Goal: Task Accomplishment & Management: Manage account settings

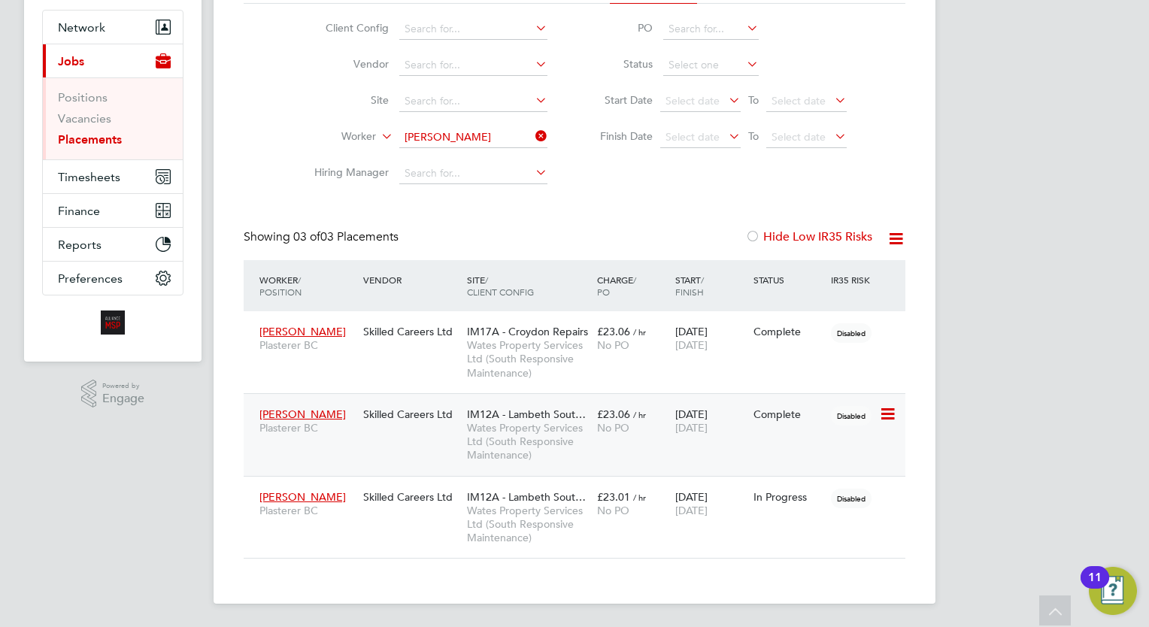
click at [507, 431] on span "Wates Property Services Ltd (South Responsive Maintenance)" at bounding box center [528, 441] width 123 height 41
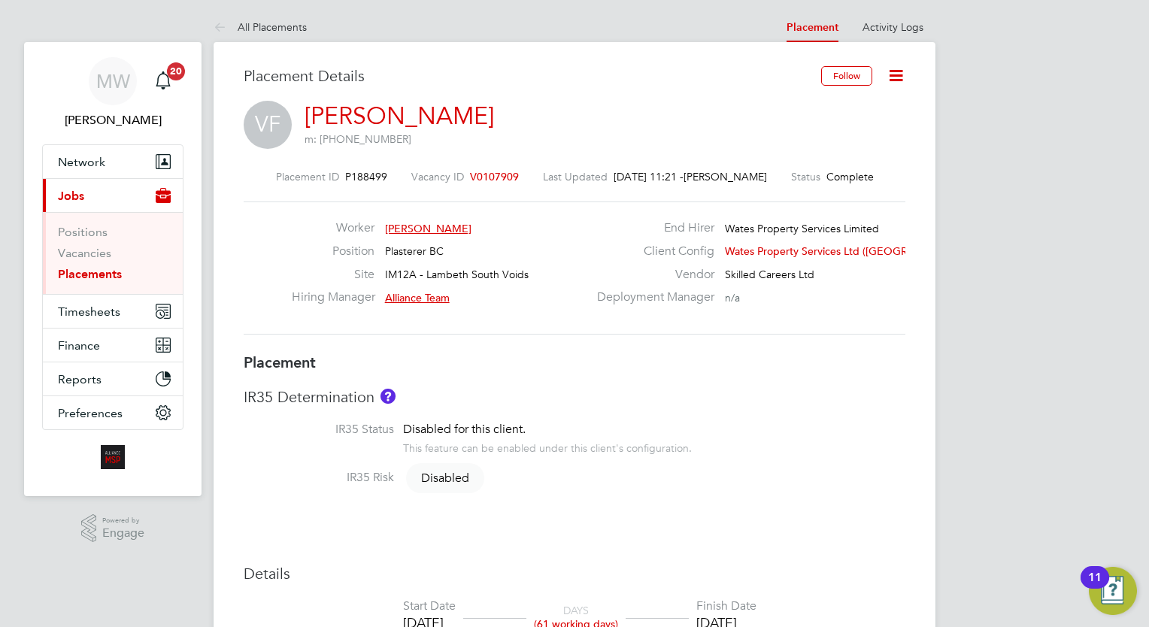
click at [89, 274] on link "Placements" at bounding box center [90, 274] width 64 height 14
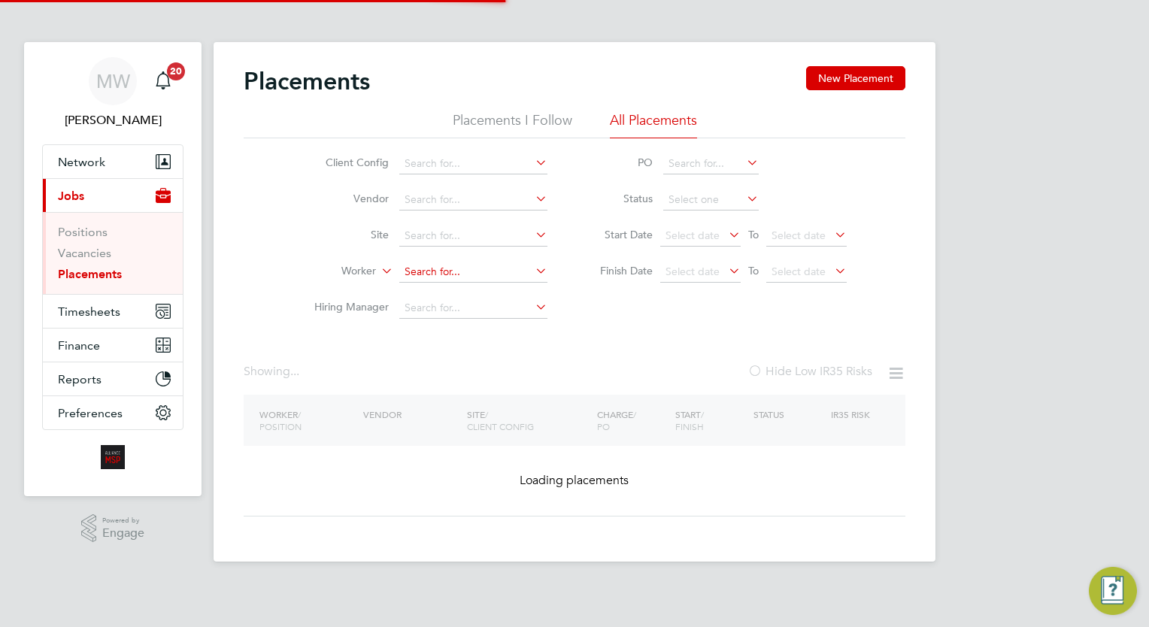
click at [448, 268] on input at bounding box center [473, 272] width 148 height 21
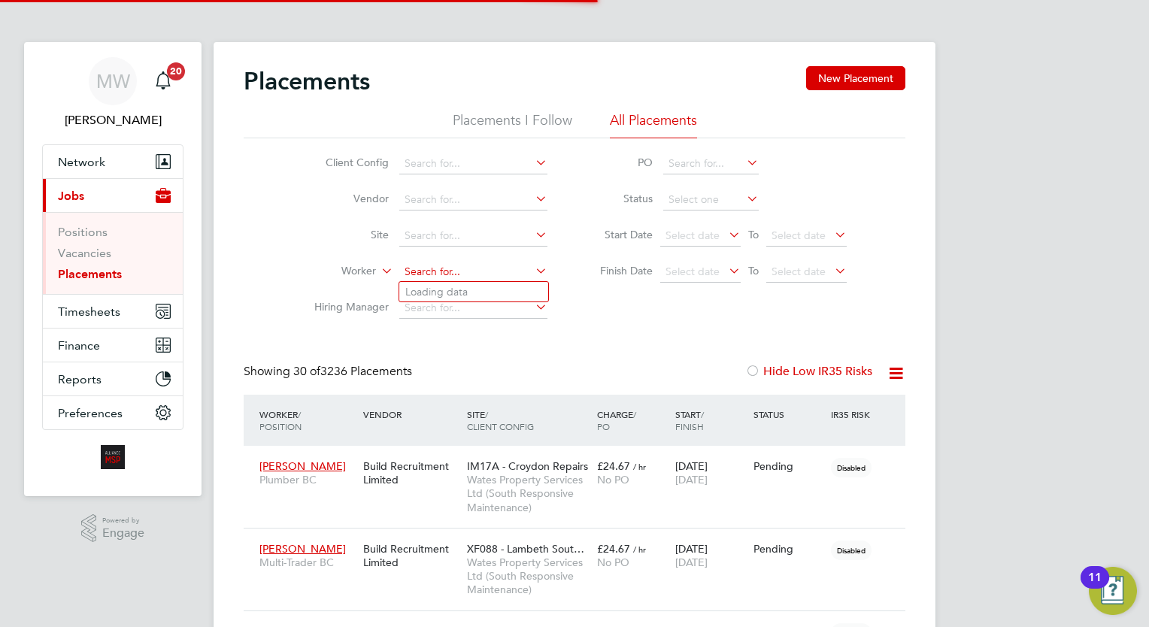
scroll to position [56, 104]
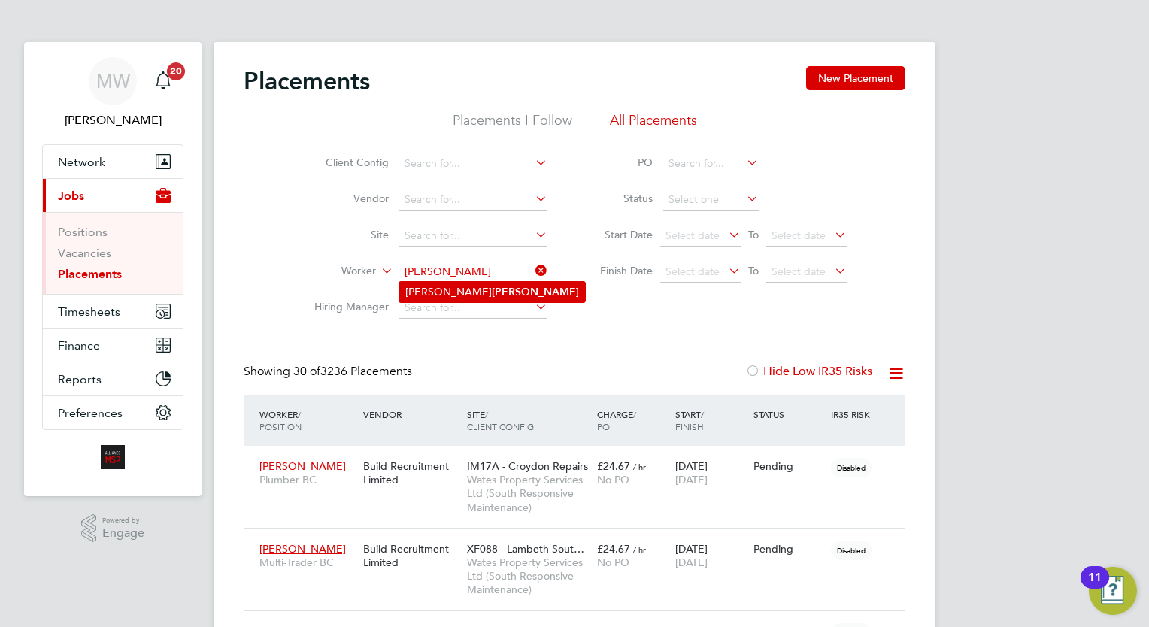
click at [482, 287] on li "Alex Ruff" at bounding box center [492, 292] width 186 height 20
type input "Alex Ruff"
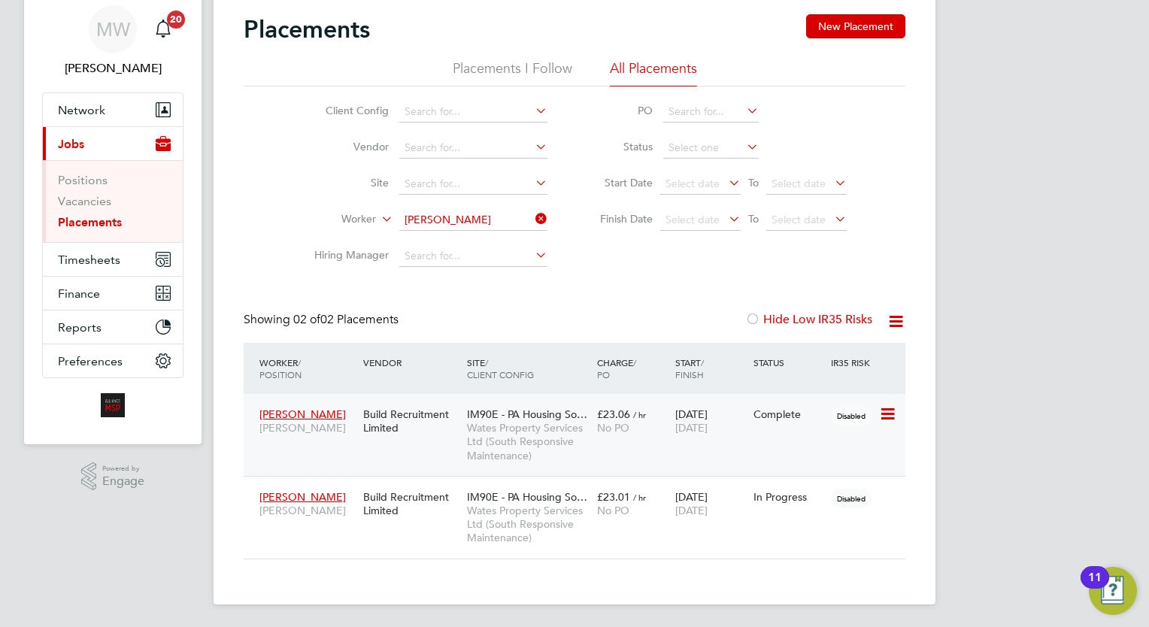
click at [592, 442] on div "IM90E - PA Housing So… Wates Property Services Ltd (South Responsive Maintenanc…" at bounding box center [528, 435] width 130 height 70
click at [532, 218] on icon at bounding box center [532, 218] width 0 height 21
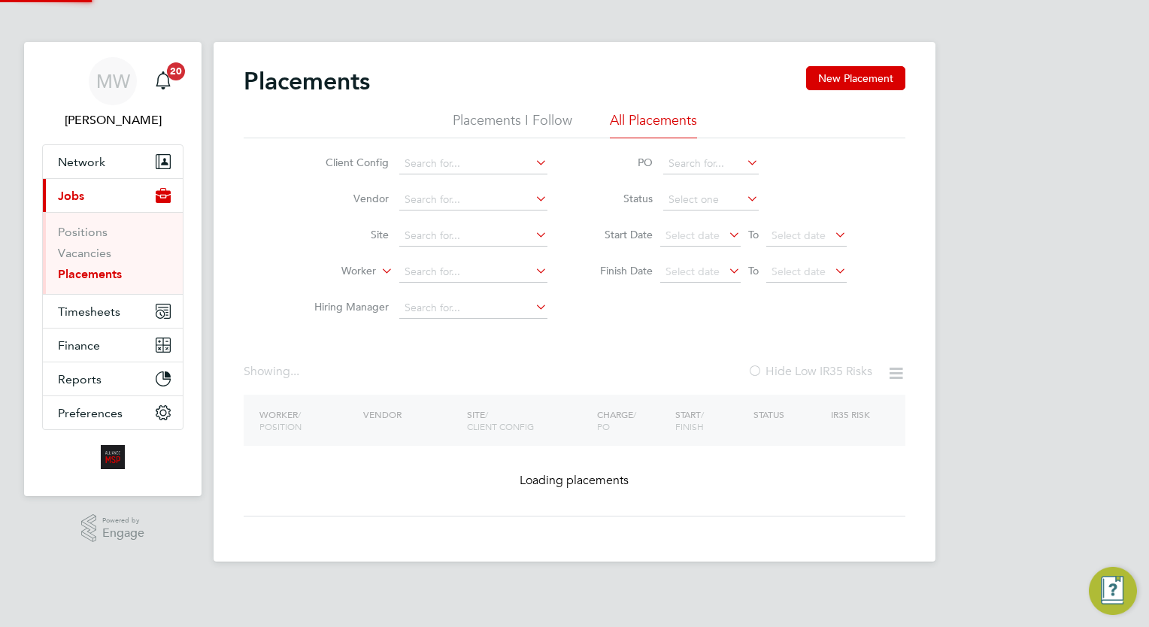
drag, startPoint x: 502, startPoint y: 219, endPoint x: 478, endPoint y: 249, distance: 37.9
click at [502, 220] on li "Site" at bounding box center [424, 236] width 283 height 36
click at [445, 269] on input at bounding box center [473, 272] width 148 height 21
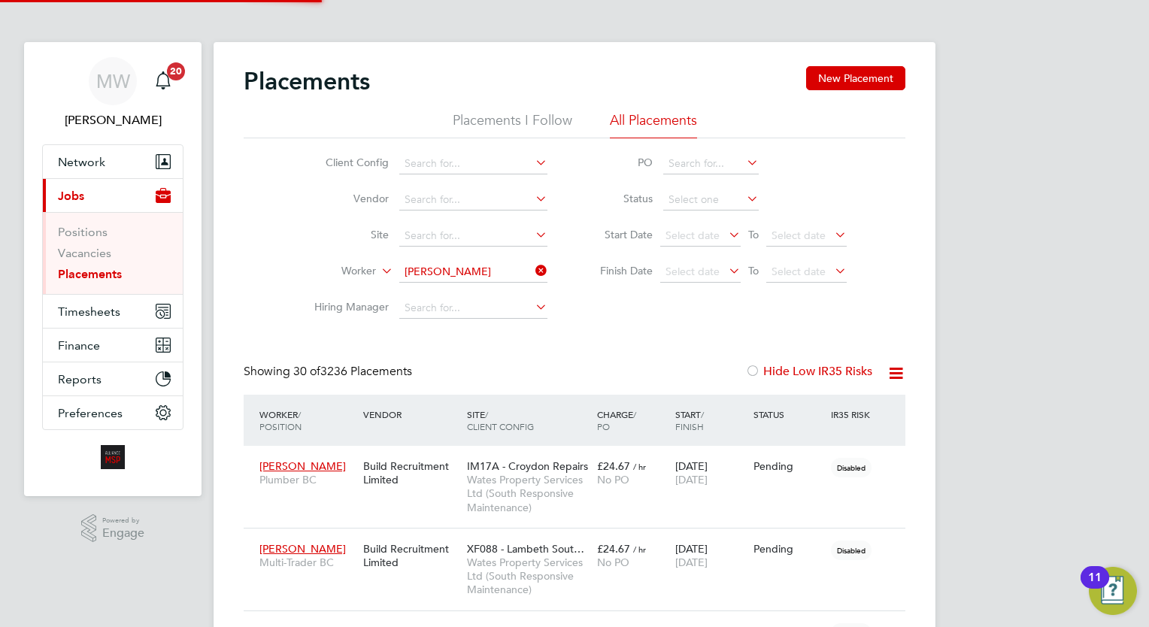
click at [483, 285] on li "Peter Th waites" at bounding box center [499, 292] width 201 height 20
type input "[PERSON_NAME]"
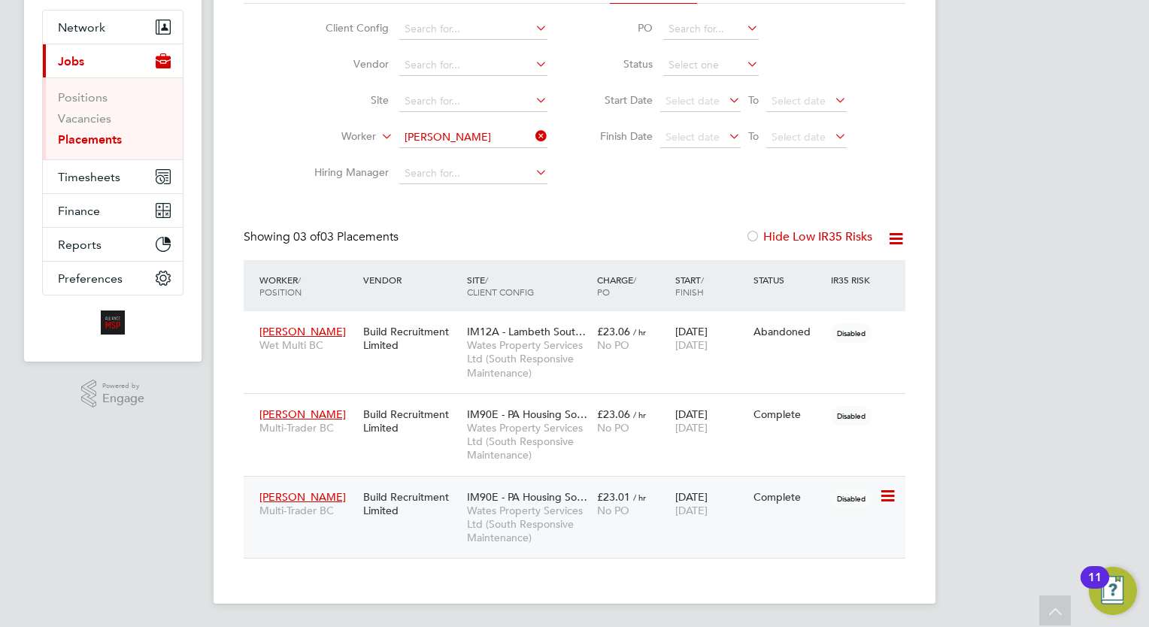
click at [562, 492] on span "IM90E - PA Housing So…" at bounding box center [527, 497] width 120 height 14
click at [597, 491] on span "£23.01" at bounding box center [613, 497] width 33 height 14
click at [525, 416] on span "IM90E - PA Housing So…" at bounding box center [527, 414] width 120 height 14
click at [541, 123] on li "Worker Peter Thwaites" at bounding box center [424, 138] width 283 height 36
click at [532, 132] on icon at bounding box center [532, 136] width 0 height 21
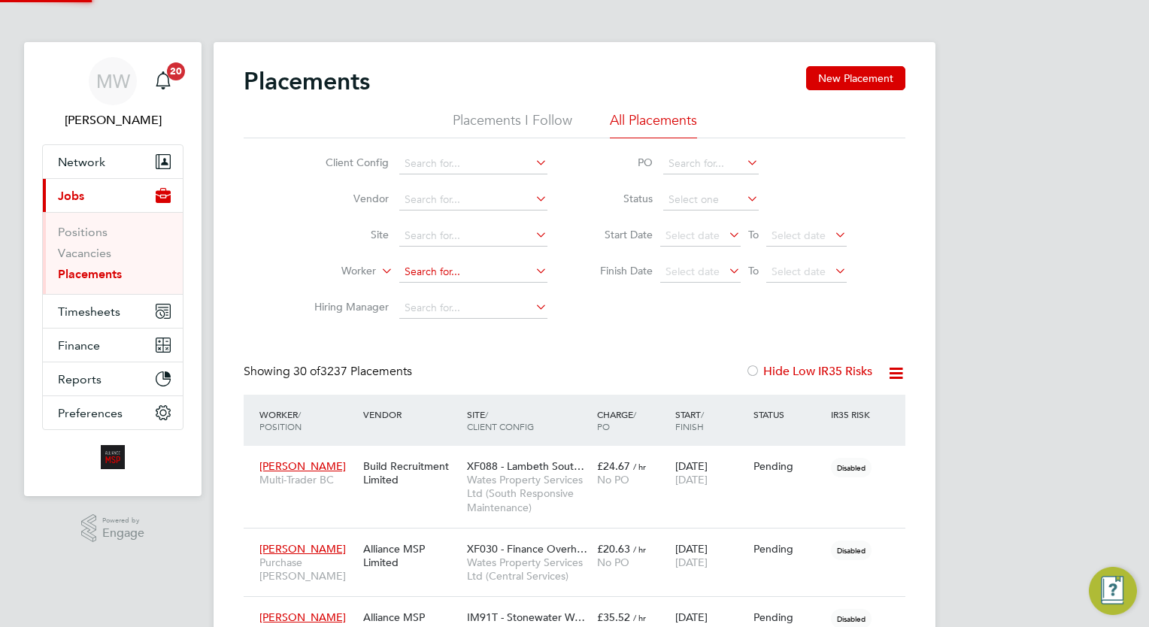
click at [445, 273] on input at bounding box center [473, 272] width 148 height 21
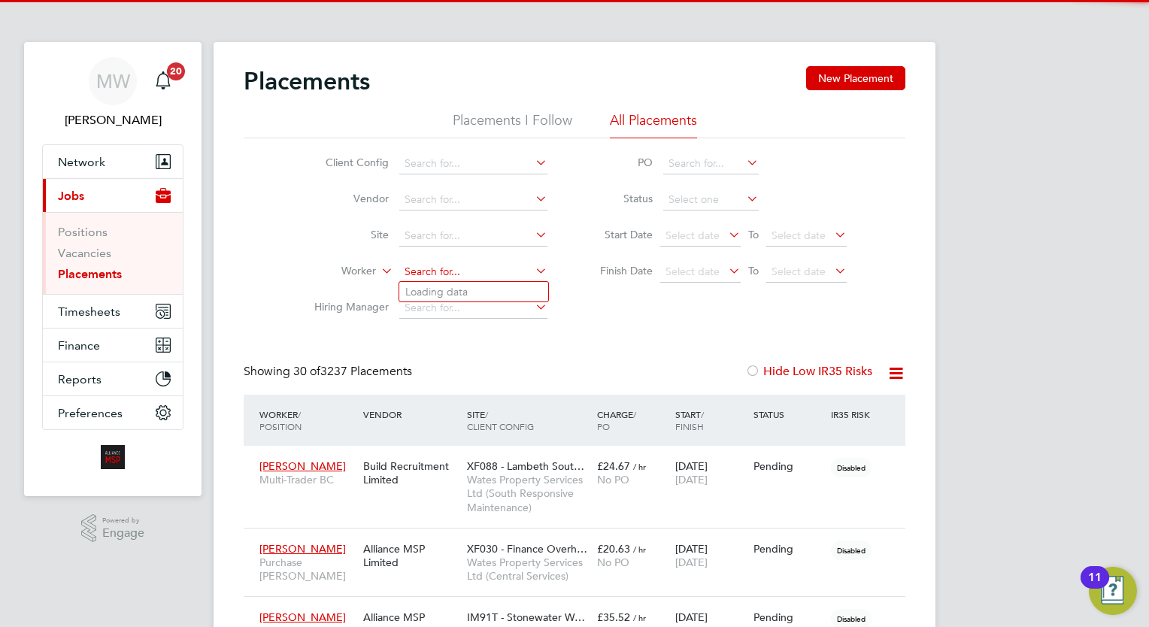
scroll to position [7, 7]
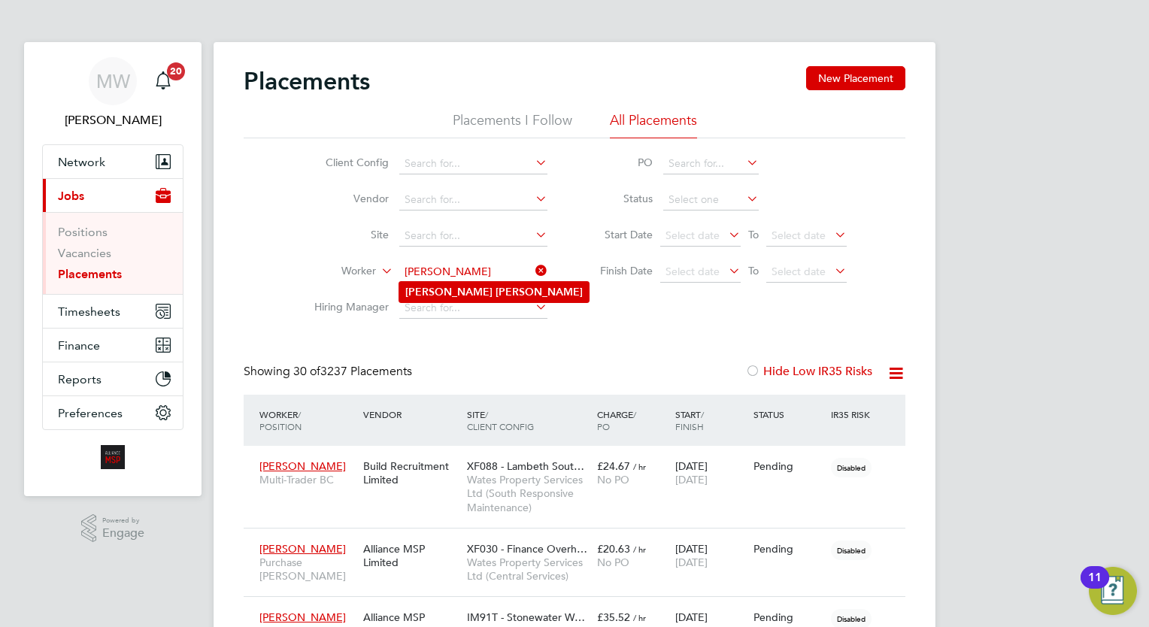
click at [495, 296] on b "Archer" at bounding box center [538, 292] width 87 height 13
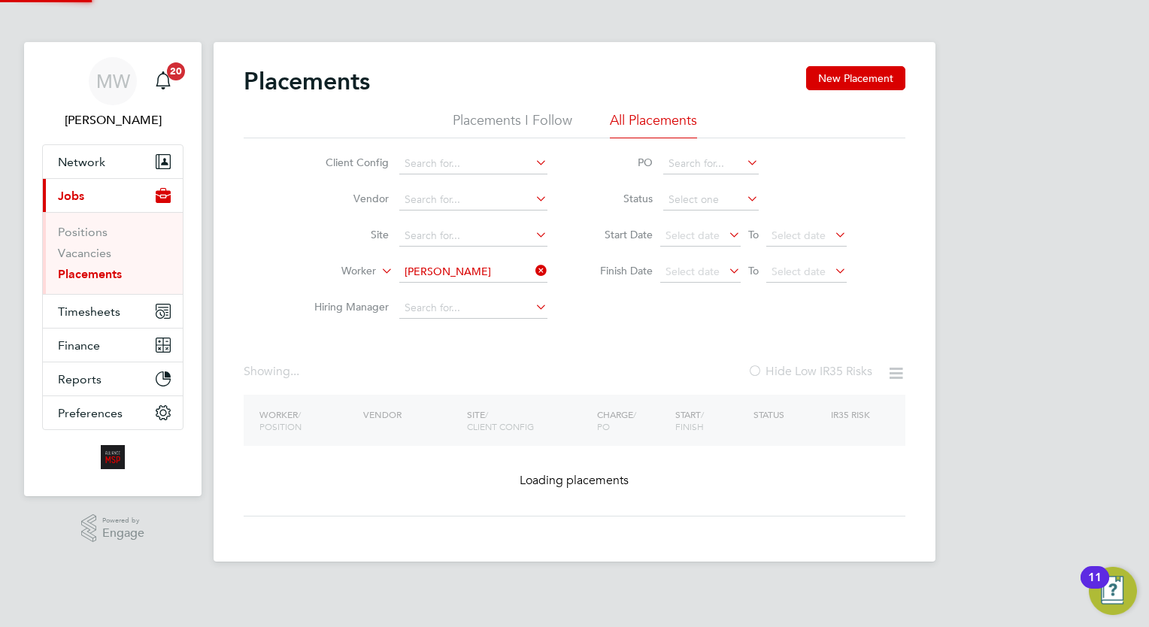
type input "Richard Archer"
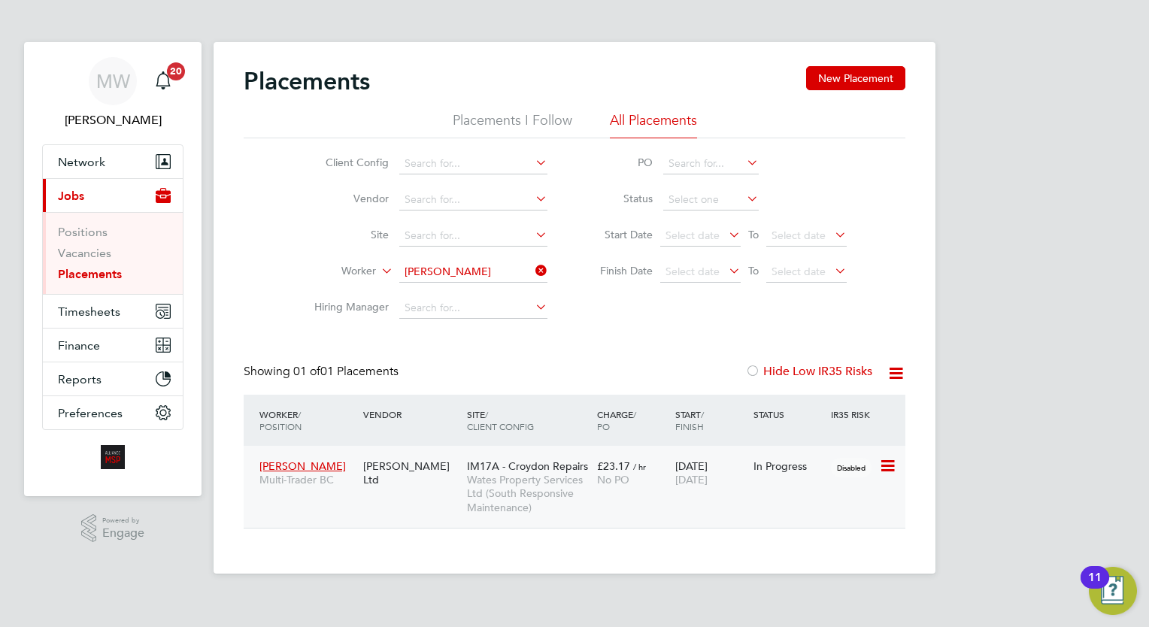
click at [562, 477] on span "Wates Property Services Ltd (South Responsive Maintenance)" at bounding box center [528, 493] width 123 height 41
click at [532, 267] on icon at bounding box center [532, 270] width 0 height 21
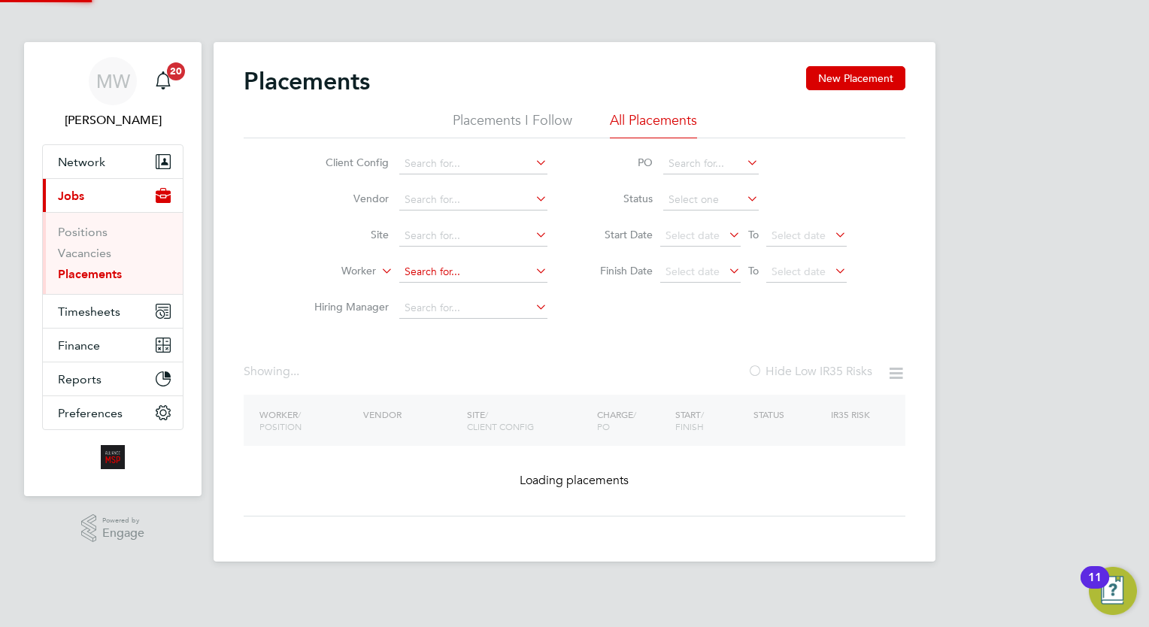
click at [472, 274] on input at bounding box center [473, 272] width 148 height 21
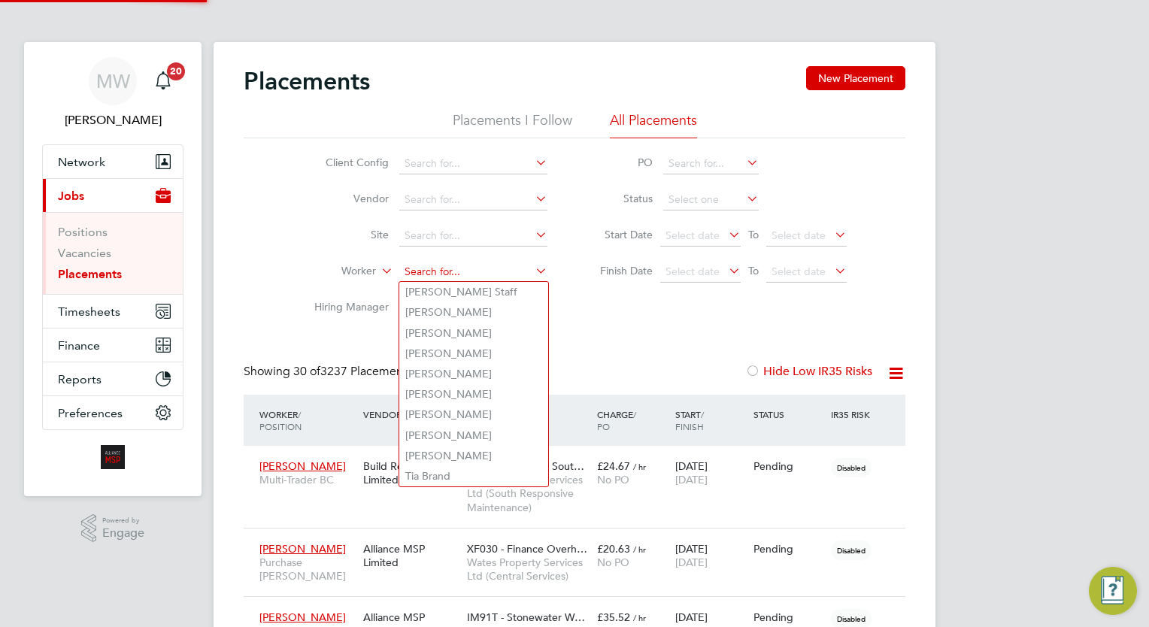
scroll to position [43, 104]
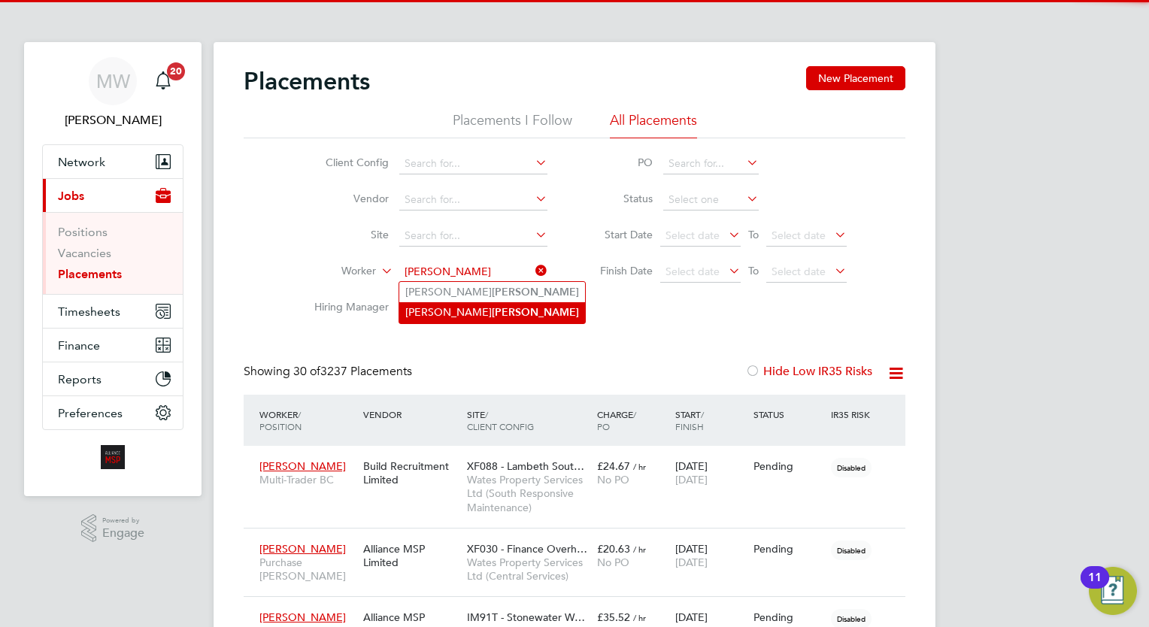
click at [492, 309] on b "Morton" at bounding box center [535, 312] width 87 height 13
type input "Ricky John Morton"
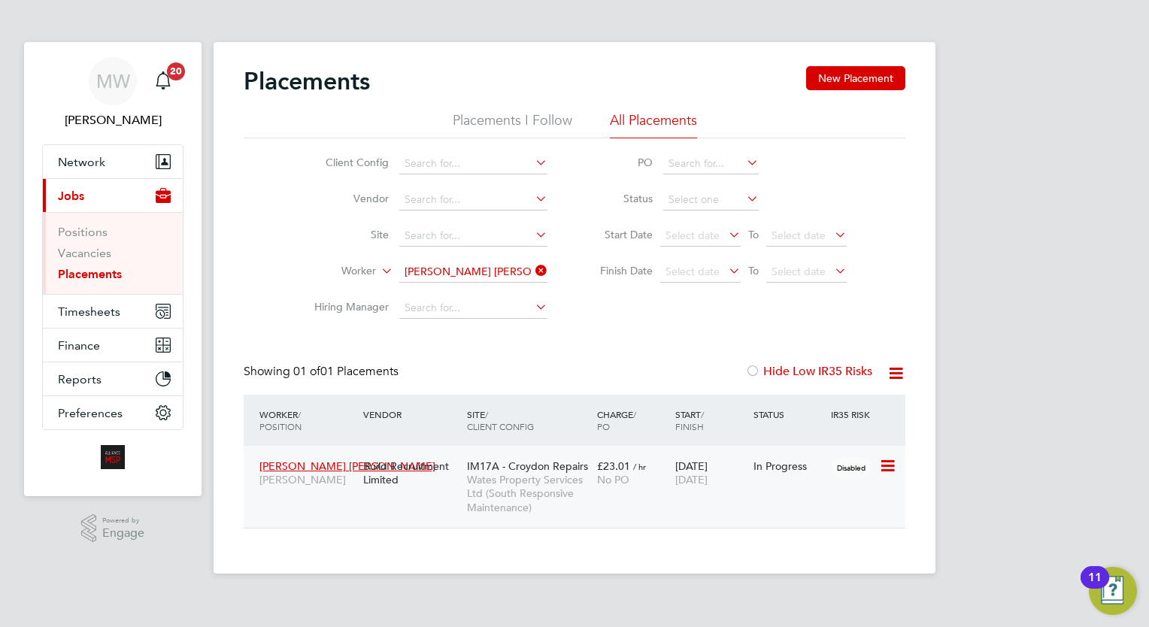
click at [653, 471] on div "£23.01 / hr No PO" at bounding box center [632, 473] width 78 height 42
click at [532, 268] on icon at bounding box center [532, 270] width 0 height 21
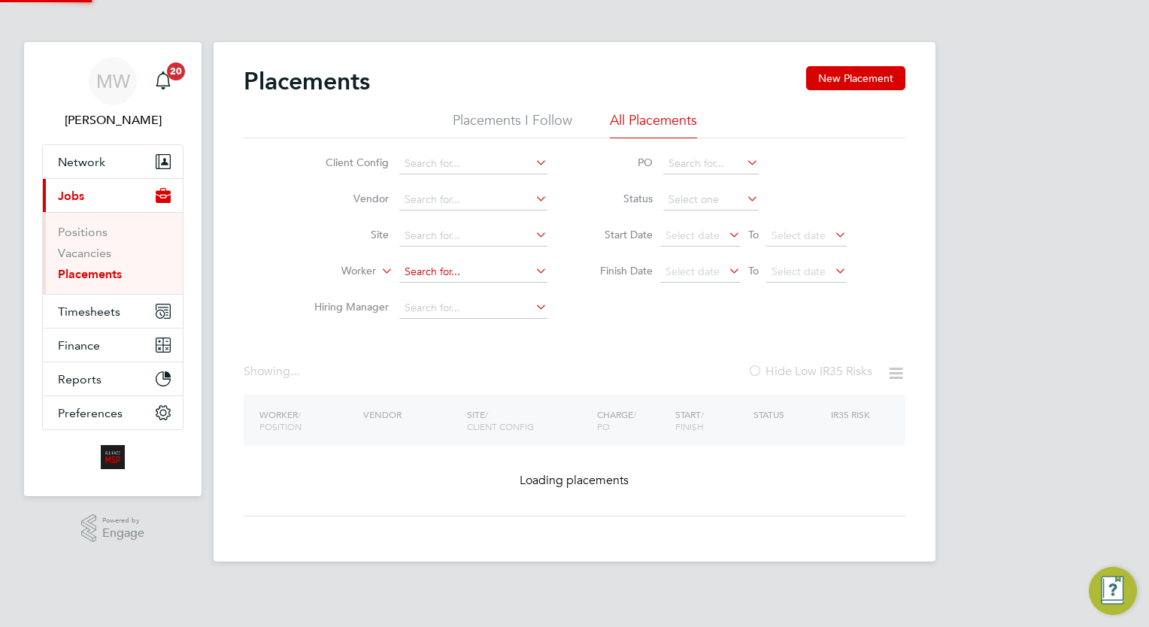
click at [507, 270] on input at bounding box center [473, 272] width 148 height 21
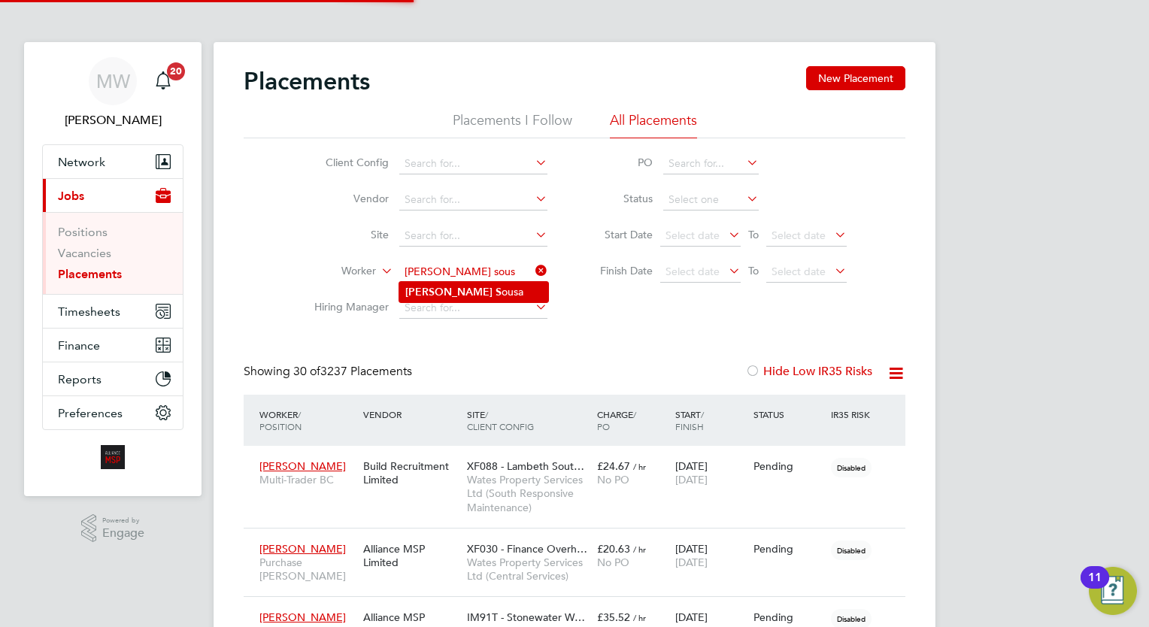
click at [508, 293] on li "Elman S ousa" at bounding box center [473, 292] width 149 height 20
type input "Elman Sousa"
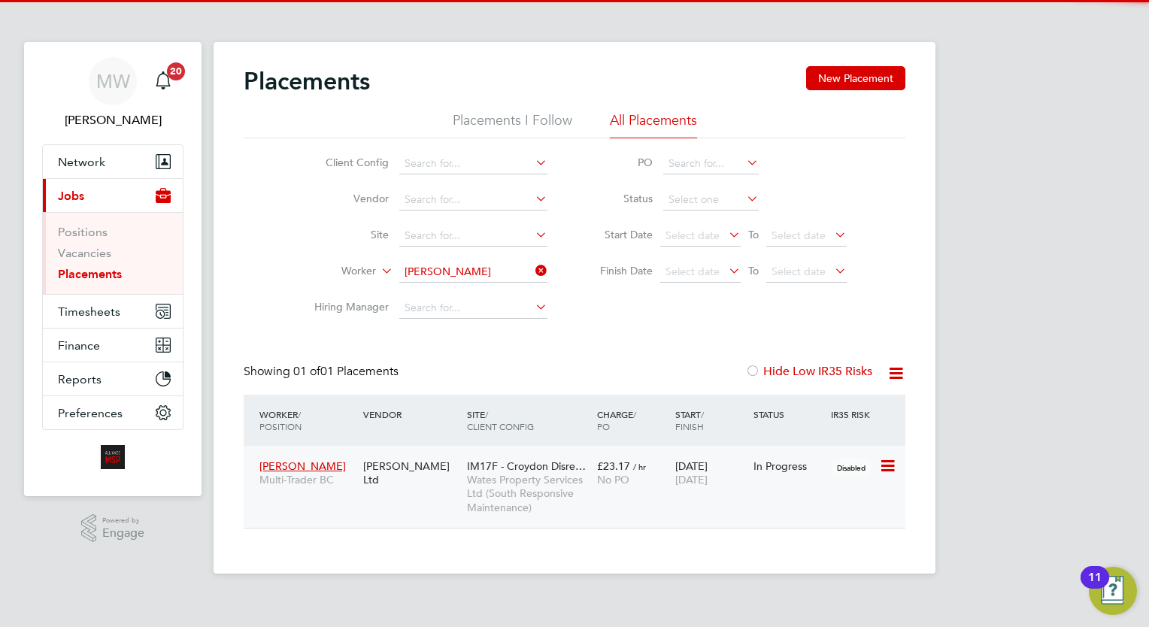
click at [625, 484] on span "No PO" at bounding box center [613, 480] width 32 height 14
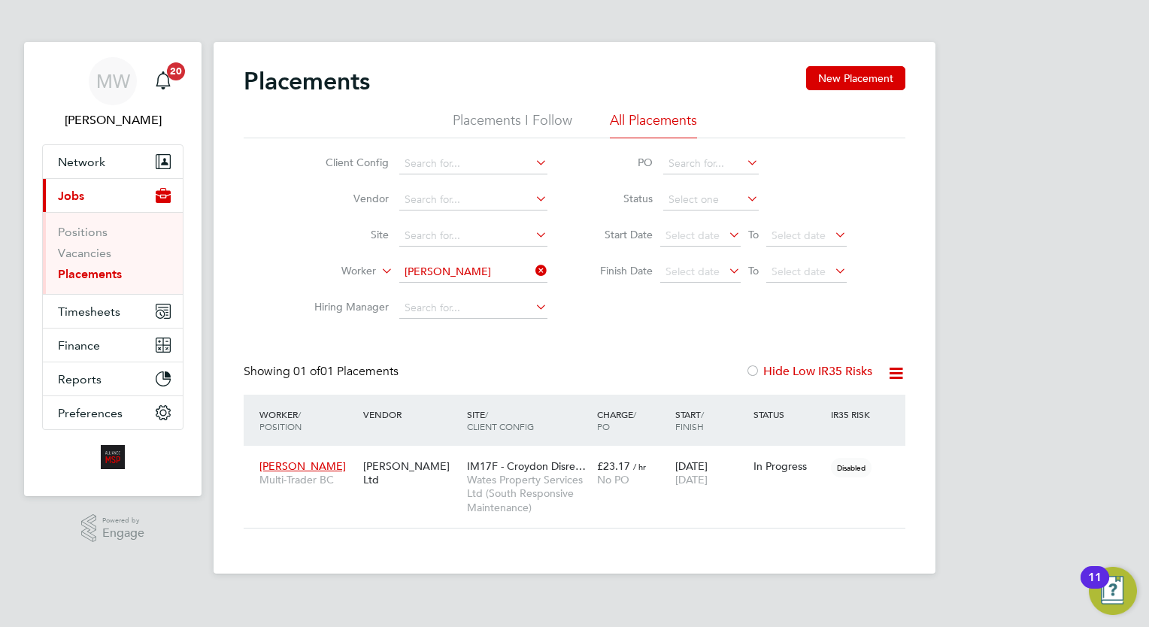
click at [985, 413] on div "MW Megan Westlotorn Notifications 20 Applications: Network Team Members Busines…" at bounding box center [574, 299] width 1149 height 598
drag, startPoint x: 537, startPoint y: 270, endPoint x: 513, endPoint y: 270, distance: 23.3
click at [532, 270] on icon at bounding box center [532, 270] width 0 height 21
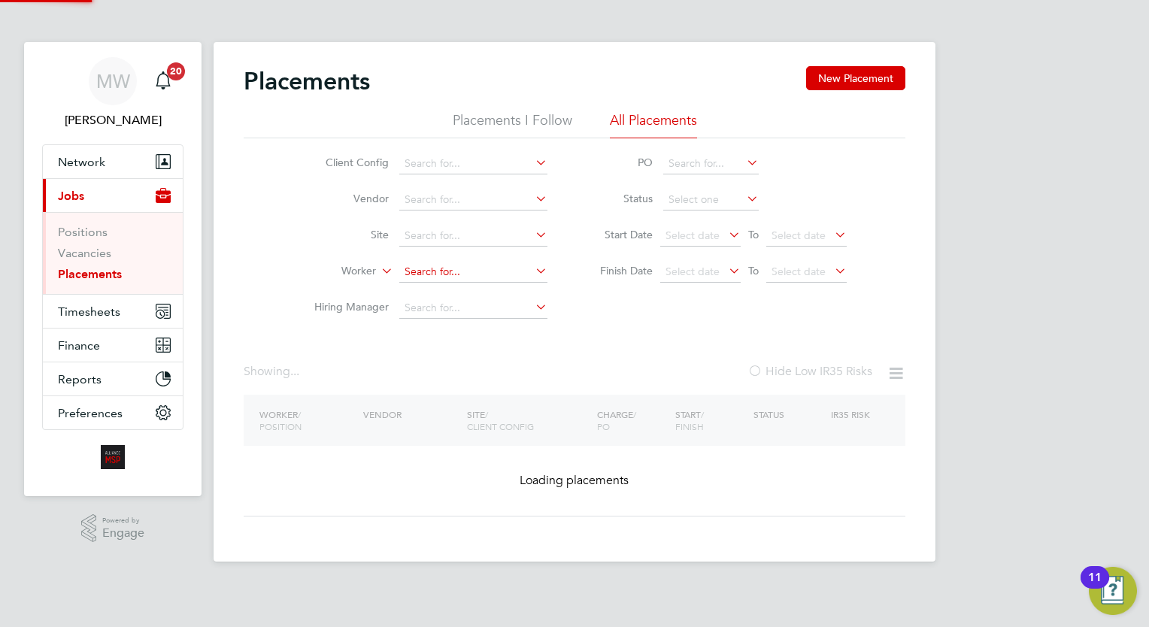
click at [483, 269] on input at bounding box center [473, 272] width 148 height 21
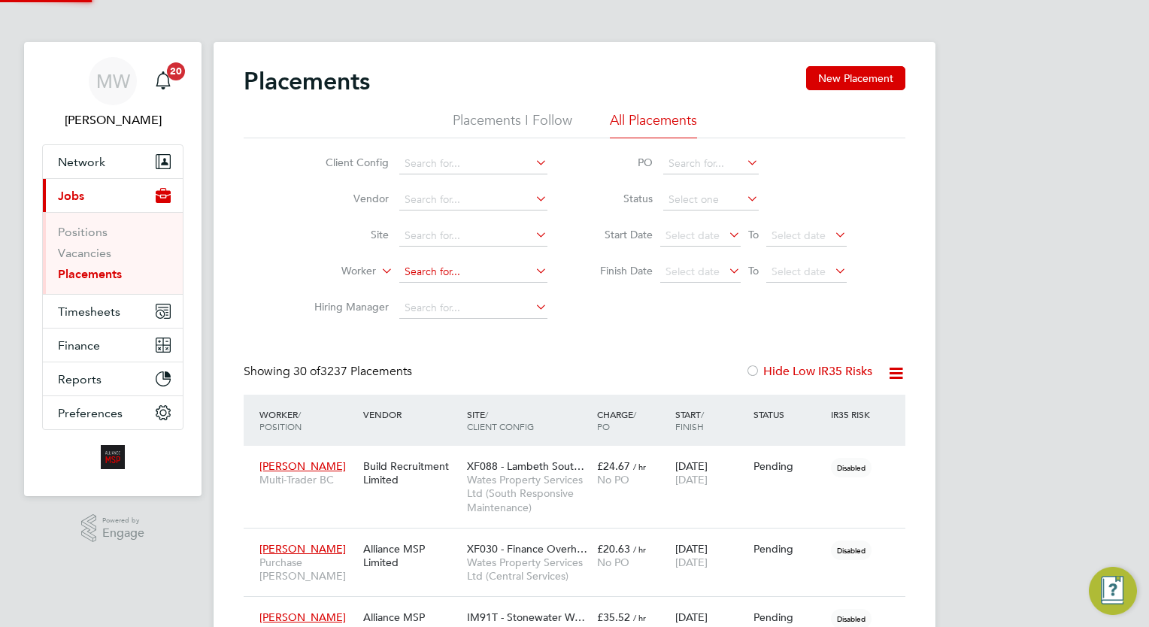
scroll to position [43, 104]
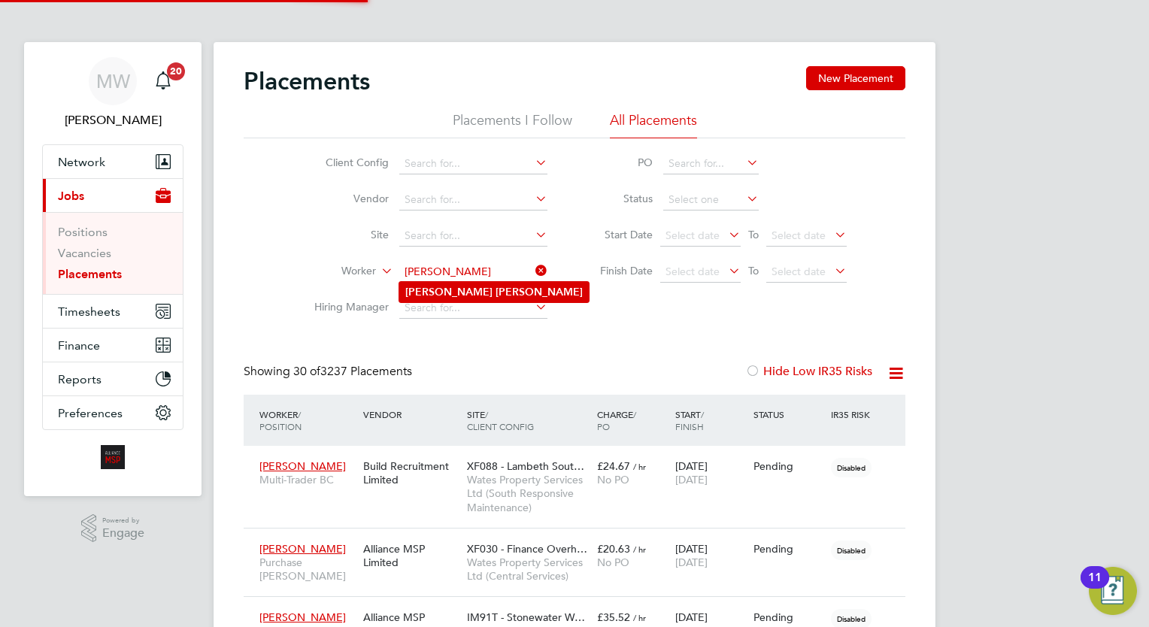
click at [486, 284] on li "Ryan Fisher" at bounding box center [493, 292] width 189 height 20
type input "Ryan Fisher"
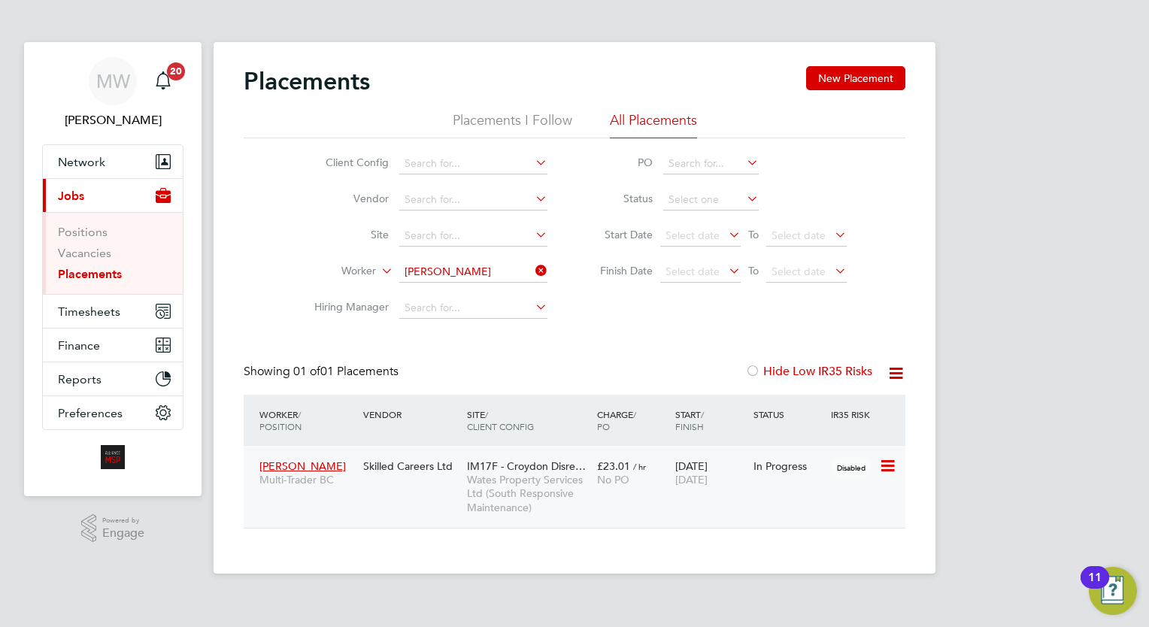
click at [694, 489] on div "12 Mar 2024 28 Nov 2025" at bounding box center [710, 473] width 78 height 42
drag, startPoint x: 540, startPoint y: 272, endPoint x: 487, endPoint y: 268, distance: 52.8
click at [532, 272] on icon at bounding box center [532, 270] width 0 height 21
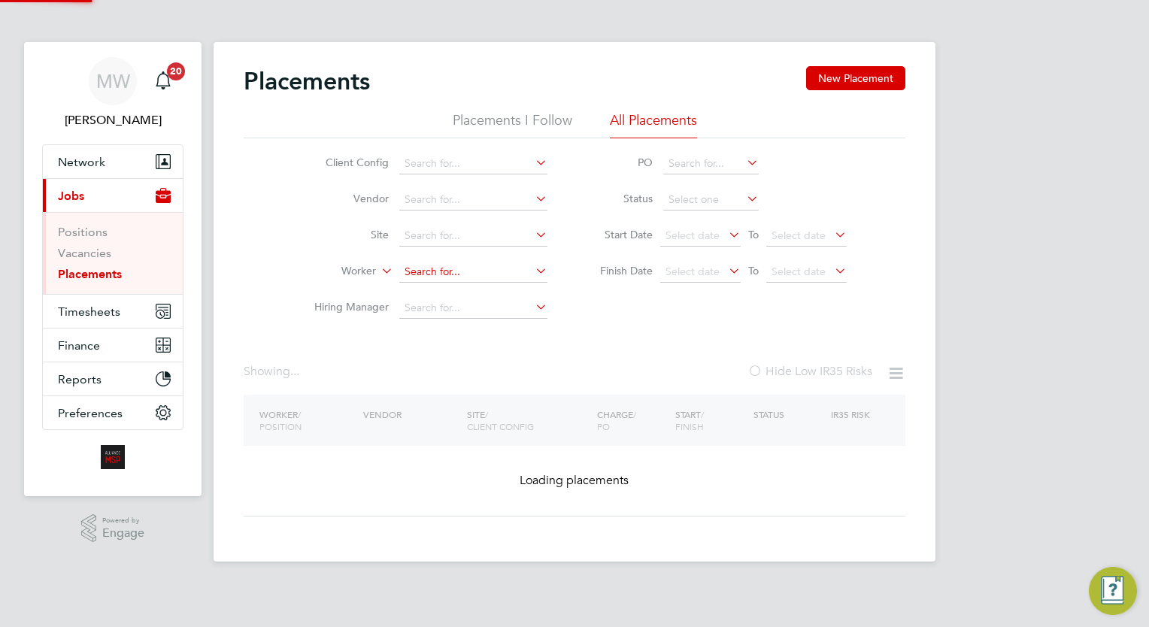
click at [473, 266] on input at bounding box center [473, 272] width 148 height 21
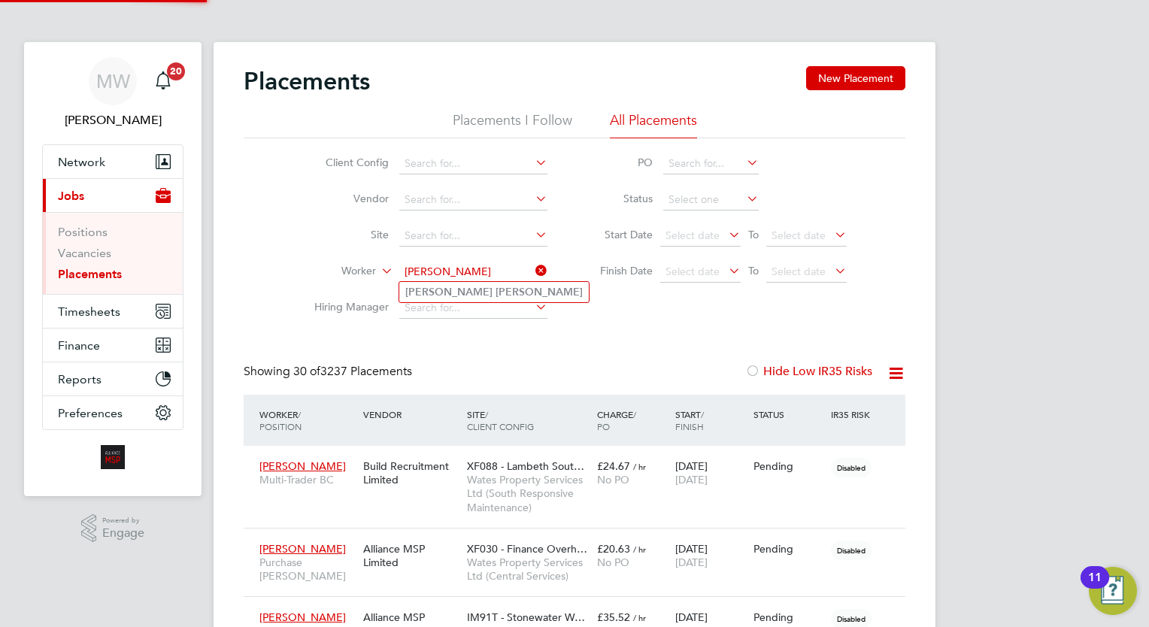
click at [477, 290] on li "Harry Wilson" at bounding box center [493, 292] width 189 height 20
type input "Harry Wilson"
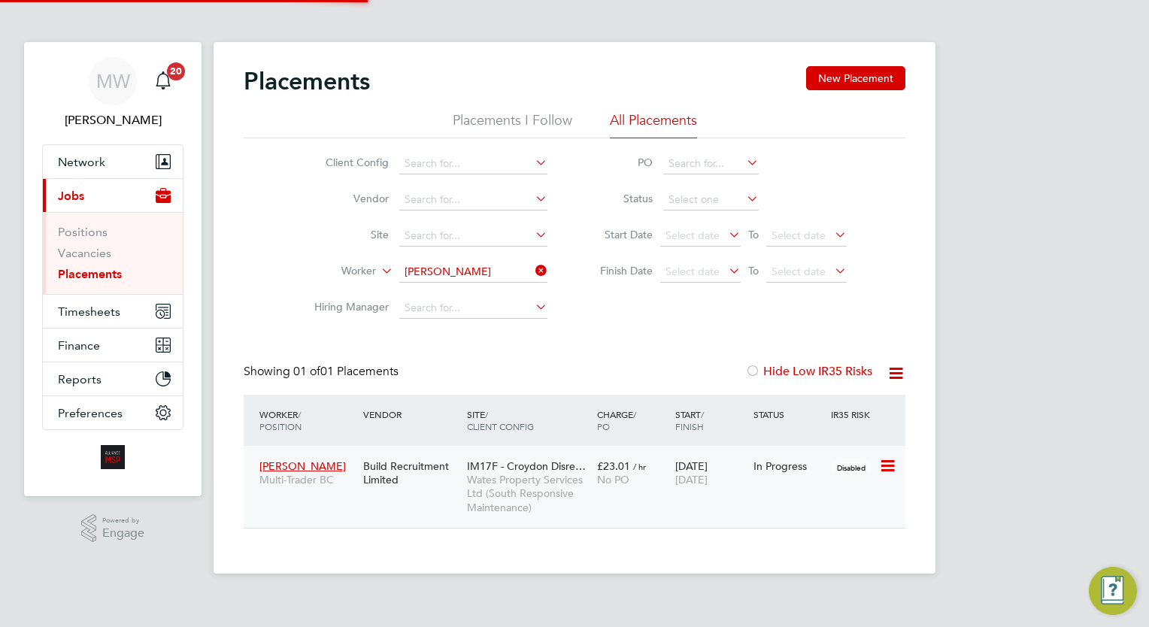
click at [579, 498] on span "Wates Property Services Ltd (South Responsive Maintenance)" at bounding box center [528, 493] width 123 height 41
click at [532, 270] on icon at bounding box center [532, 270] width 0 height 21
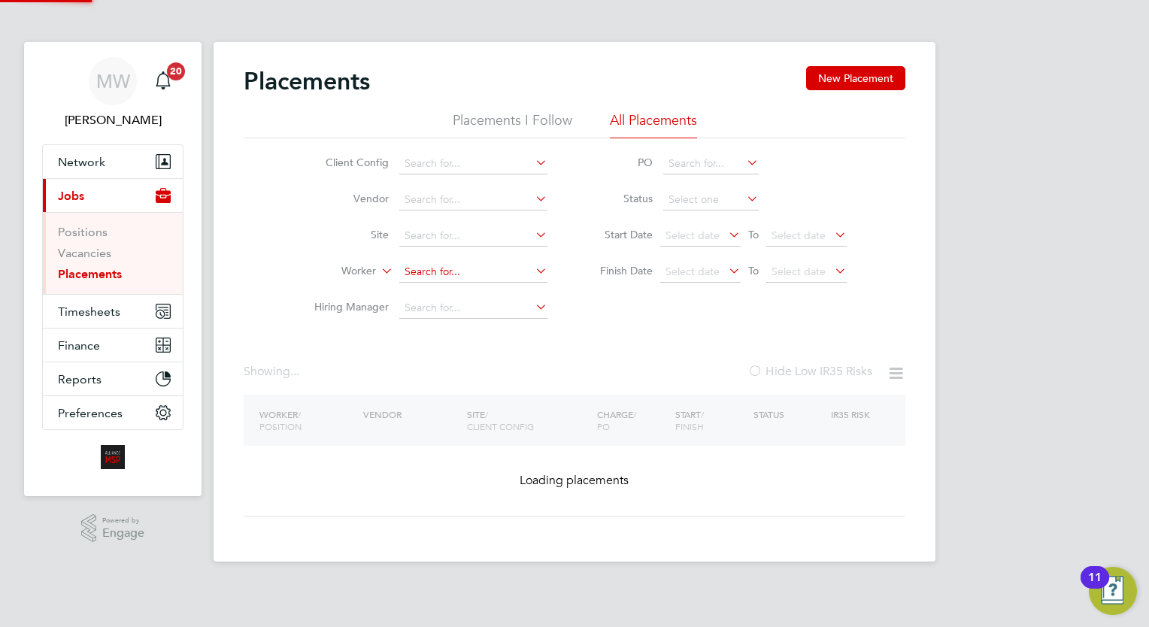
click at [507, 268] on input at bounding box center [473, 272] width 148 height 21
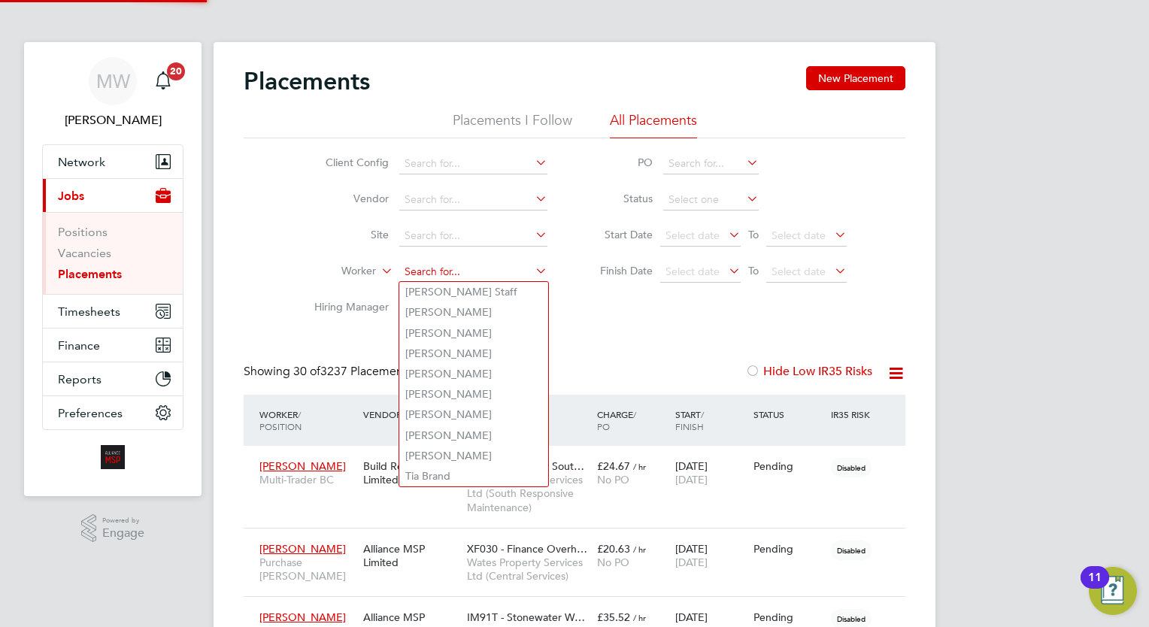
type input "i"
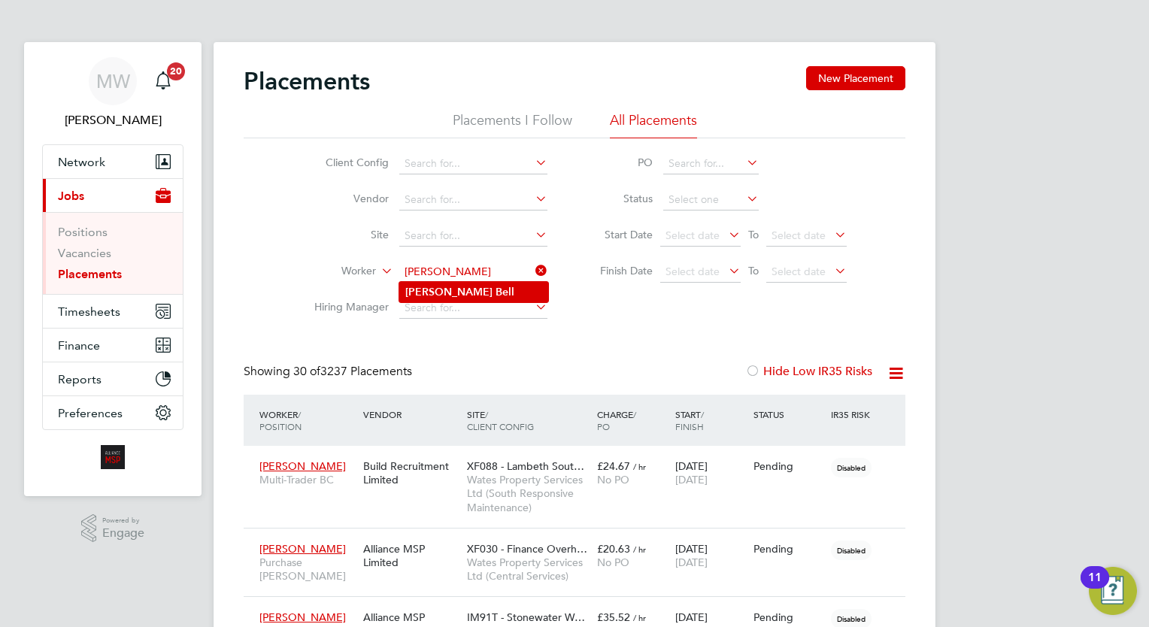
click at [485, 283] on li "Oliver Bell" at bounding box center [473, 292] width 149 height 20
type input "Oliver Bell"
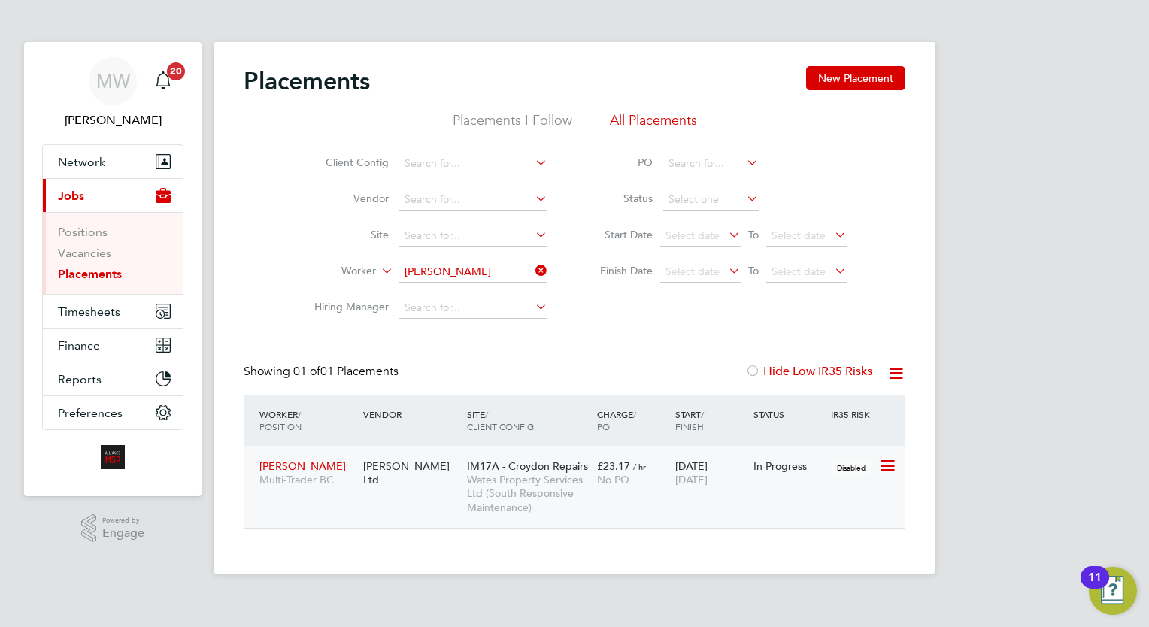
click at [607, 477] on span "No PO" at bounding box center [613, 480] width 32 height 14
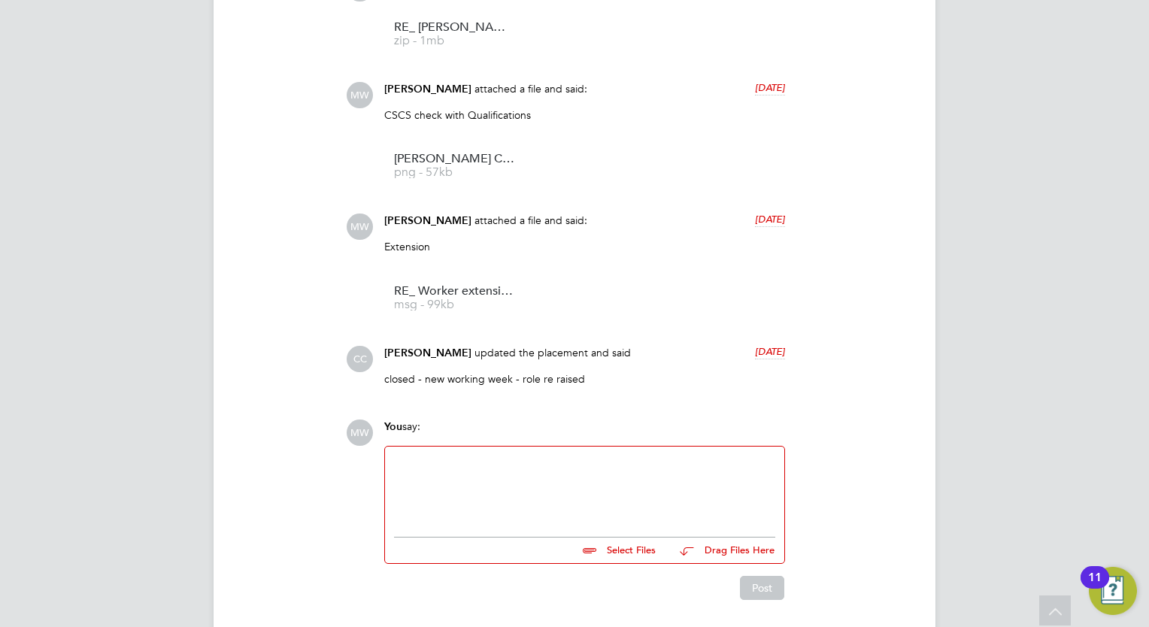
scroll to position [1214, 0]
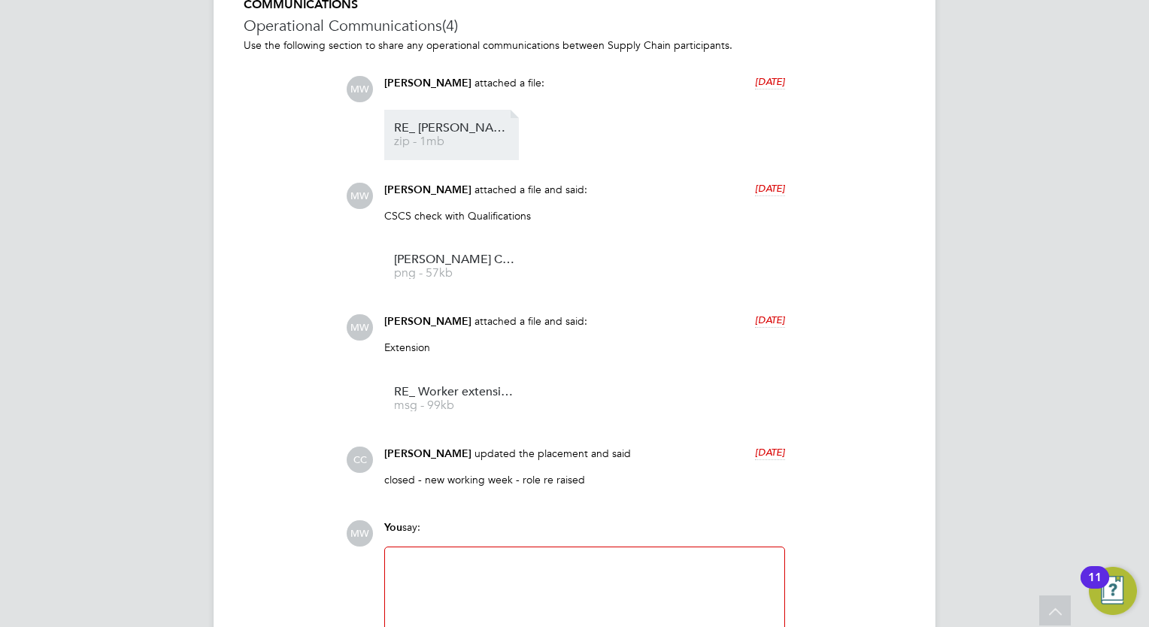
click at [492, 131] on span "RE_ Alex Ruff - Coc" at bounding box center [454, 128] width 120 height 11
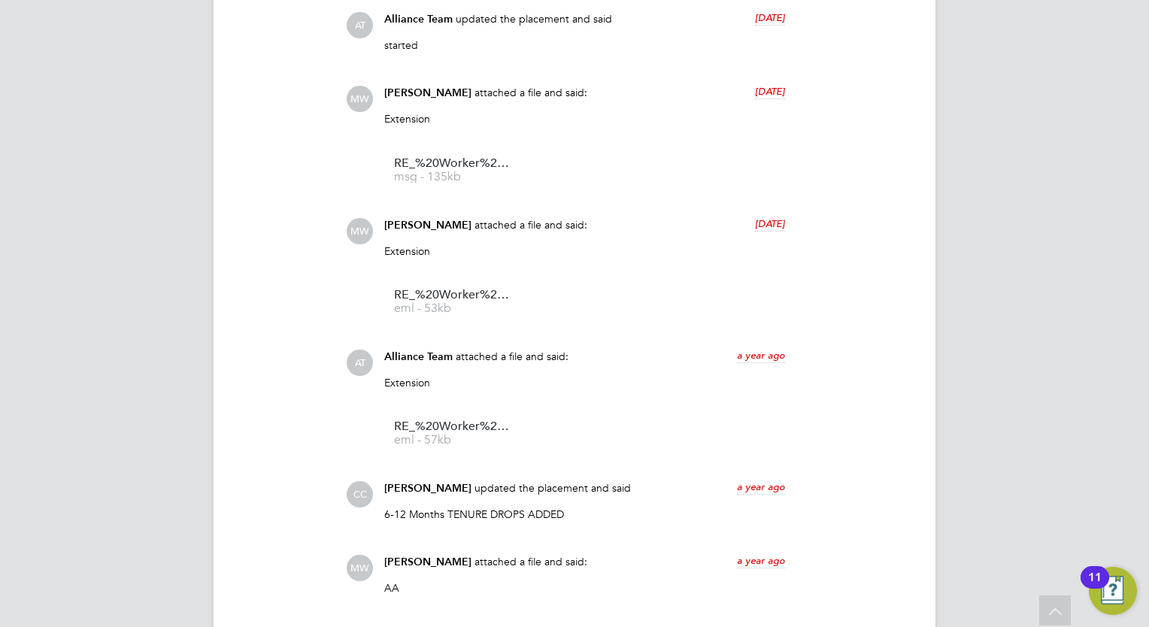
scroll to position [1128, 0]
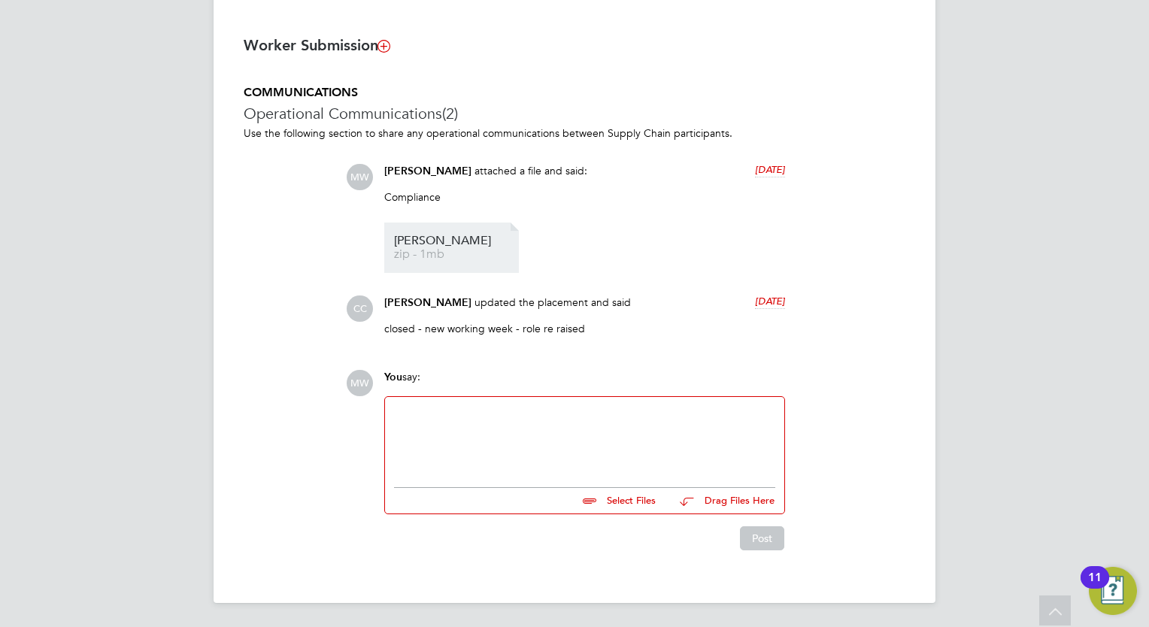
click at [462, 247] on span "[PERSON_NAME]" at bounding box center [454, 240] width 120 height 11
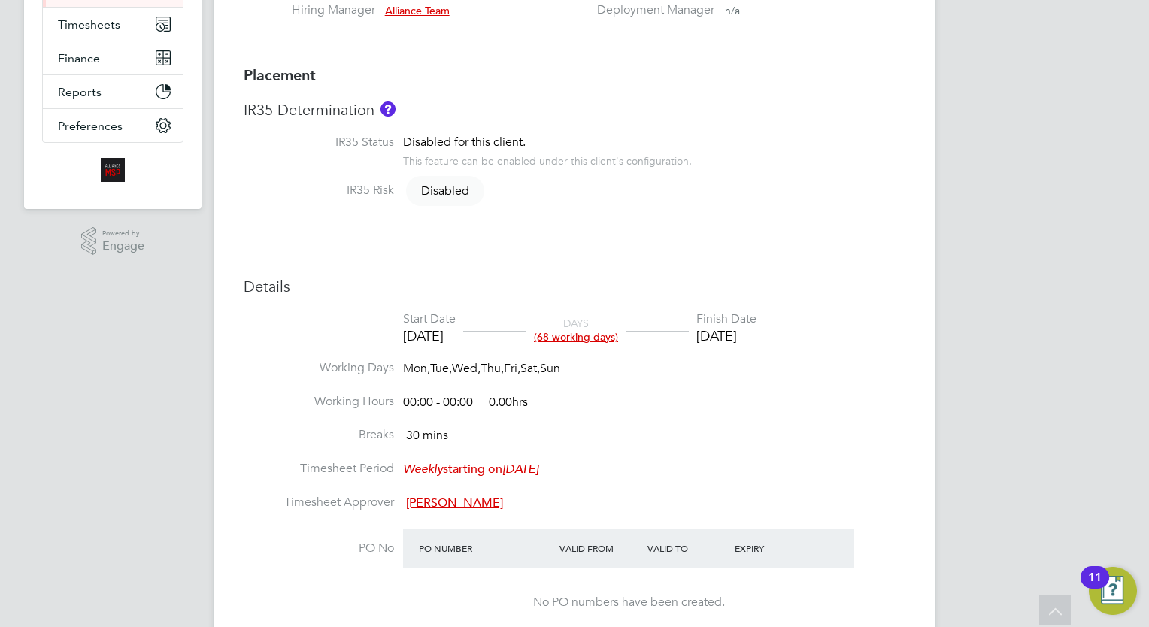
scroll to position [74, 0]
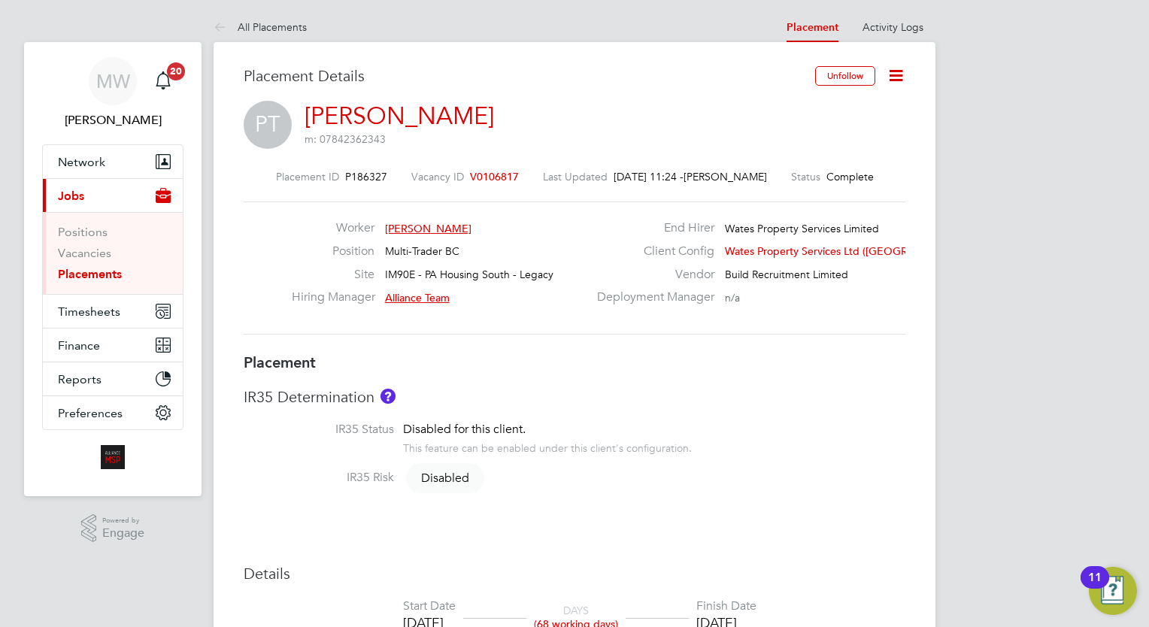
click at [93, 274] on link "Placements" at bounding box center [90, 274] width 64 height 14
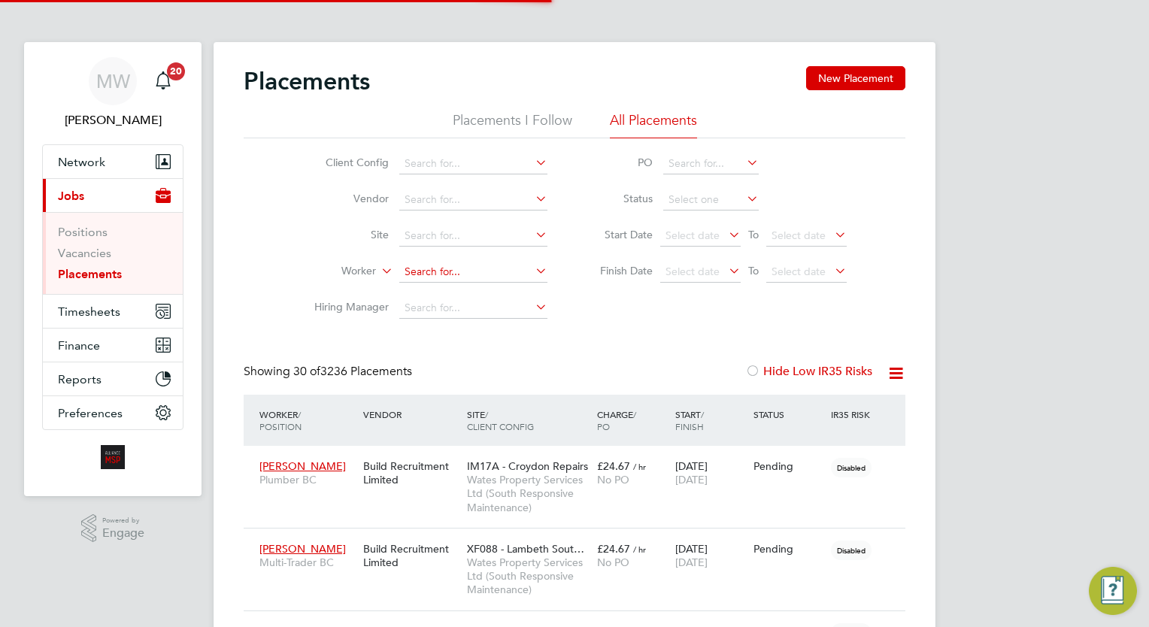
click at [406, 269] on input at bounding box center [473, 272] width 148 height 21
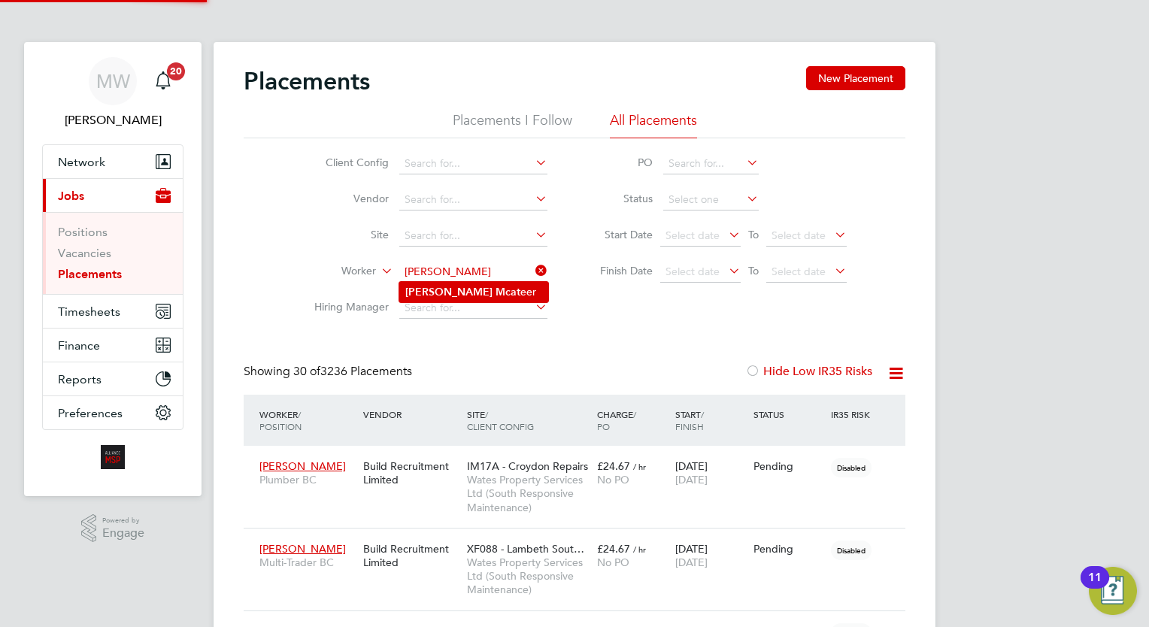
click at [495, 292] on b "Mcat" at bounding box center [507, 292] width 25 height 13
type input "James Mcateer"
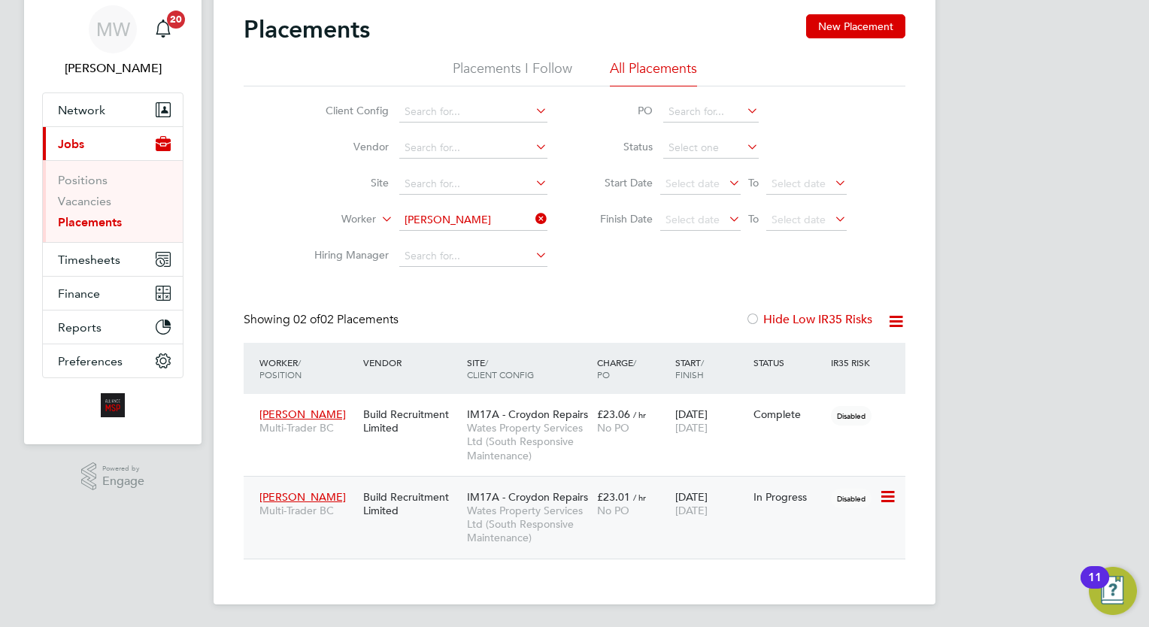
click at [559, 498] on span "IM17A - Croydon Repairs" at bounding box center [527, 497] width 121 height 14
click at [532, 216] on icon at bounding box center [532, 218] width 0 height 21
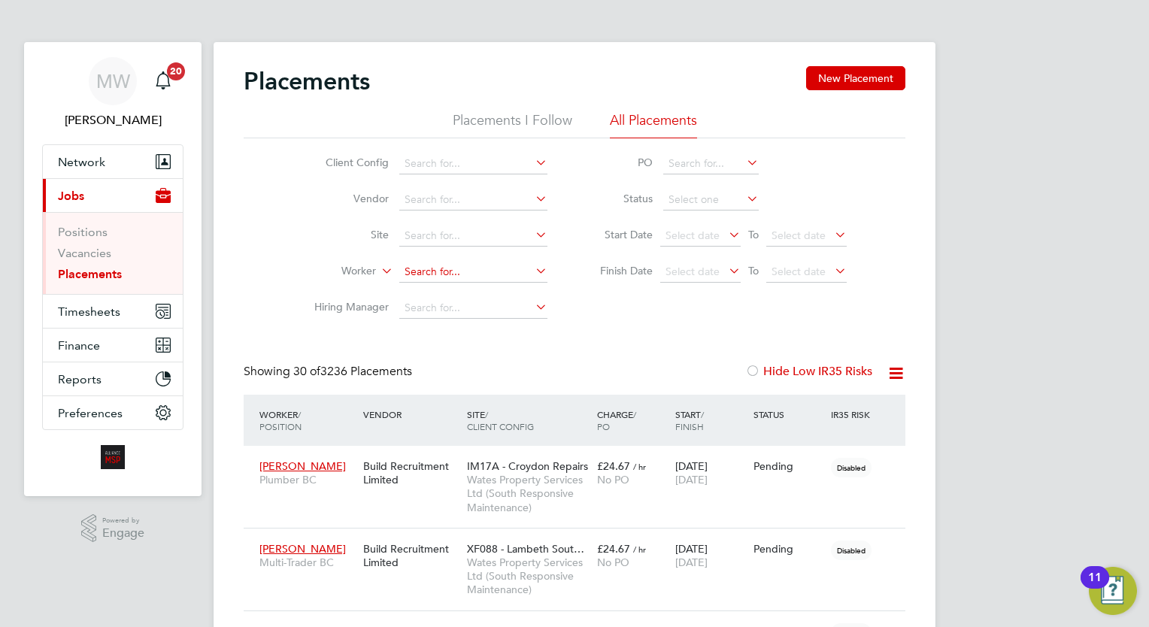
click at [486, 268] on input at bounding box center [473, 272] width 148 height 21
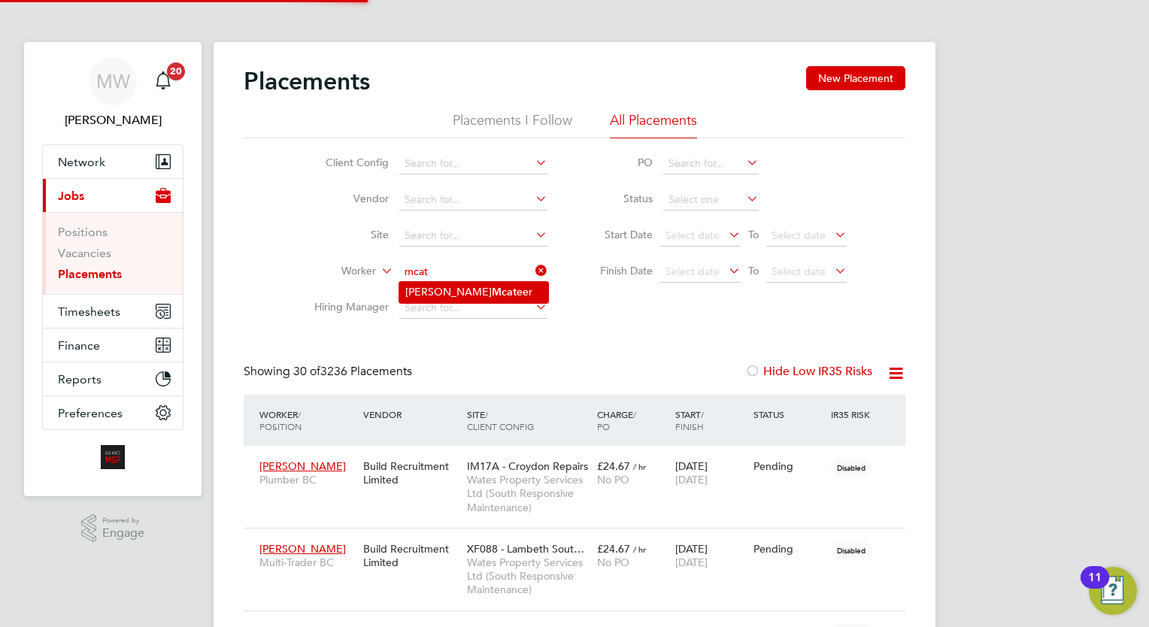
click at [486, 289] on li "James Mcat eer" at bounding box center [473, 292] width 149 height 20
type input "[PERSON_NAME]"
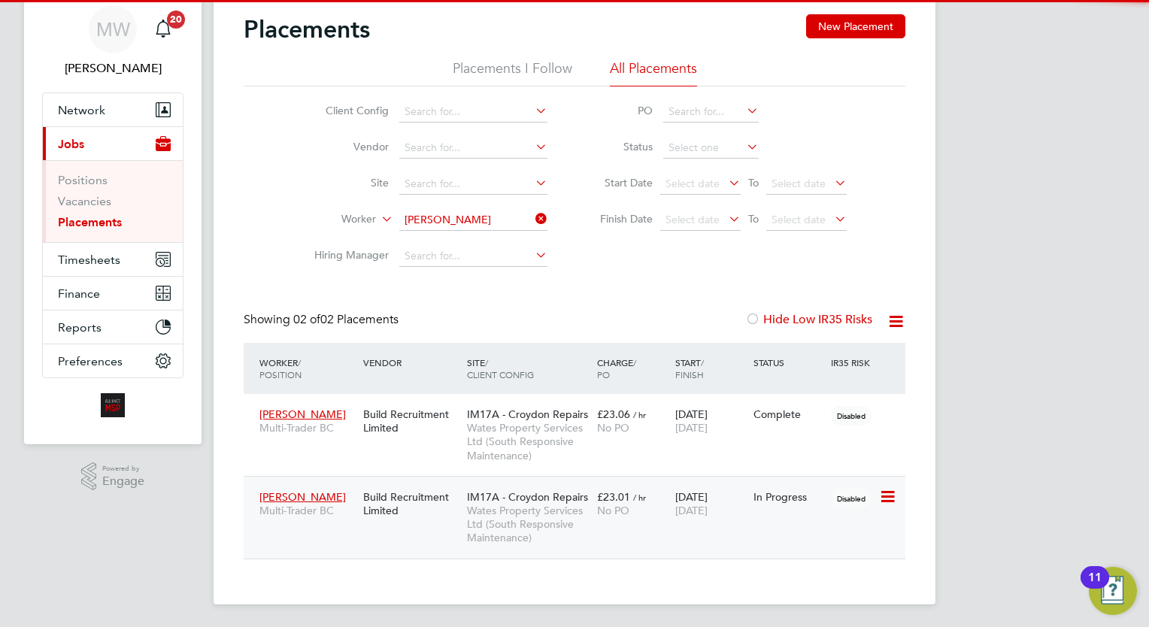
click at [565, 505] on span "Wates Property Services Ltd (South Responsive Maintenance)" at bounding box center [528, 524] width 123 height 41
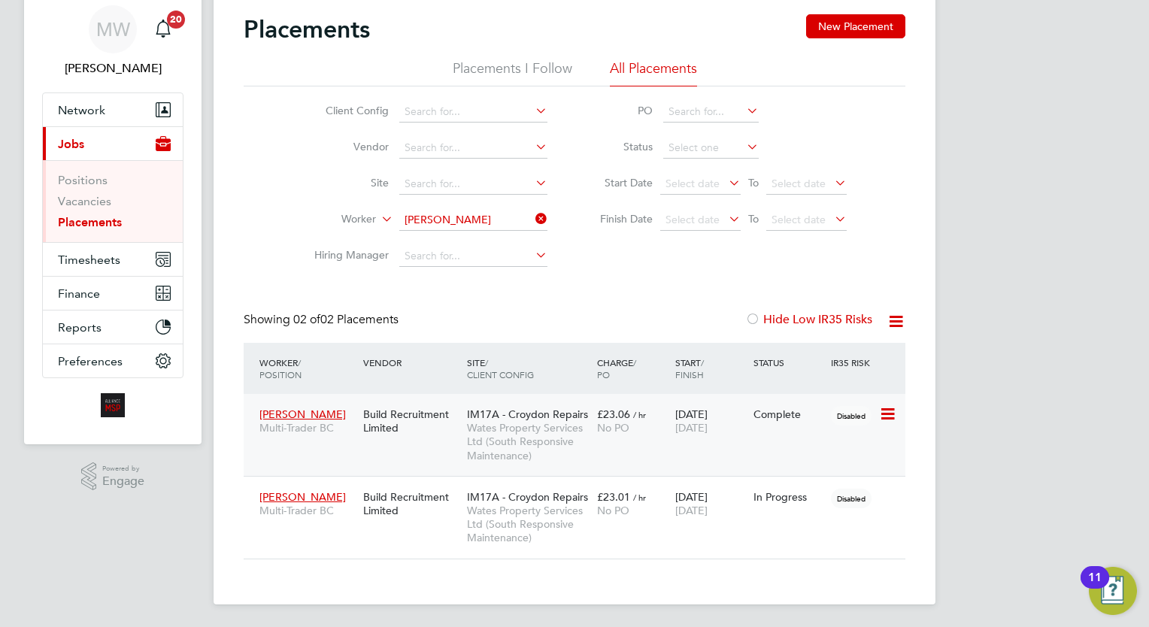
click at [616, 442] on div "James Mcateer Multi-Trader BC Build Recruitment Limited IM17A - Croydon Repairs…" at bounding box center [574, 435] width 661 height 82
click at [569, 395] on div "James Mcateer Multi-Trader BC Build Recruitment Limited IM17A - Croydon Repairs…" at bounding box center [574, 435] width 661 height 82
click at [547, 434] on span "Wates Property Services Ltd (South Responsive Maintenance)" at bounding box center [528, 441] width 123 height 41
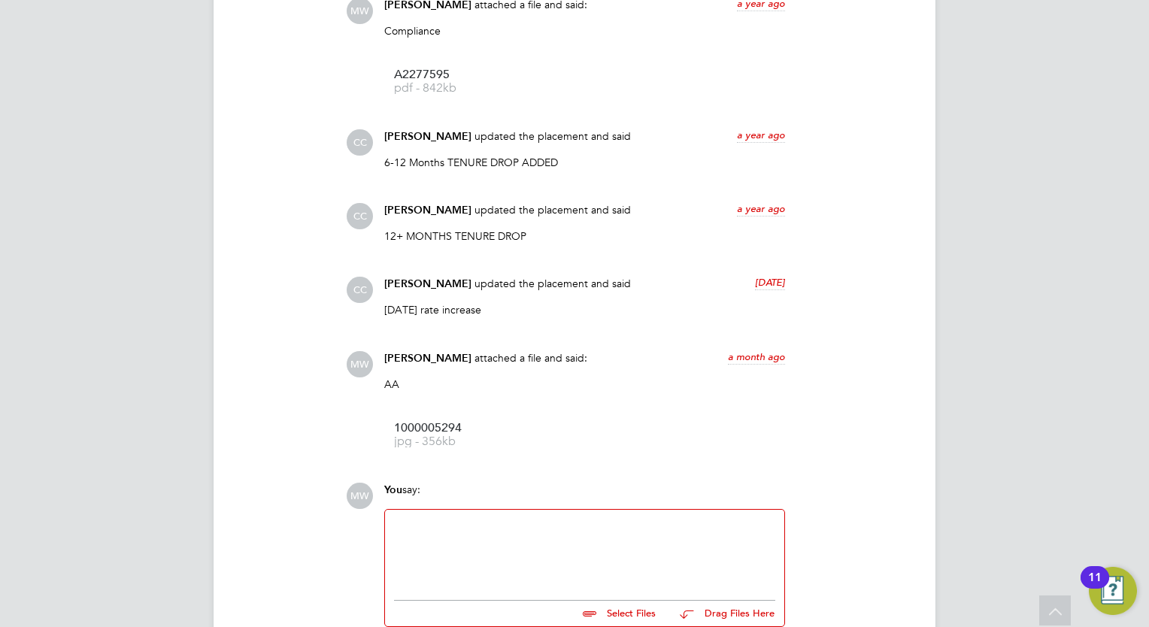
scroll to position [1742, 0]
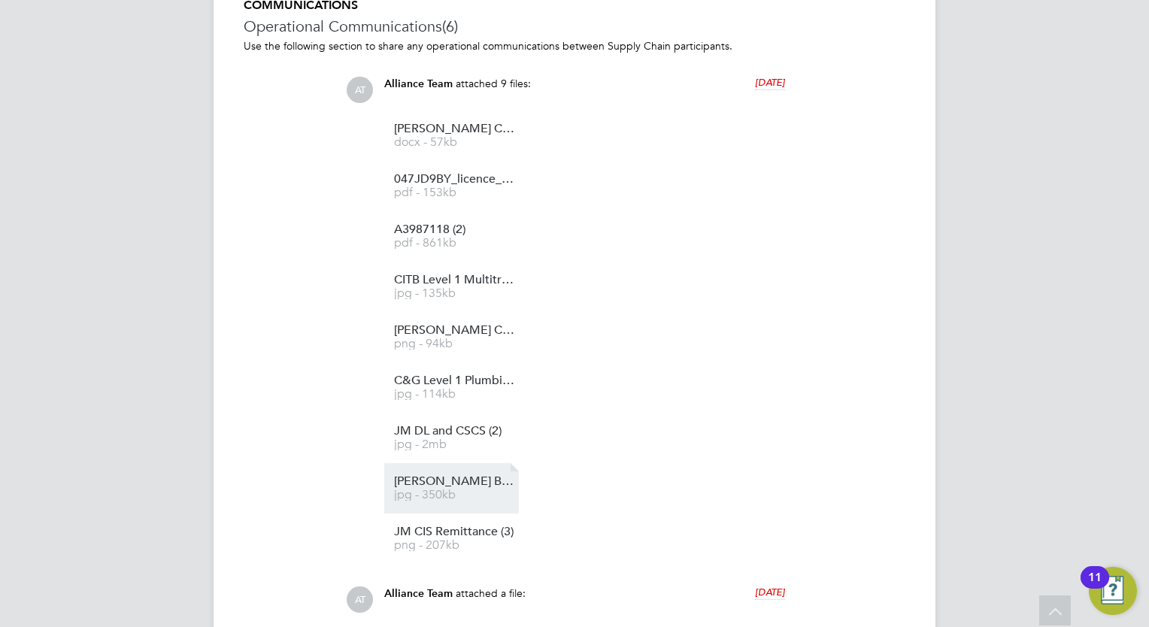
click at [462, 489] on link "[PERSON_NAME] BC (2) jpg - 350kb" at bounding box center [454, 488] width 120 height 25
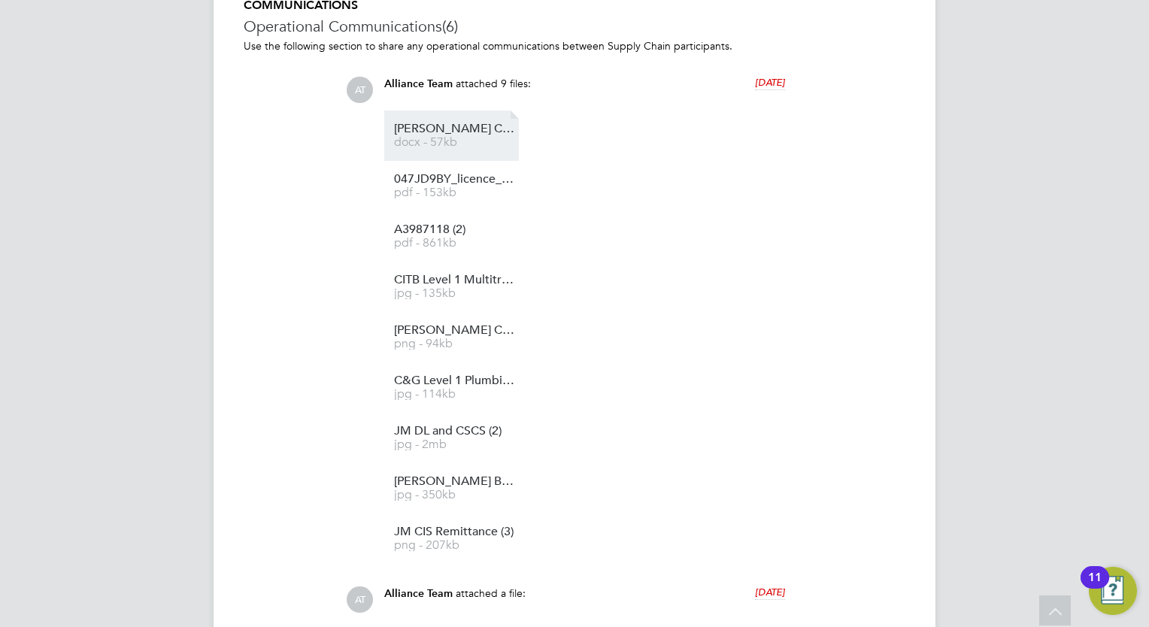
click at [474, 135] on link "[PERSON_NAME] COC docx - 57kb" at bounding box center [454, 135] width 120 height 25
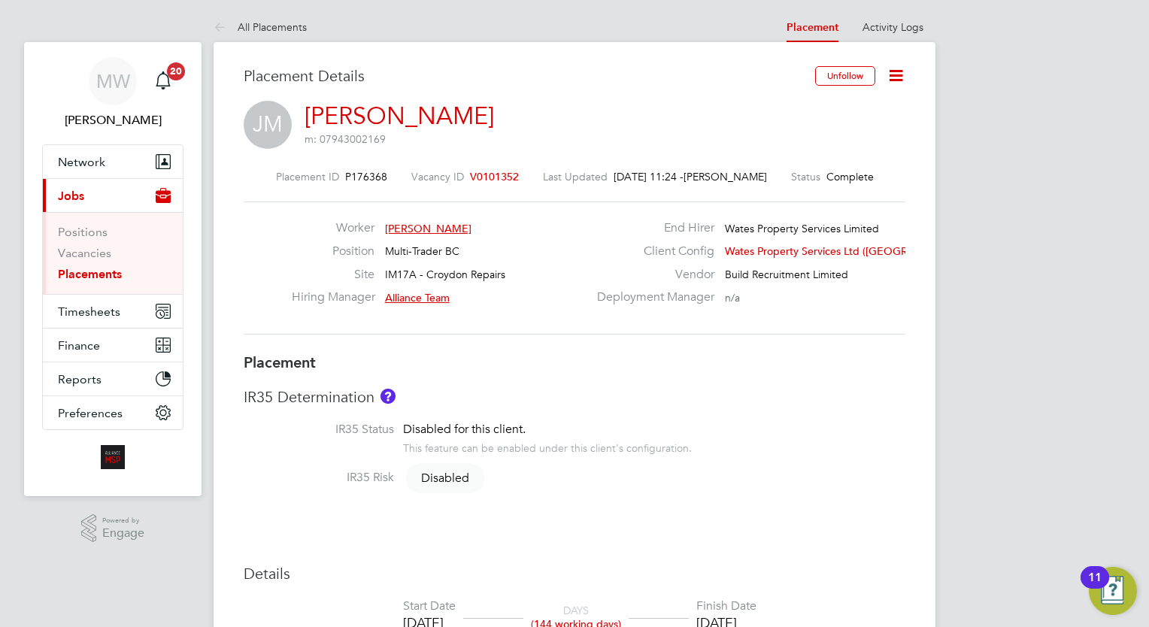
click at [88, 275] on link "Placements" at bounding box center [90, 274] width 64 height 14
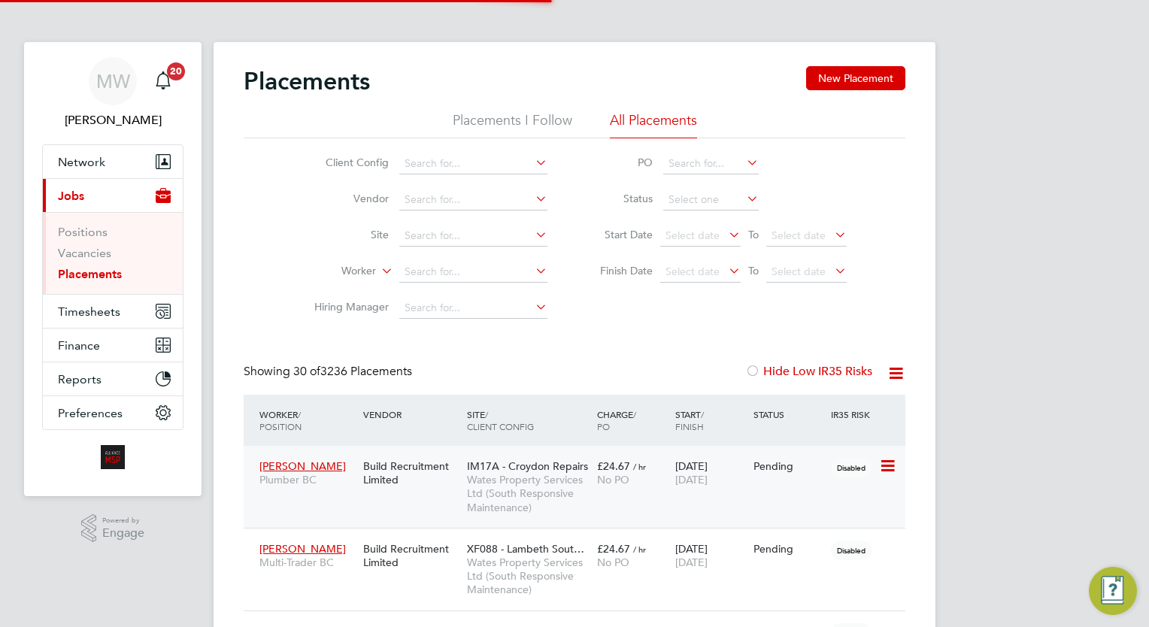
scroll to position [56, 104]
drag, startPoint x: 457, startPoint y: 266, endPoint x: 447, endPoint y: 260, distance: 12.1
click at [454, 265] on input at bounding box center [473, 272] width 148 height 21
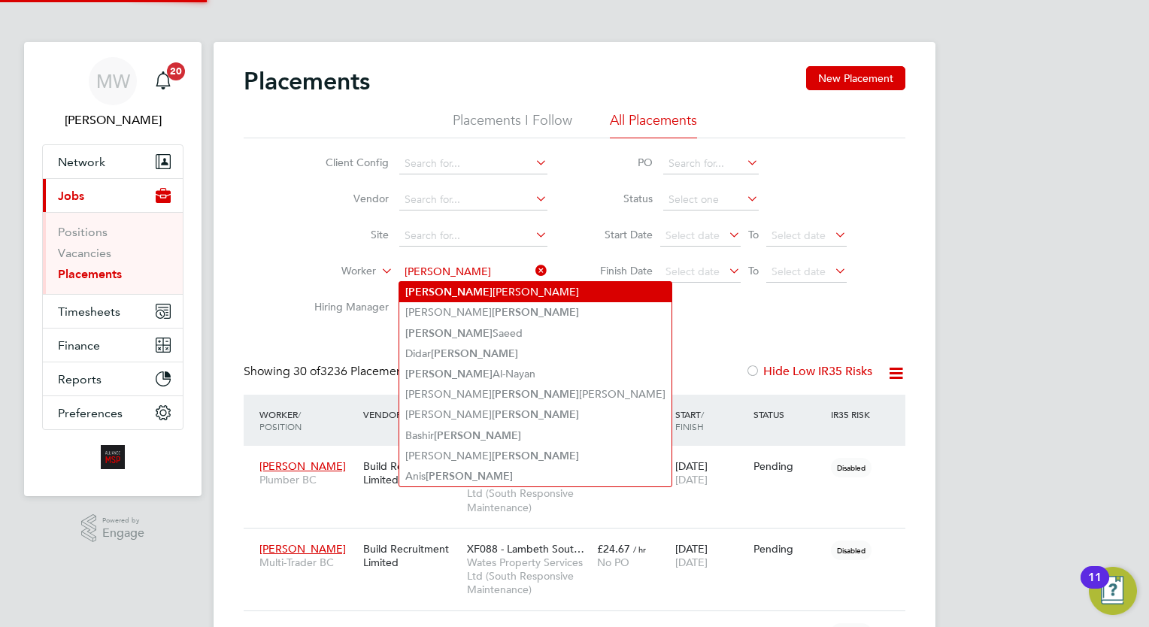
click at [494, 289] on li "[PERSON_NAME]" at bounding box center [535, 292] width 272 height 20
type input "[PERSON_NAME]"
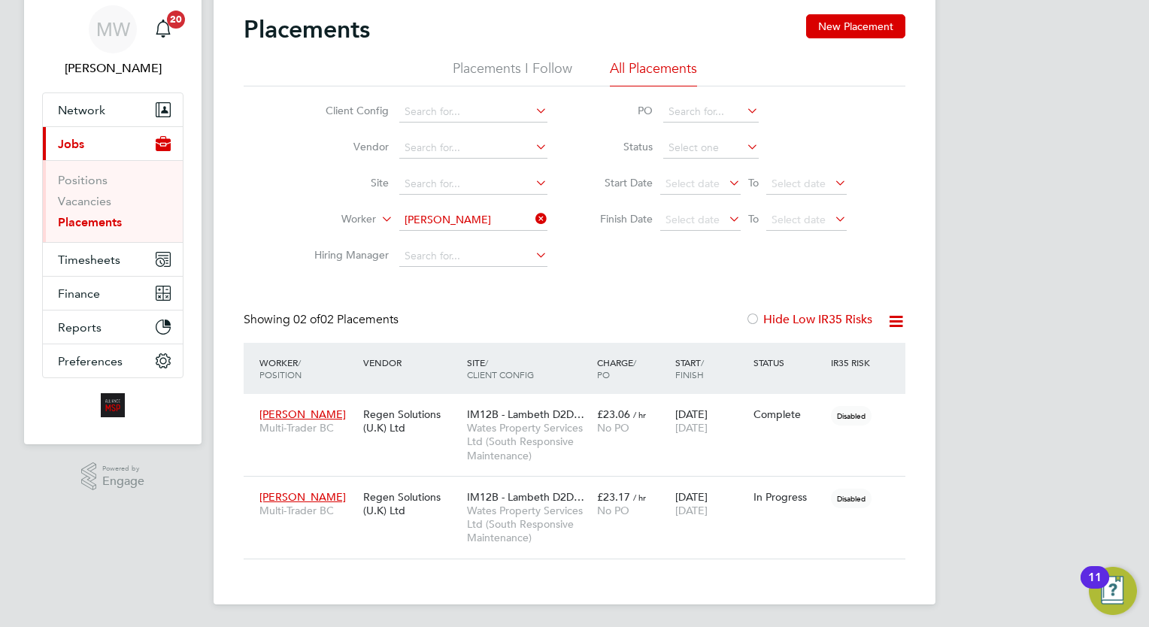
click at [532, 212] on icon at bounding box center [532, 218] width 0 height 21
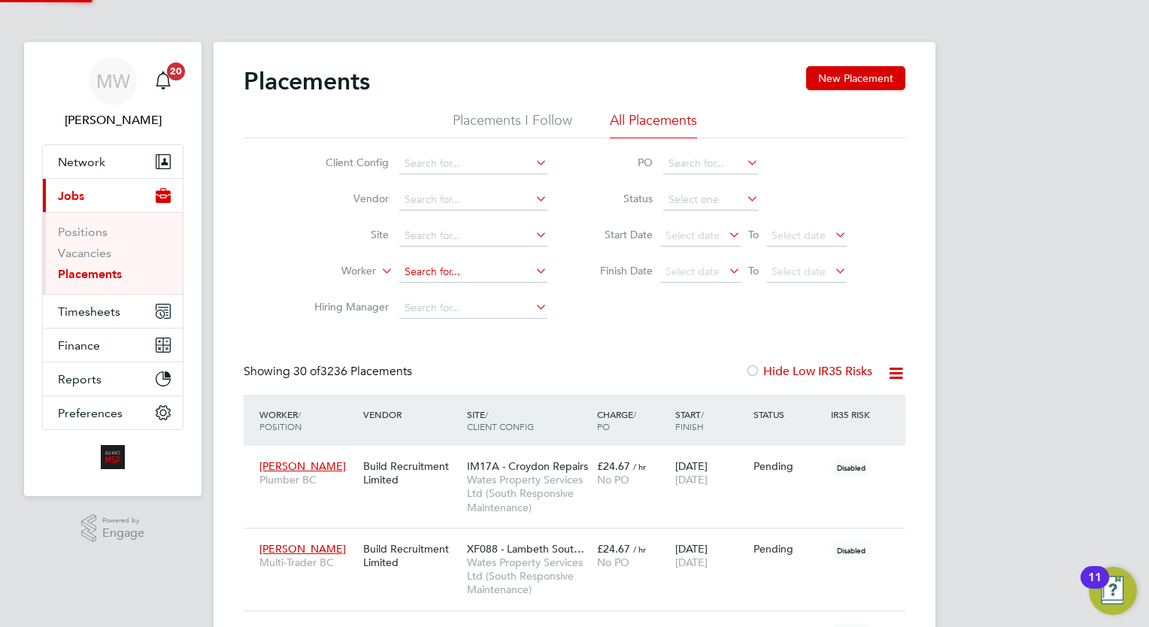
click at [431, 272] on input at bounding box center [473, 272] width 148 height 21
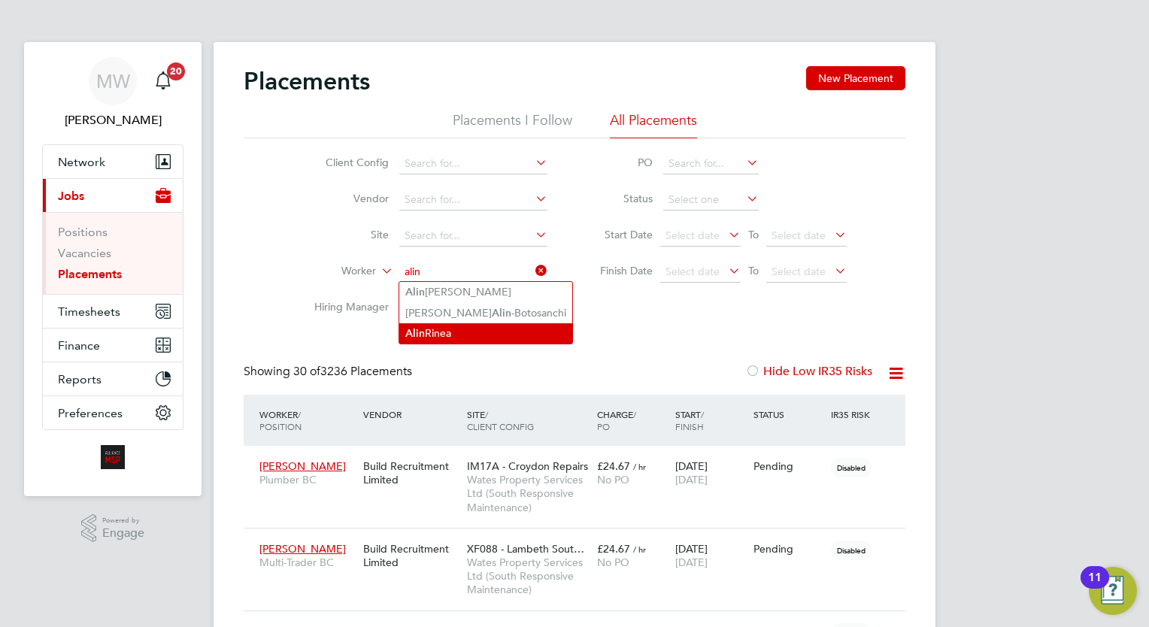
click at [472, 323] on li "[PERSON_NAME]" at bounding box center [485, 333] width 173 height 20
type input "[PERSON_NAME]"
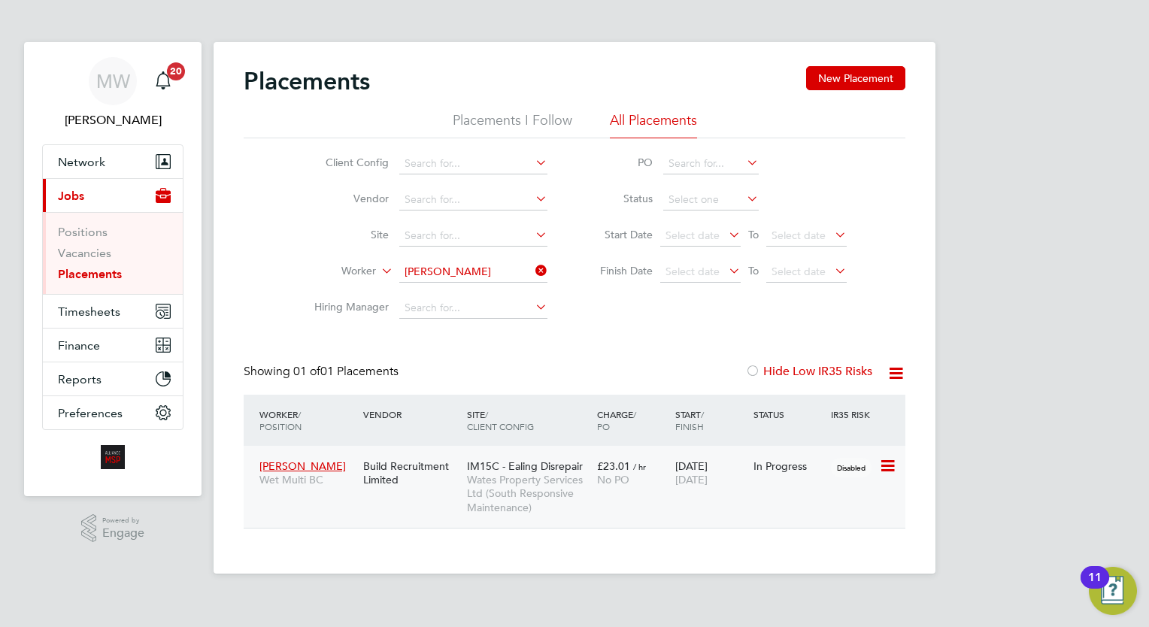
click at [514, 468] on span "IM15C - Ealing Disrepair" at bounding box center [525, 466] width 116 height 14
click at [534, 261] on li "Worker [PERSON_NAME]" at bounding box center [424, 272] width 283 height 36
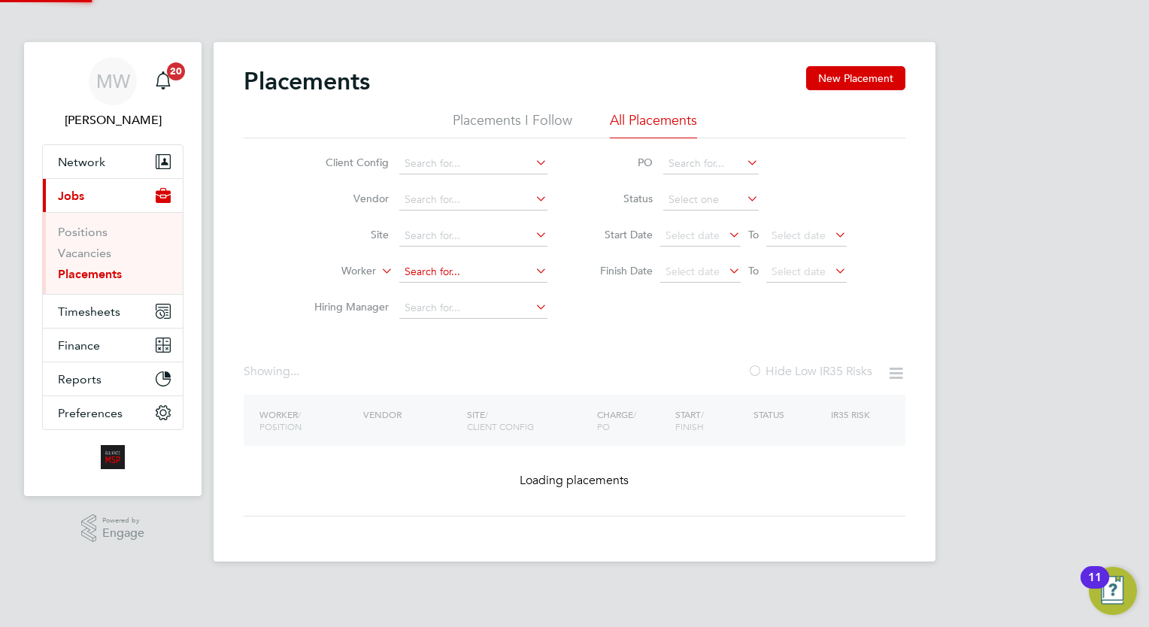
click at [493, 271] on input at bounding box center [473, 272] width 148 height 21
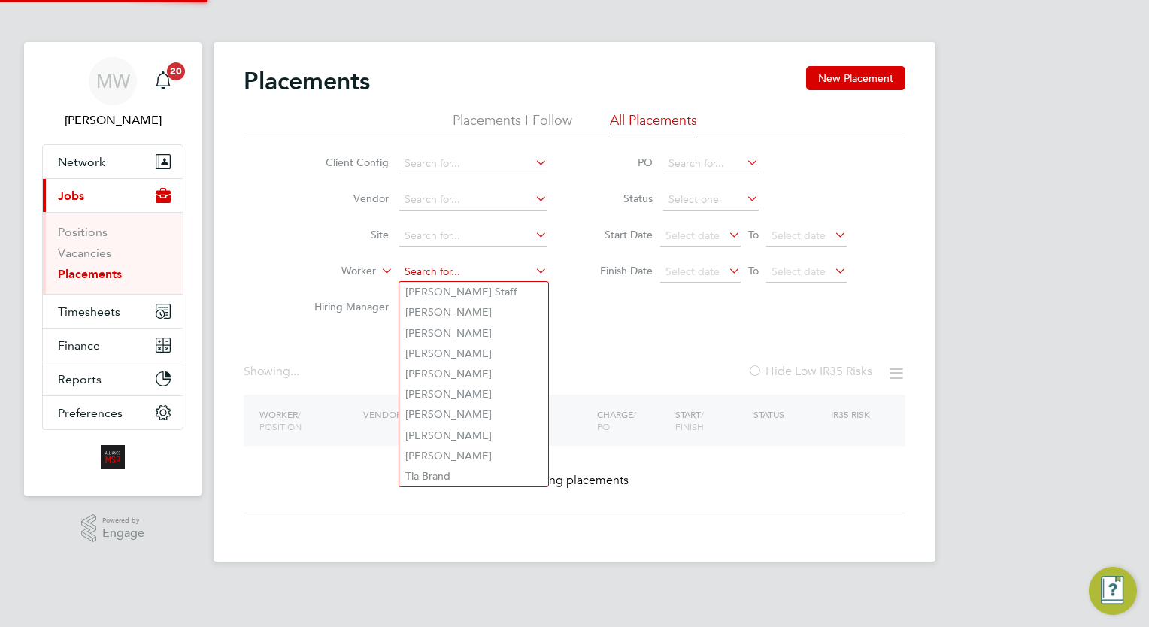
click at [481, 273] on input at bounding box center [473, 272] width 148 height 21
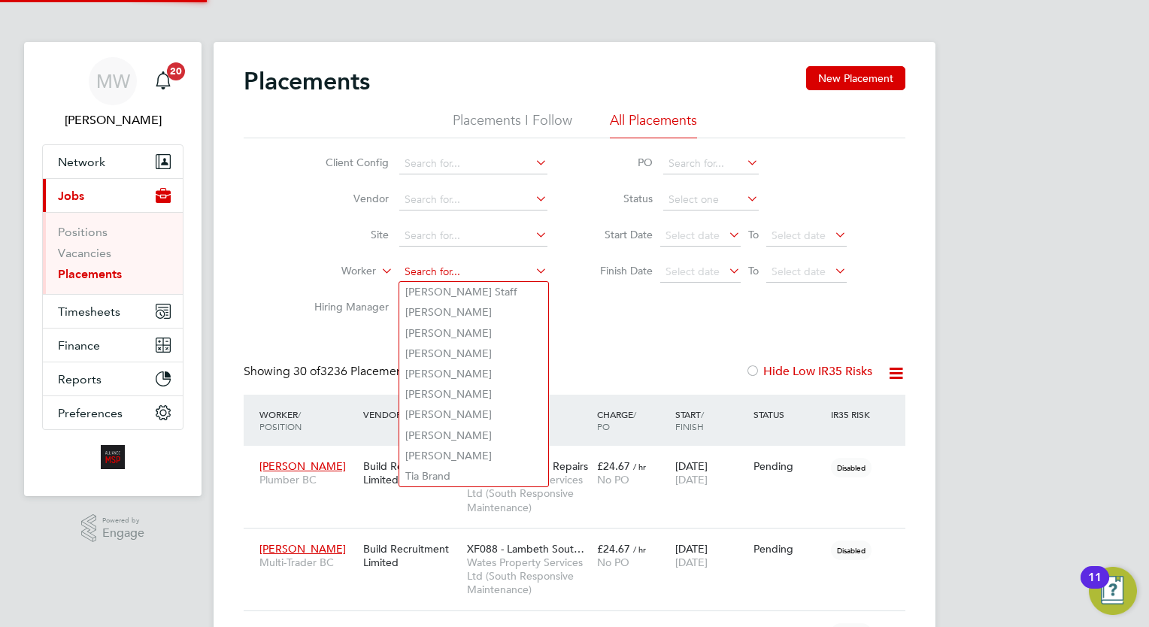
scroll to position [56, 104]
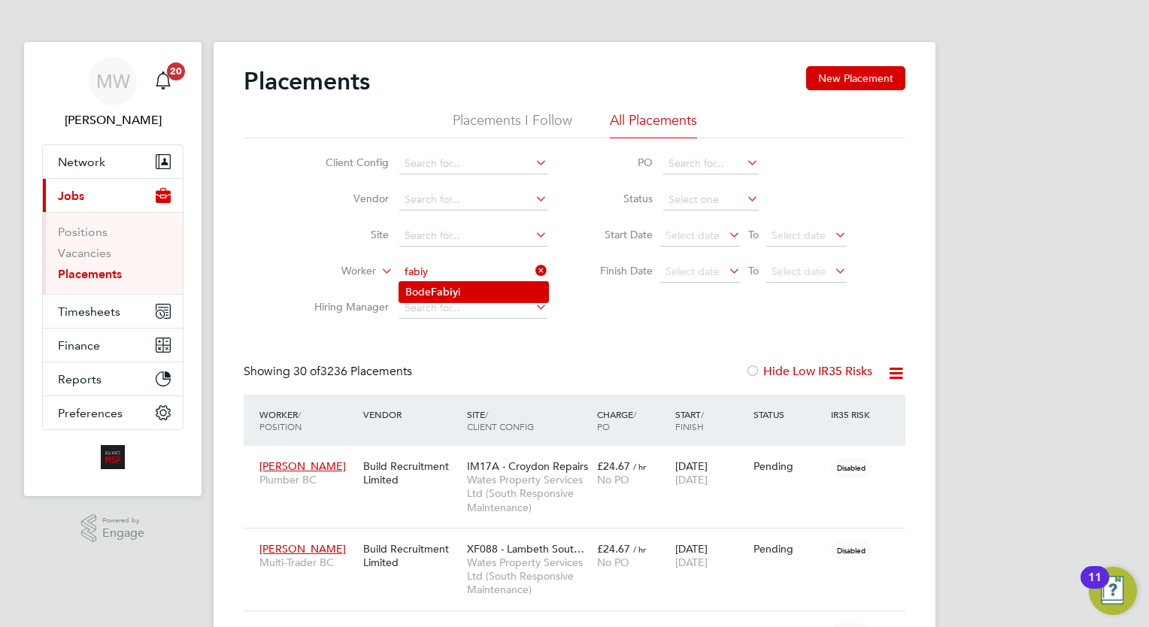
click at [478, 287] on li "Bode Fabiy i" at bounding box center [473, 292] width 149 height 20
type input "Bode Fabiyi"
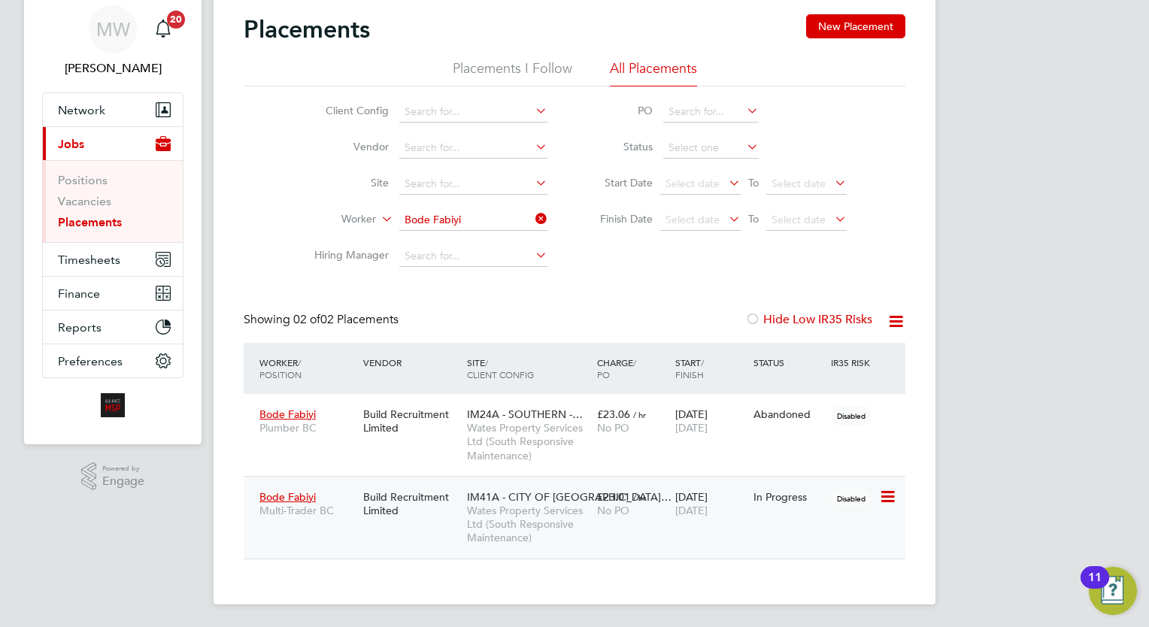
click at [587, 521] on span "Wates Property Services Ltd (South Responsive Maintenance)" at bounding box center [528, 524] width 123 height 41
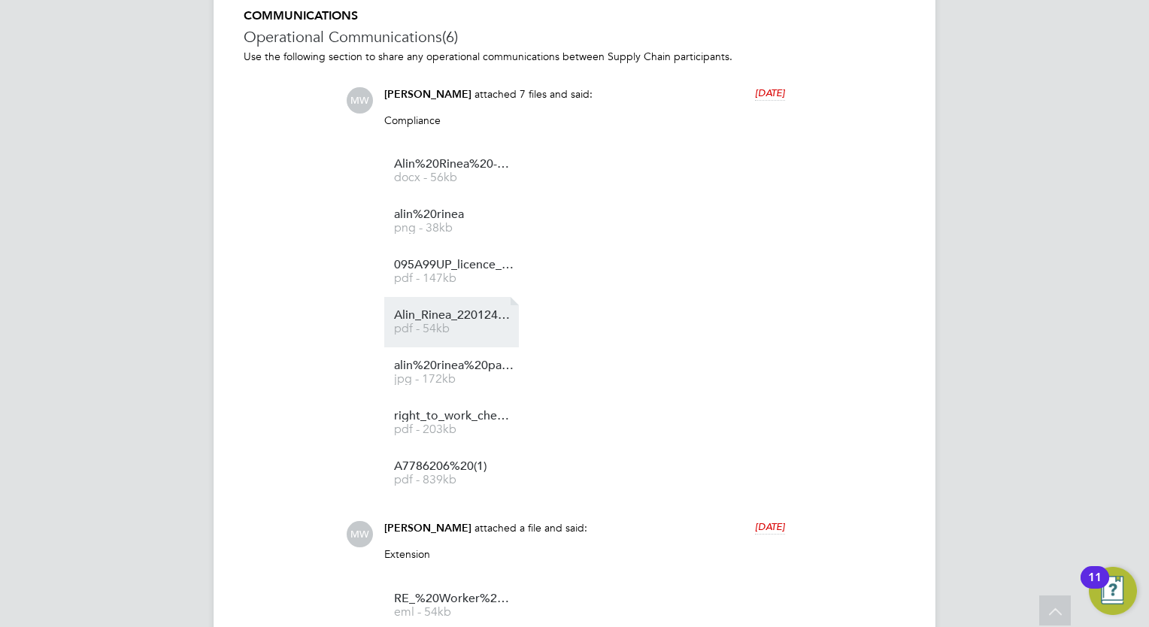
click at [430, 314] on span "Alin_Rinea_220124_161219%20(1)" at bounding box center [454, 315] width 120 height 11
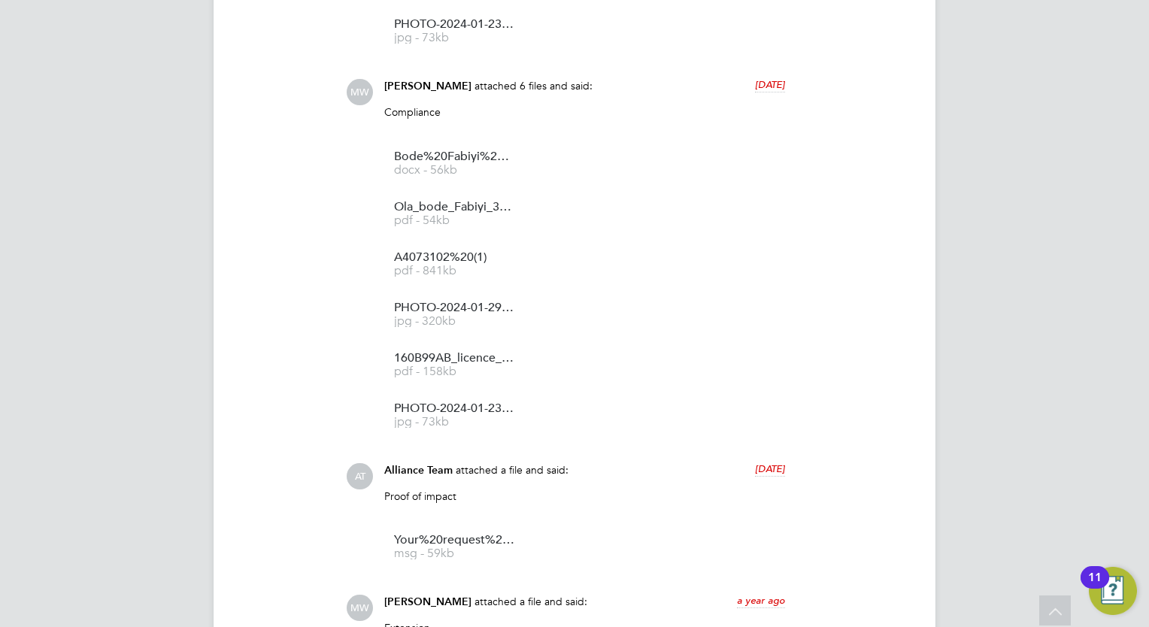
scroll to position [1579, 0]
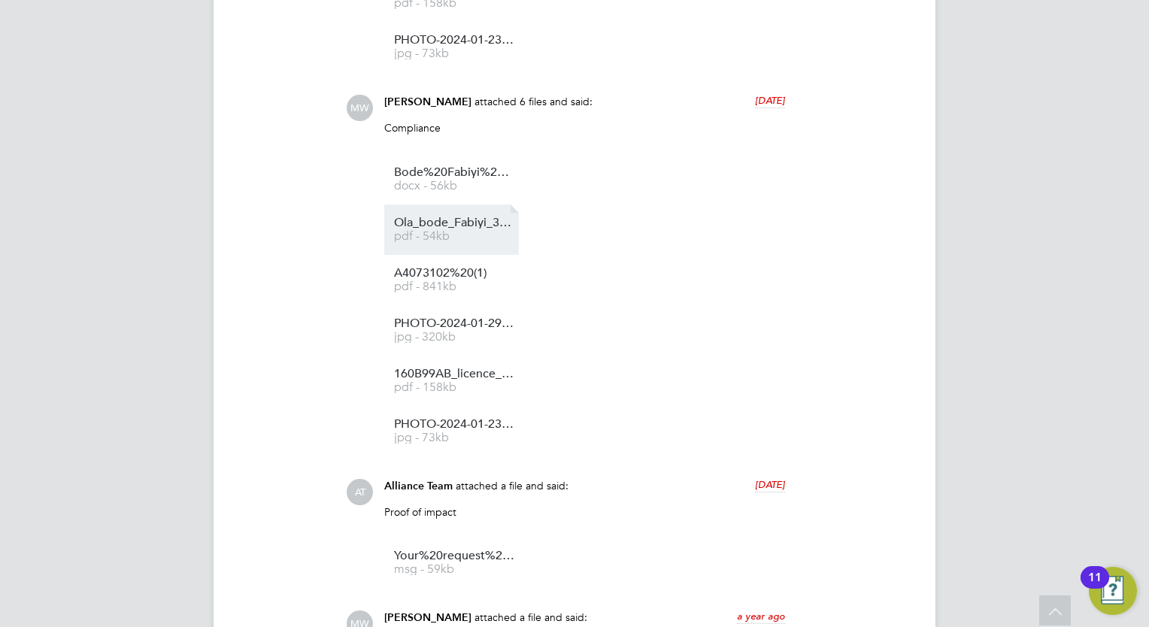
click at [459, 221] on span "Ola_bode_Fabiyi_310124_093644%20(1)" at bounding box center [454, 222] width 120 height 11
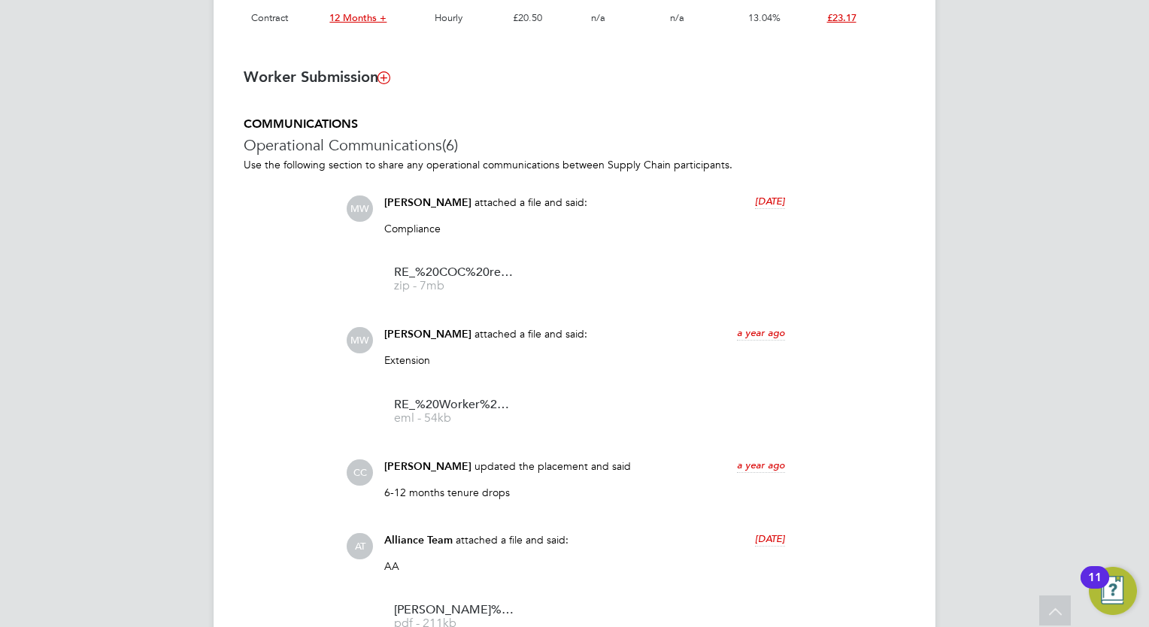
scroll to position [1085, 0]
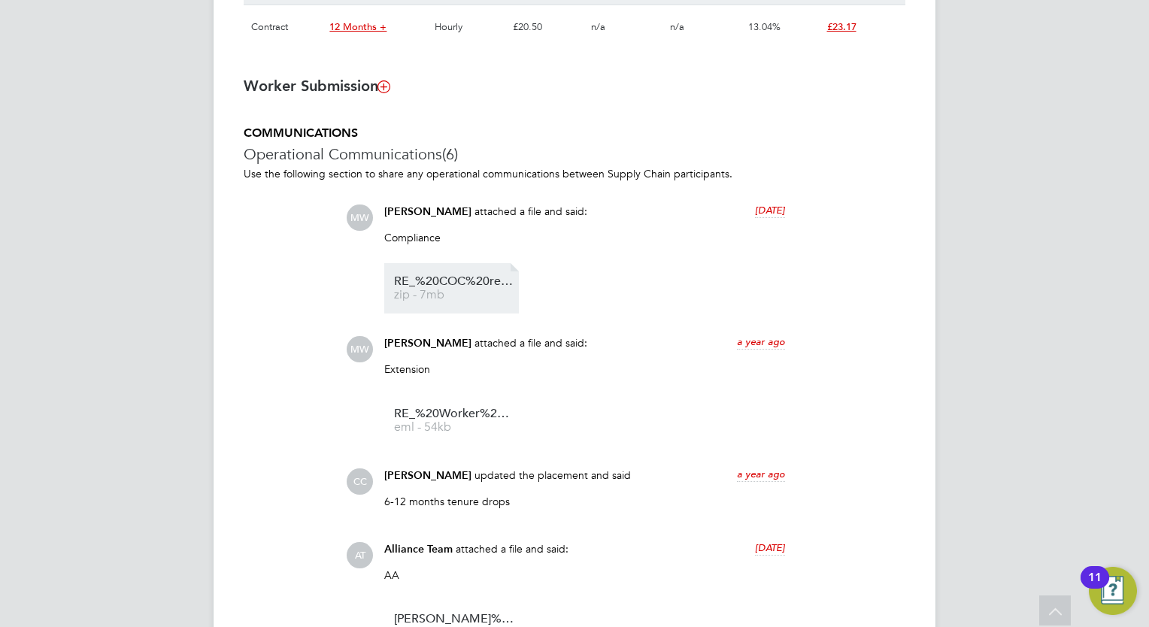
click at [457, 279] on span "RE_%20COC%20reminder%20(3)" at bounding box center [454, 281] width 120 height 11
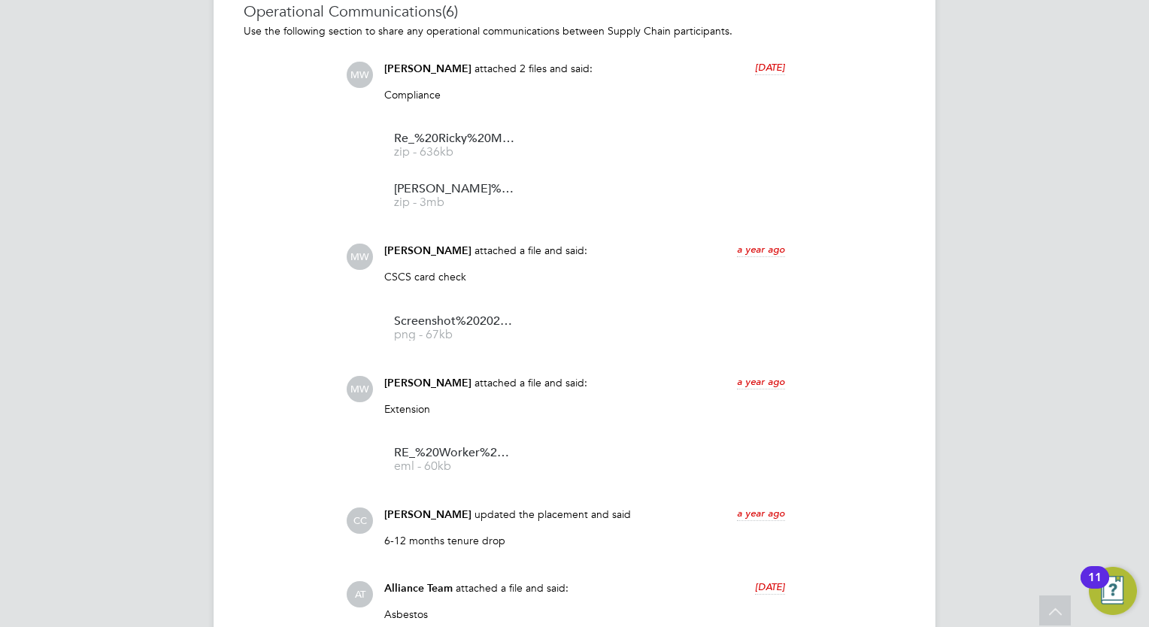
scroll to position [1203, 0]
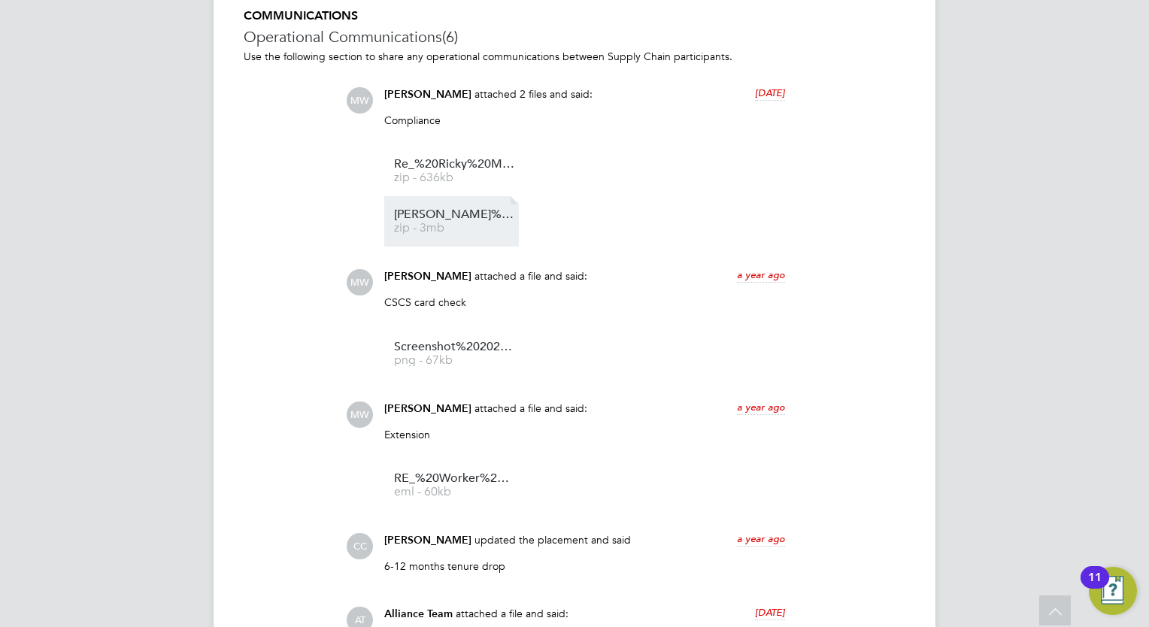
click at [460, 211] on span "Ricky%20M%20-%20COC%20" at bounding box center [454, 214] width 120 height 11
click at [662, 193] on ul "Re_%20Ricky%20M%20-%20COC%20 zip - 636kb Ricky%20M%20-%20COC%20 zip - 3mb" at bounding box center [584, 196] width 401 height 101
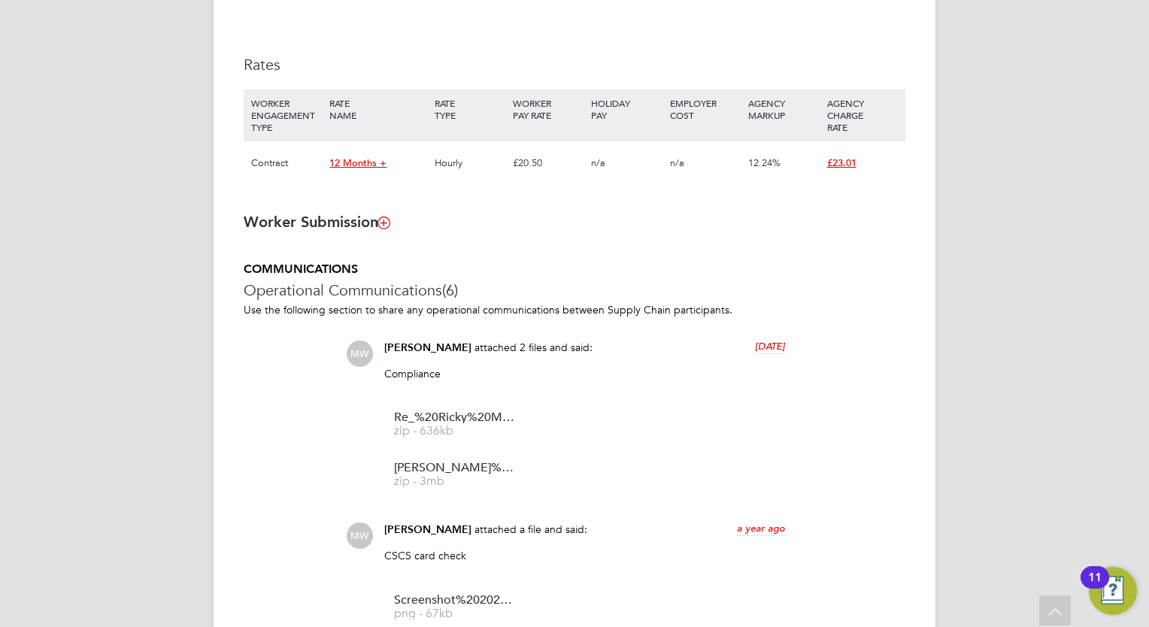
scroll to position [677, 0]
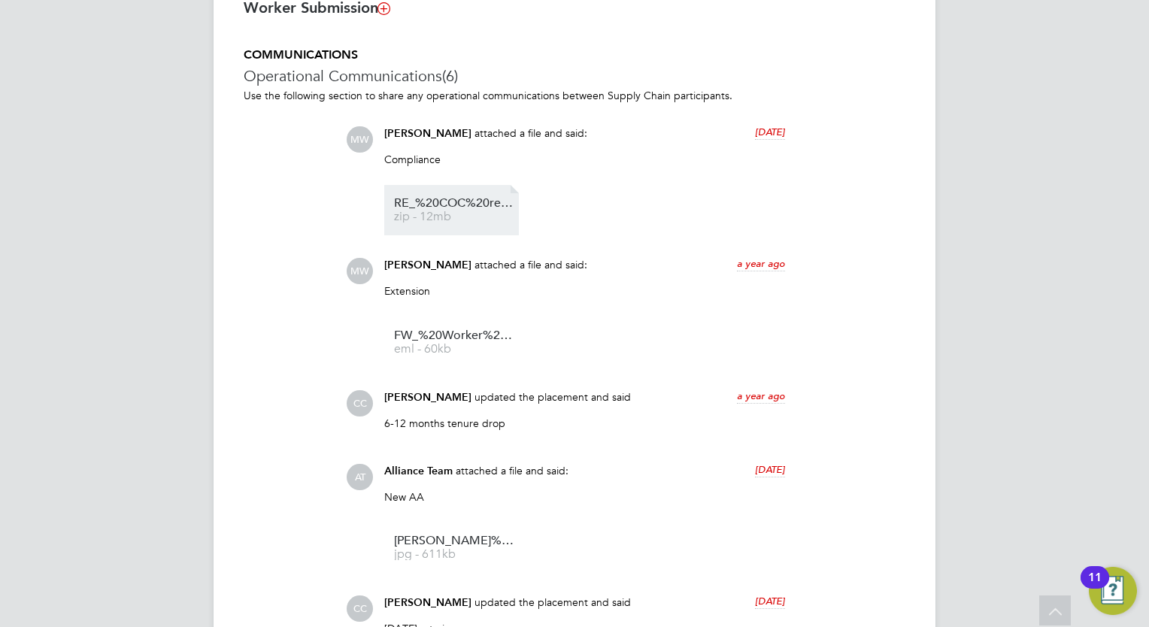
scroll to position [1161, 0]
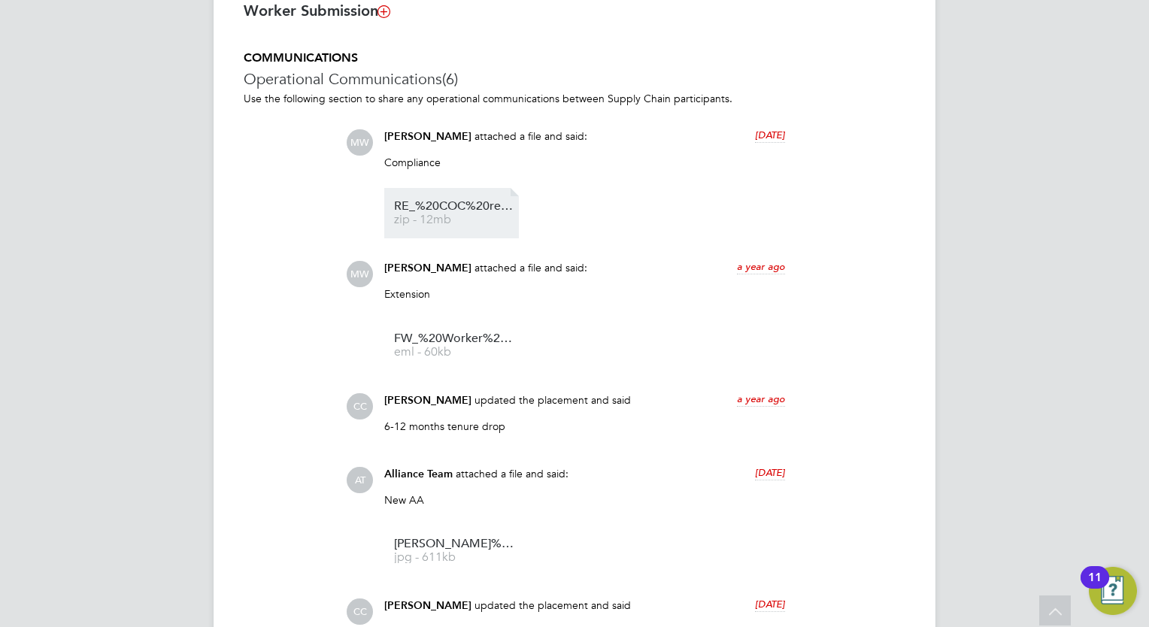
click at [466, 208] on span "RE_%20COC%20reminder%20(1)" at bounding box center [454, 206] width 120 height 11
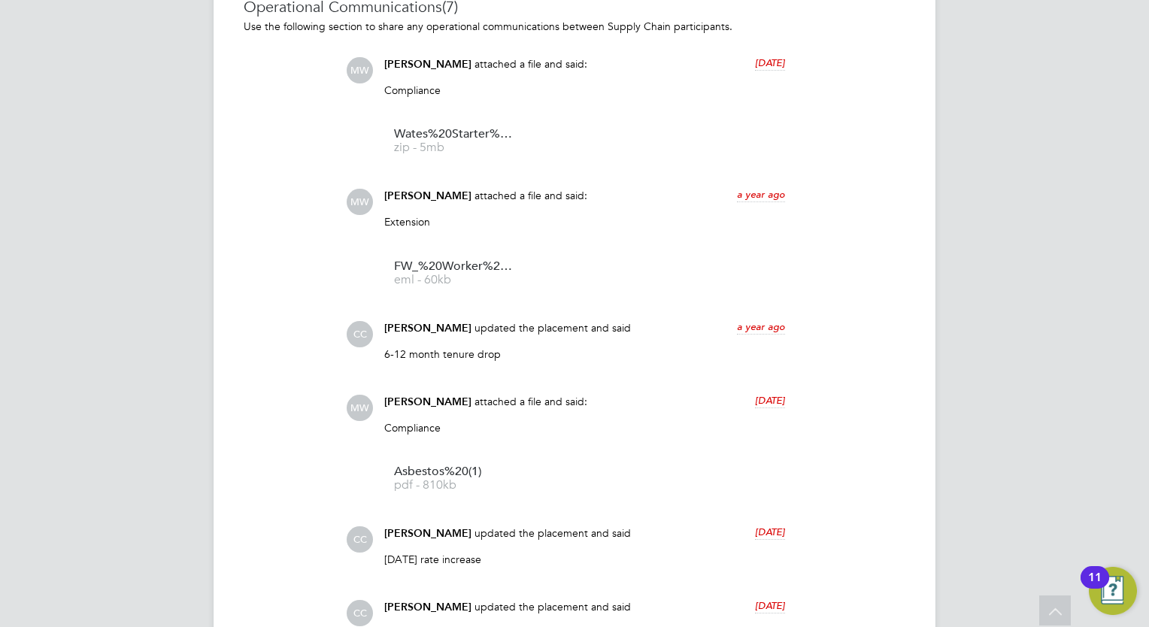
scroll to position [1218, 0]
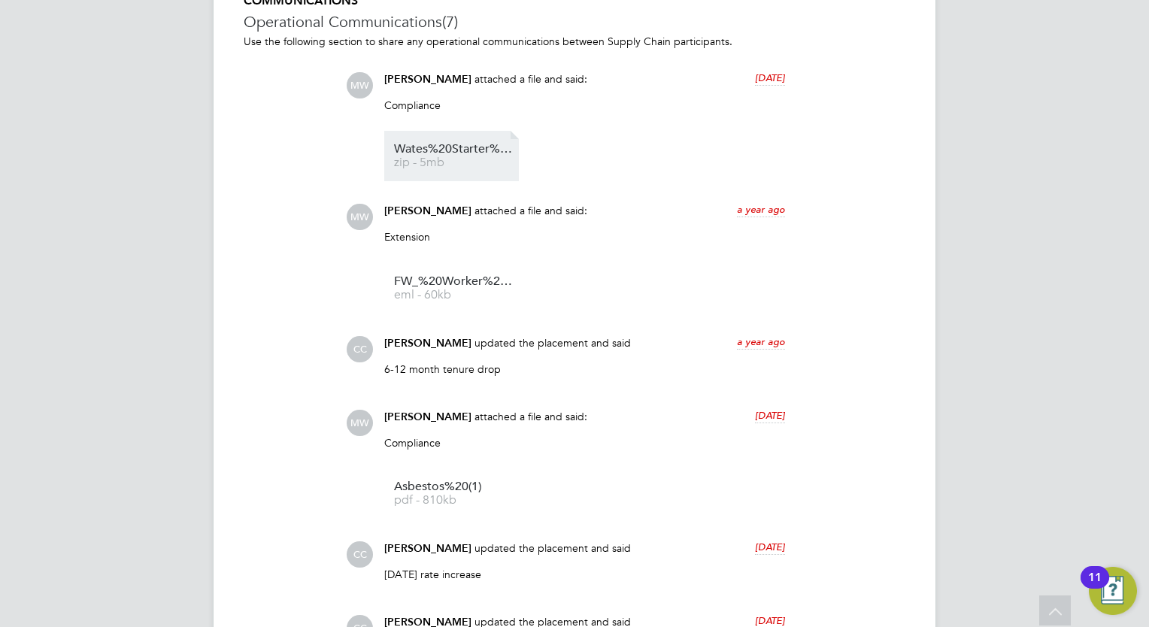
click at [476, 144] on li "Wates%20Starter%20Pack%20%E2%80%93%20Certificate%20of%20Compliance%20(COC)%20%2…" at bounding box center [451, 156] width 135 height 50
click at [484, 175] on li "Wates%20Starter%20Pack%20%E2%80%93%20Certificate%20of%20Compliance%20(COC)%20%2…" at bounding box center [451, 156] width 135 height 50
click at [463, 138] on li "Wates%20Starter%20Pack%20%E2%80%93%20Certificate%20of%20Compliance%20(COC)%20%2…" at bounding box center [451, 156] width 135 height 50
click at [460, 158] on link "Wates%20Starter%20Pack%20%E2%80%93%20Certificate%20of%20Compliance%20(COC)%20%2…" at bounding box center [454, 156] width 120 height 25
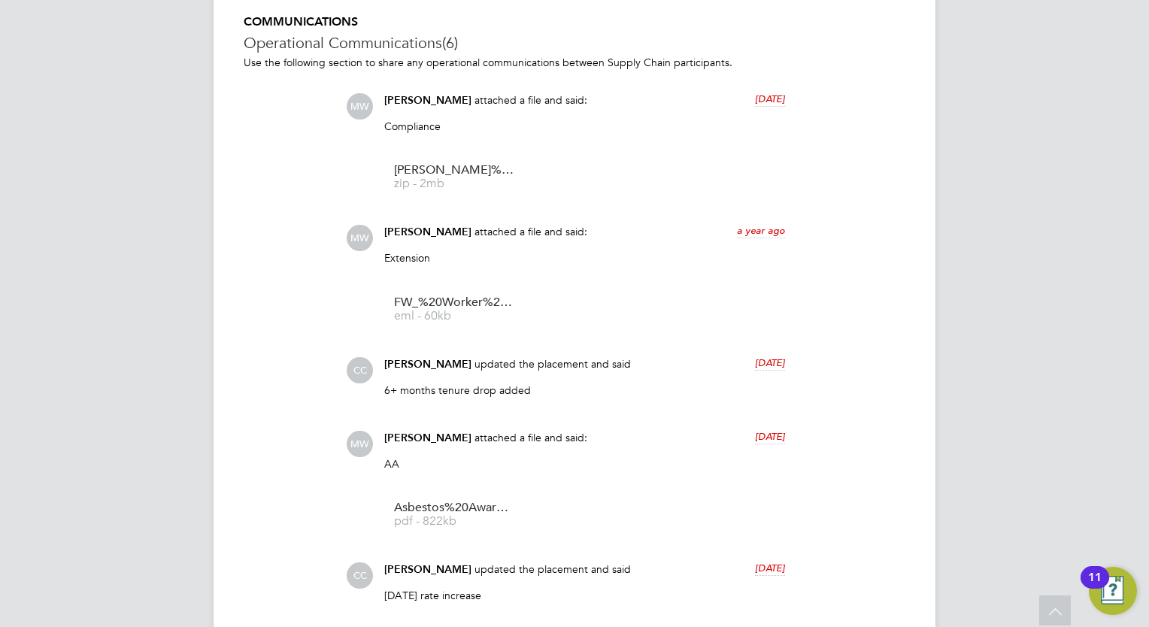
scroll to position [1161, 0]
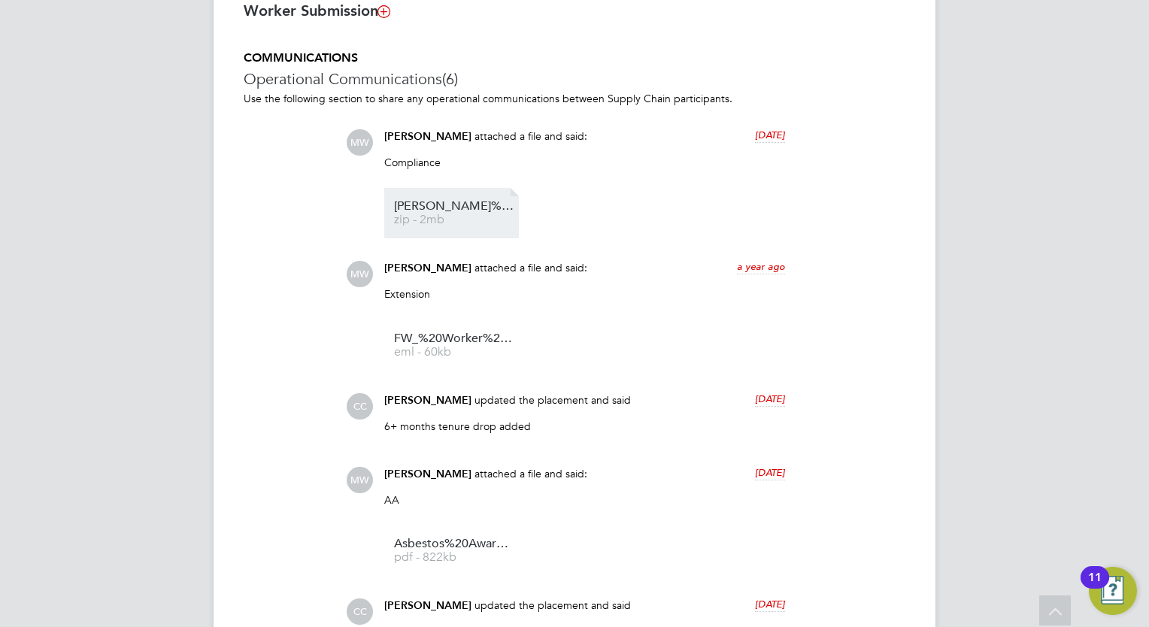
click at [456, 201] on span "Harry%20Wilson%20-%20COC" at bounding box center [454, 206] width 120 height 11
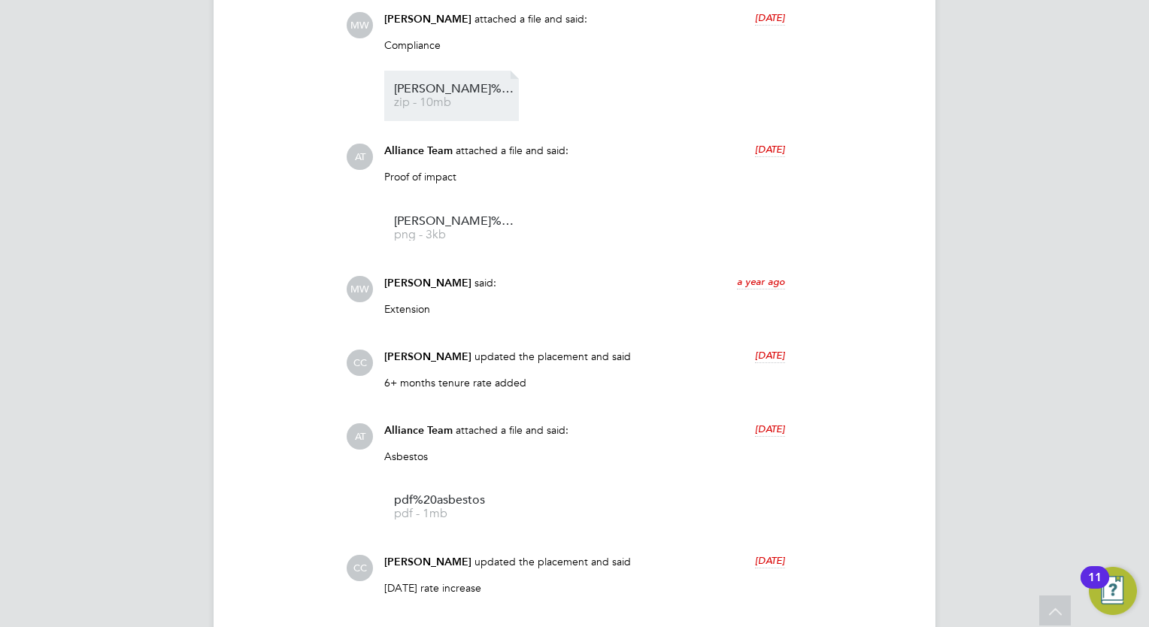
click at [453, 95] on span "Oliver%20Bell%20" at bounding box center [454, 88] width 120 height 11
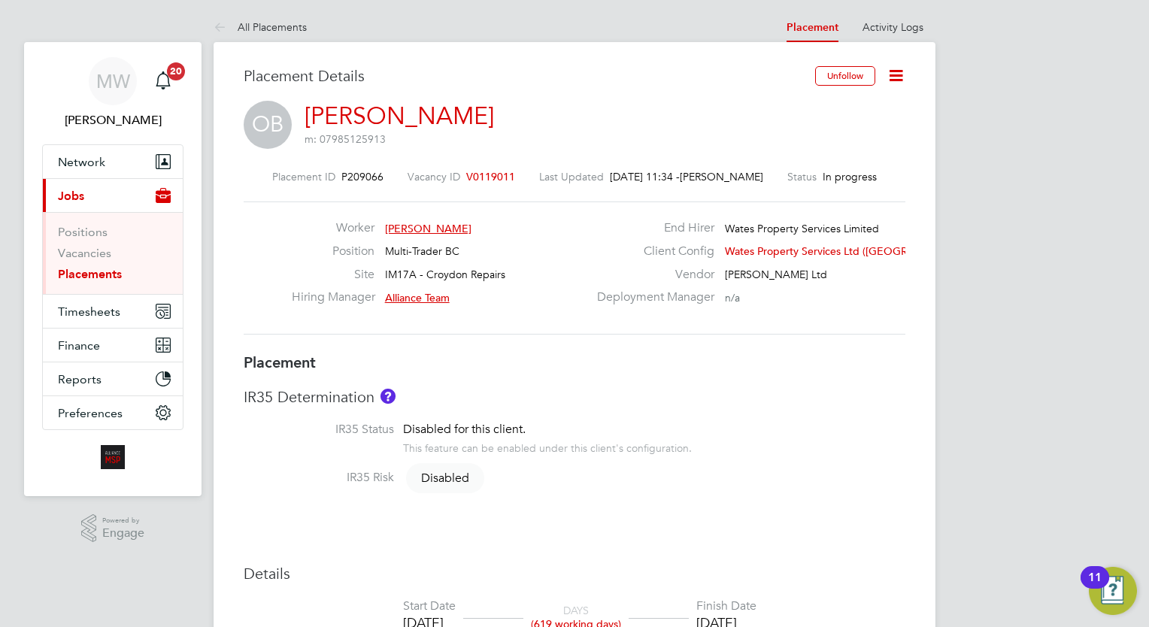
click at [105, 275] on link "Placements" at bounding box center [90, 274] width 64 height 14
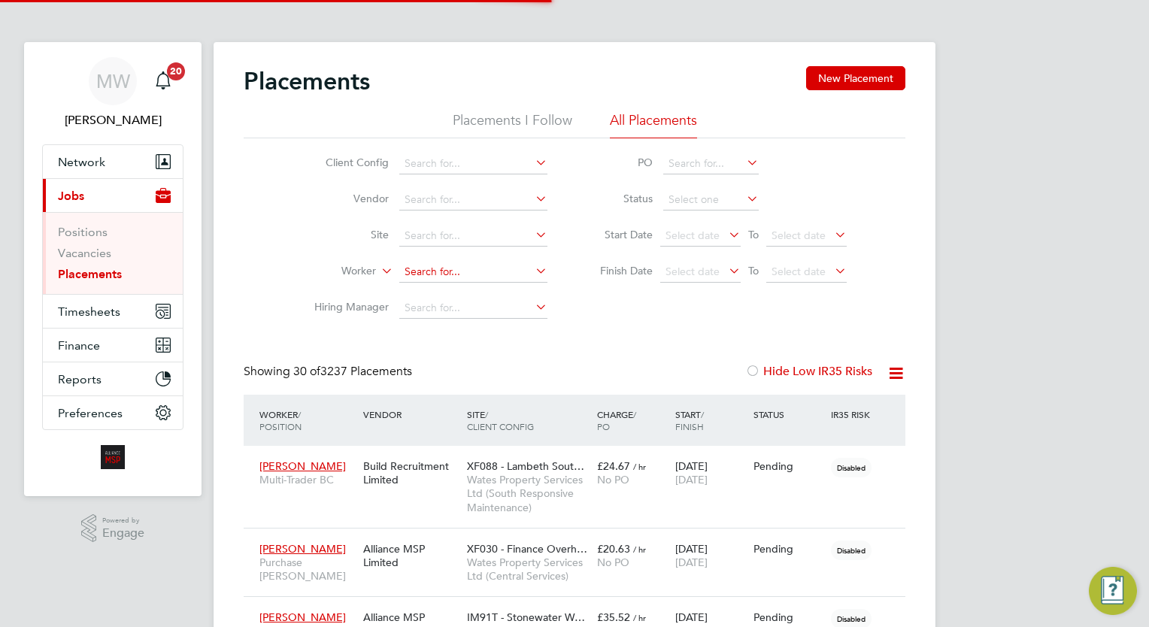
click at [425, 271] on input at bounding box center [473, 272] width 148 height 21
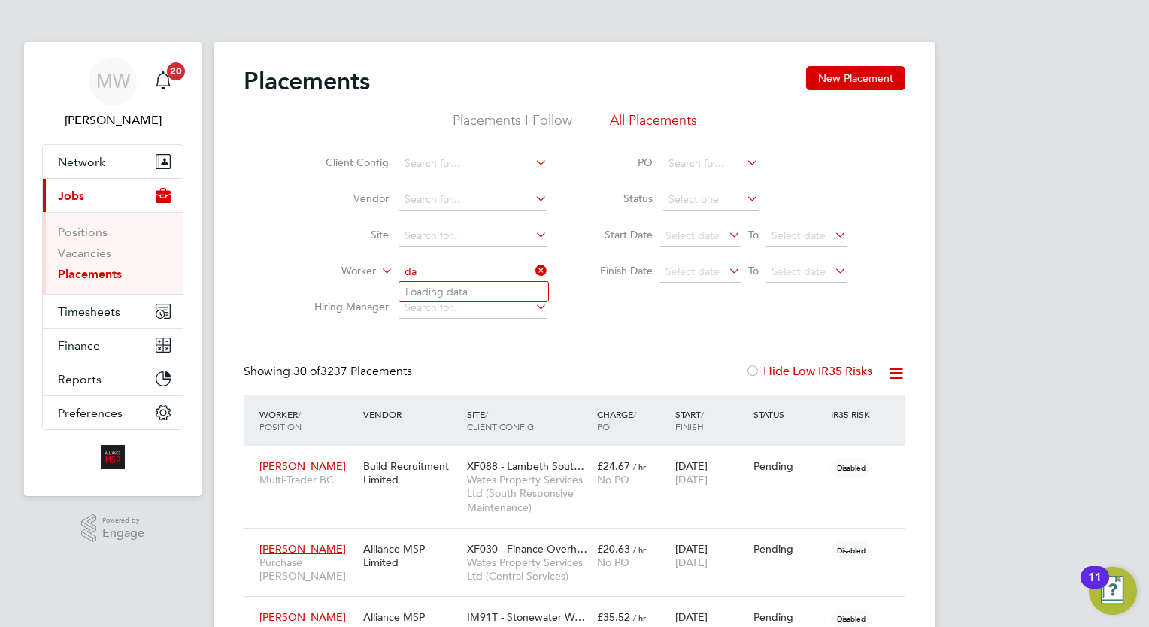
type input "d"
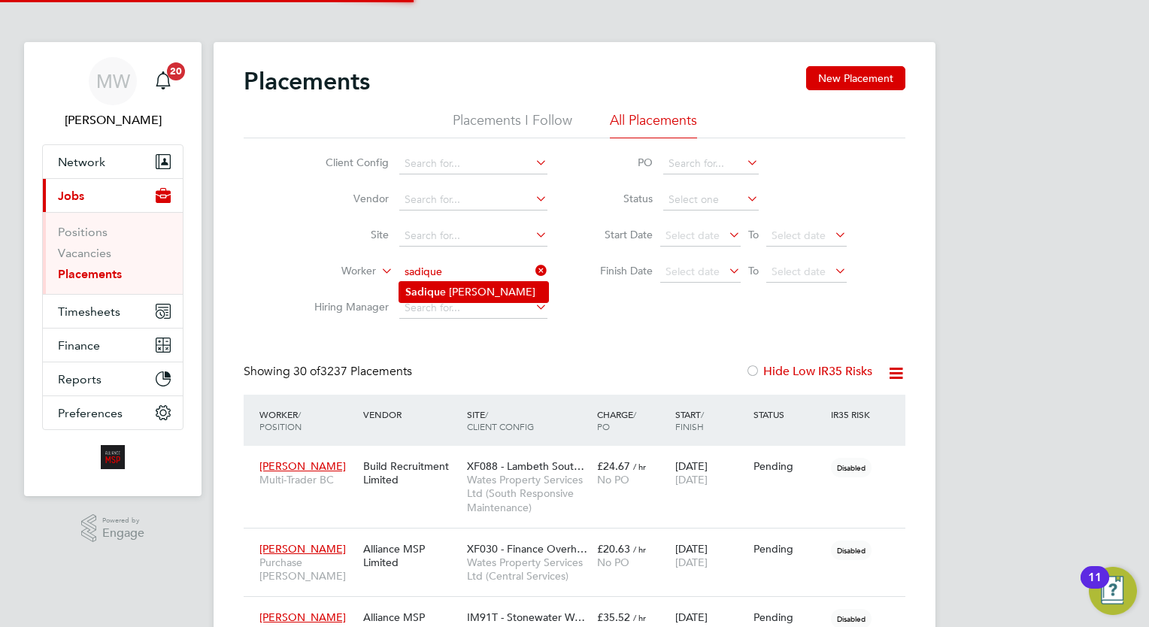
click at [498, 290] on li "Sadiqu e Jebari" at bounding box center [473, 292] width 149 height 20
type input "Sadique Jebari"
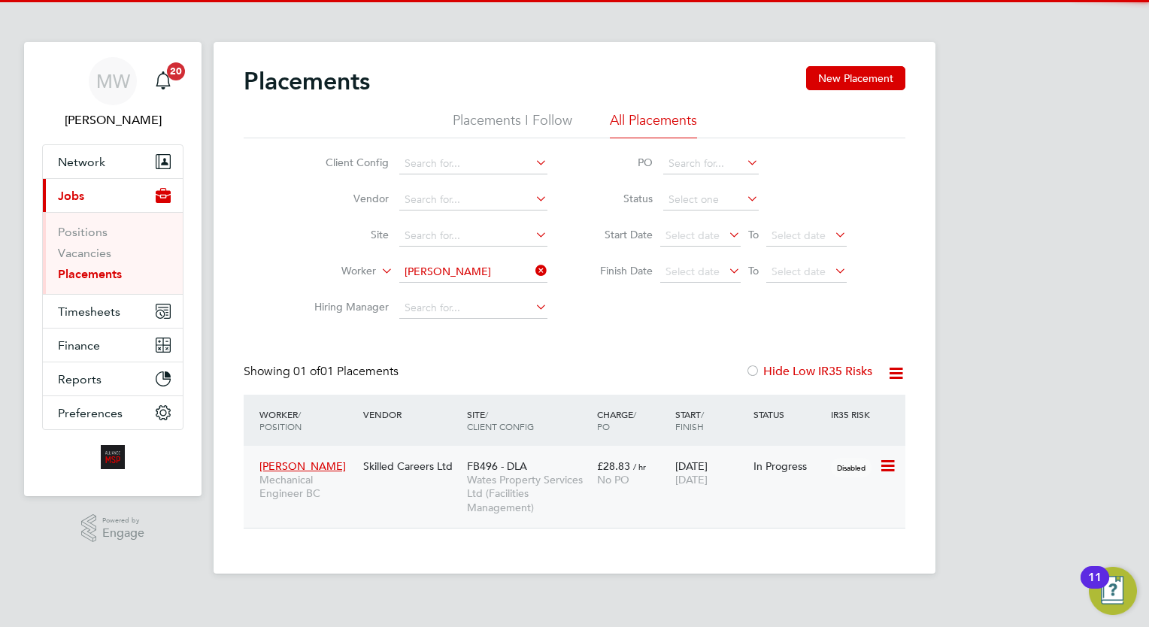
click at [578, 475] on span "Wates Property Services Ltd (Facilities Management)" at bounding box center [528, 493] width 123 height 41
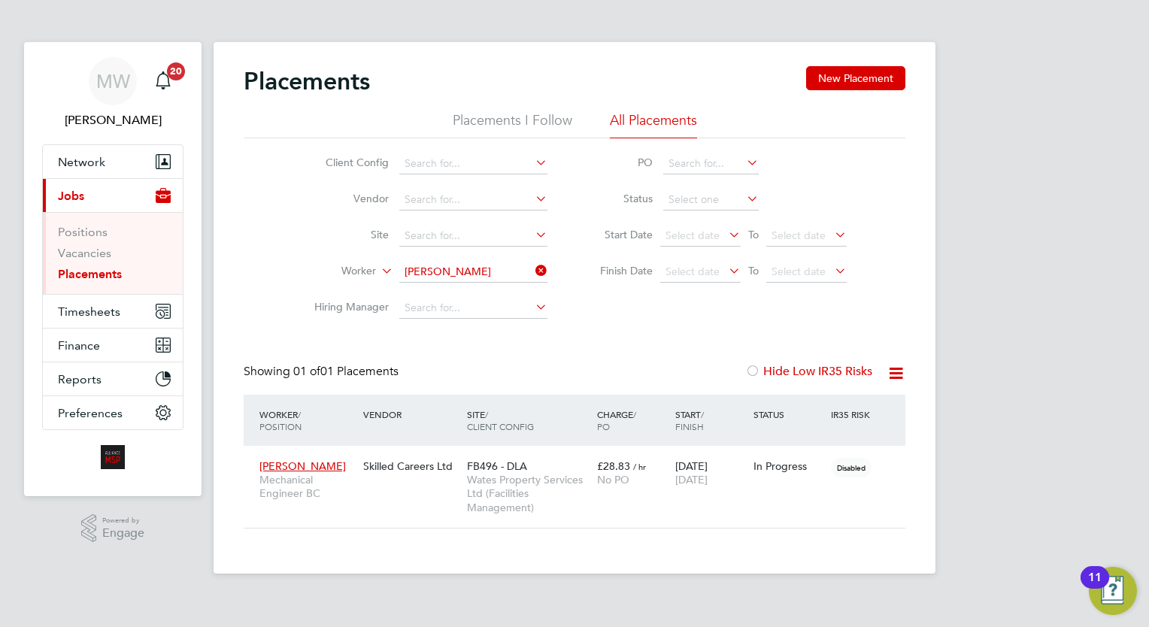
click at [532, 270] on icon at bounding box center [532, 270] width 0 height 21
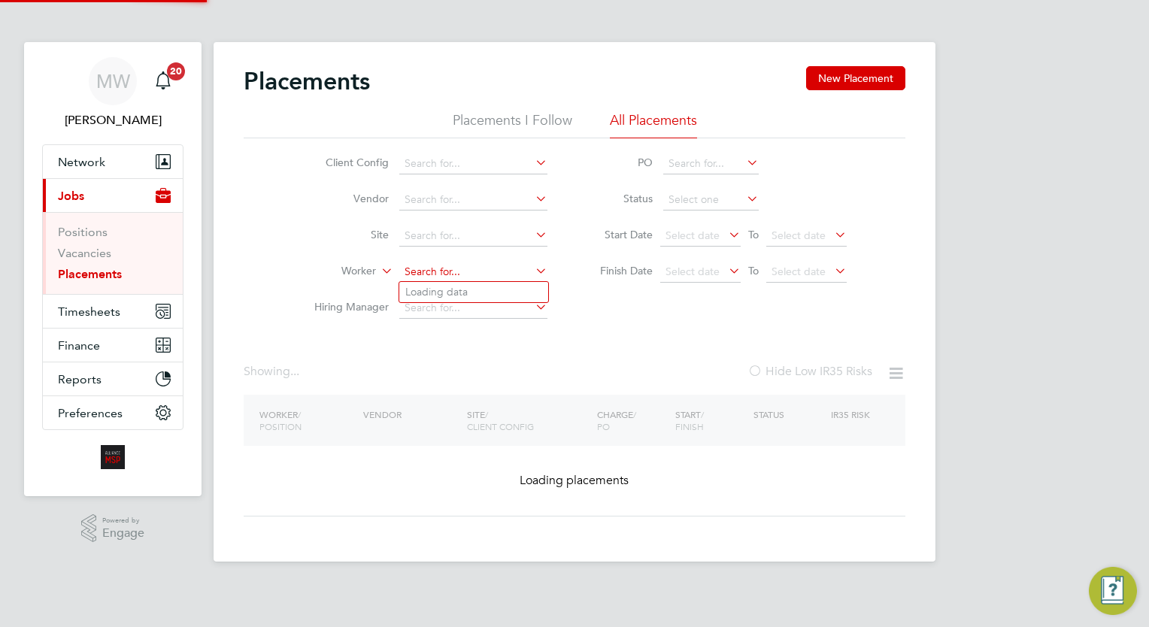
click at [472, 274] on input at bounding box center [473, 272] width 148 height 21
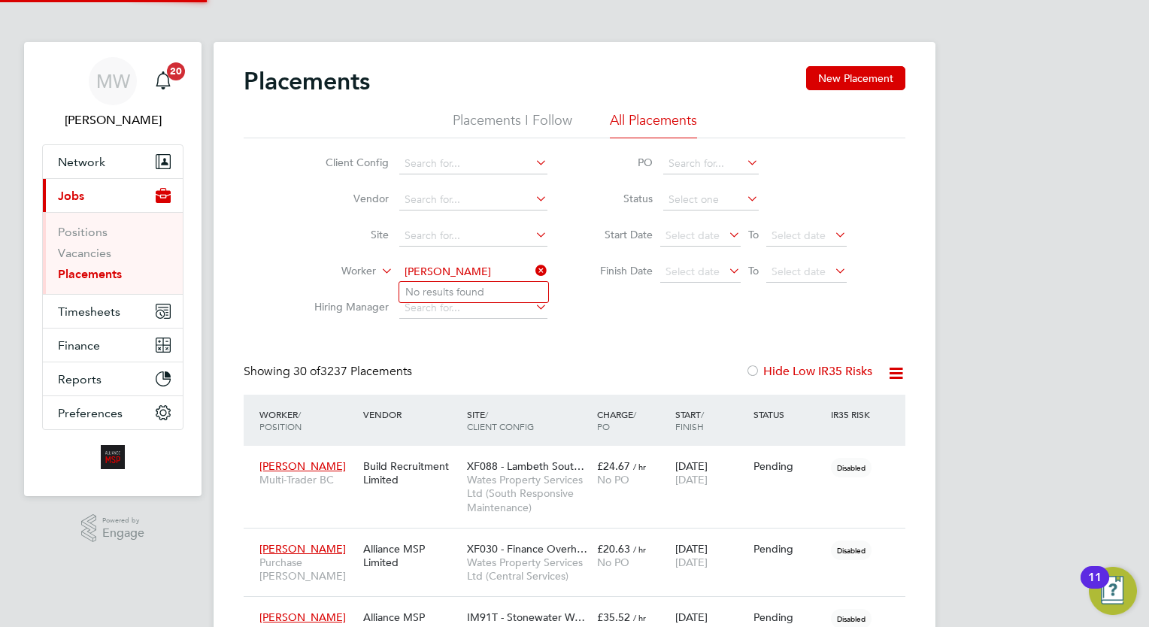
type input "venus edmond"
click at [475, 292] on li "No results found" at bounding box center [473, 292] width 149 height 20
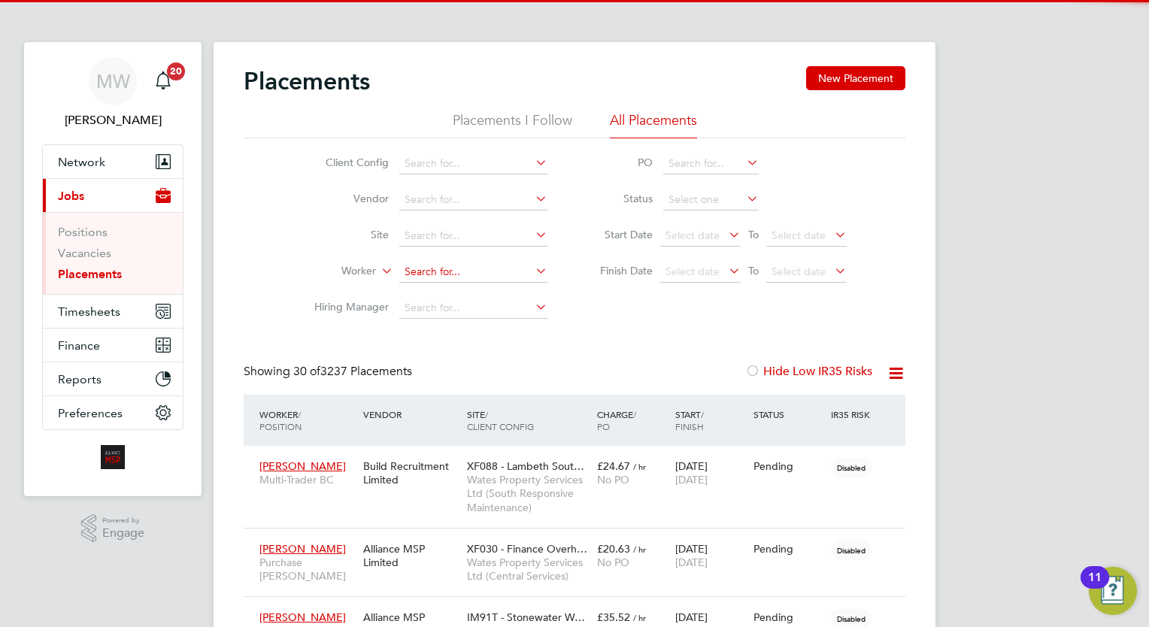
click at [508, 274] on input at bounding box center [473, 272] width 148 height 21
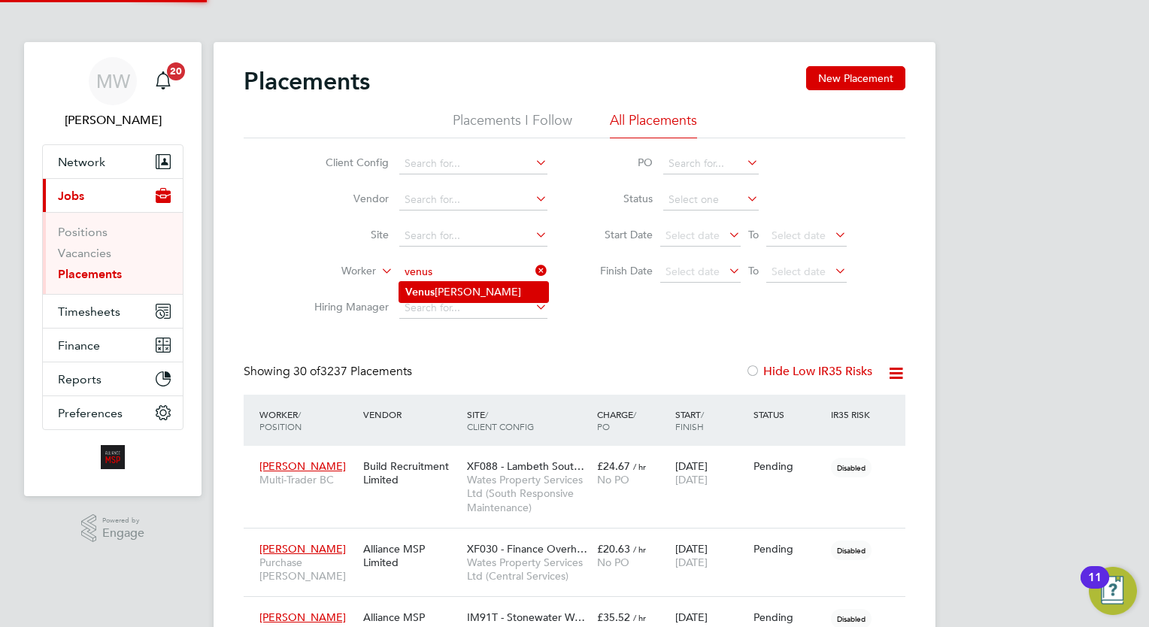
click at [507, 287] on li "Venus Edmund" at bounding box center [473, 292] width 149 height 20
type input "Venus Edmund"
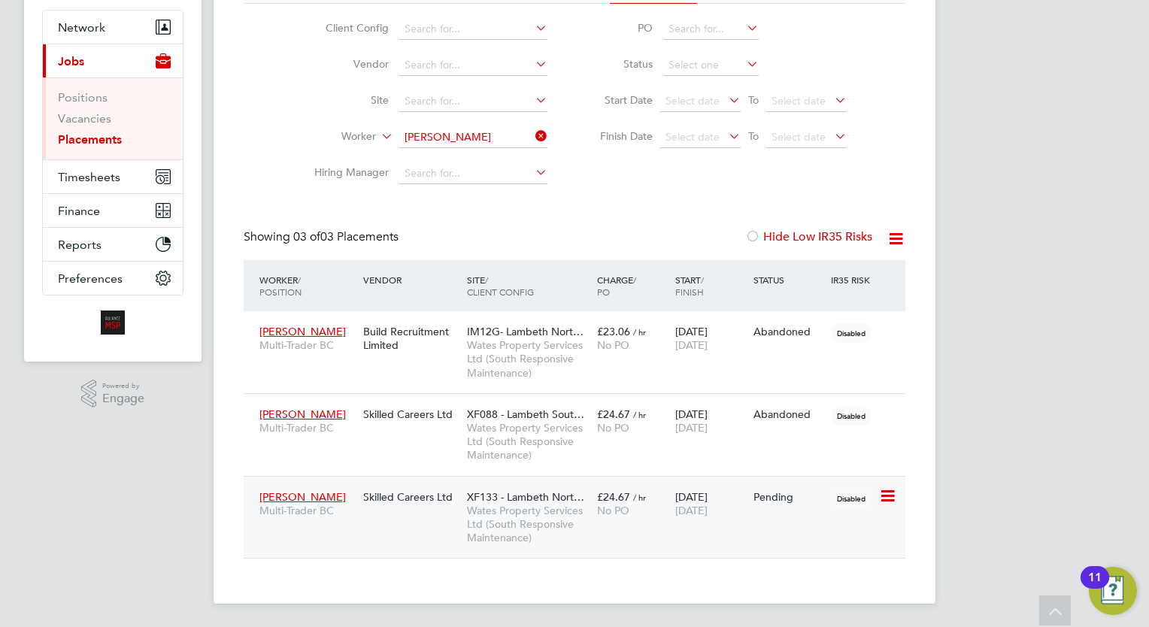
click at [565, 510] on span "Wates Property Services Ltd (South Responsive Maintenance)" at bounding box center [528, 524] width 123 height 41
click at [530, 136] on div "Placements I Follow All Placements Client Config Vendor Site Worker Hiring Mana…" at bounding box center [574, 84] width 661 height 215
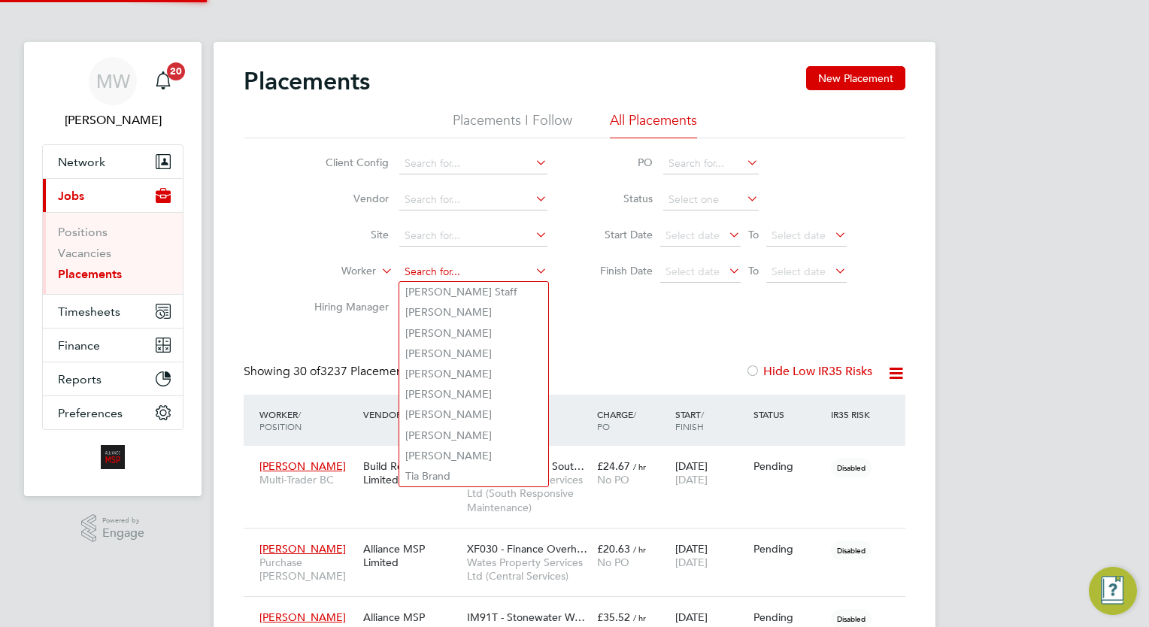
click at [450, 274] on input at bounding box center [473, 272] width 148 height 21
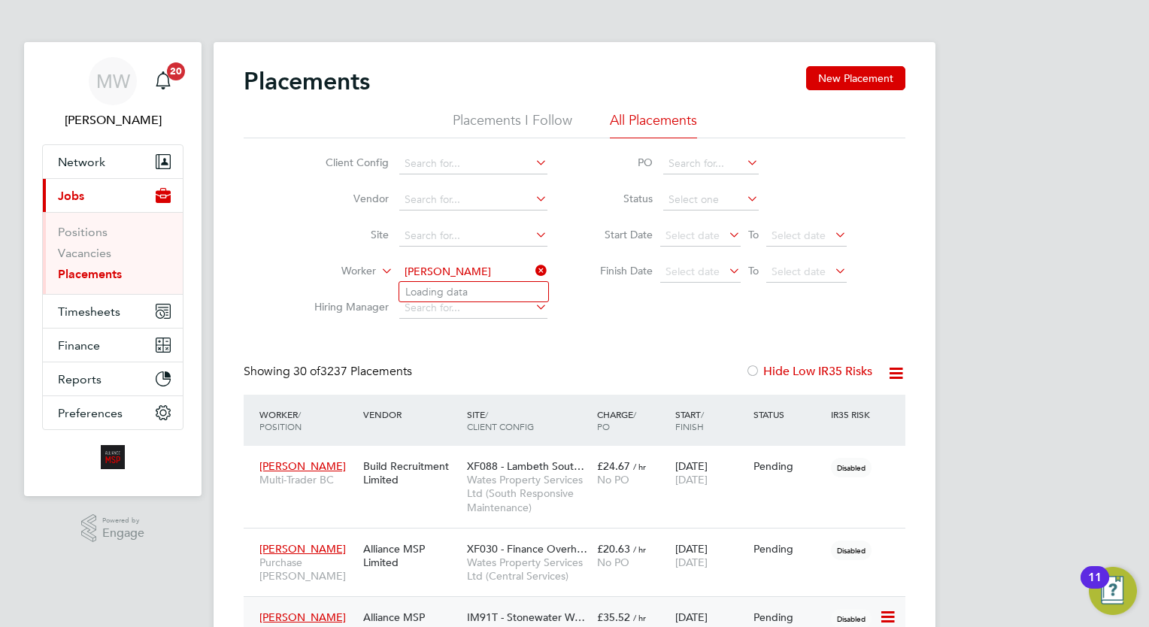
type input "mary a"
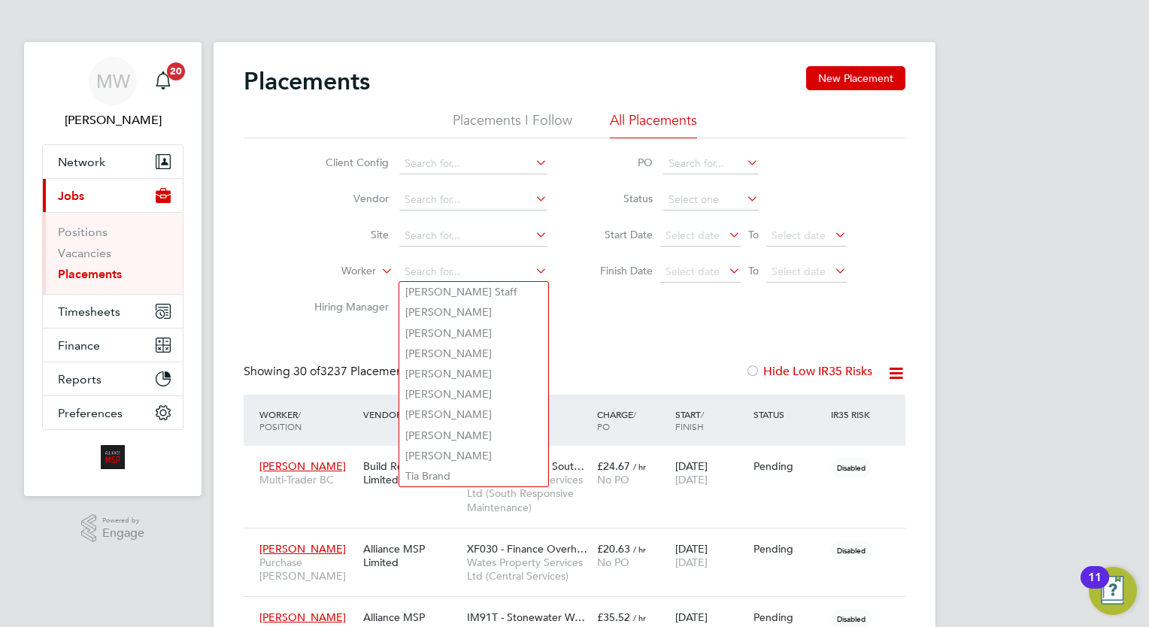
click at [454, 260] on li "Worker" at bounding box center [424, 272] width 283 height 36
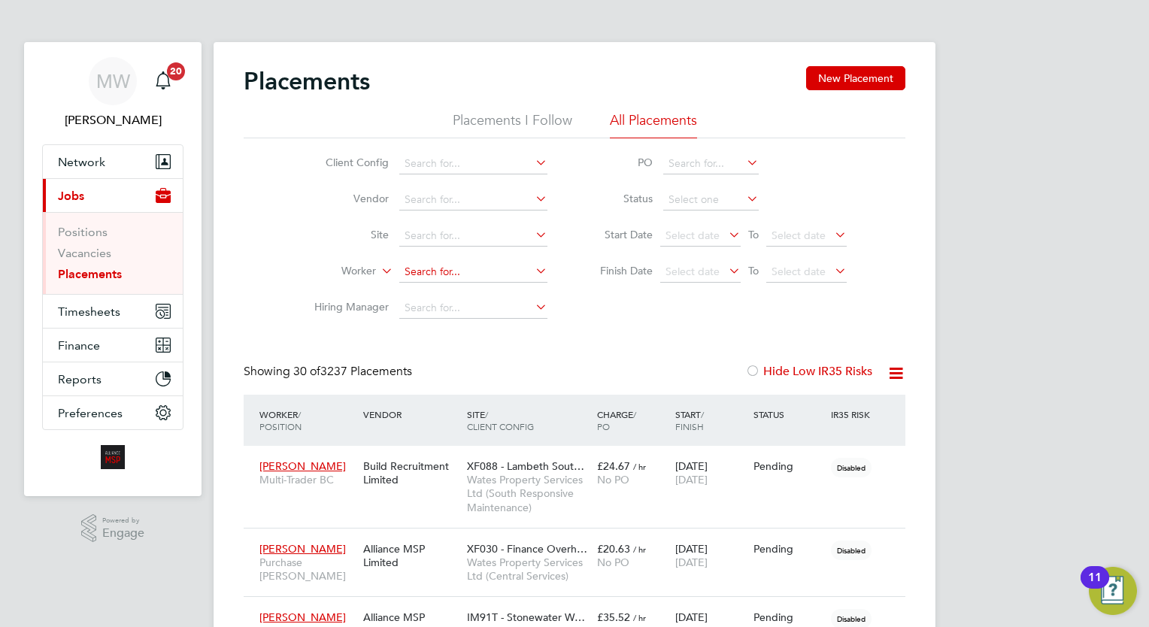
click at [449, 268] on input at bounding box center [473, 272] width 148 height 21
click at [496, 289] on li "Chevonne Mc cann" at bounding box center [501, 292] width 204 height 20
type input "Chevonne Mccann"
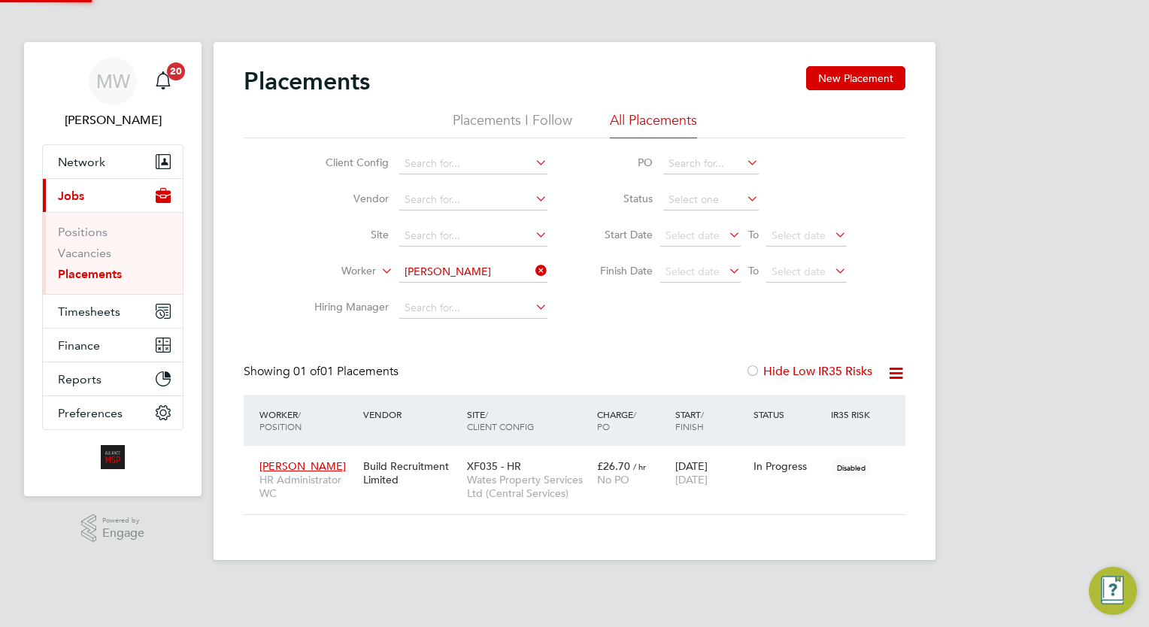
scroll to position [56, 131]
click at [594, 475] on div "£26.70 / hr No PO" at bounding box center [632, 473] width 78 height 42
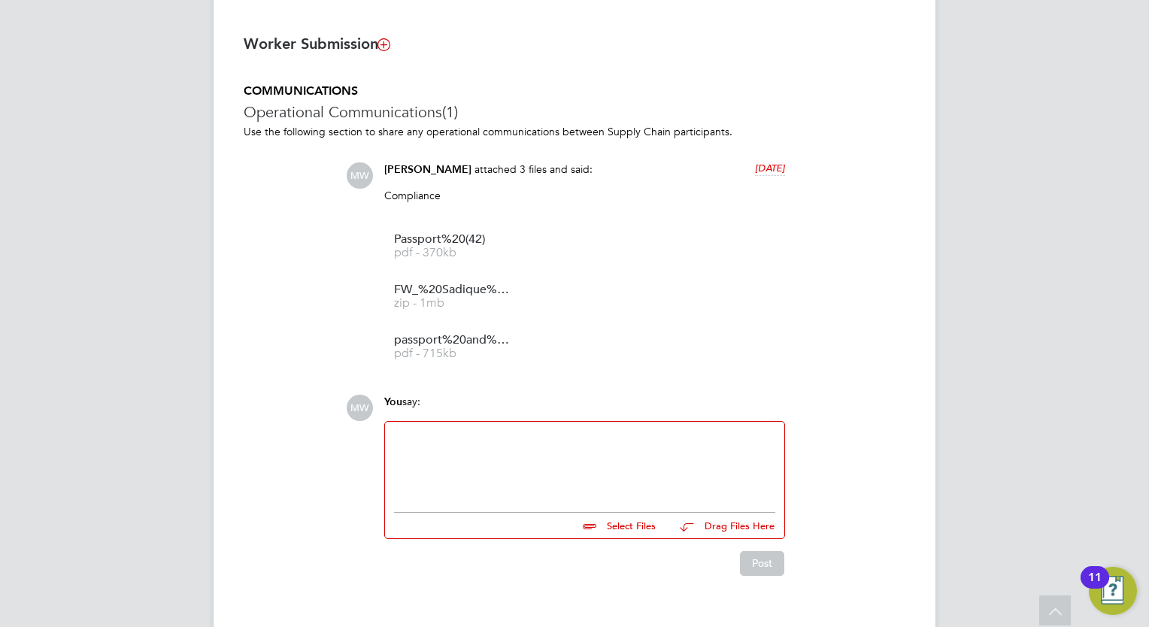
scroll to position [1152, 0]
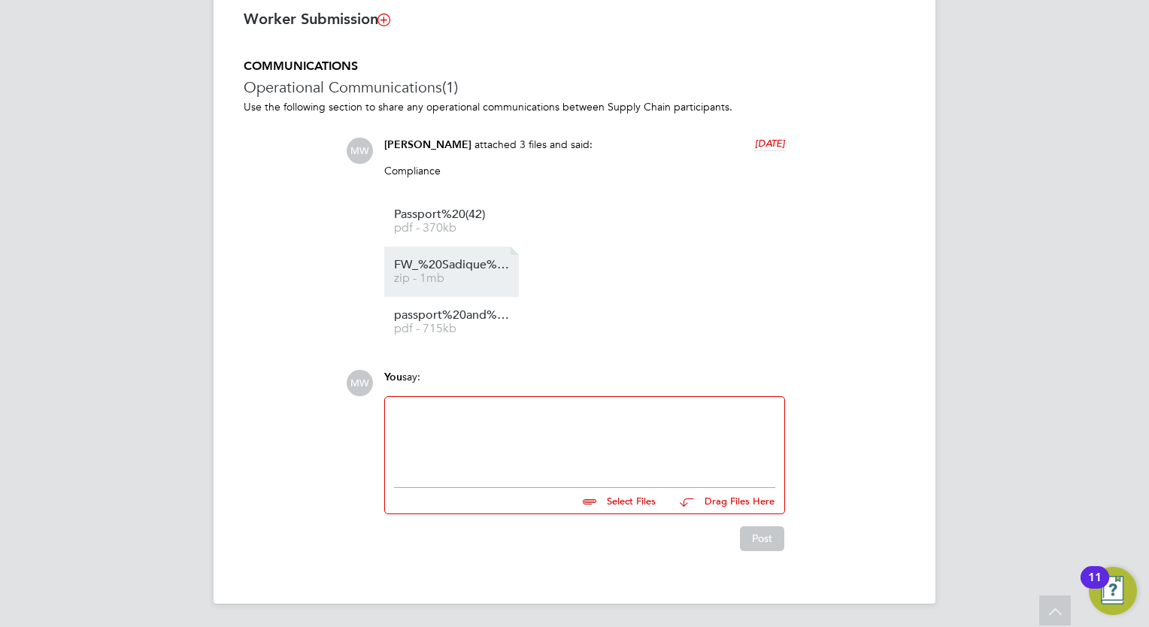
click at [459, 279] on span "zip - 1mb" at bounding box center [454, 278] width 120 height 11
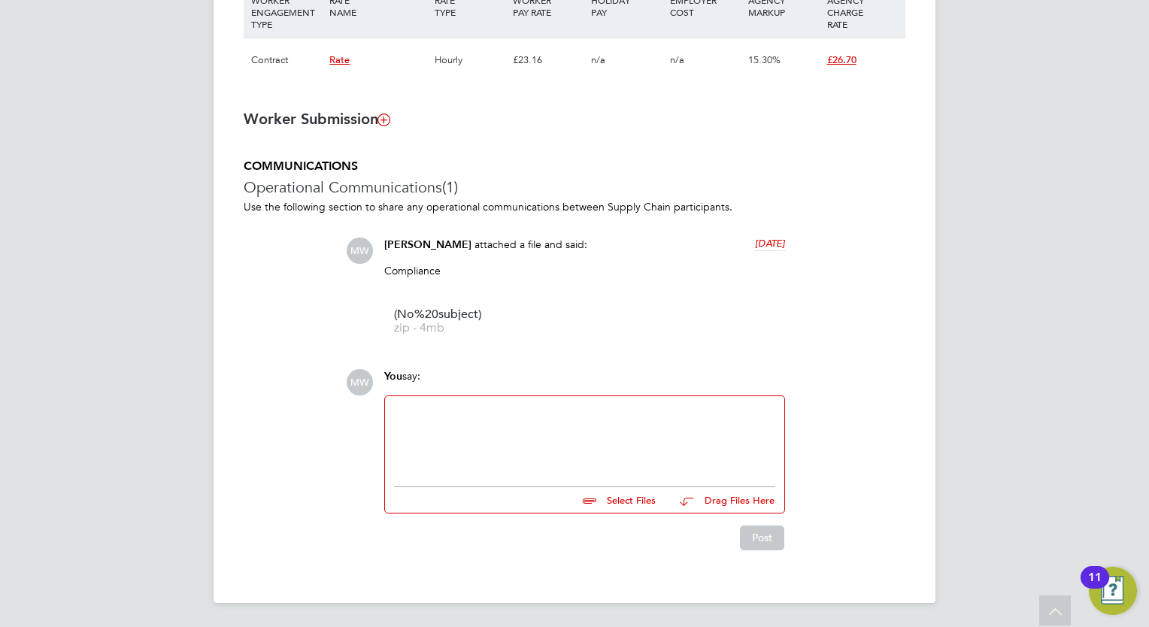
click at [415, 336] on li "(No%20subject) zip - 4mb" at bounding box center [451, 321] width 135 height 50
click at [453, 307] on li "(No%20subject) zip - 4mb" at bounding box center [451, 321] width 135 height 50
click at [447, 311] on span "(No%20subject)" at bounding box center [454, 314] width 120 height 11
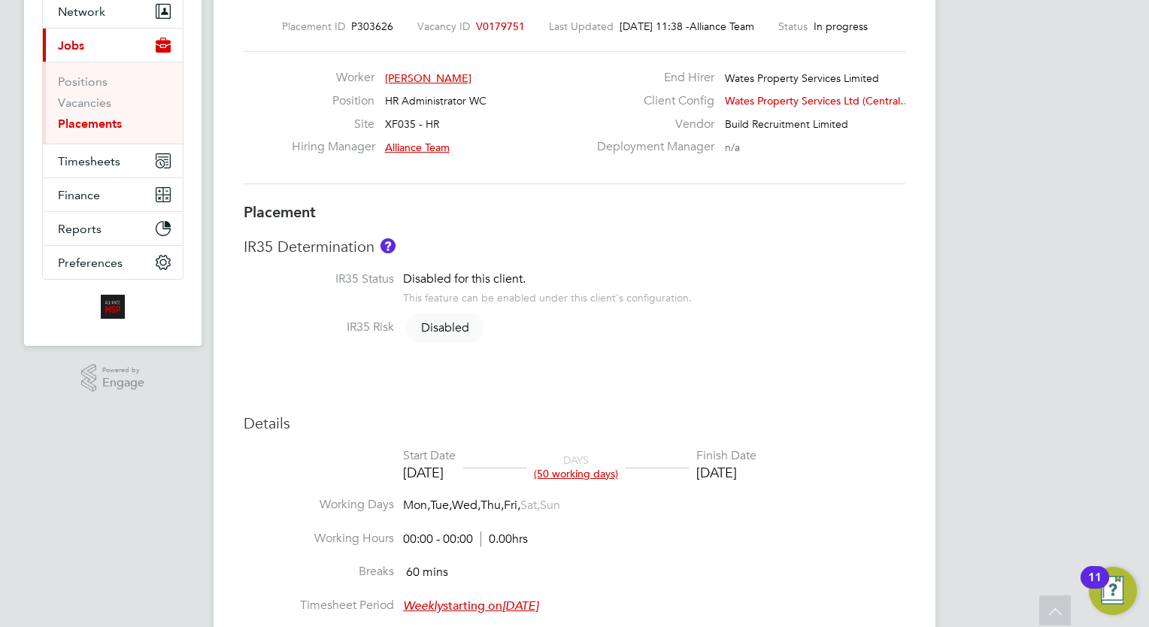
click at [538, 227] on div "Placement IR35 Determination IR35 Status Disabled for this client. This feature…" at bounding box center [574, 600] width 661 height 797
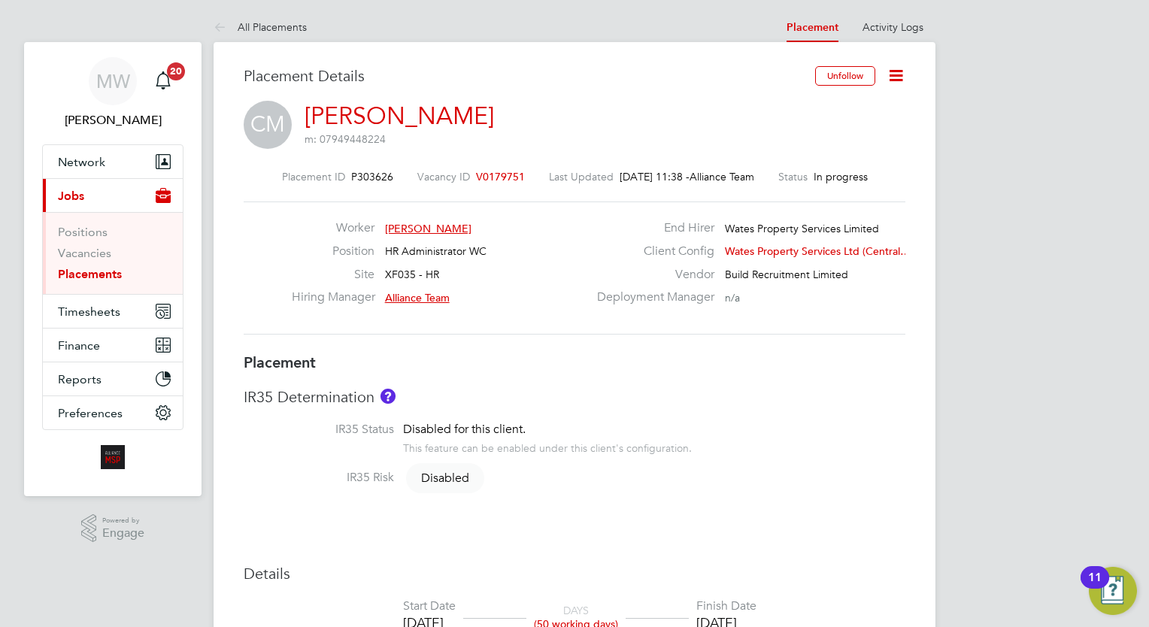
click at [604, 356] on h3 "Placement" at bounding box center [574, 363] width 661 height 20
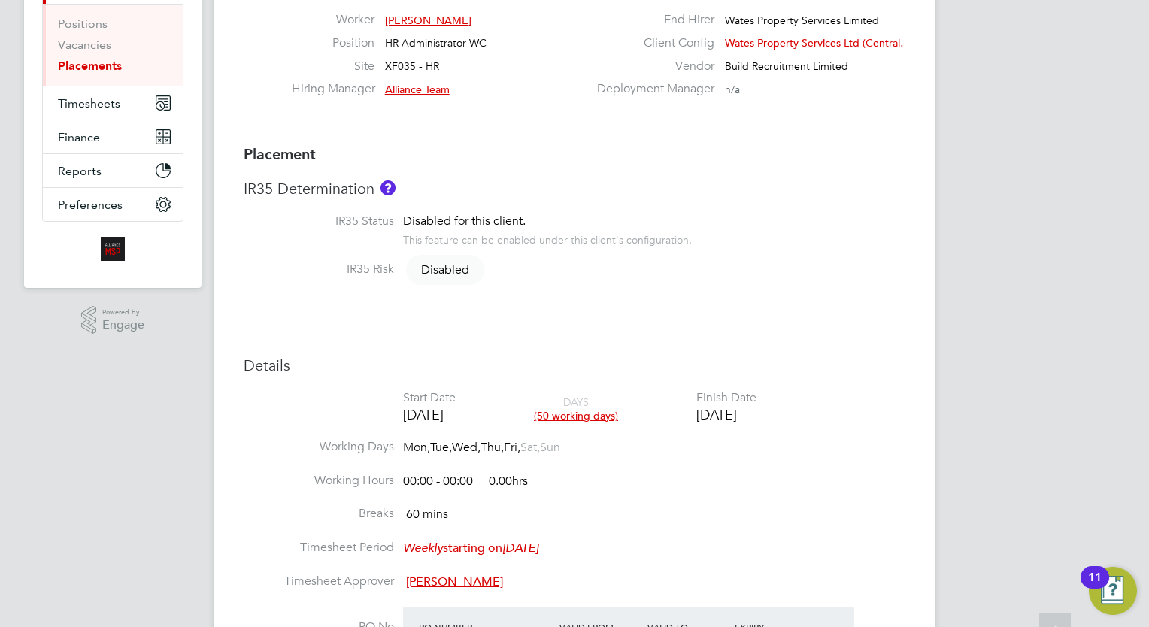
scroll to position [376, 0]
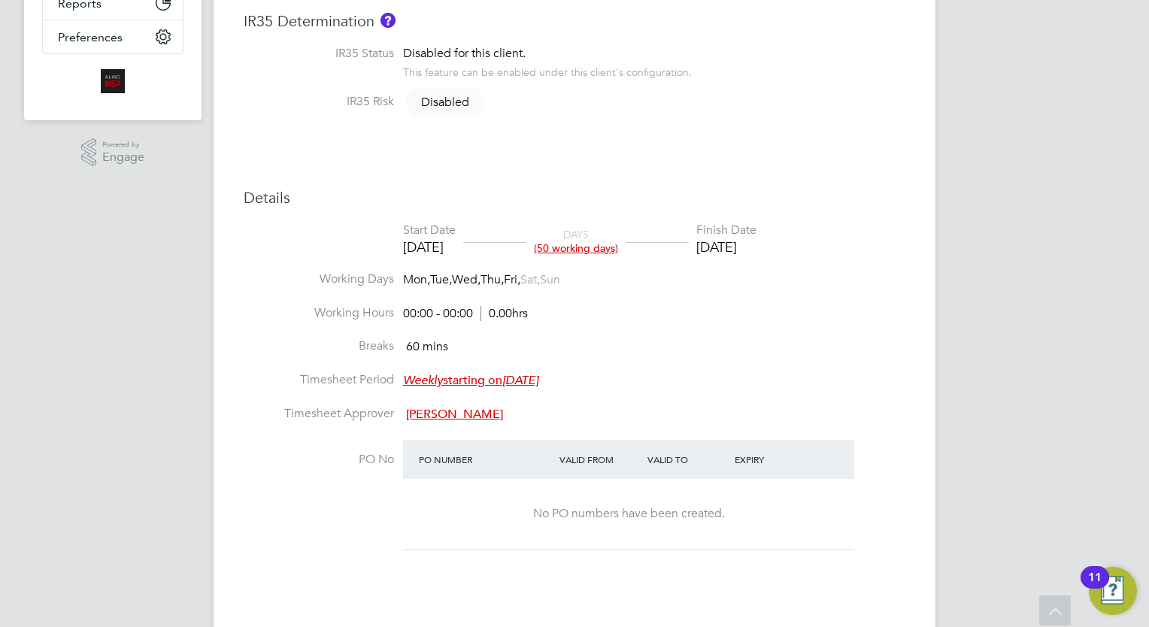
click at [634, 316] on li "Working Hours 00:00 - 00:00 0.00hrs" at bounding box center [574, 322] width 661 height 34
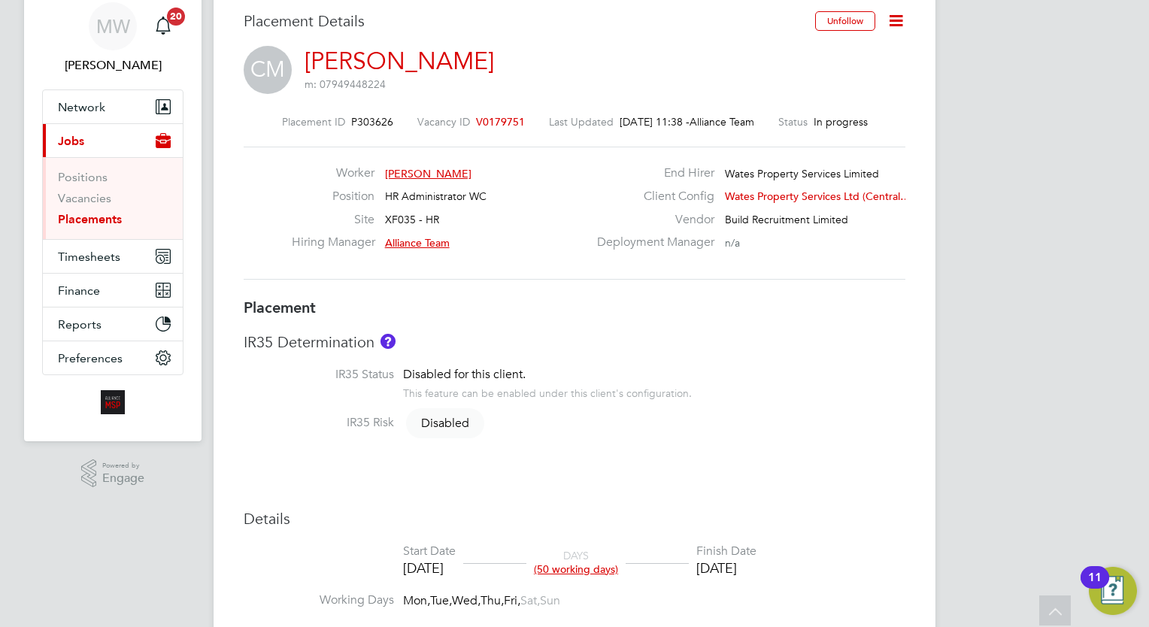
scroll to position [0, 0]
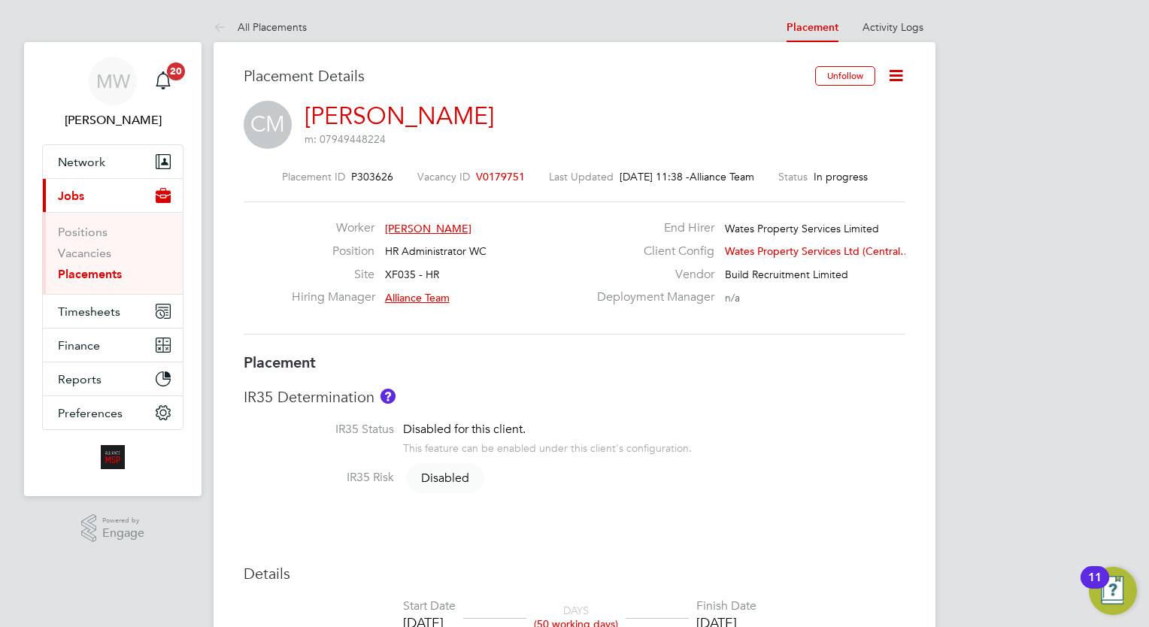
click at [87, 272] on link "Placements" at bounding box center [90, 274] width 64 height 14
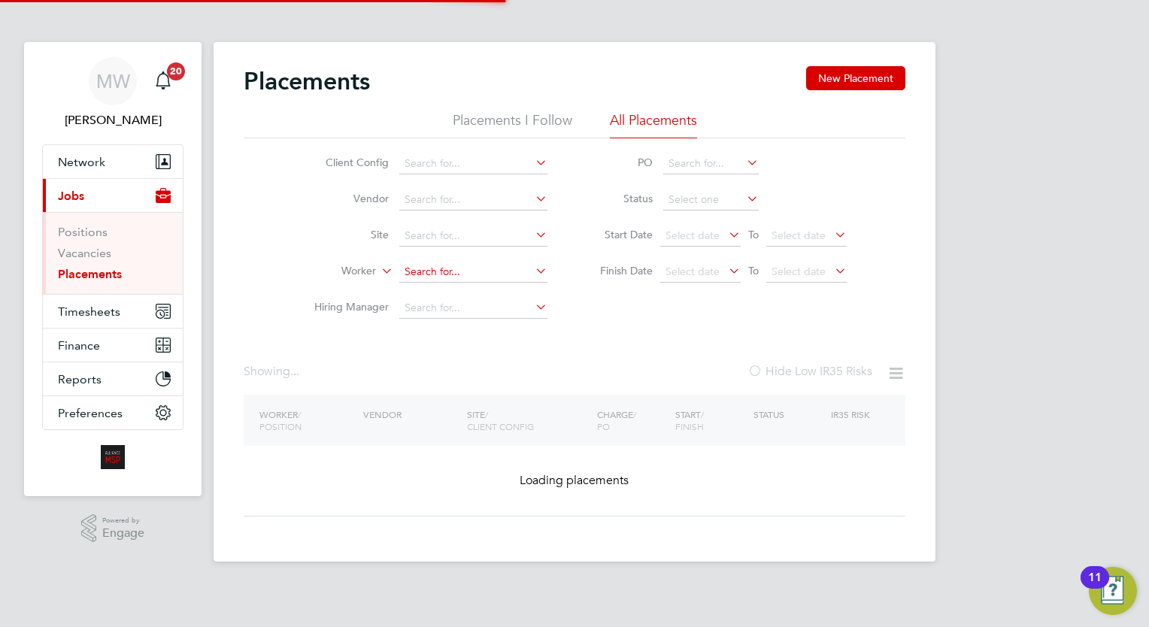
click at [449, 271] on input at bounding box center [473, 272] width 148 height 21
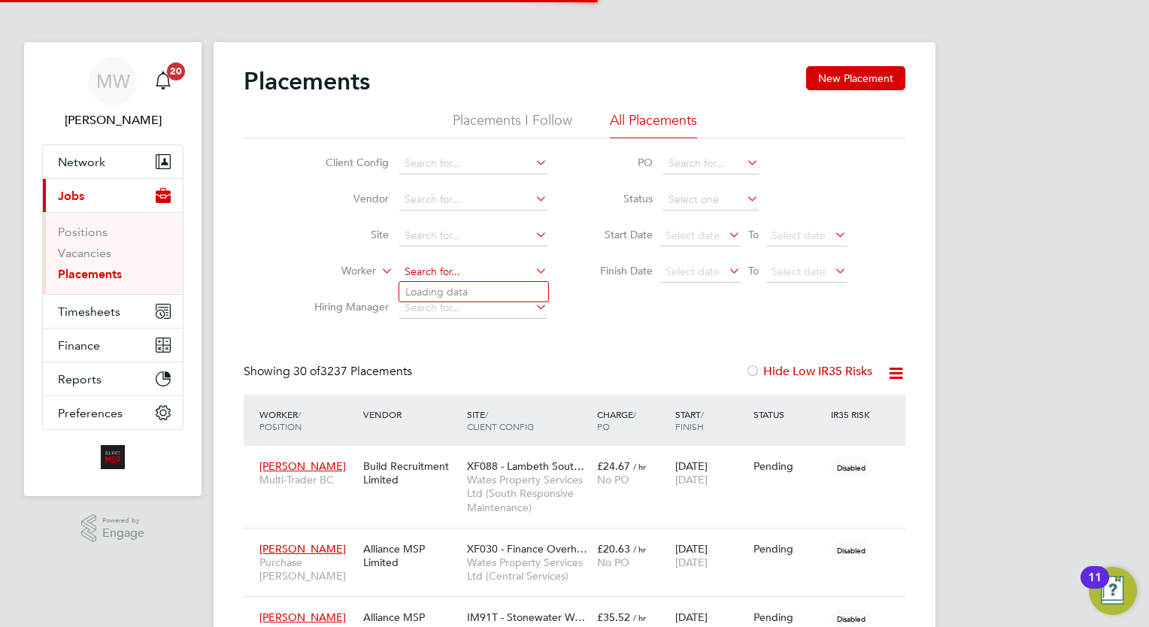
scroll to position [43, 104]
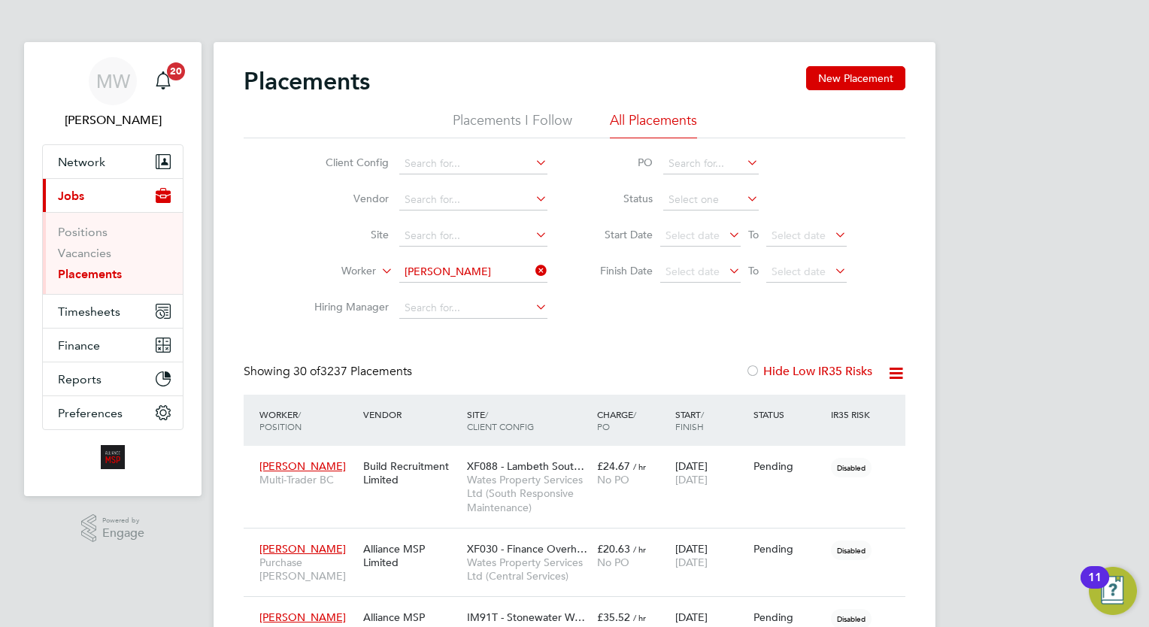
click at [477, 283] on li "Peter Gibson" at bounding box center [493, 292] width 189 height 20
type input "Peter Gibson"
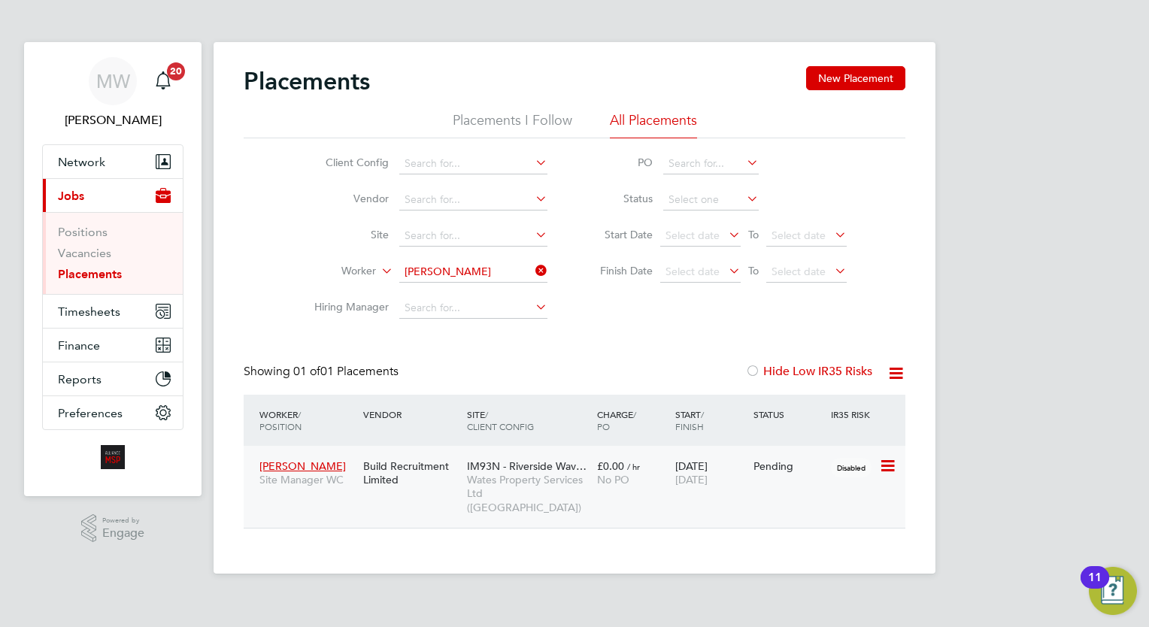
click at [562, 460] on span "IM93N - Riverside Wav…" at bounding box center [527, 466] width 120 height 14
click at [532, 269] on icon at bounding box center [532, 270] width 0 height 21
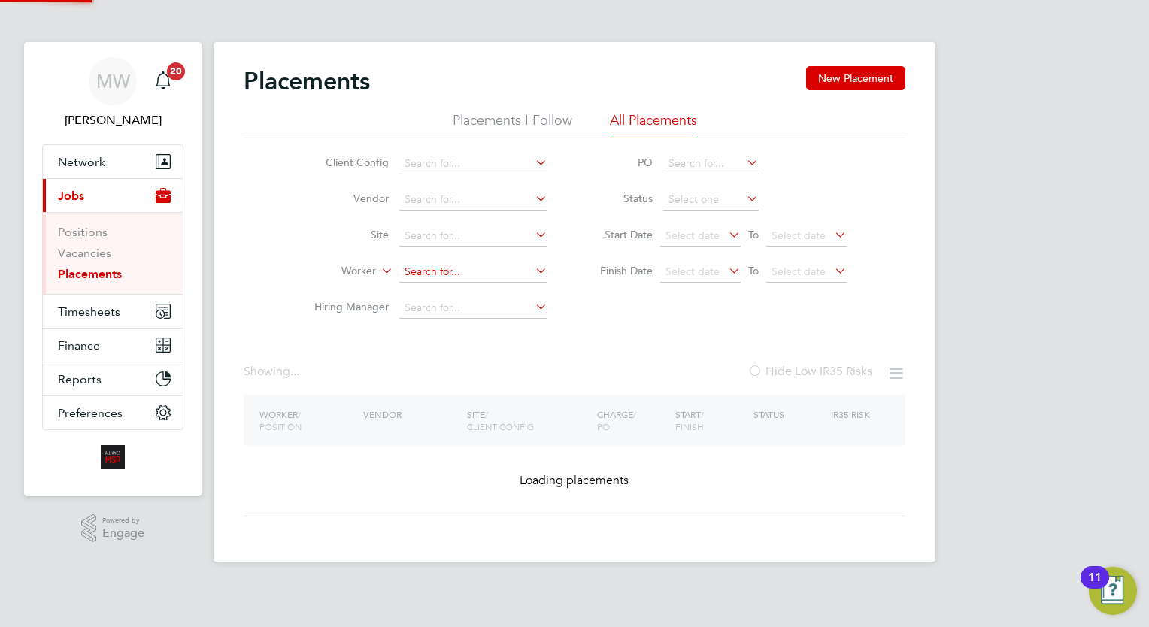
click at [480, 275] on input at bounding box center [473, 272] width 148 height 21
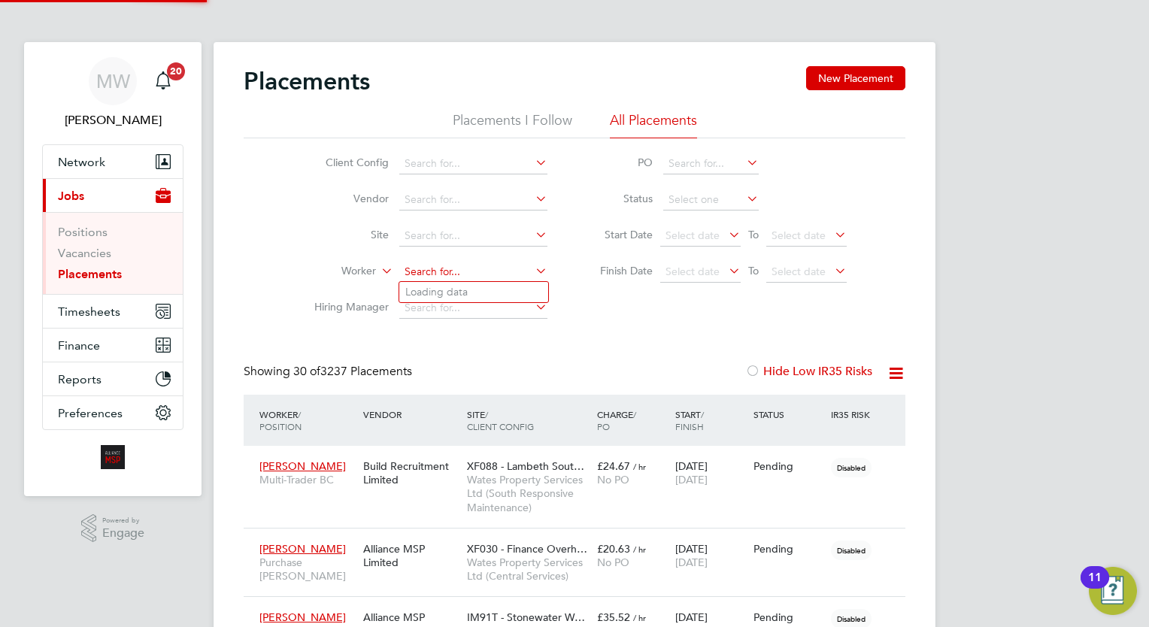
scroll to position [43, 104]
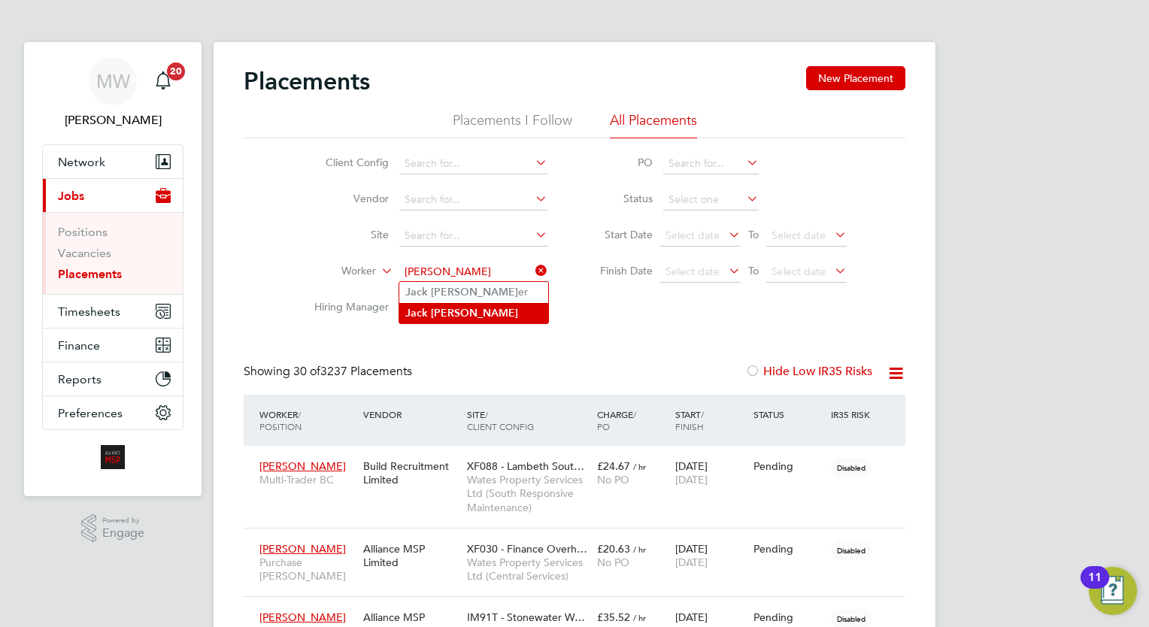
click at [460, 306] on li "Jack Smith" at bounding box center [473, 313] width 149 height 20
type input "Jack Smith"
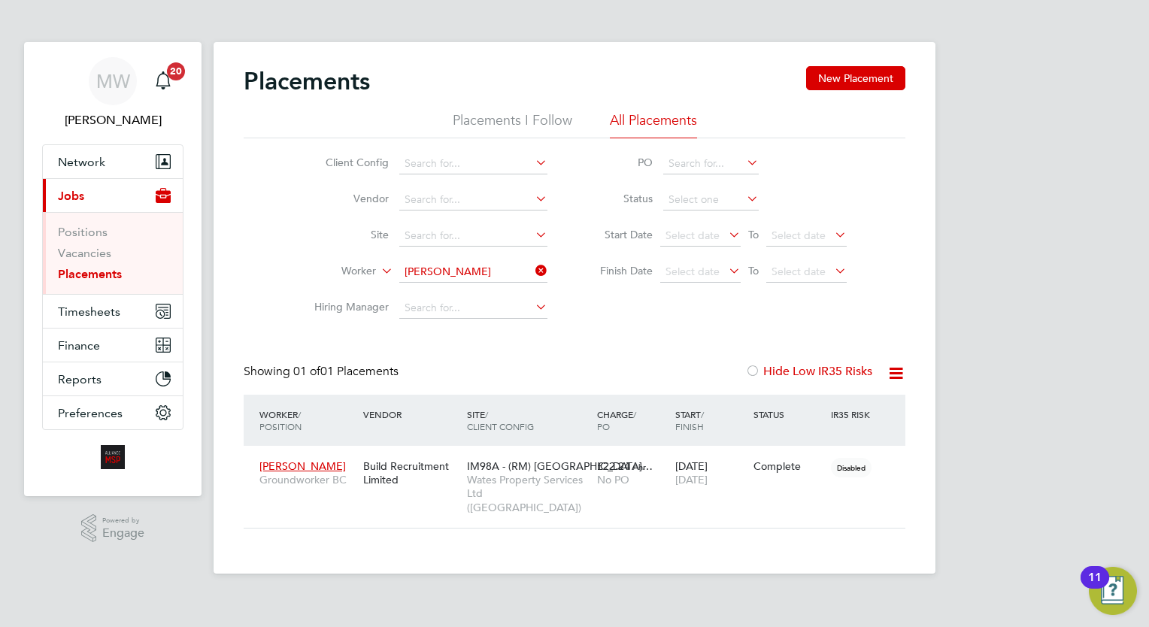
click at [532, 269] on icon at bounding box center [532, 270] width 0 height 21
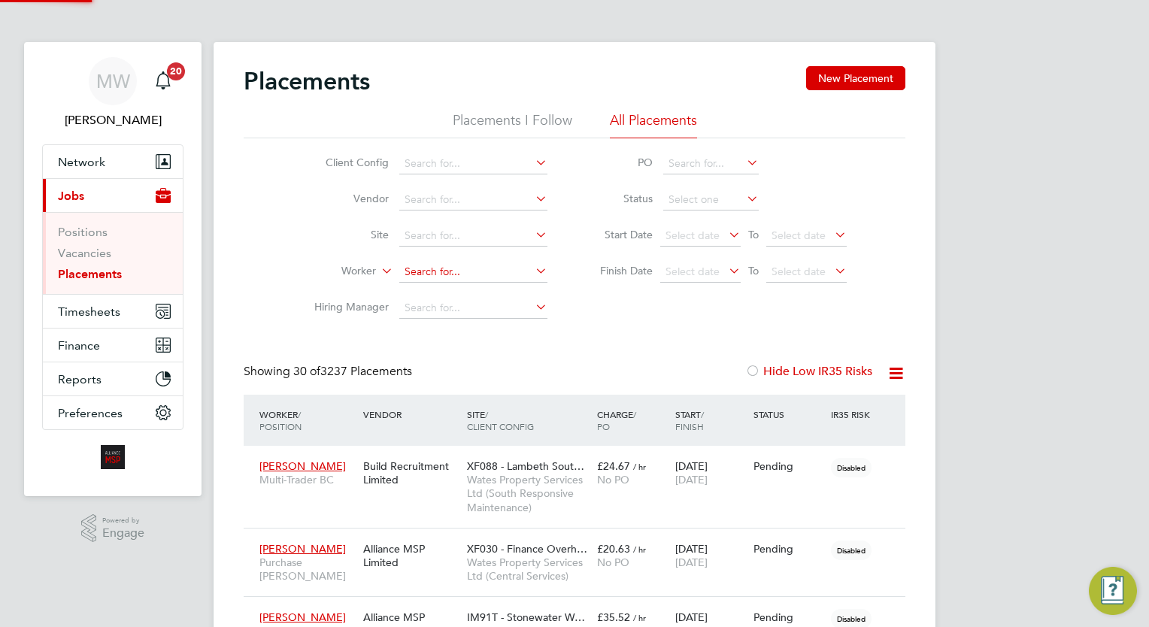
click at [489, 262] on input at bounding box center [473, 272] width 148 height 21
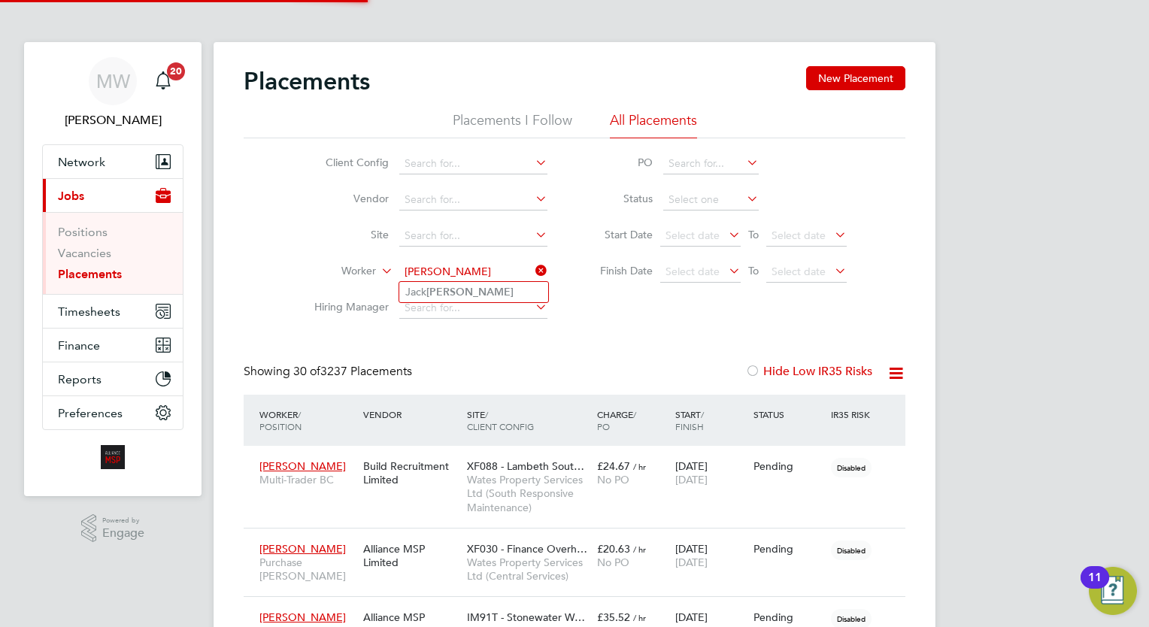
click at [480, 292] on li "Jack Smither" at bounding box center [473, 292] width 149 height 20
type input "Jack Smither"
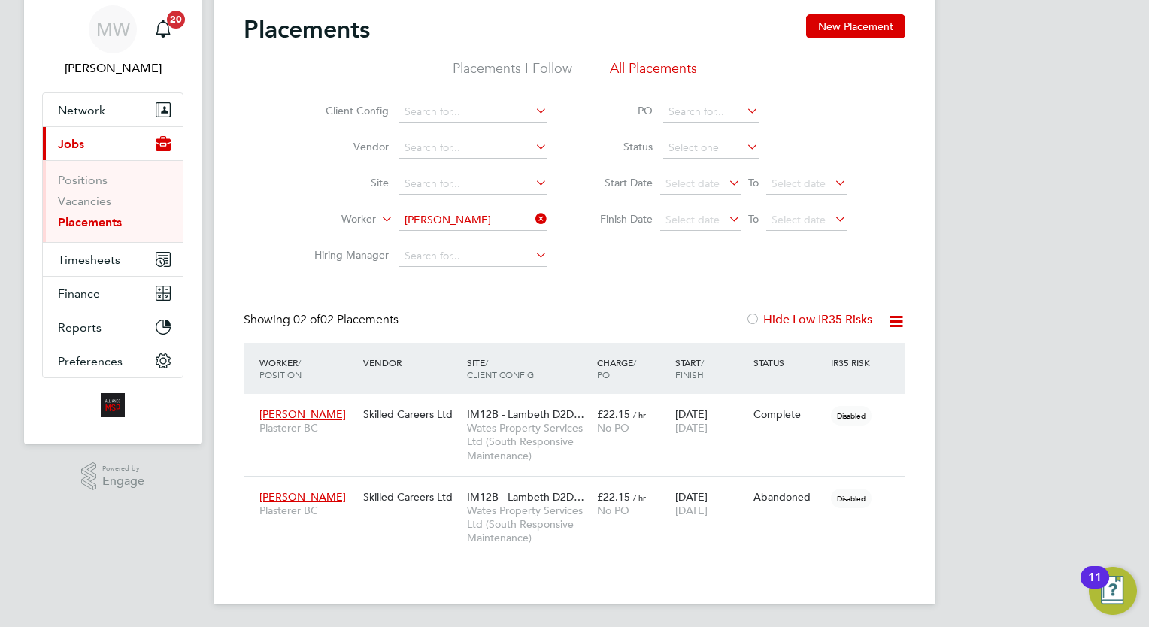
click at [548, 219] on li "Worker Jack Smither" at bounding box center [424, 220] width 283 height 36
click at [532, 220] on icon at bounding box center [532, 218] width 0 height 21
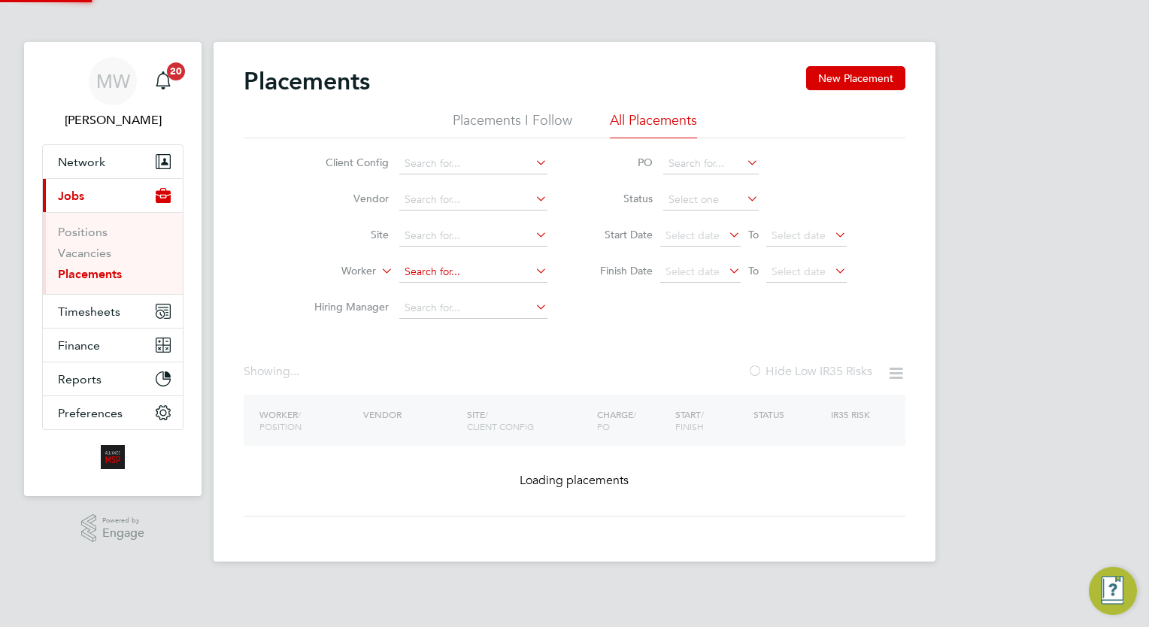
click at [440, 274] on input at bounding box center [473, 272] width 148 height 21
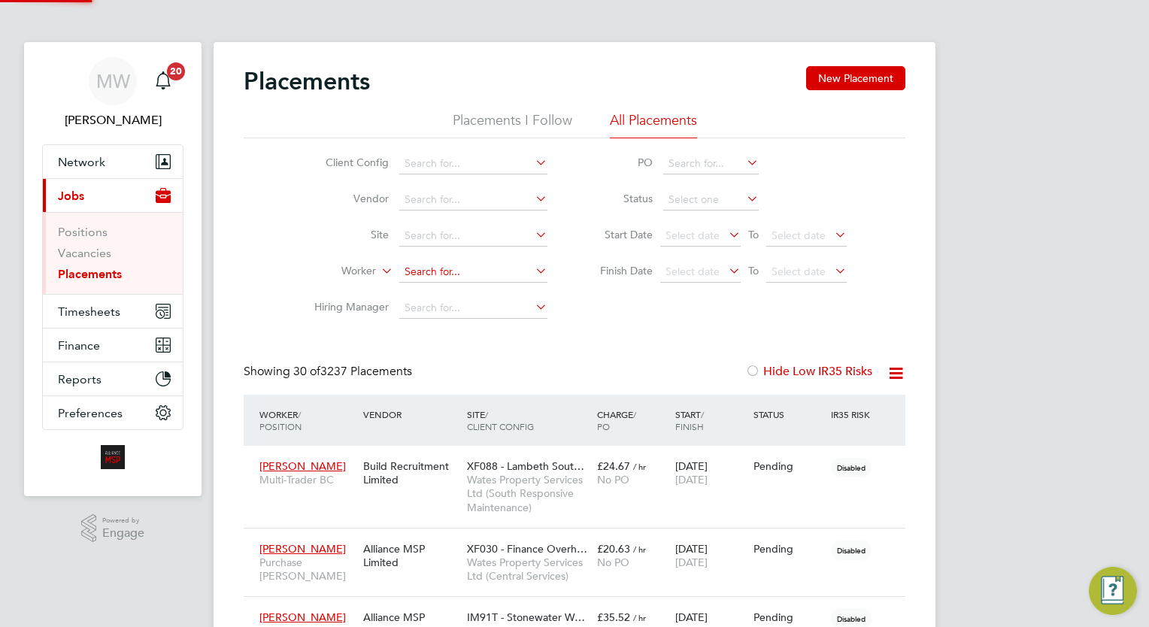
scroll to position [7, 7]
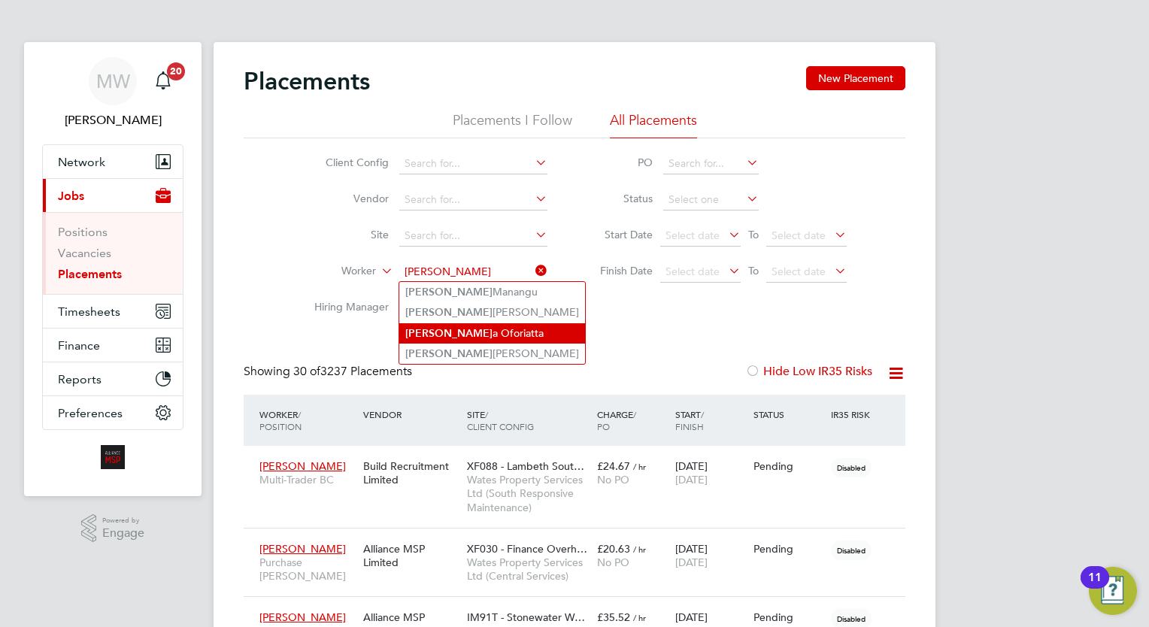
click at [463, 326] on li "Eric a Oforiatta" at bounding box center [492, 333] width 186 height 20
type input "Erica Oforiatta"
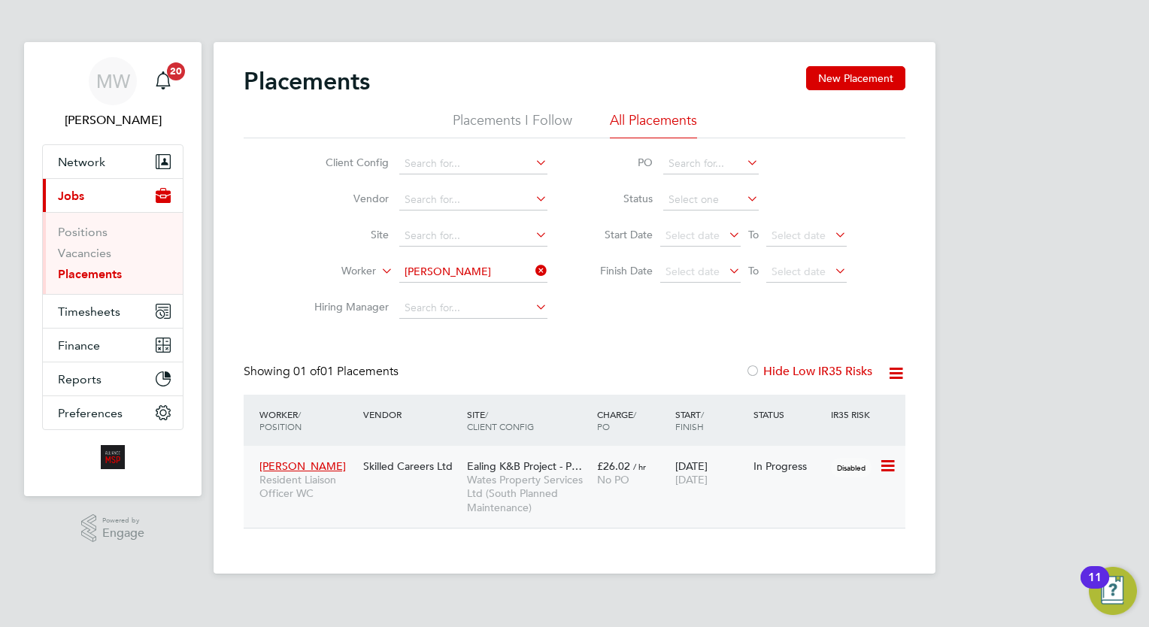
click at [664, 464] on div "£26.02 / hr No PO" at bounding box center [632, 473] width 78 height 42
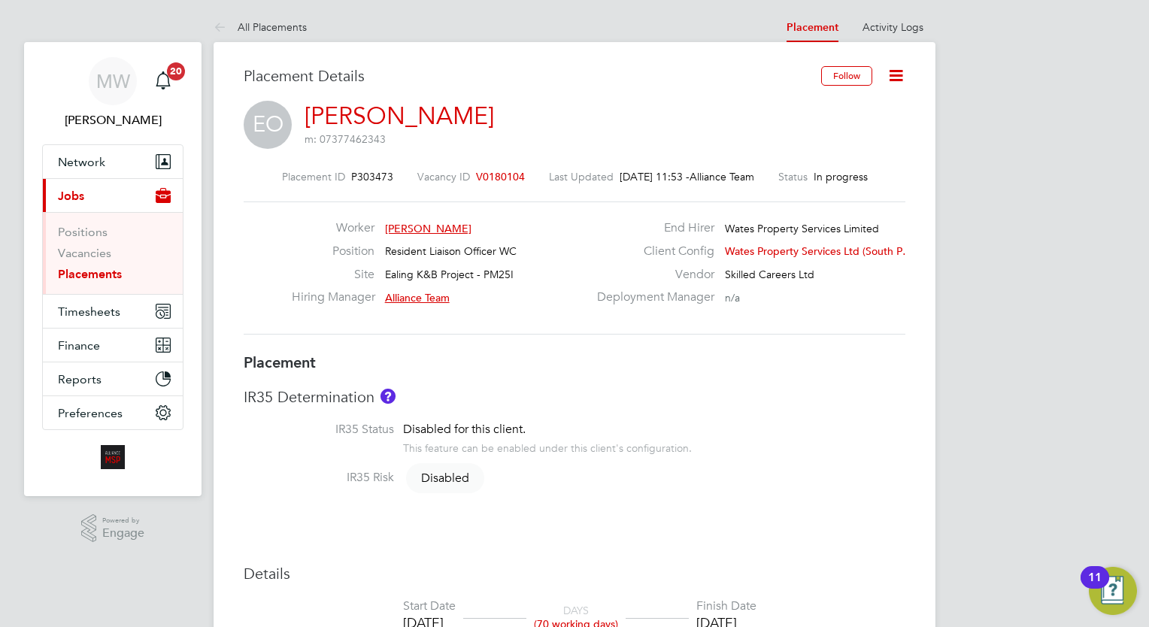
click at [97, 282] on ul "Positions Vacancies Placements" at bounding box center [113, 253] width 140 height 82
click at [101, 272] on link "Placements" at bounding box center [90, 274] width 64 height 14
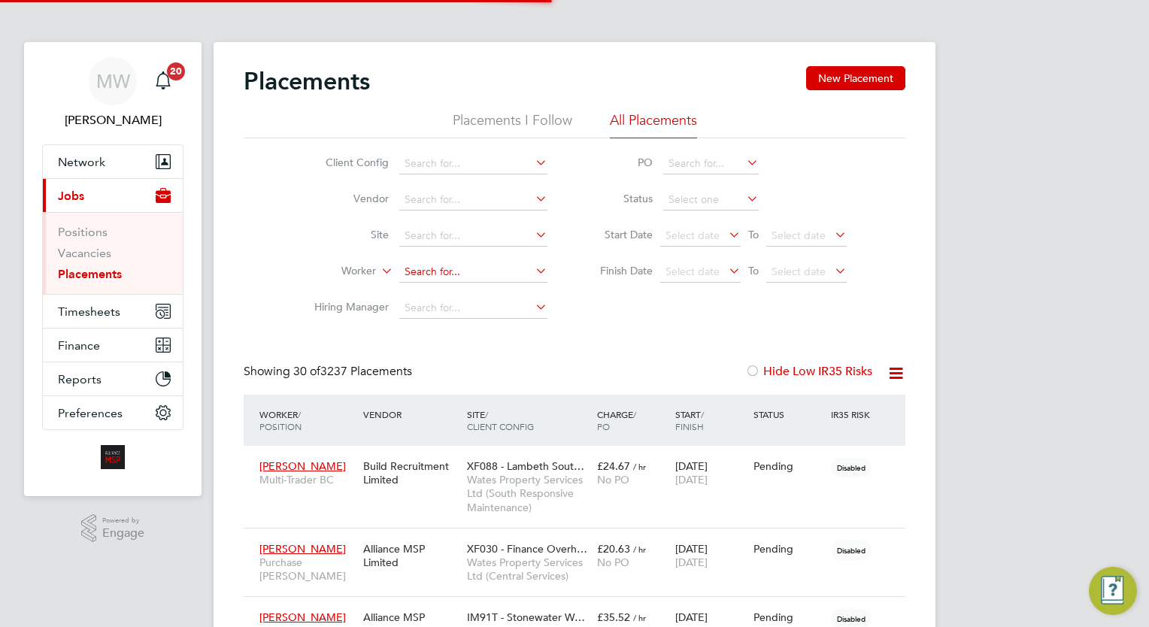
click at [442, 272] on input at bounding box center [473, 272] width 148 height 21
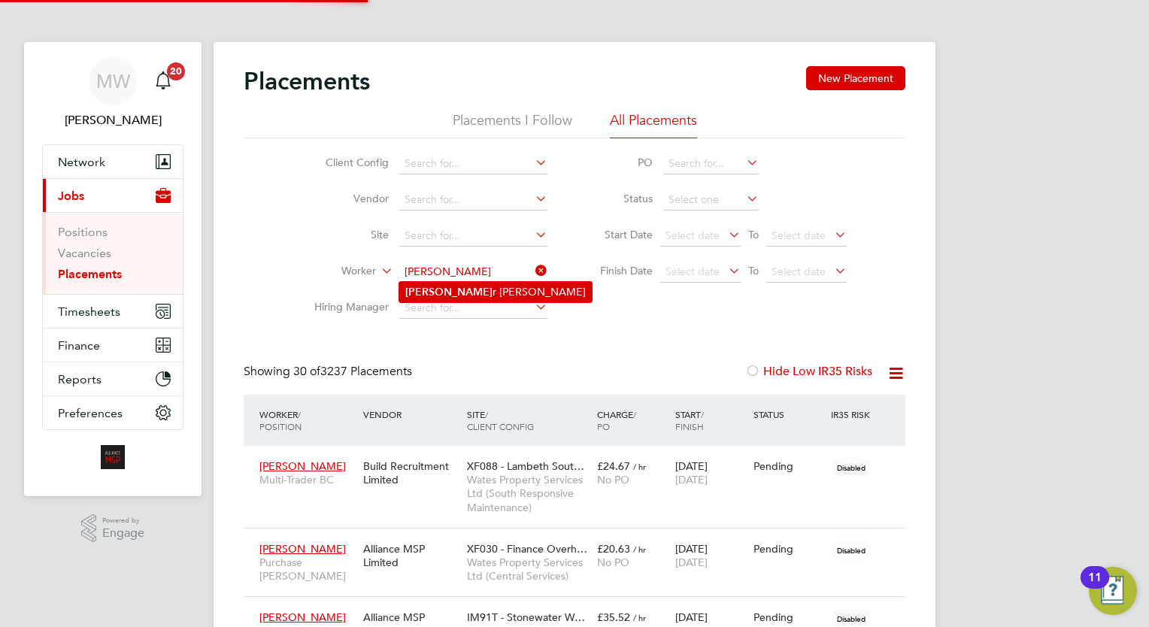
click at [501, 292] on li "Albee r Bonee" at bounding box center [495, 292] width 192 height 20
type input "[PERSON_NAME]"
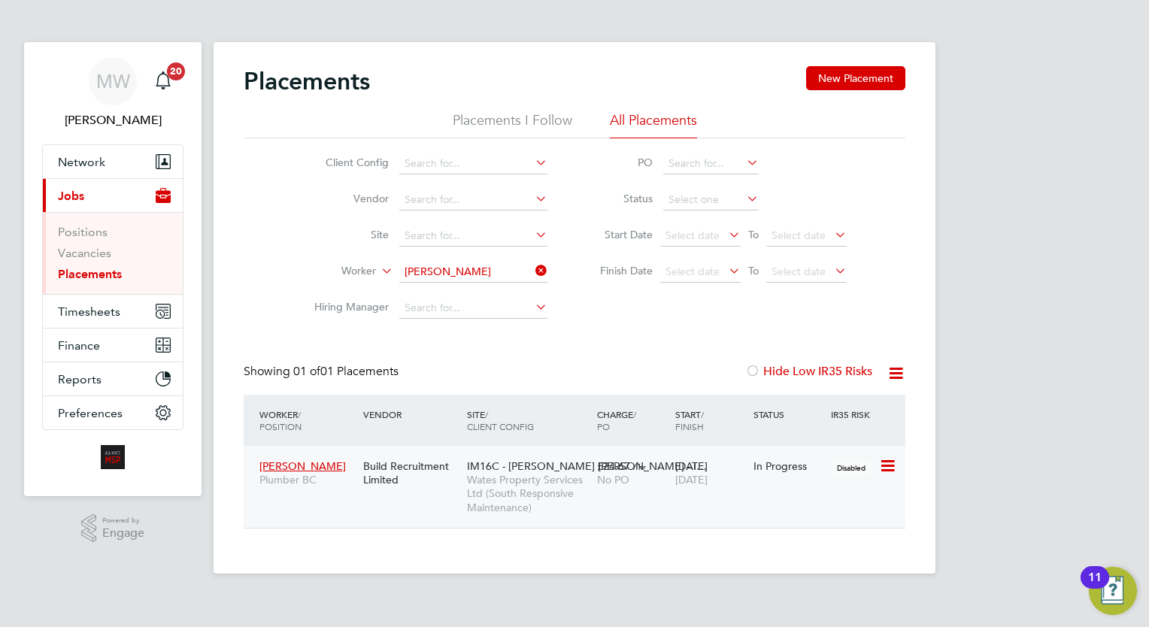
click at [713, 472] on div "22 Sep 2025 04 Nov 2025" at bounding box center [710, 473] width 78 height 42
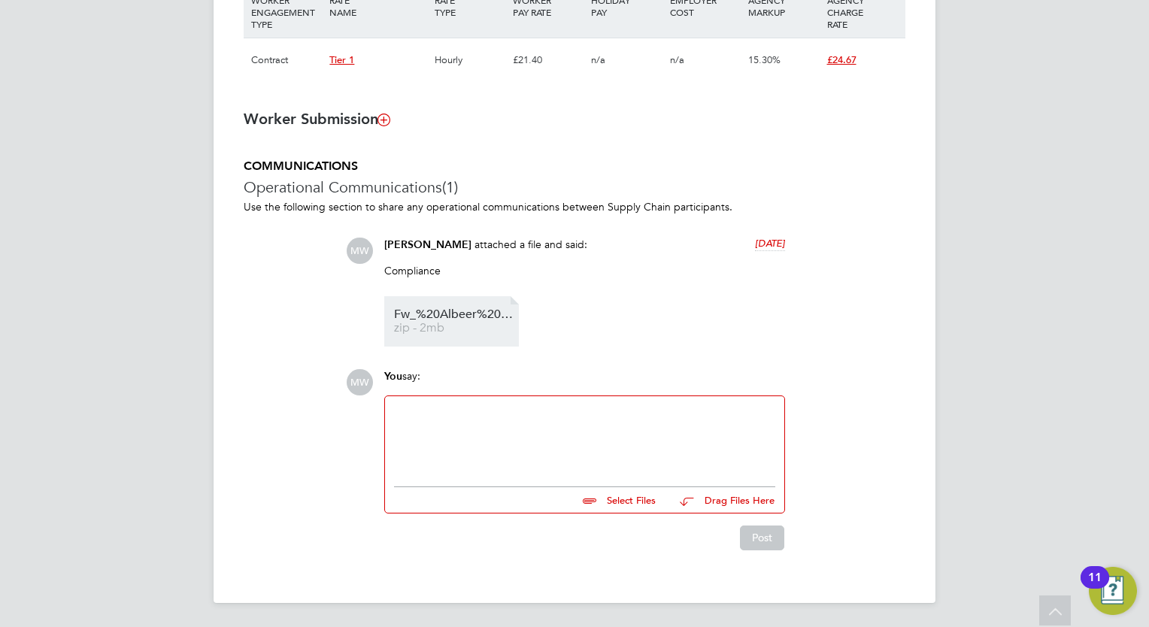
click at [437, 331] on span "zip - 2mb" at bounding box center [454, 327] width 120 height 11
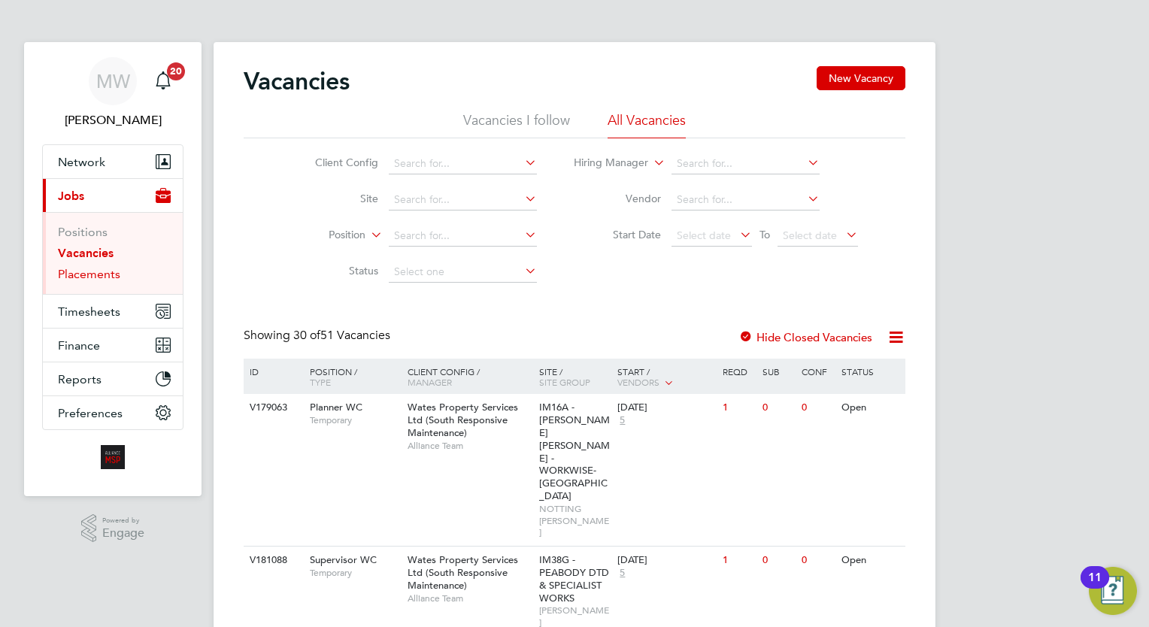
click at [96, 272] on link "Placements" at bounding box center [89, 274] width 62 height 14
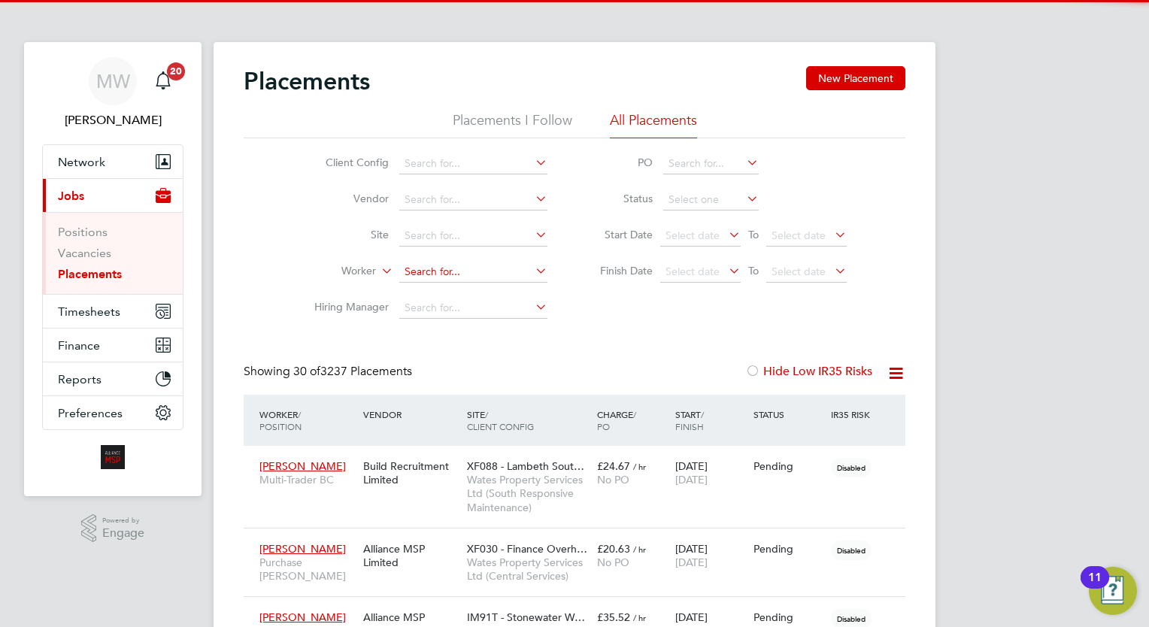
click at [421, 268] on input at bounding box center [473, 272] width 148 height 21
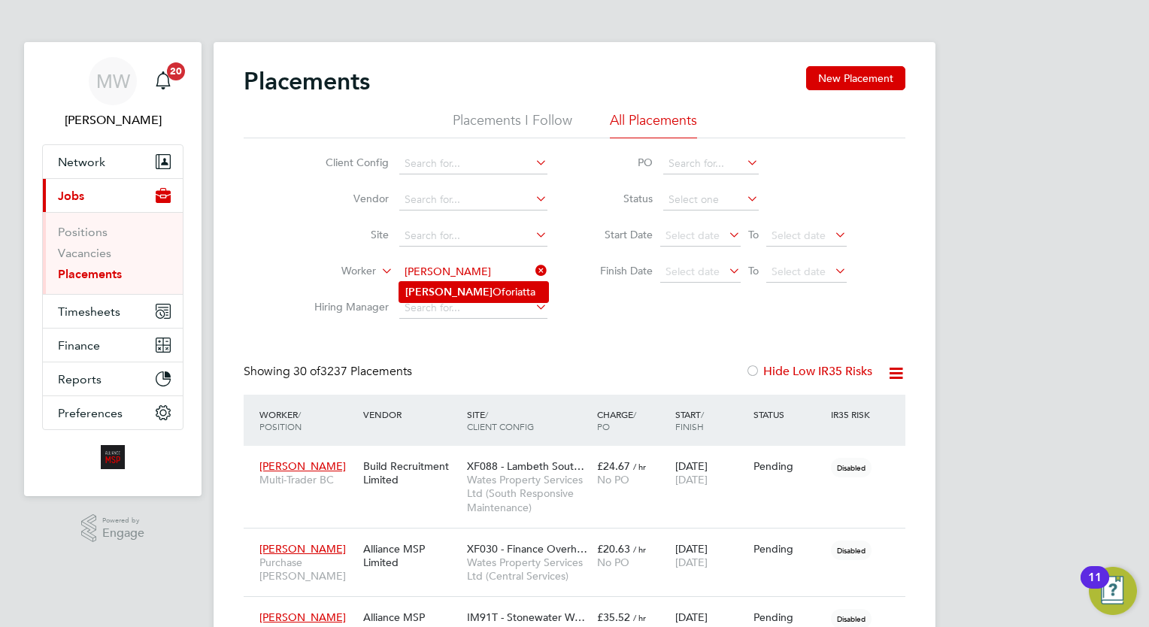
click at [482, 293] on li "Erica Oforiatta" at bounding box center [473, 292] width 149 height 20
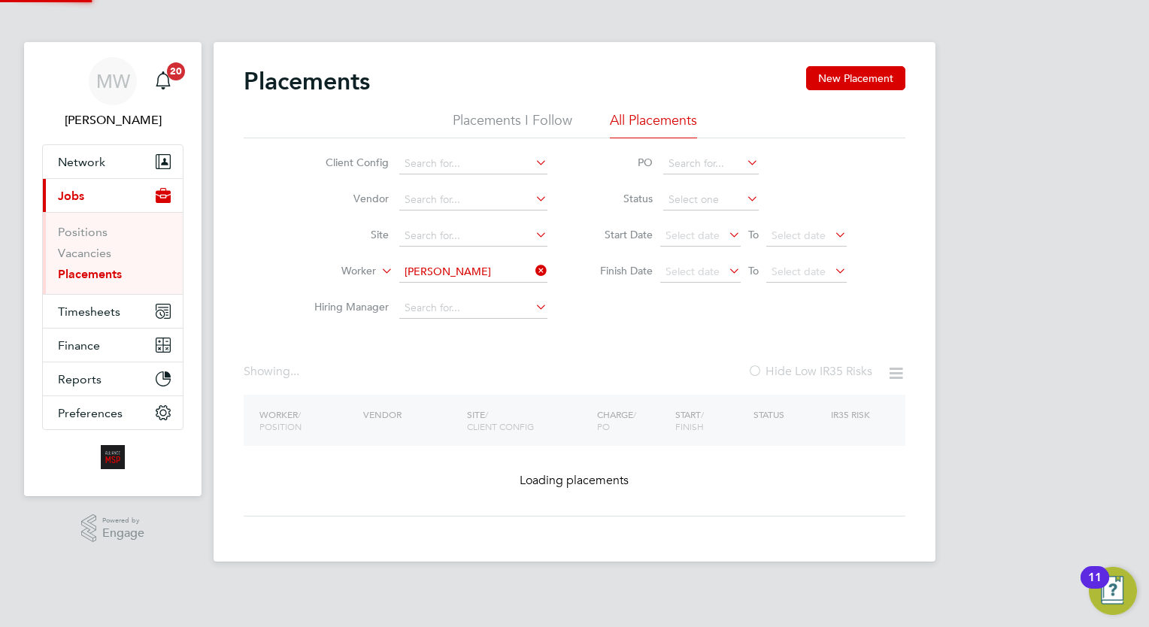
type input "Erica Oforiatta"
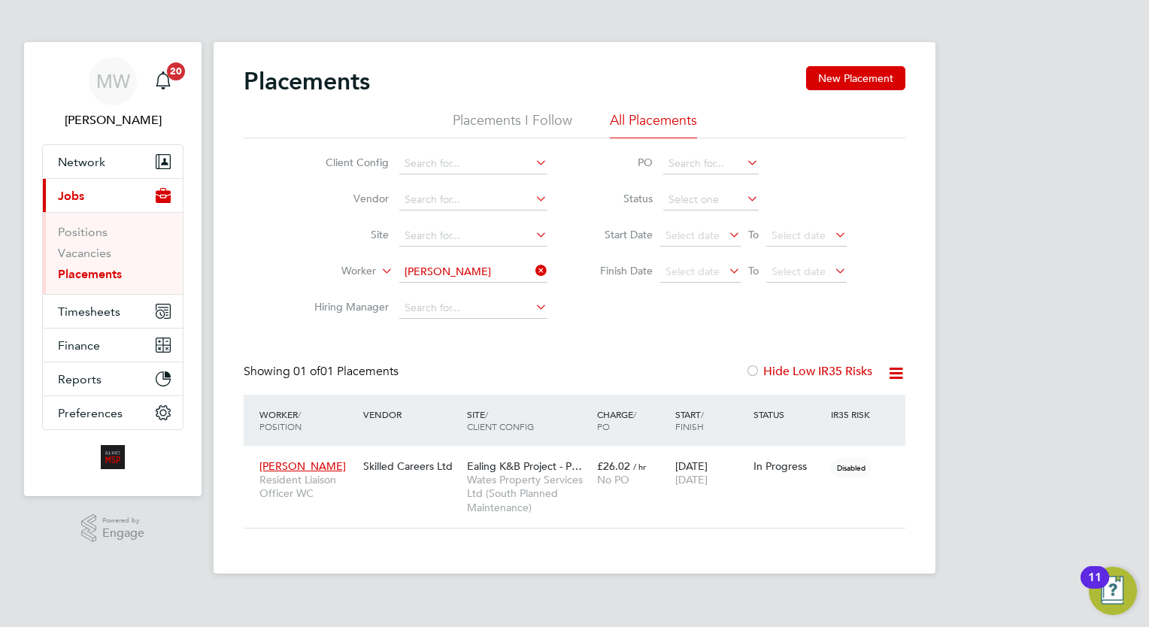
click at [634, 343] on div "Placements New Placement Placements I Follow All Placements Client Config Vendo…" at bounding box center [574, 297] width 661 height 462
click at [577, 468] on span "Ealing K&B Project - P…" at bounding box center [524, 466] width 115 height 14
click at [537, 347] on div "Placements New Placement Placements I Follow All Placements Client Config Vendo…" at bounding box center [574, 297] width 661 height 462
click at [532, 267] on icon at bounding box center [532, 270] width 0 height 21
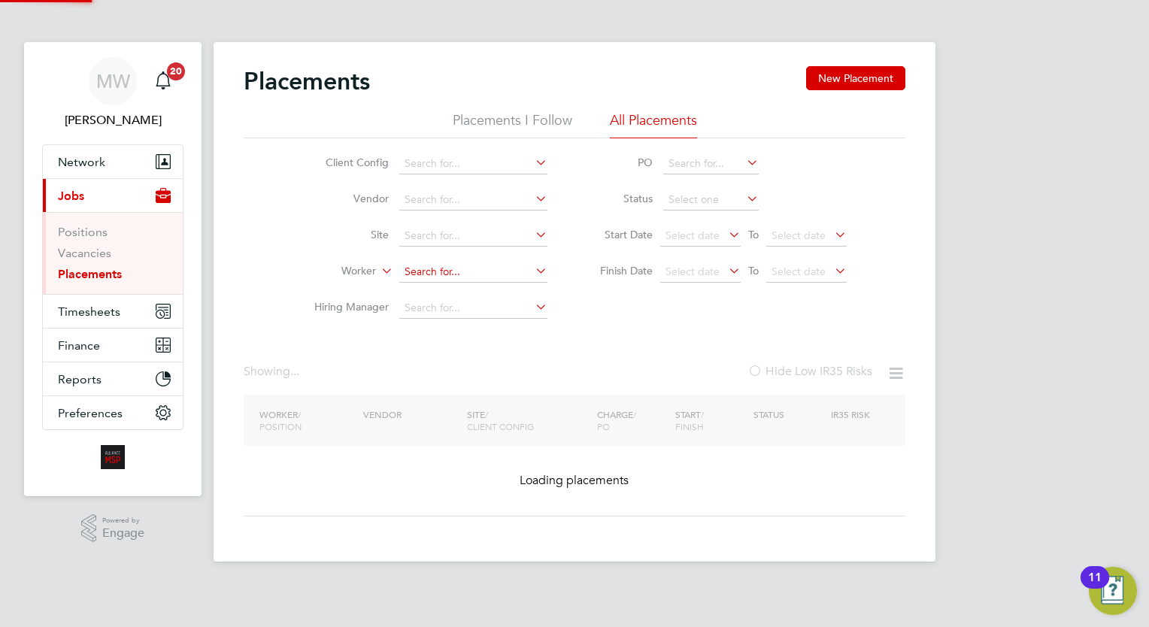
click at [476, 267] on input at bounding box center [473, 272] width 148 height 21
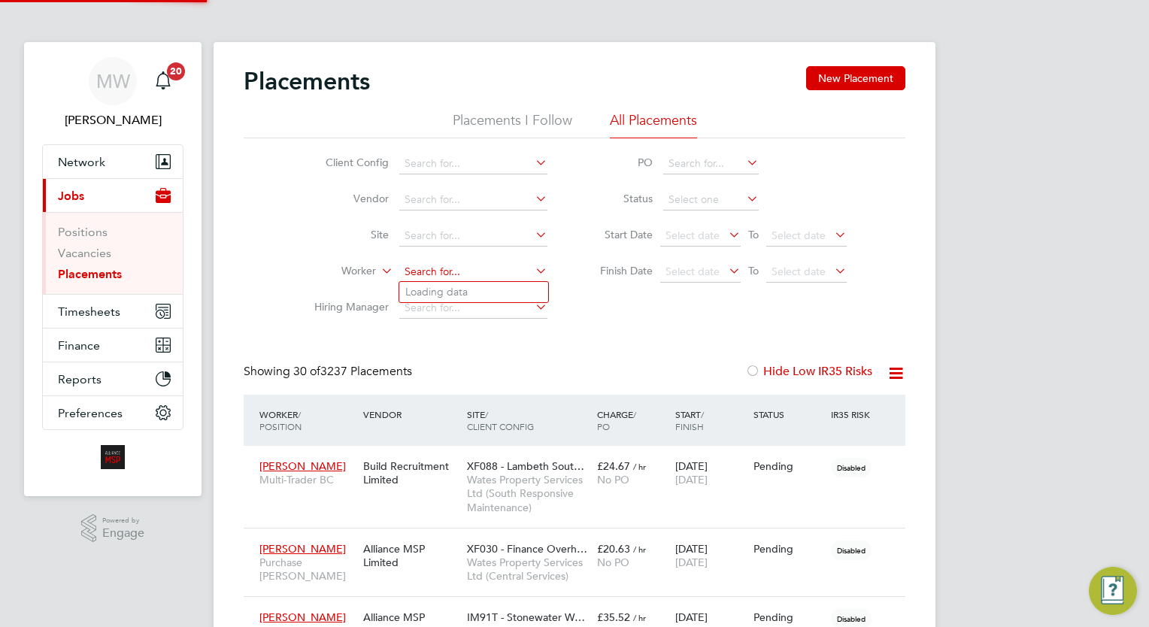
scroll to position [43, 104]
click at [468, 286] on li "Albeer Bonee" at bounding box center [473, 292] width 149 height 20
type input "Albeer Bonee"
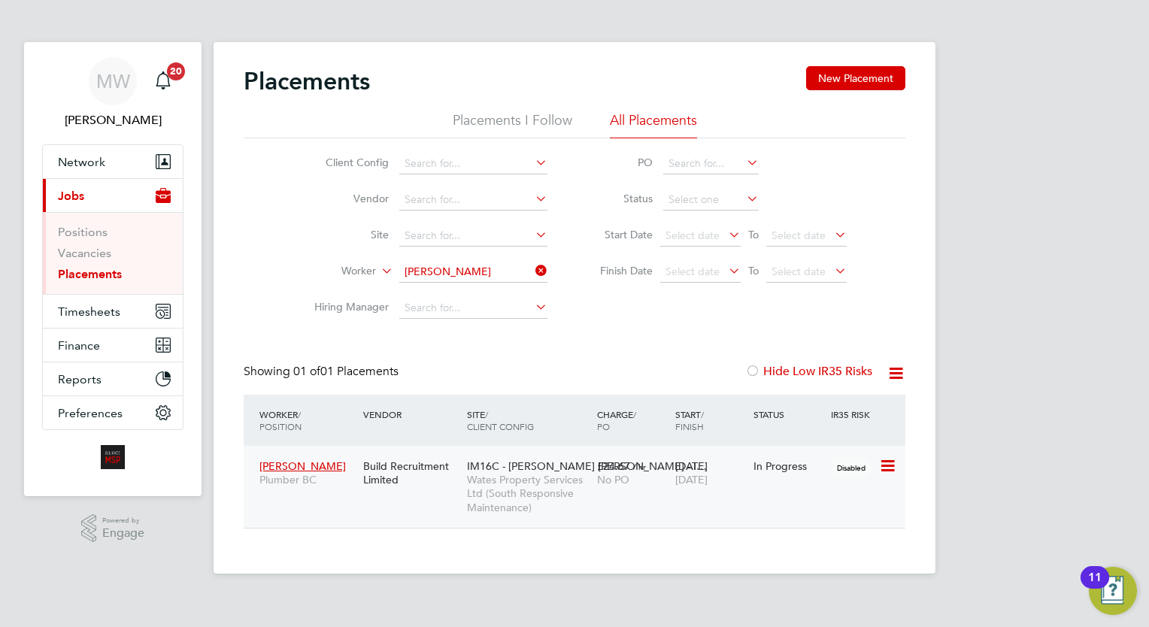
click at [573, 486] on span "Wates Property Services Ltd (South Responsive Maintenance)" at bounding box center [528, 493] width 123 height 41
click at [532, 266] on icon at bounding box center [532, 270] width 0 height 21
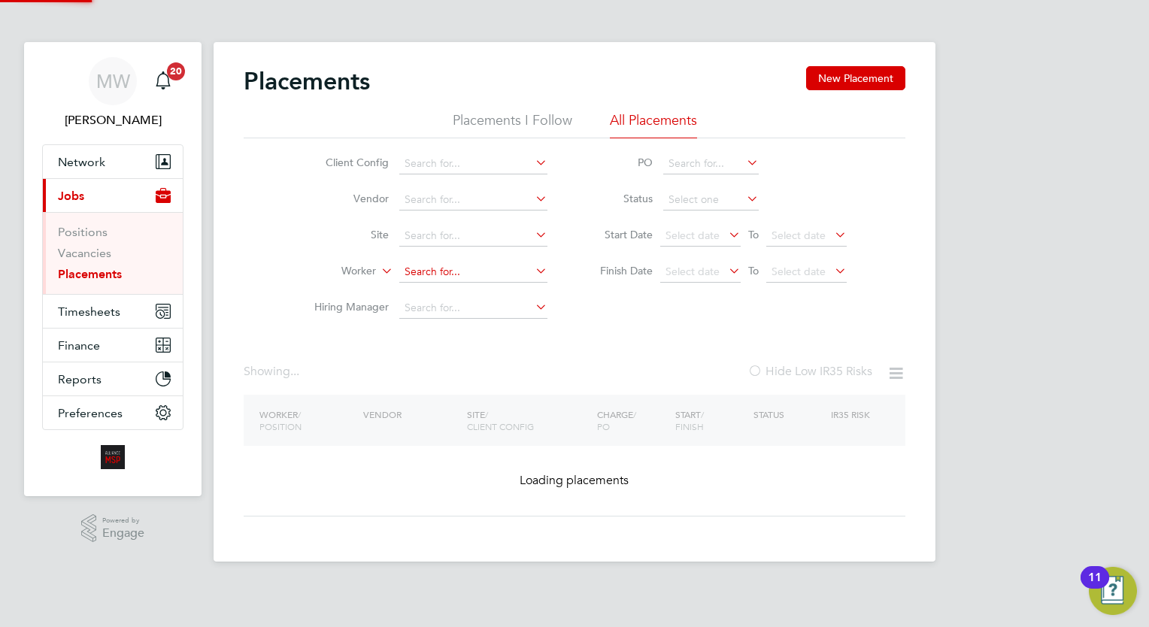
click at [448, 272] on input at bounding box center [473, 272] width 148 height 21
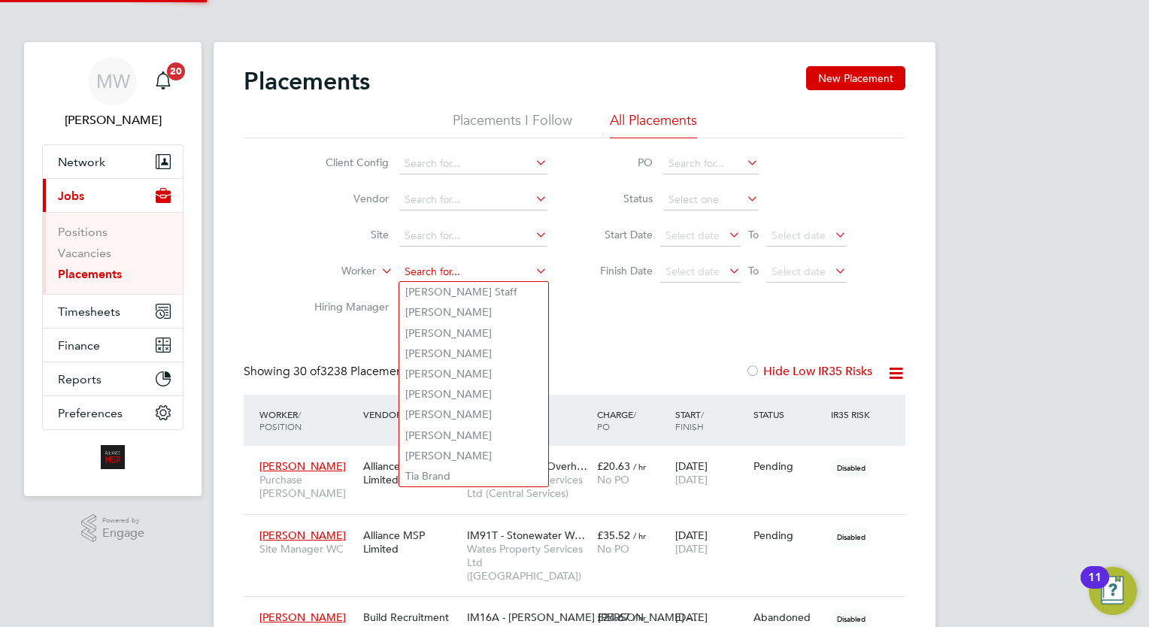
scroll to position [43, 104]
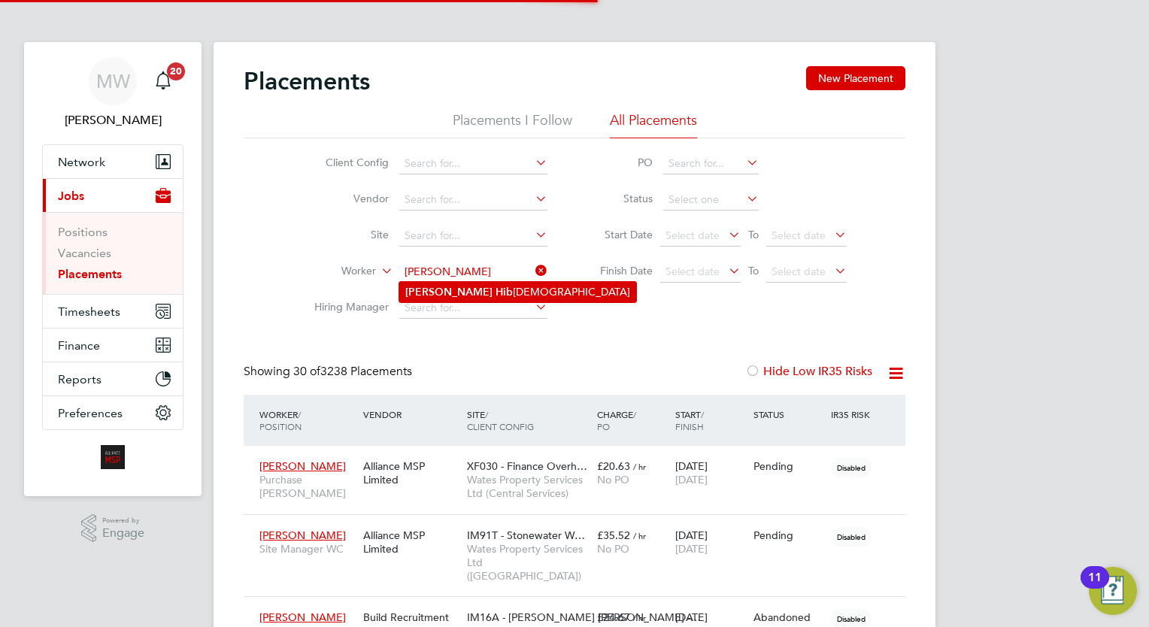
click at [492, 293] on li "Syed Hib allah" at bounding box center [517, 292] width 237 height 20
type input "Syed Hiballah"
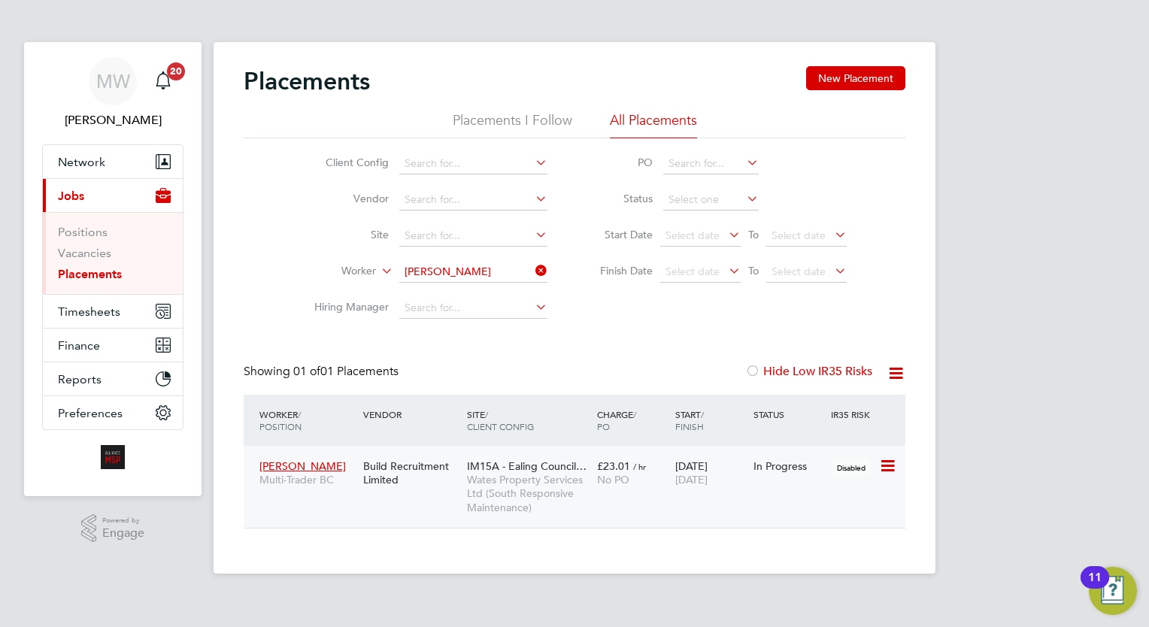
click at [646, 480] on div "No PO" at bounding box center [632, 480] width 71 height 14
click at [532, 262] on icon at bounding box center [532, 270] width 0 height 21
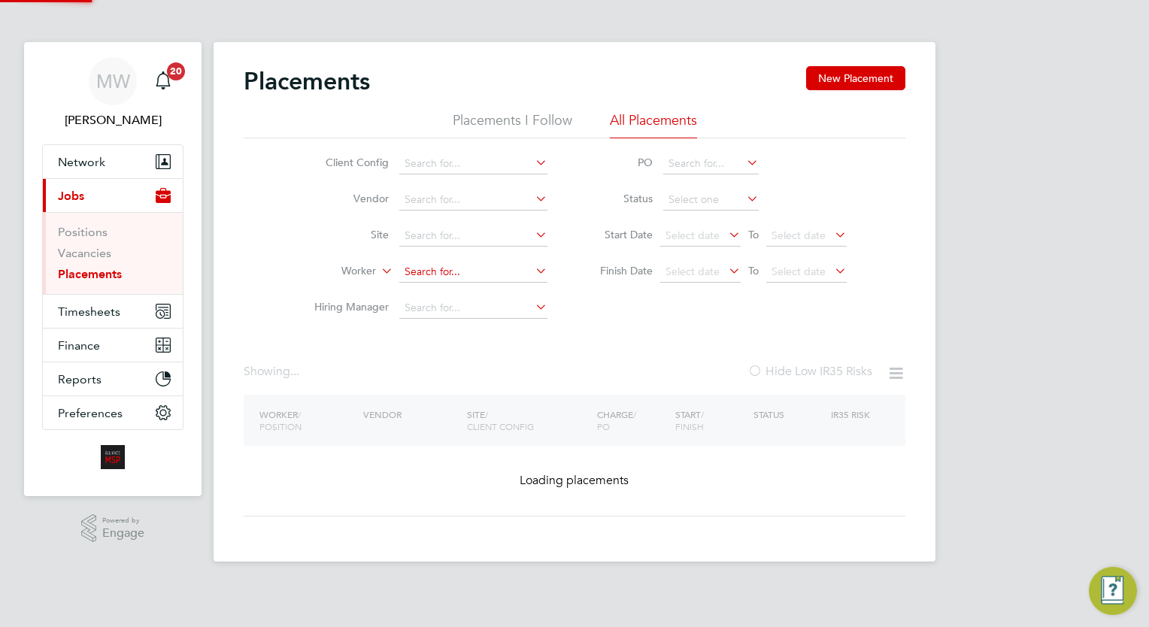
click at [490, 266] on input at bounding box center [473, 272] width 148 height 21
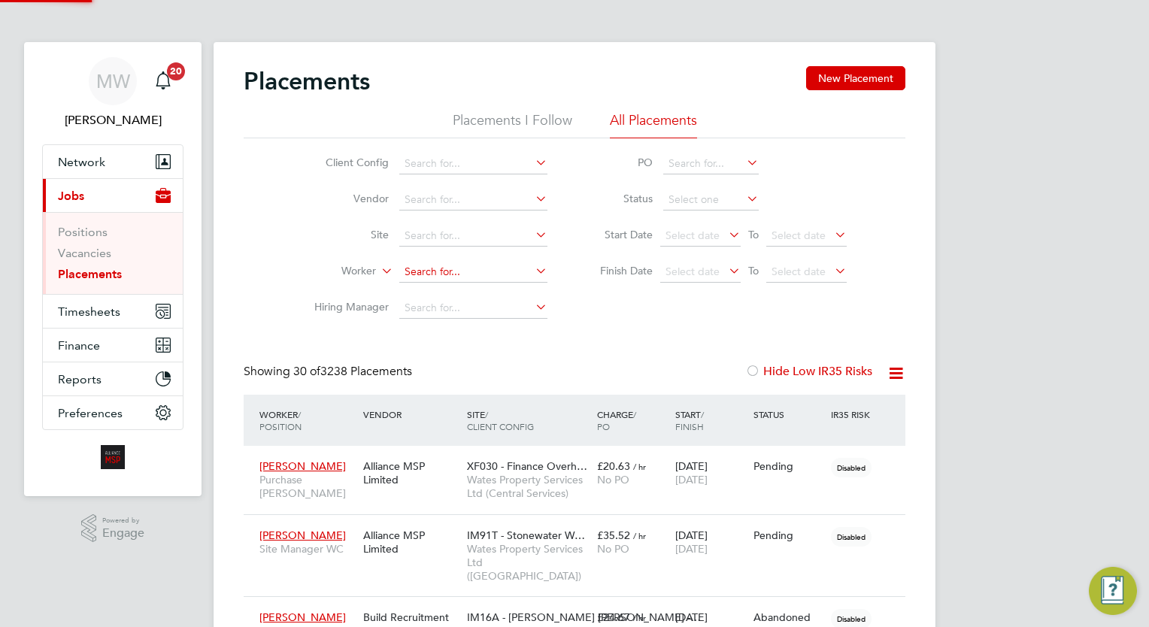
scroll to position [43, 104]
click at [478, 292] on li "Timothy Mar shall" at bounding box center [473, 292] width 149 height 20
type input "Timothy Marshall"
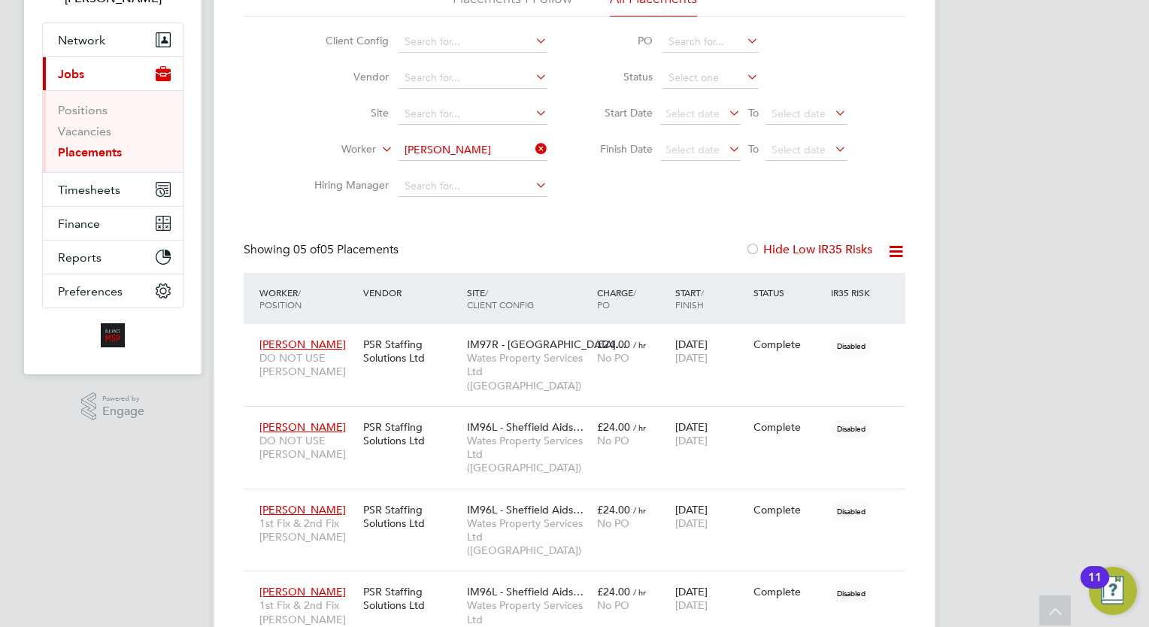
scroll to position [6, 0]
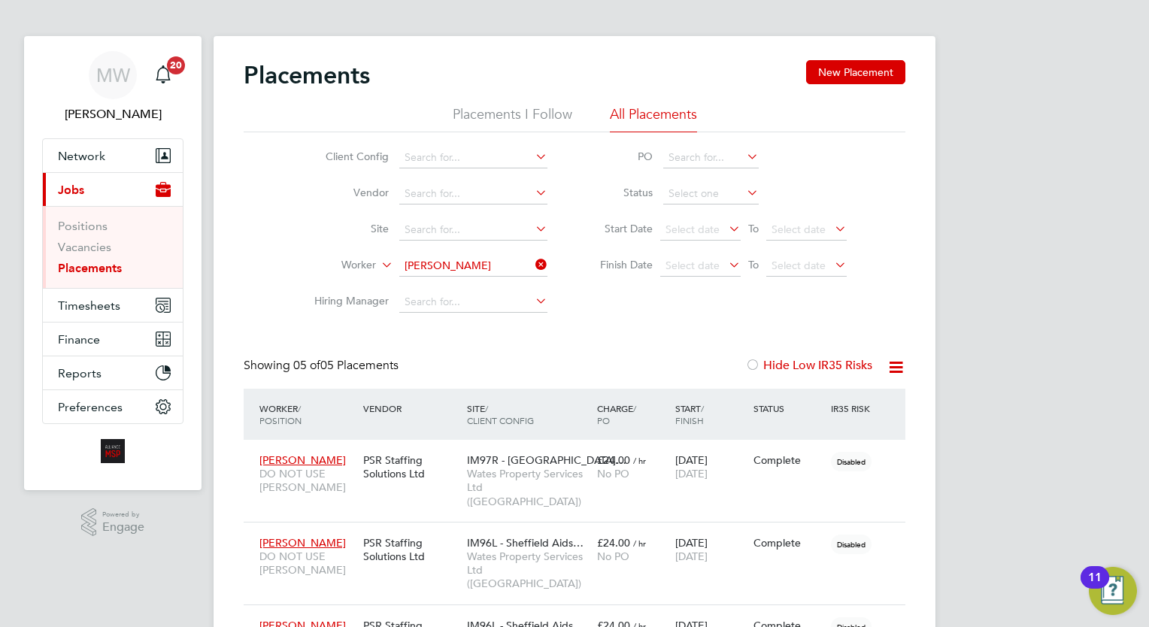
drag, startPoint x: 543, startPoint y: 259, endPoint x: 535, endPoint y: 261, distance: 7.7
click at [532, 259] on icon at bounding box center [532, 264] width 0 height 21
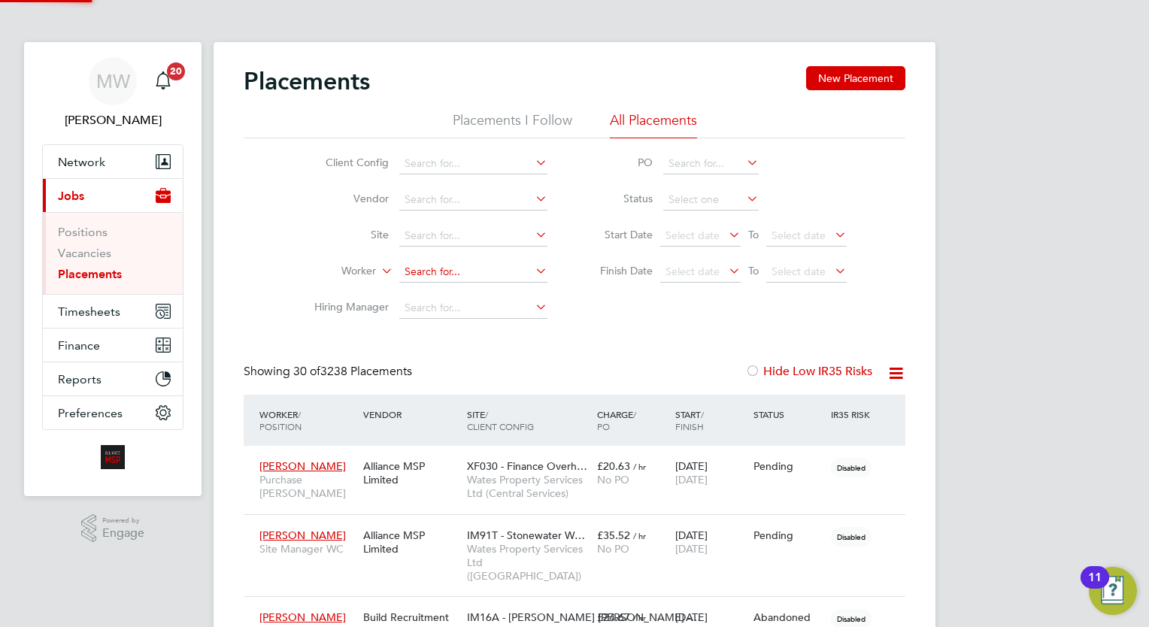
scroll to position [7, 7]
click at [455, 274] on input at bounding box center [473, 272] width 148 height 21
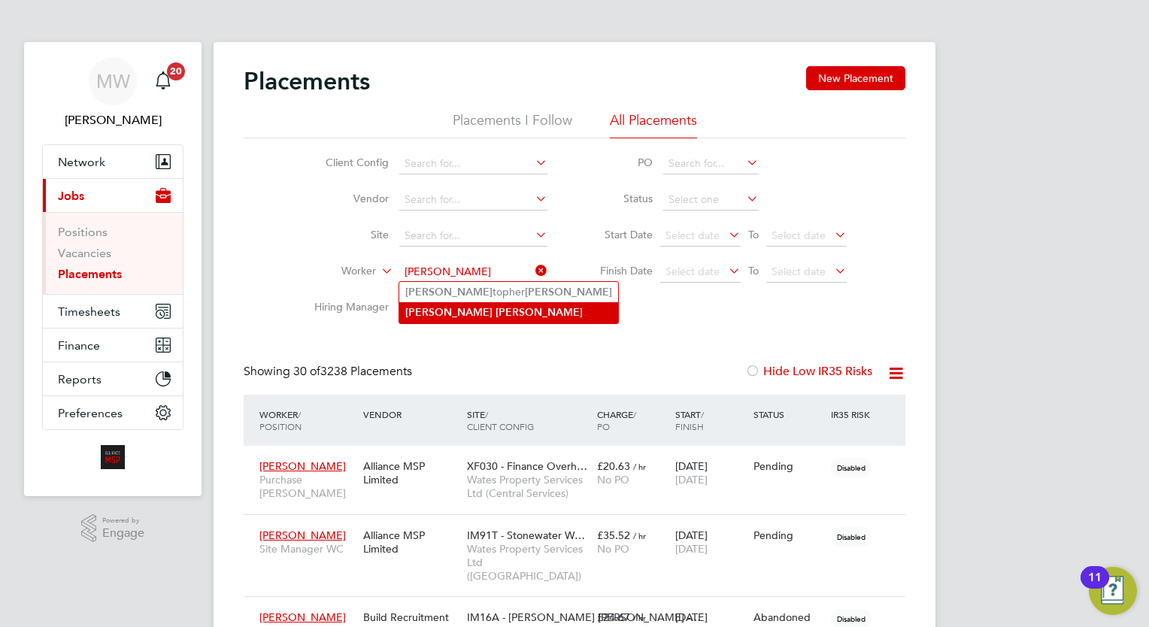
click at [472, 302] on li "Chris Jones" at bounding box center [508, 312] width 219 height 20
type input "Chris Jones"
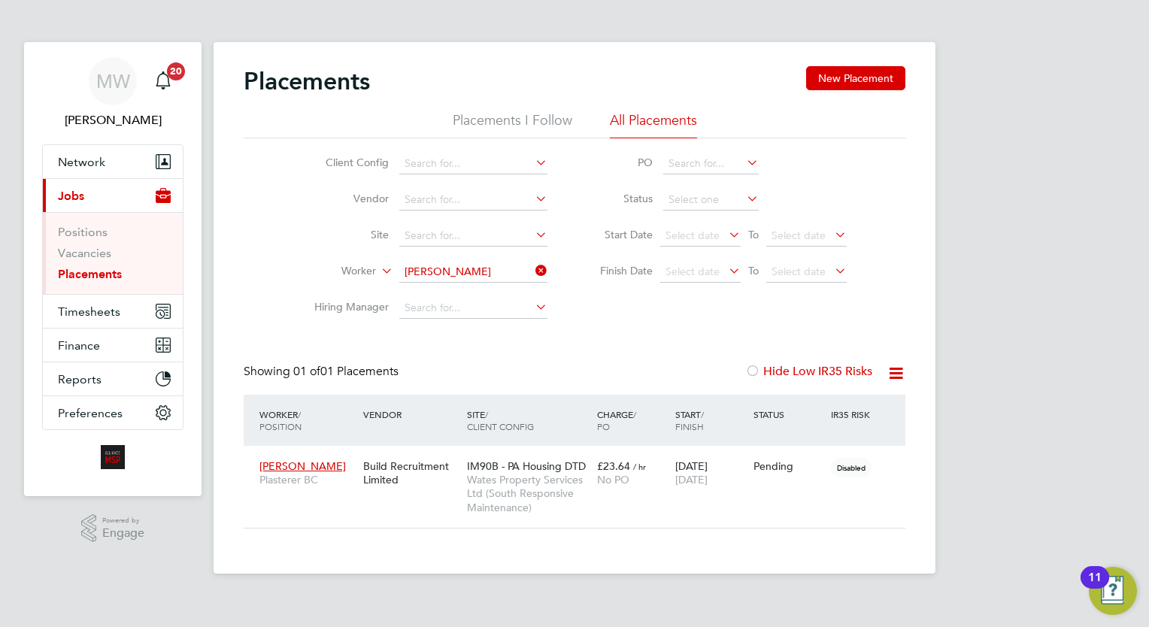
drag, startPoint x: 547, startPoint y: 270, endPoint x: 511, endPoint y: 269, distance: 36.1
click at [532, 269] on icon at bounding box center [532, 270] width 0 height 21
click at [511, 269] on input at bounding box center [473, 272] width 148 height 21
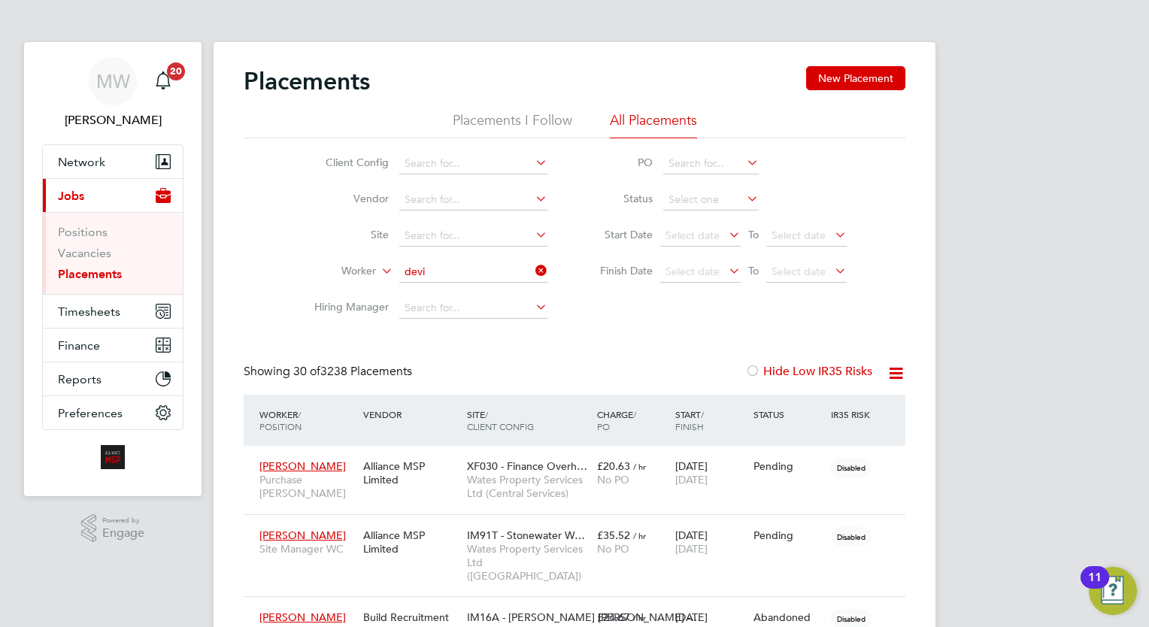
click at [488, 283] on li "Devi Razdan" at bounding box center [473, 292] width 149 height 20
type input "Devi Razdan"
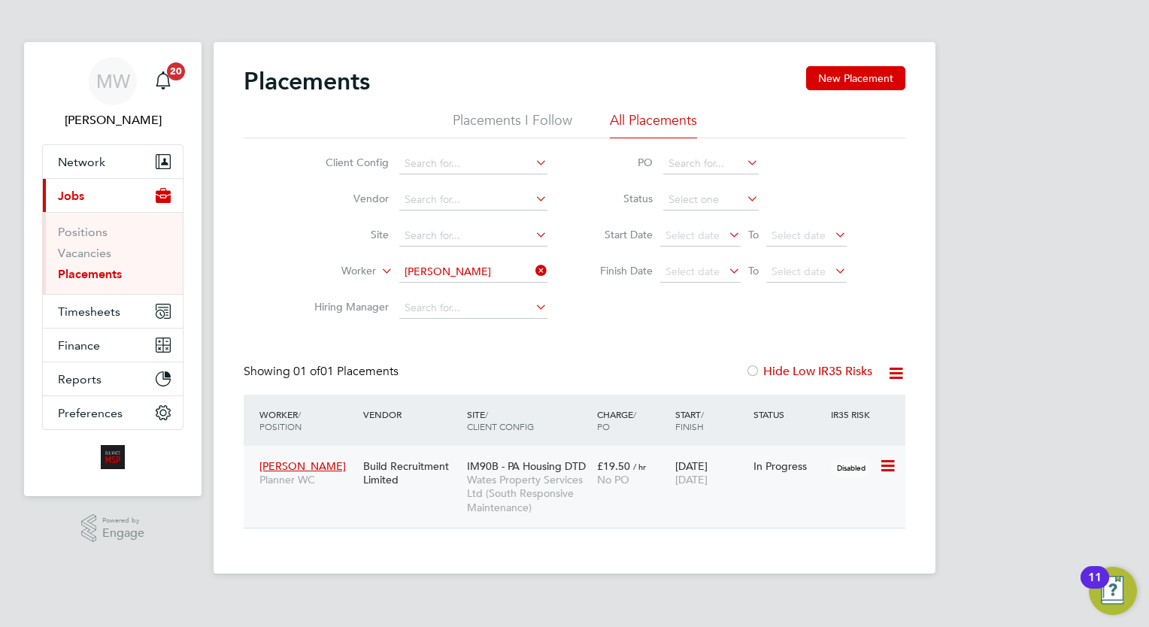
drag, startPoint x: 649, startPoint y: 498, endPoint x: 640, endPoint y: 495, distance: 9.8
click at [644, 496] on div "Devi Razdan Planner WC Build Recruitment Limited IM90B - PA Housing DTD Wates P…" at bounding box center [574, 487] width 661 height 82
click at [632, 492] on div "£19.50 / hr No PO" at bounding box center [632, 473] width 78 height 42
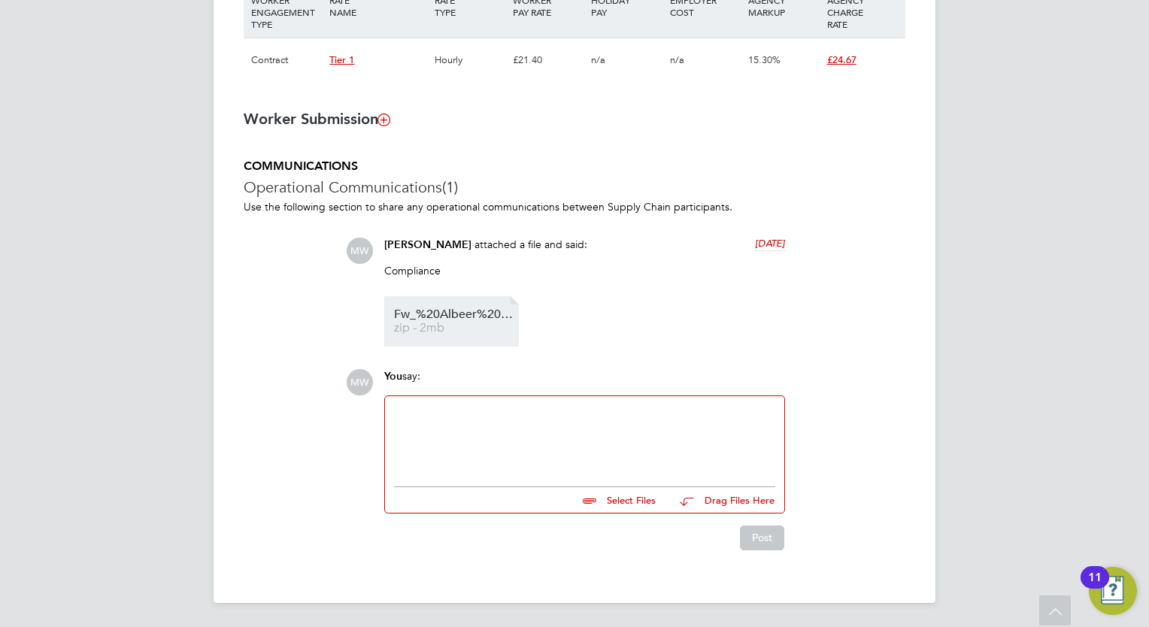
click at [454, 322] on link "Fw_%20Albeer%20COC zip - 2mb" at bounding box center [454, 321] width 120 height 25
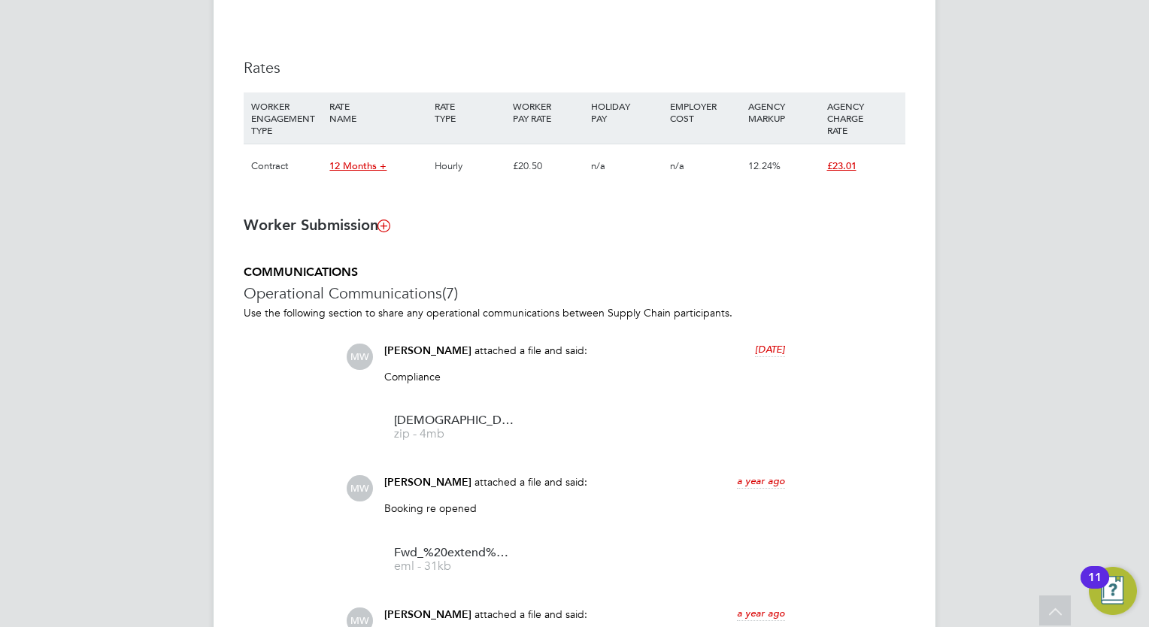
scroll to position [917, 0]
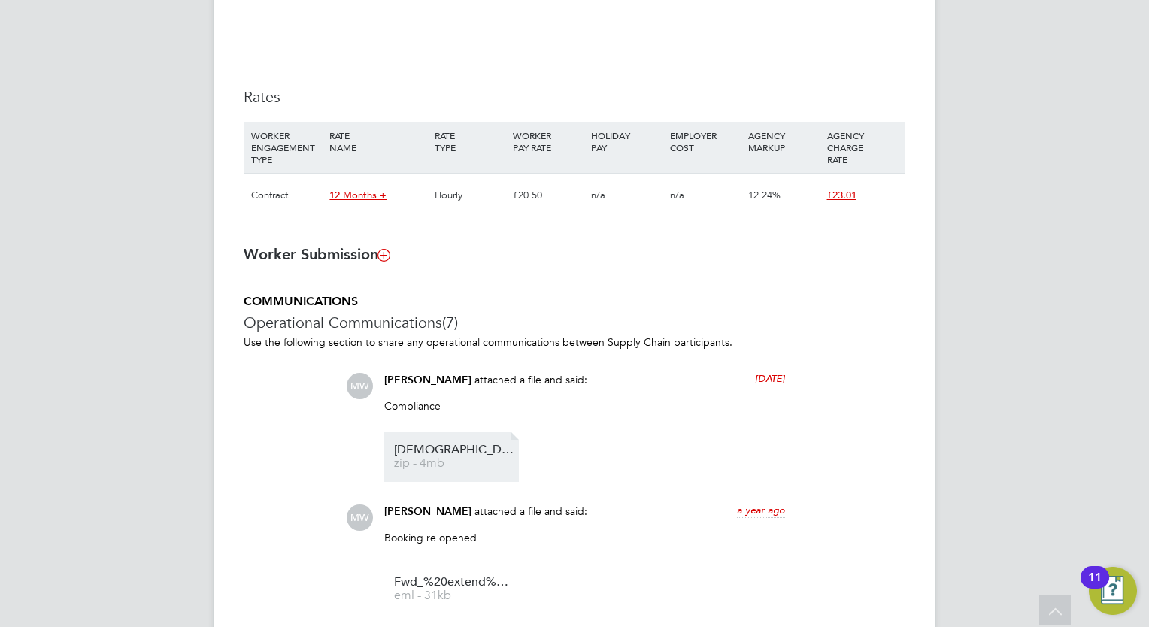
click at [450, 456] on span "[DEMOGRAPHIC_DATA]%20H%20-%20COC%20" at bounding box center [454, 449] width 120 height 11
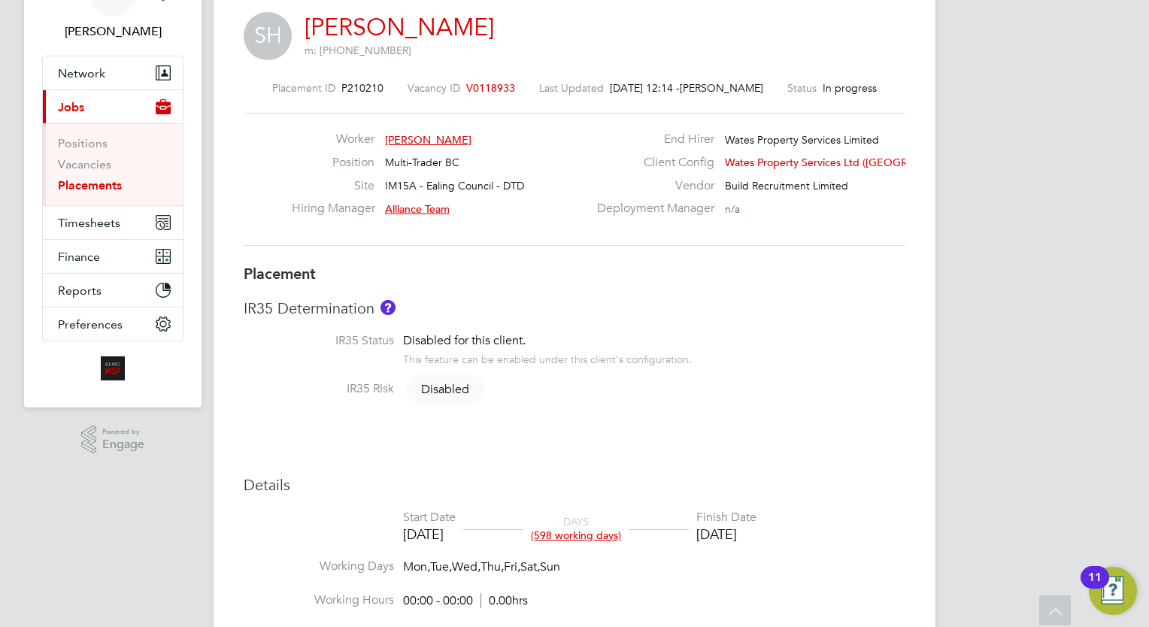
scroll to position [0, 0]
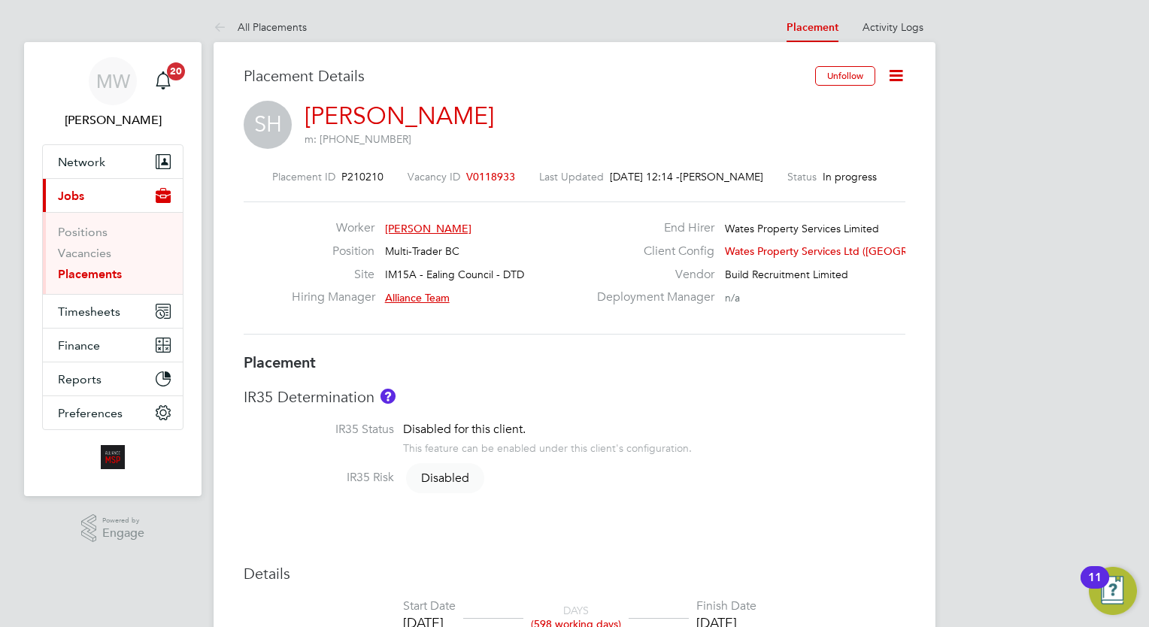
click at [98, 276] on link "Placements" at bounding box center [90, 274] width 64 height 14
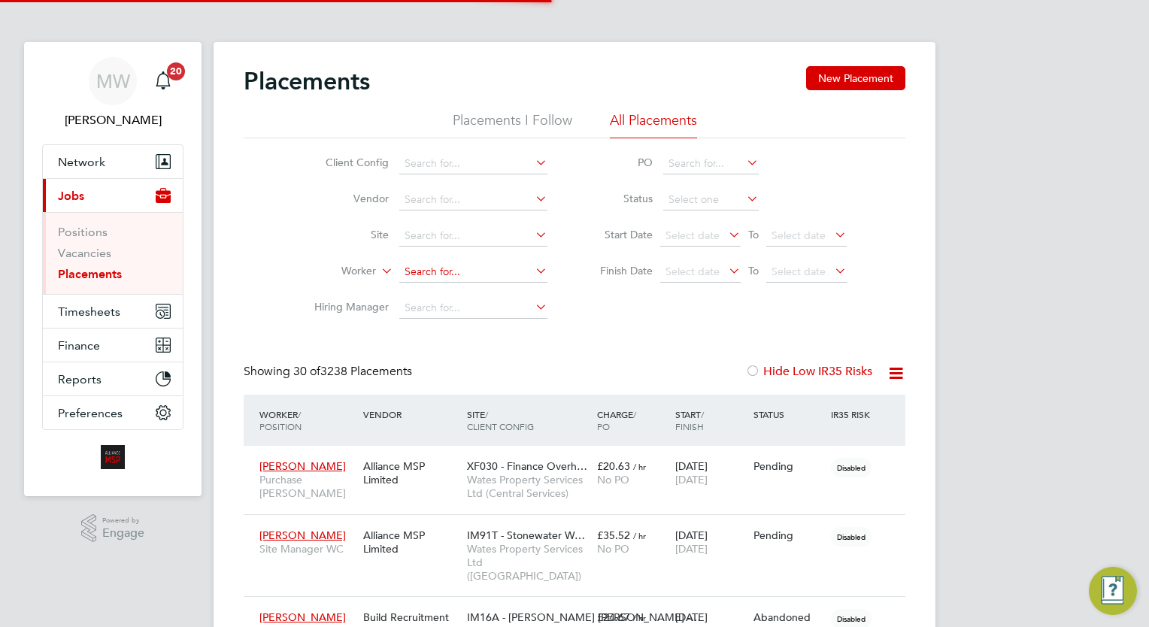
click at [475, 266] on input at bounding box center [473, 272] width 148 height 21
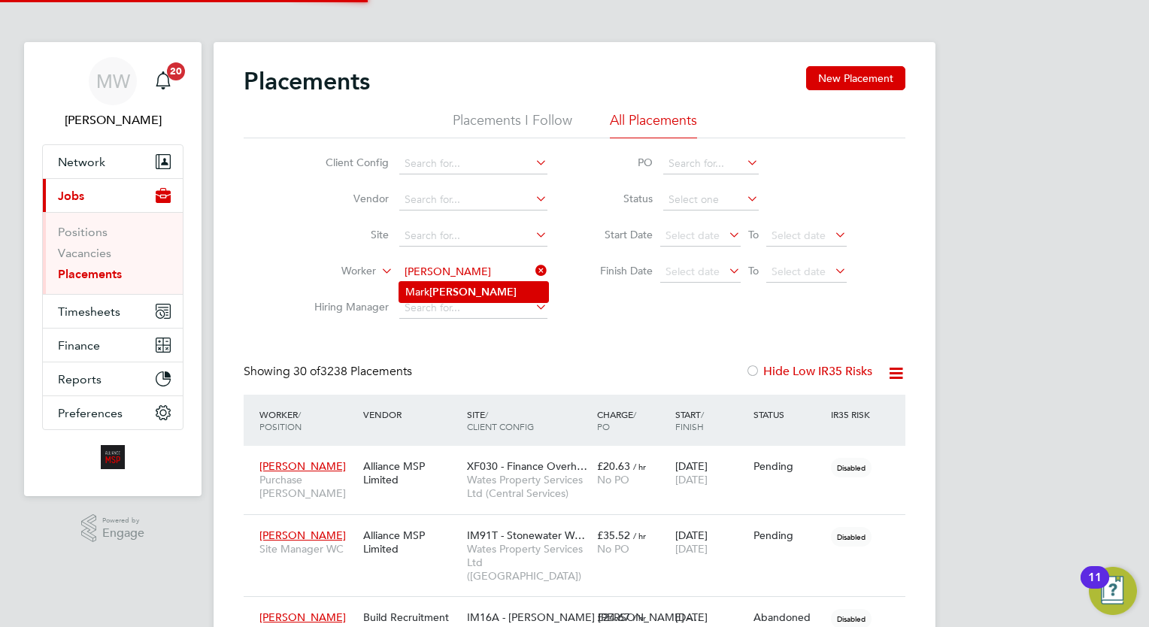
click at [496, 284] on li "[PERSON_NAME]" at bounding box center [473, 292] width 149 height 20
type input "[PERSON_NAME]"
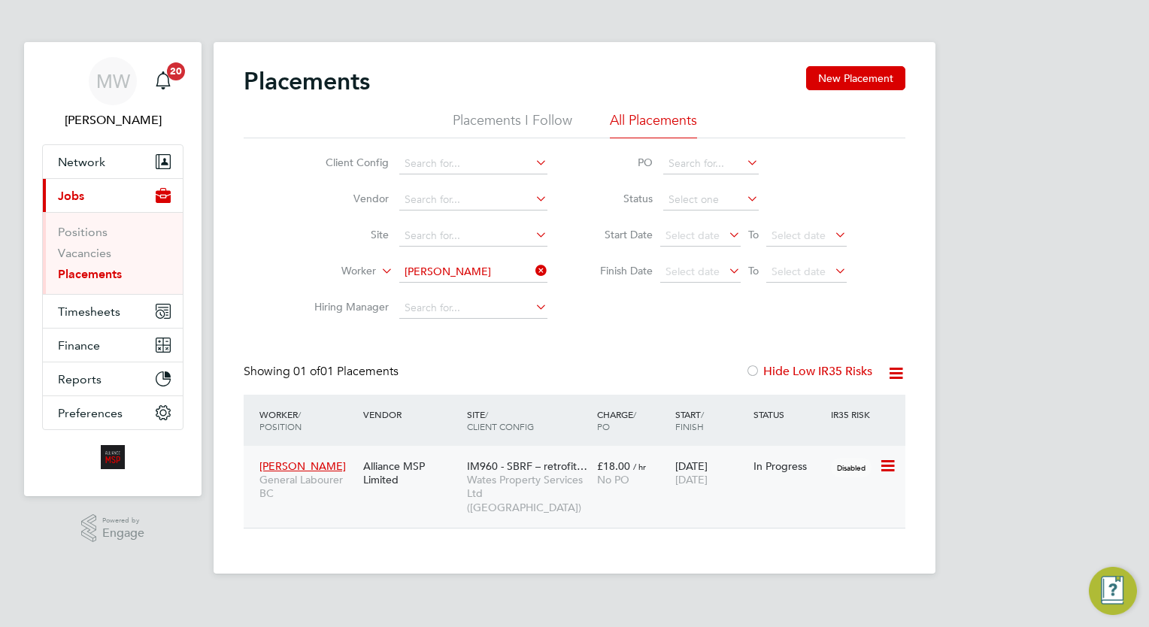
click at [707, 478] on span "[DATE]" at bounding box center [691, 480] width 32 height 14
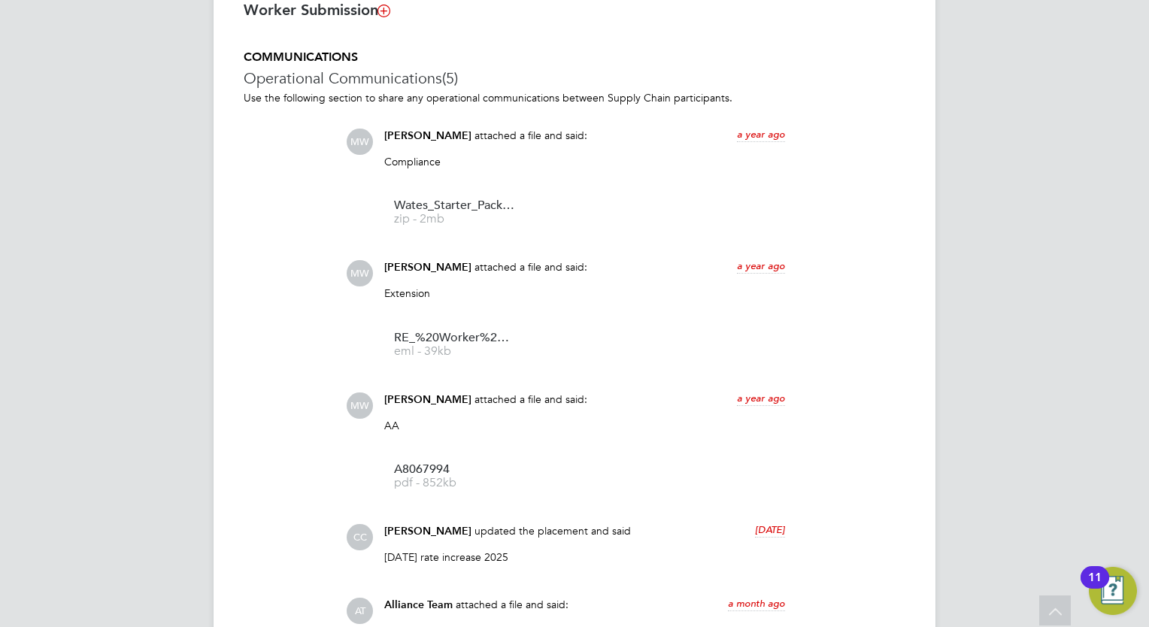
scroll to position [1146, 0]
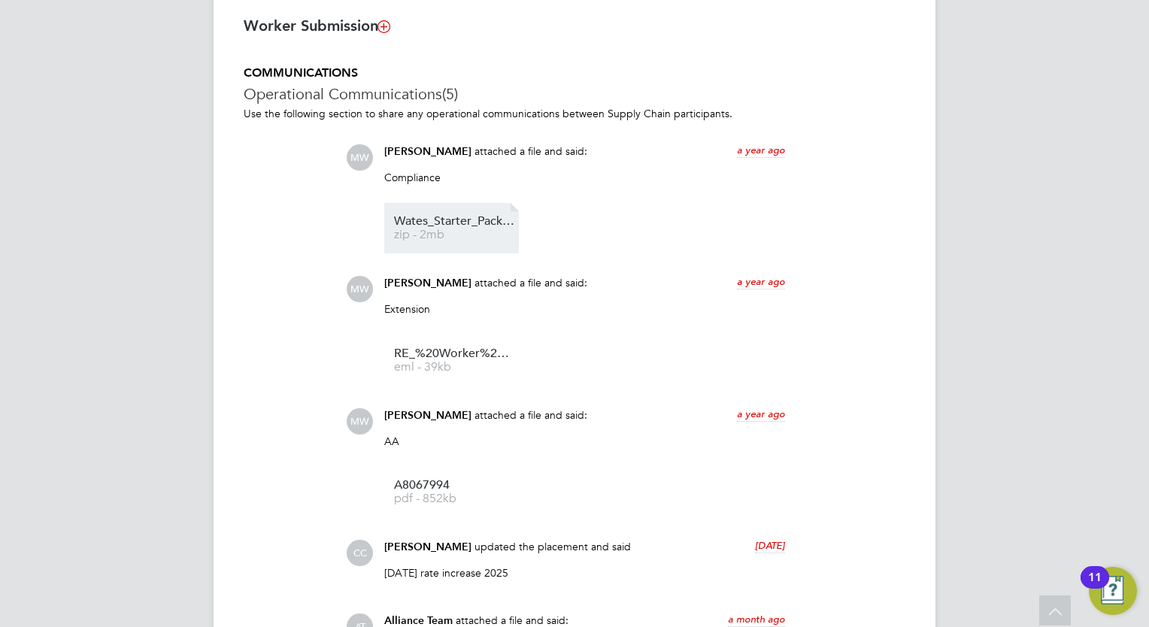
click span "zip - 2mb"
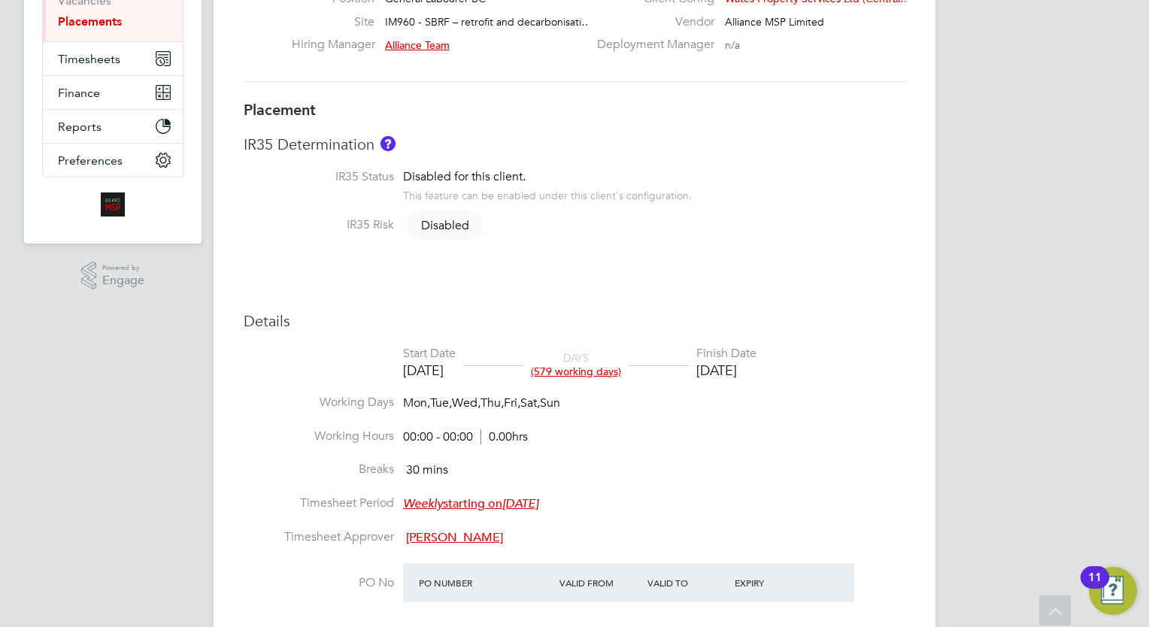
scroll to position [18, 0]
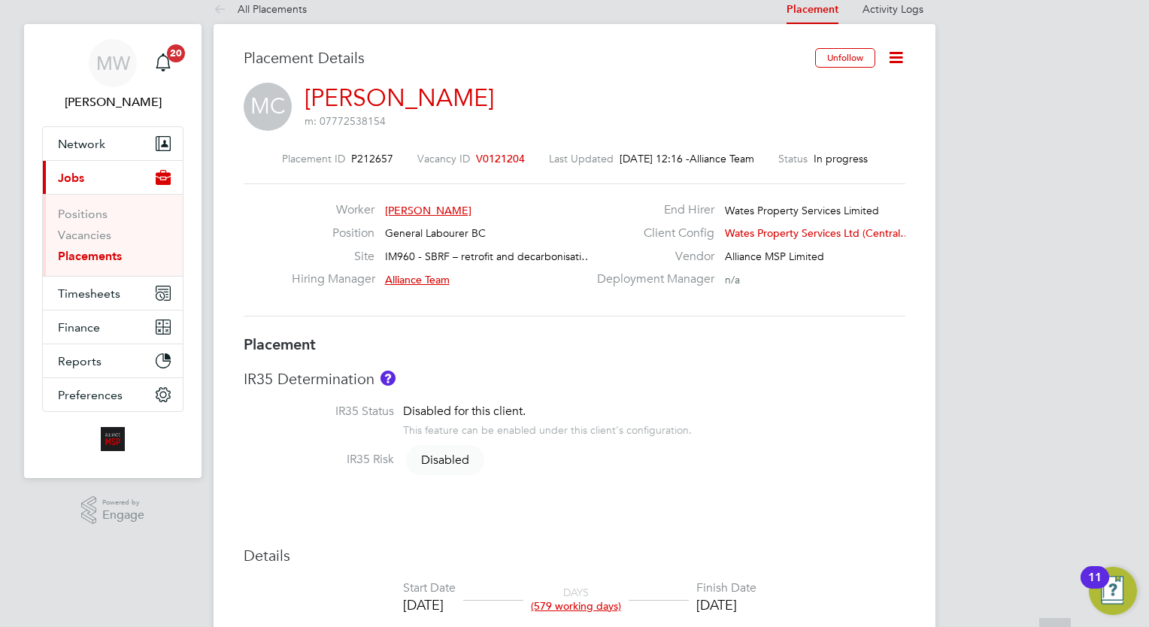
click div "Worker Mark Chaplin"
click link "Placements"
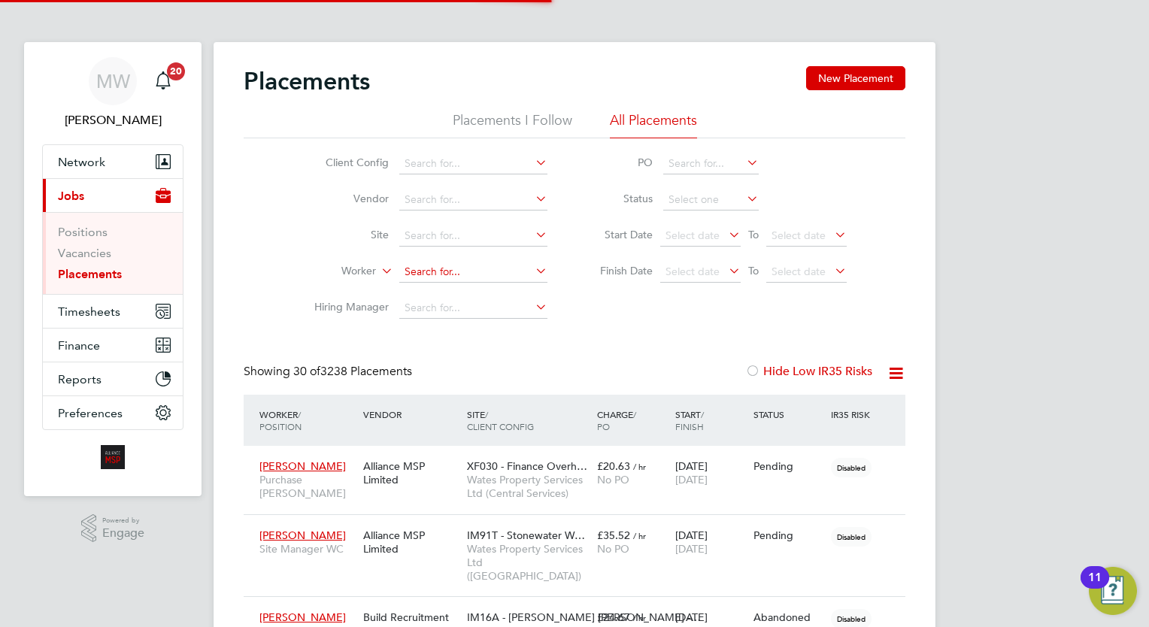
click input
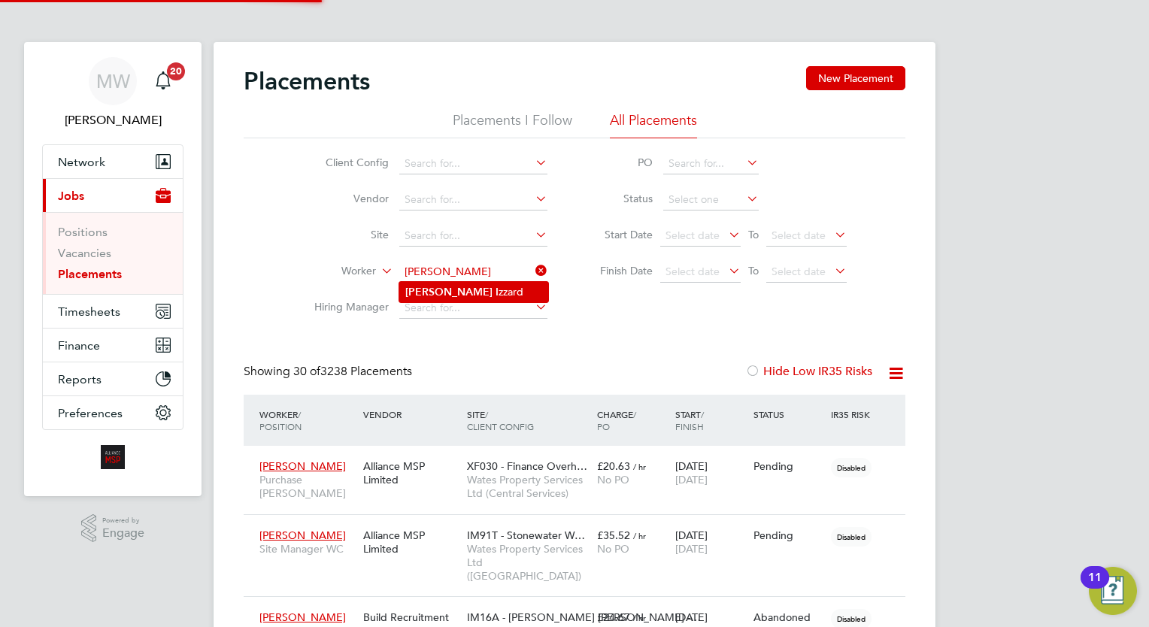
click li "Lee I zzard"
type input "Lee Izzard"
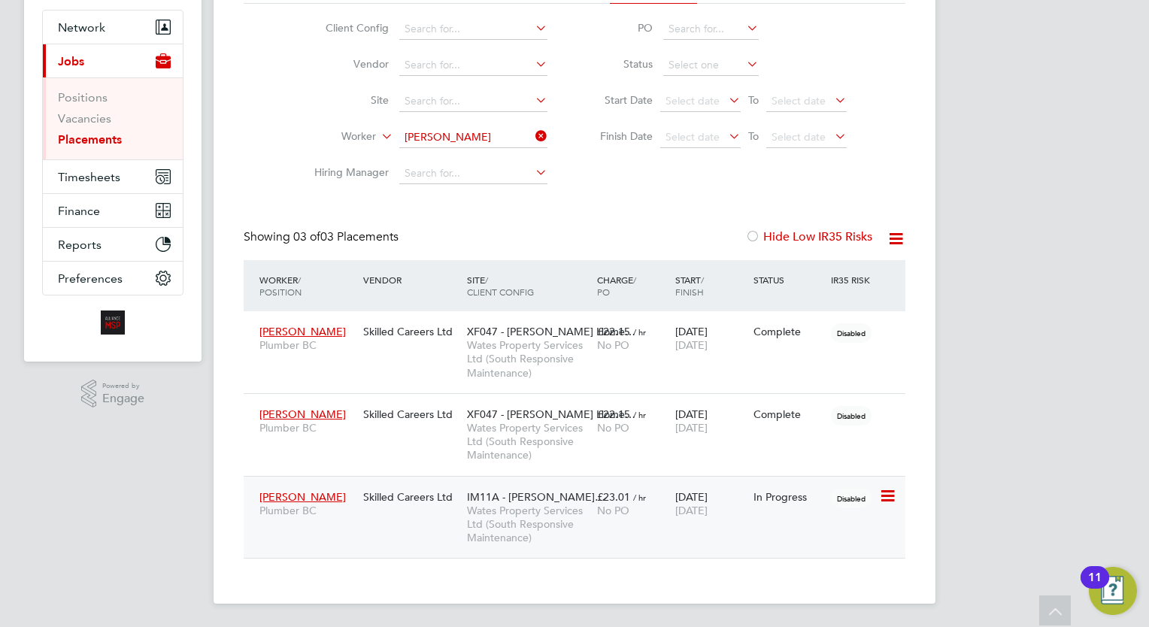
click span "No PO"
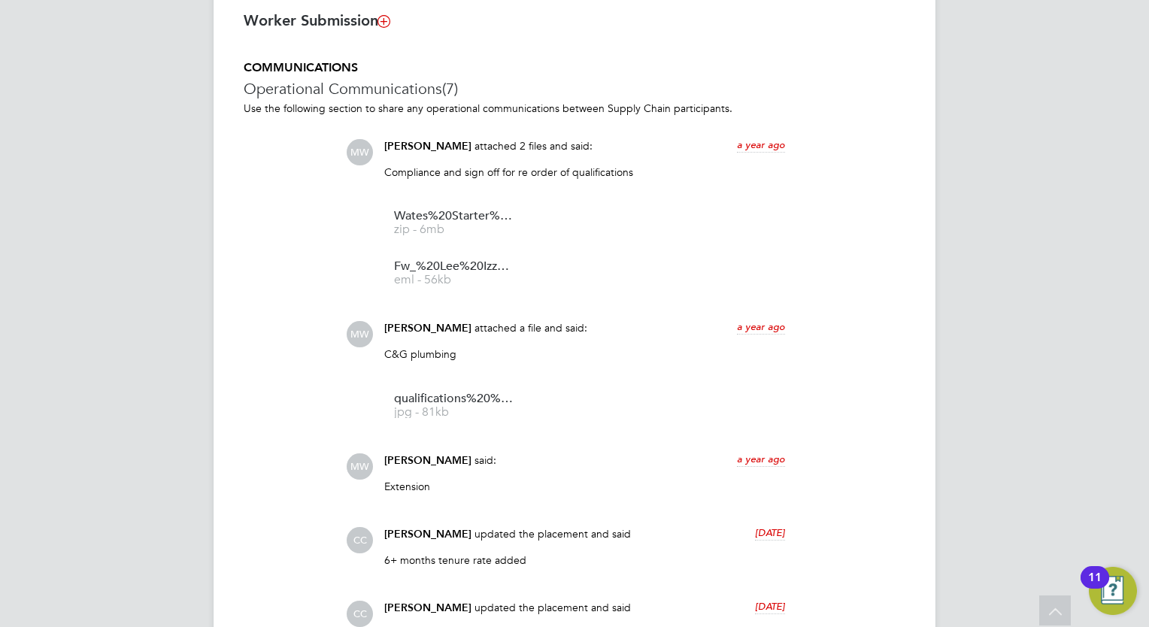
scroll to position [1052, 0]
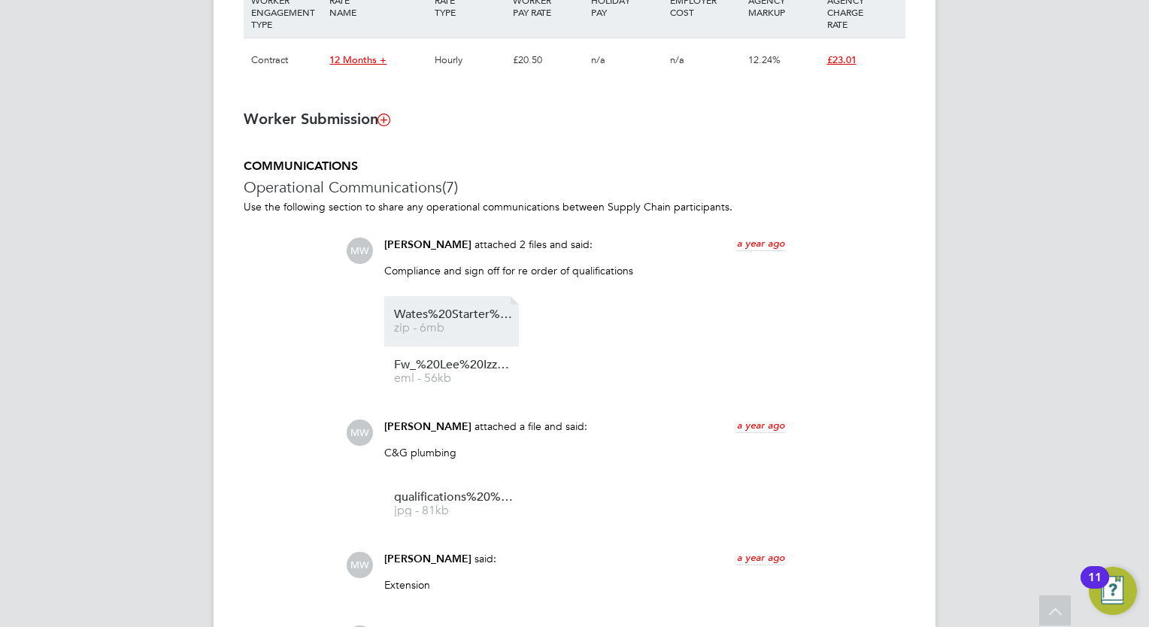
click at [460, 316] on span "Wates%20Starter%20Pack%20%E2%80%93%20Certificate%20of%20Compliance%20(COC)%20%2…" at bounding box center [454, 314] width 120 height 11
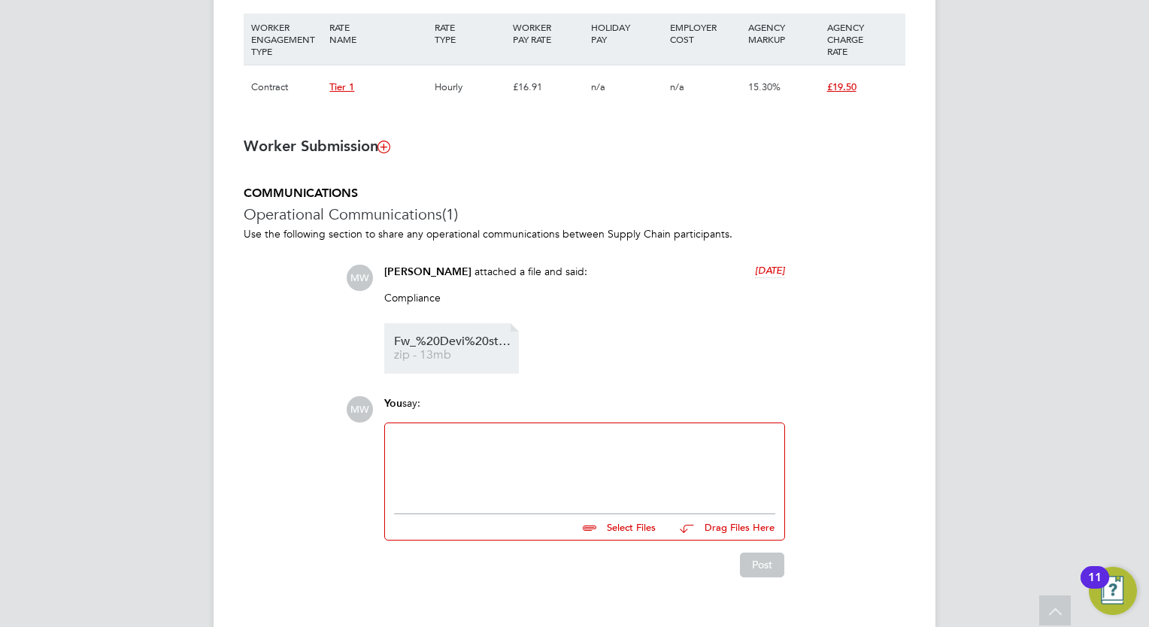
click at [407, 332] on li "Fw_%20Devi%20starter%20docs zip - 13mb" at bounding box center [451, 348] width 135 height 50
click at [439, 350] on link "Fw_%20Devi%20starter%20docs zip - 13mb" at bounding box center [454, 348] width 120 height 25
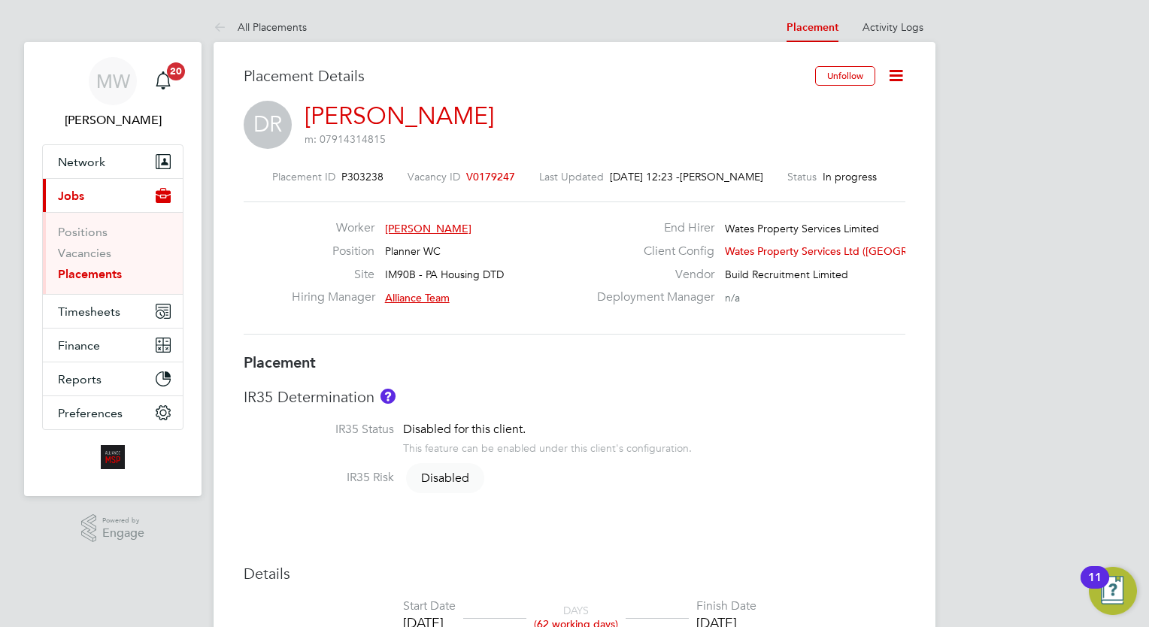
click at [104, 269] on link "Placements" at bounding box center [90, 274] width 64 height 14
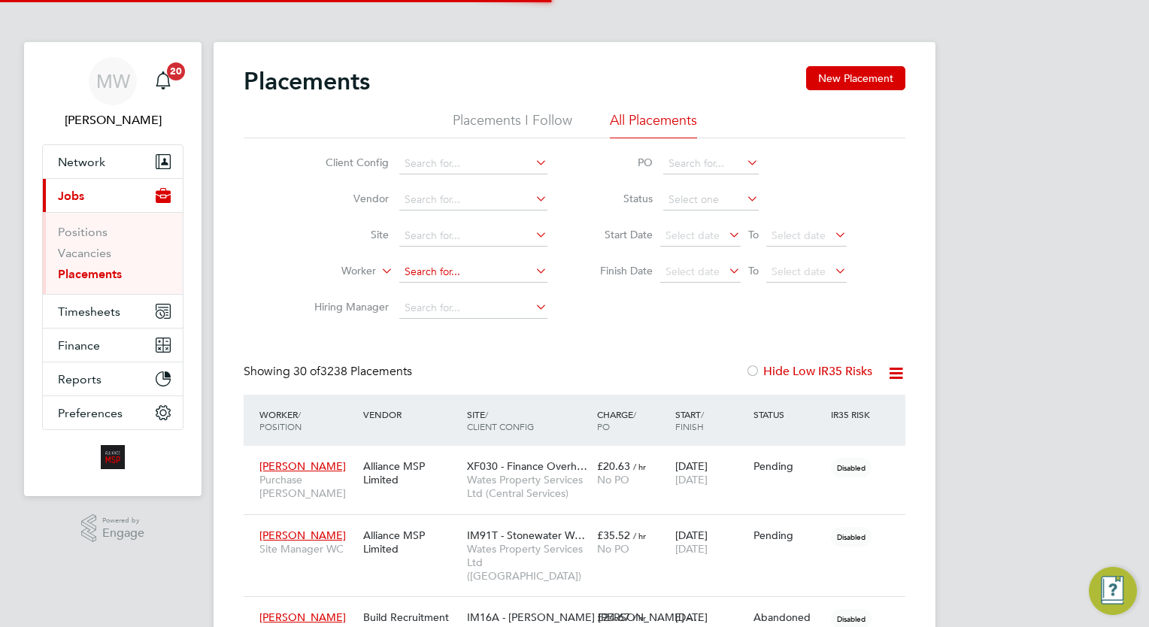
click at [456, 273] on input at bounding box center [473, 272] width 148 height 21
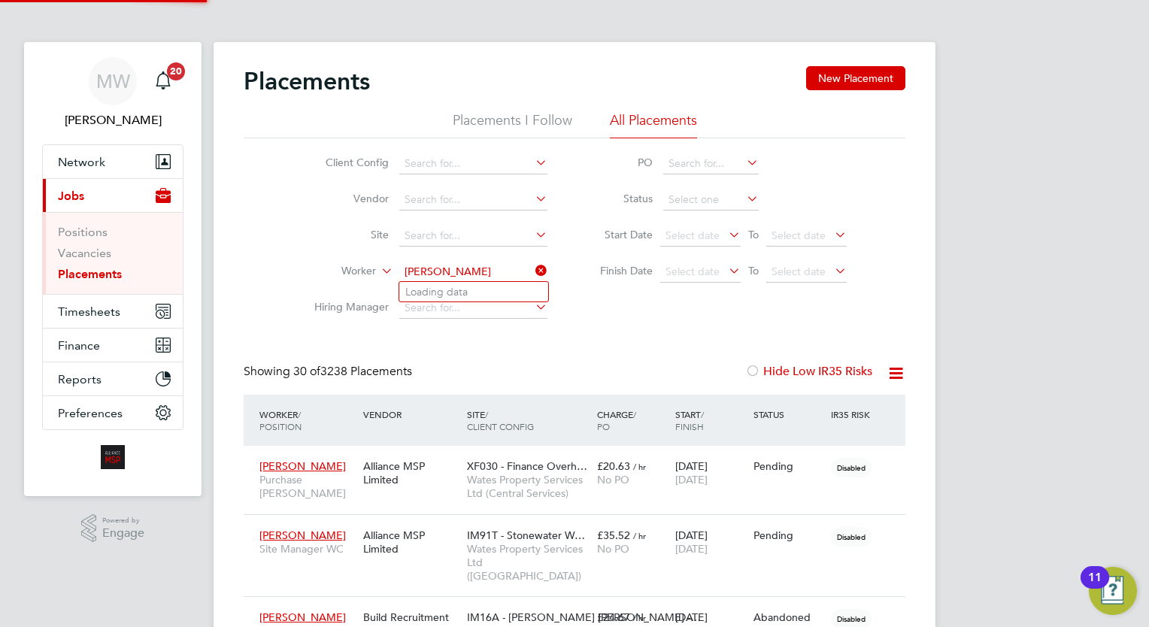
click at [425, 270] on input "[PERSON_NAME]" at bounding box center [473, 272] width 148 height 21
click at [469, 306] on li "[PERSON_NAME]" at bounding box center [473, 312] width 149 height 20
type input "[PERSON_NAME]"
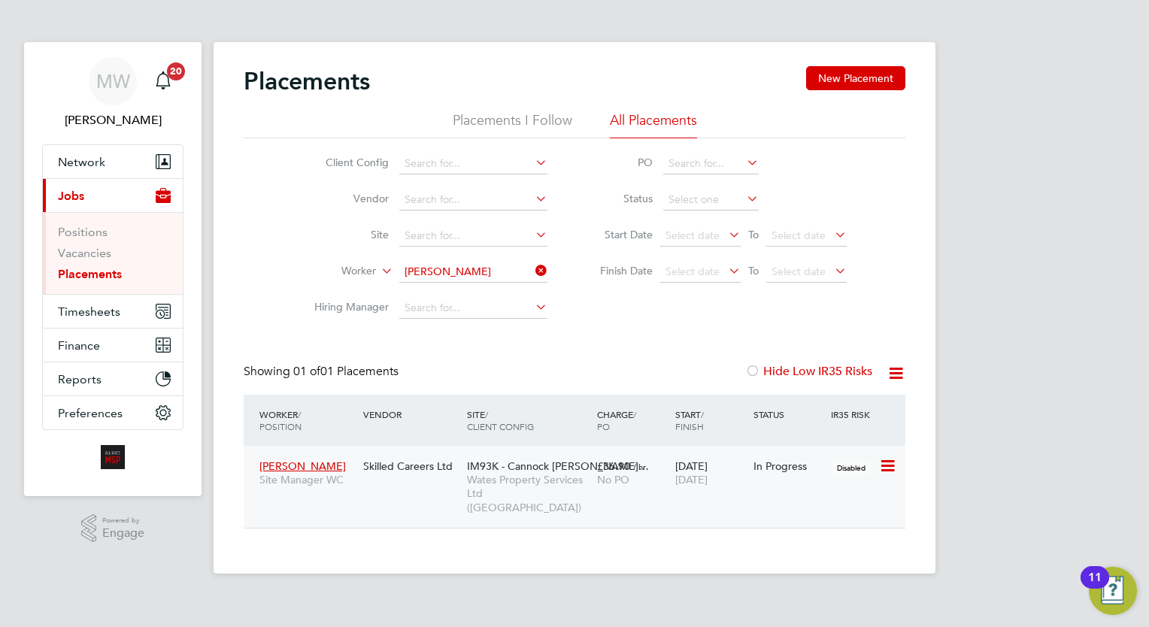
click at [553, 477] on span "Wates Property Services Ltd ([GEOGRAPHIC_DATA])" at bounding box center [528, 493] width 123 height 41
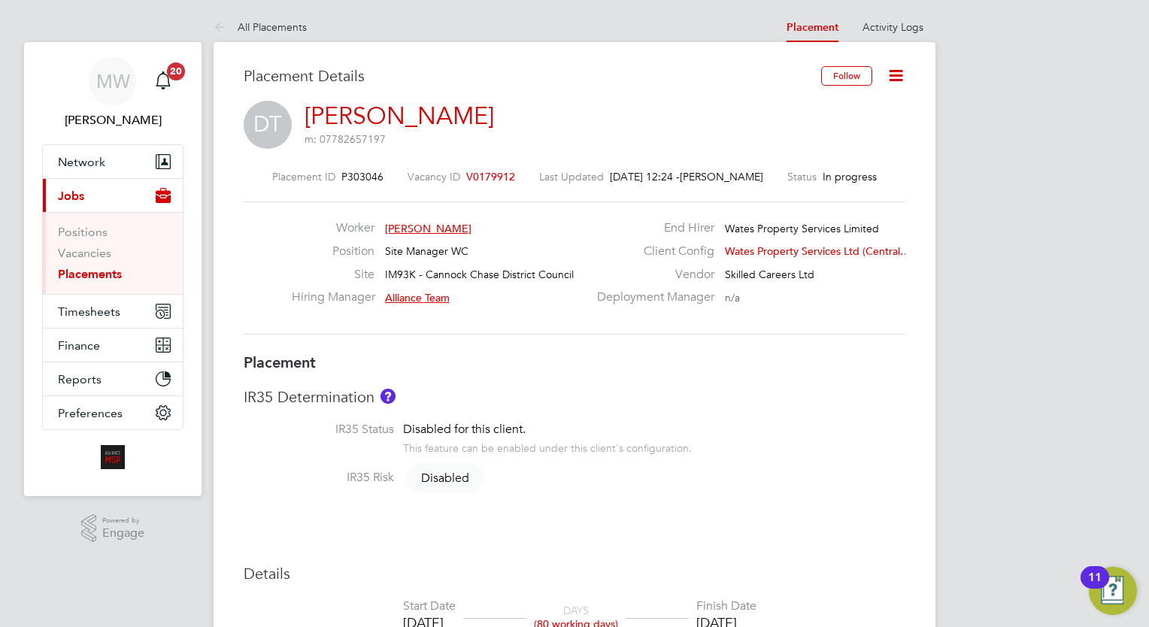
click at [93, 265] on li "Vacancies" at bounding box center [114, 256] width 113 height 21
click at [95, 270] on link "Placements" at bounding box center [90, 274] width 64 height 14
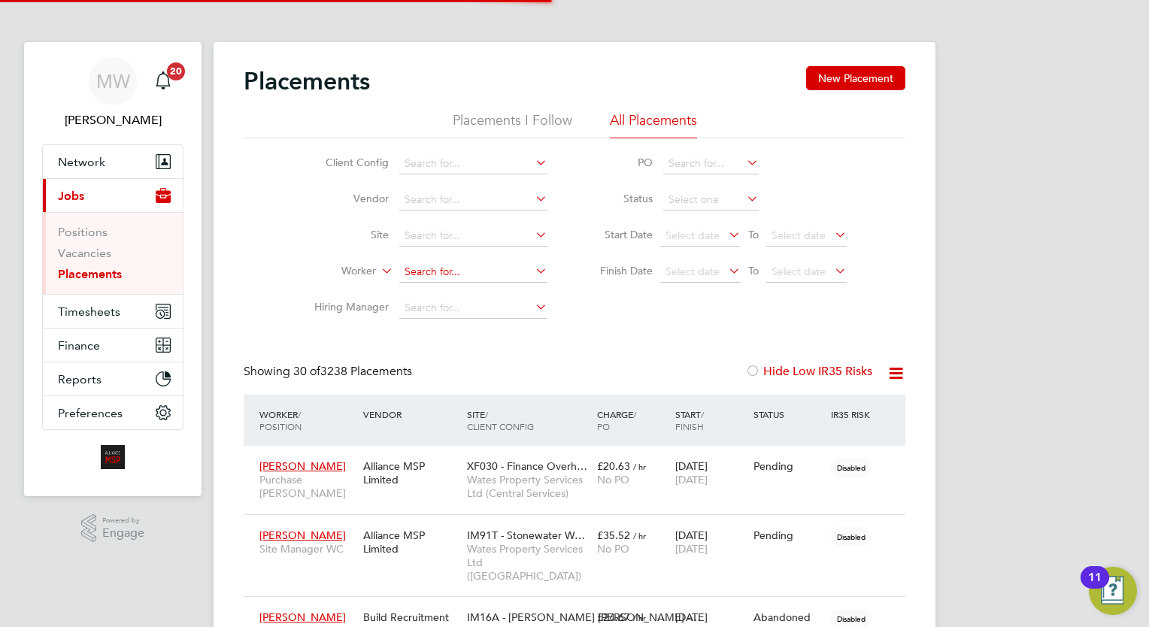
click at [458, 271] on input at bounding box center [473, 272] width 148 height 21
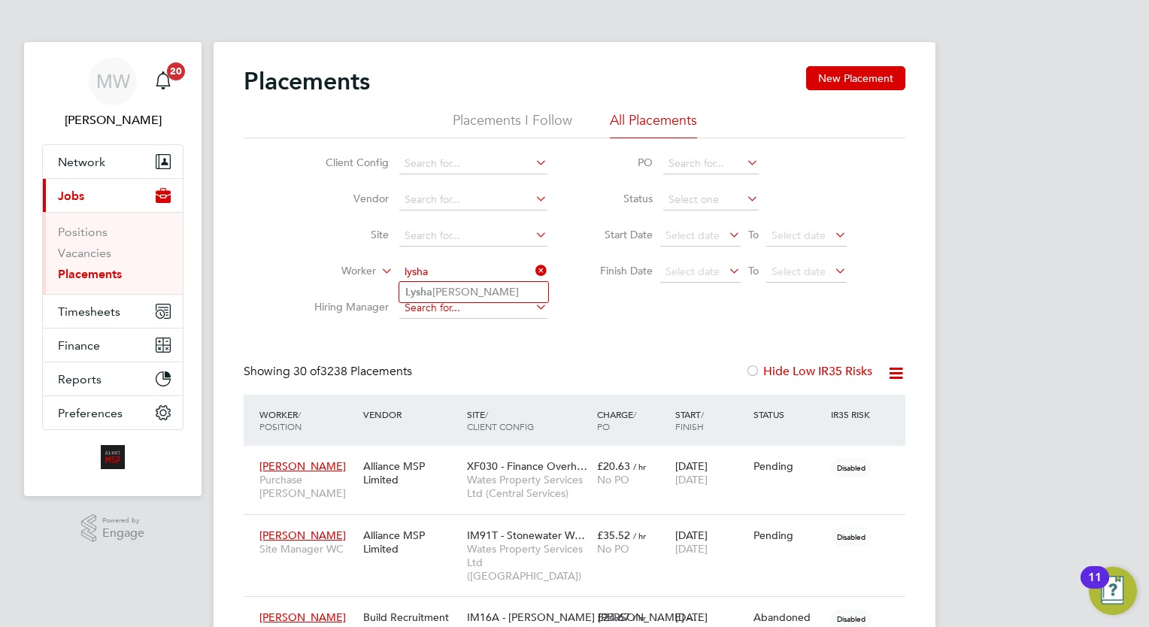
type input "lysha"
click at [498, 304] on input at bounding box center [473, 308] width 148 height 21
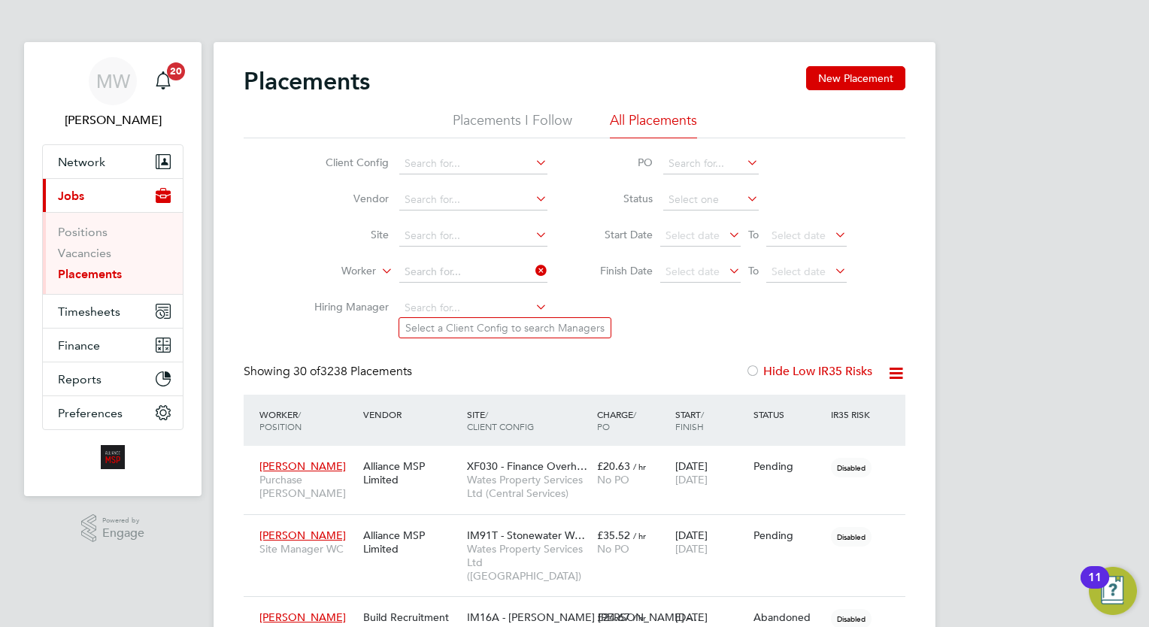
click at [496, 294] on li "Hiring Manager" at bounding box center [424, 308] width 283 height 36
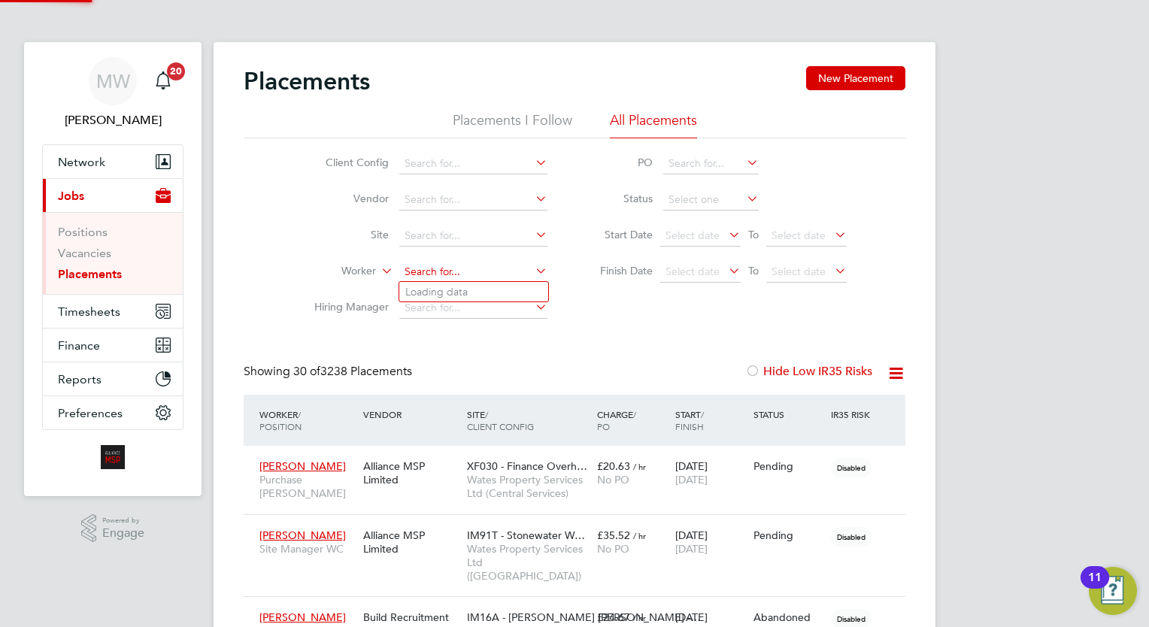
click at [431, 277] on input at bounding box center [473, 272] width 148 height 21
click at [438, 299] on li "Lysha Nicholas" at bounding box center [473, 292] width 149 height 20
type input "Lysha Nicholas"
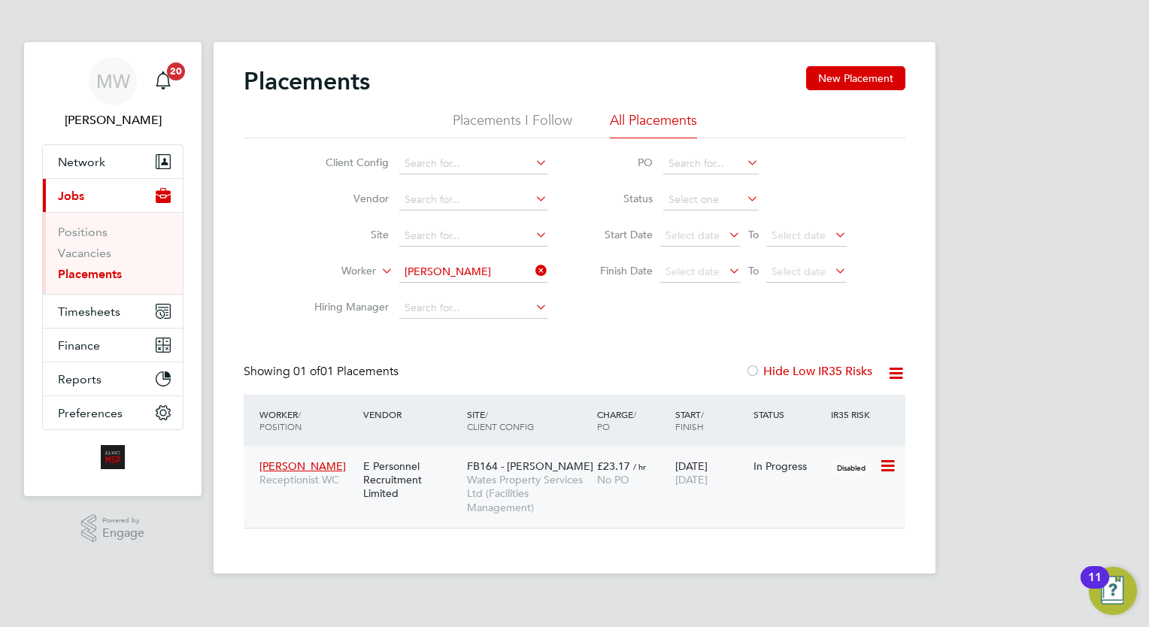
click at [759, 459] on div "In Progress" at bounding box center [788, 466] width 71 height 14
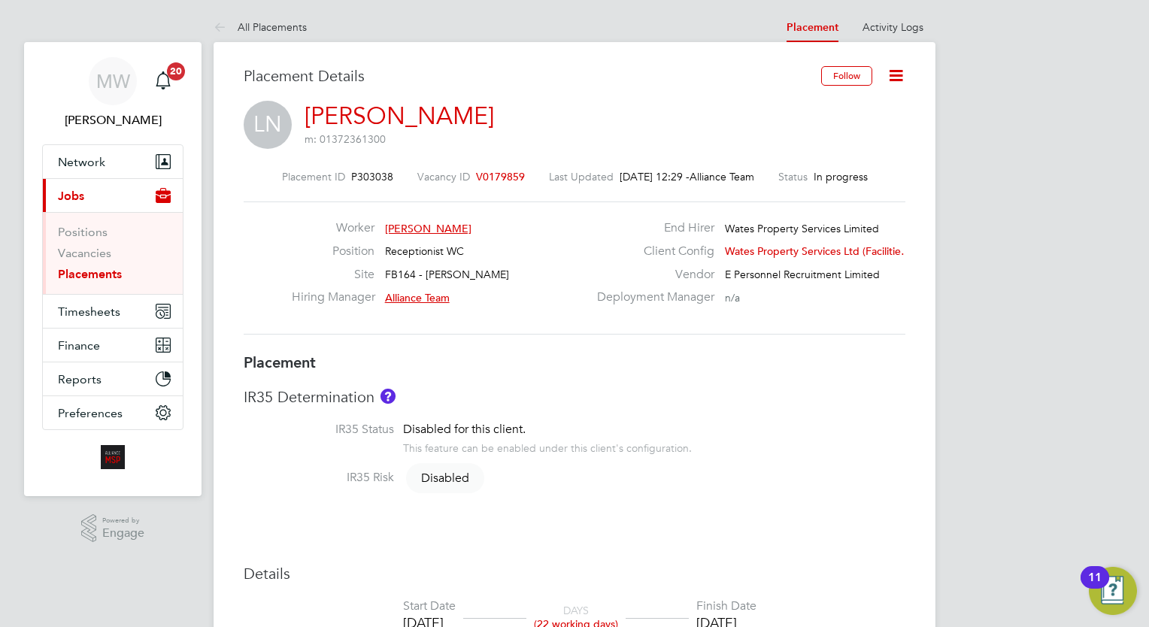
click at [111, 276] on link "Placements" at bounding box center [90, 274] width 64 height 14
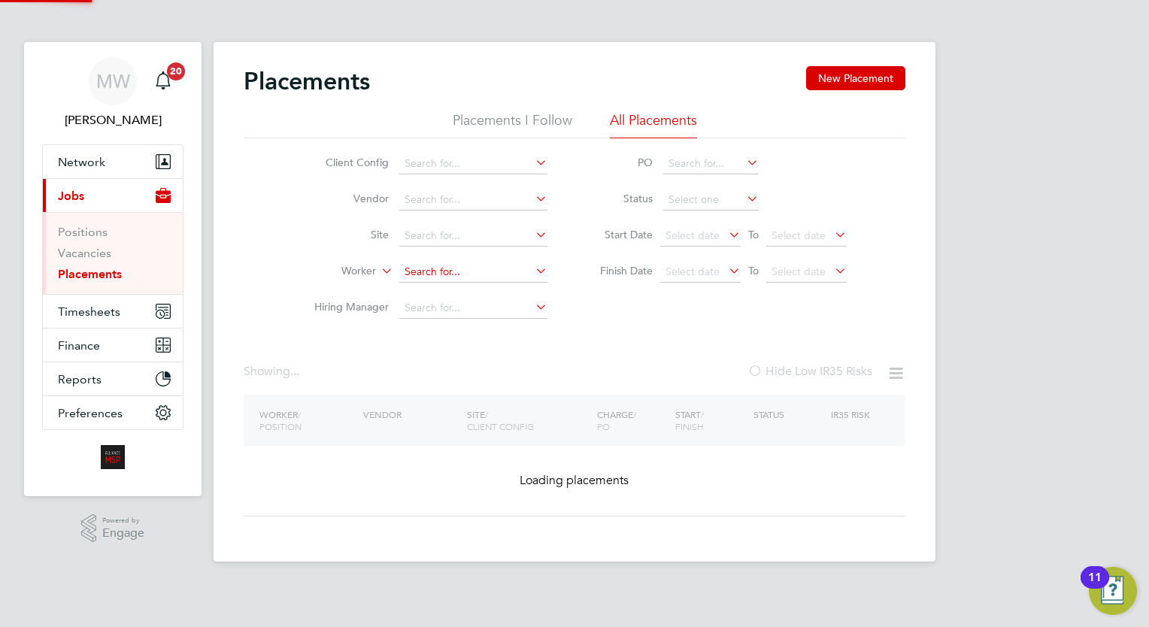
click at [442, 263] on input at bounding box center [473, 272] width 148 height 21
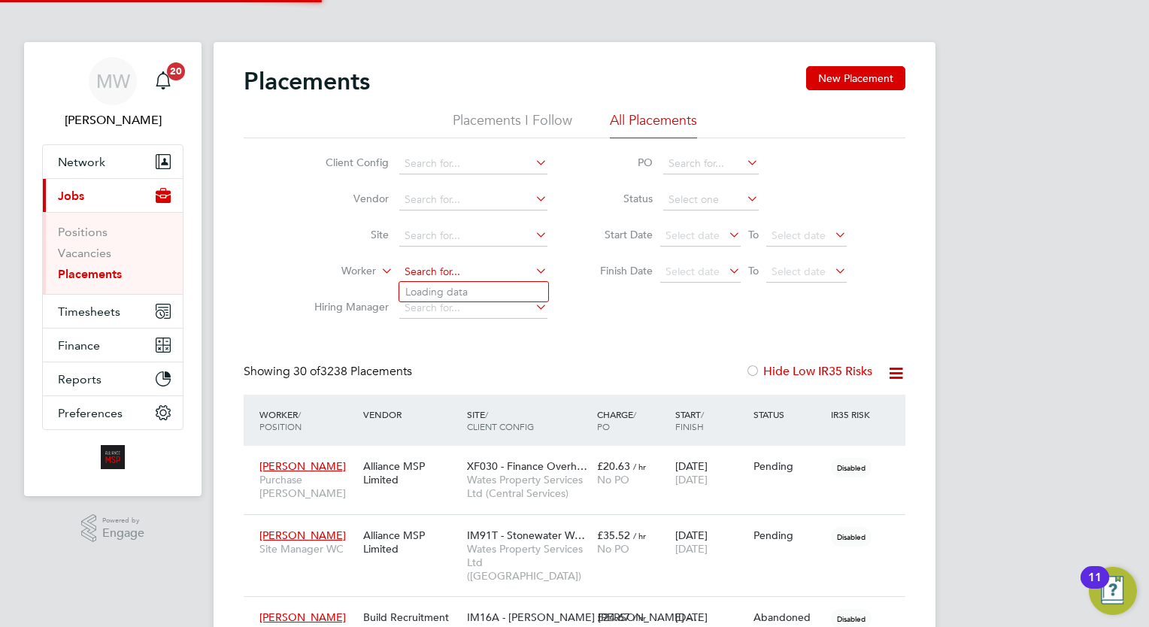
scroll to position [43, 104]
click at [476, 291] on li "[PERSON_NAME]" at bounding box center [473, 292] width 149 height 20
type input "[PERSON_NAME]"
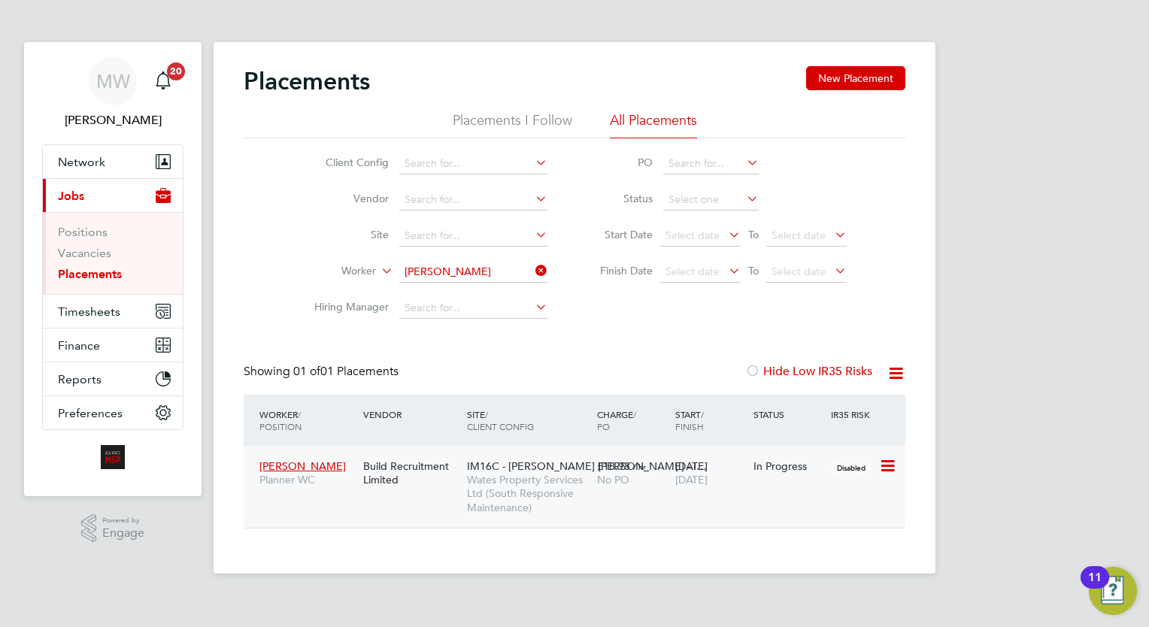
click at [601, 480] on span "No PO" at bounding box center [613, 480] width 32 height 14
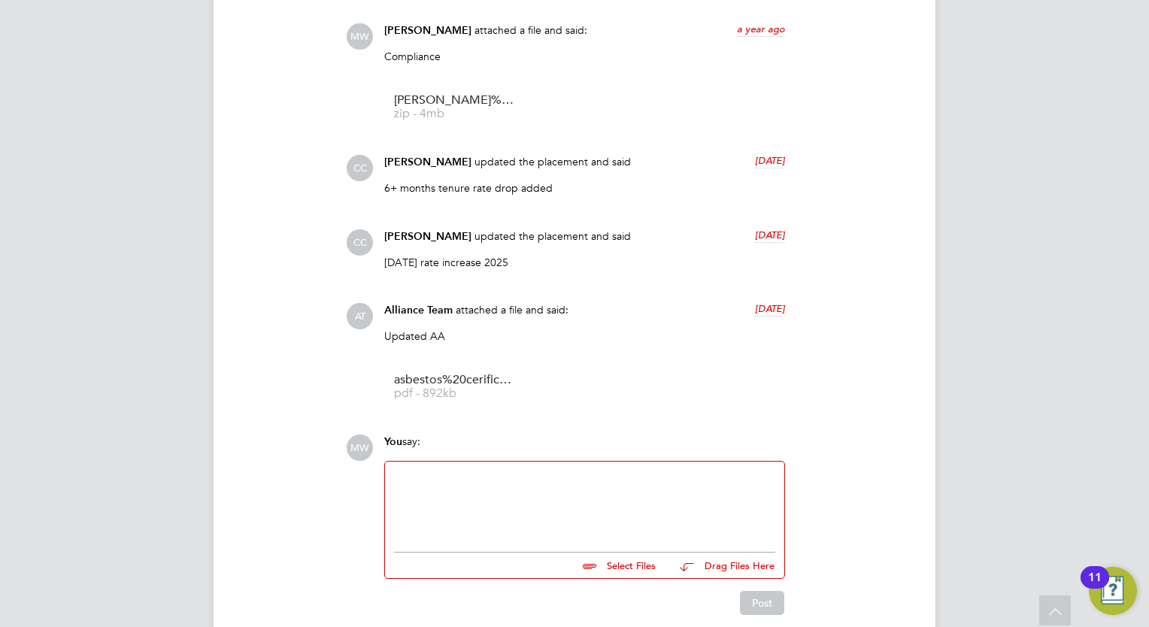
scroll to position [1181, 0]
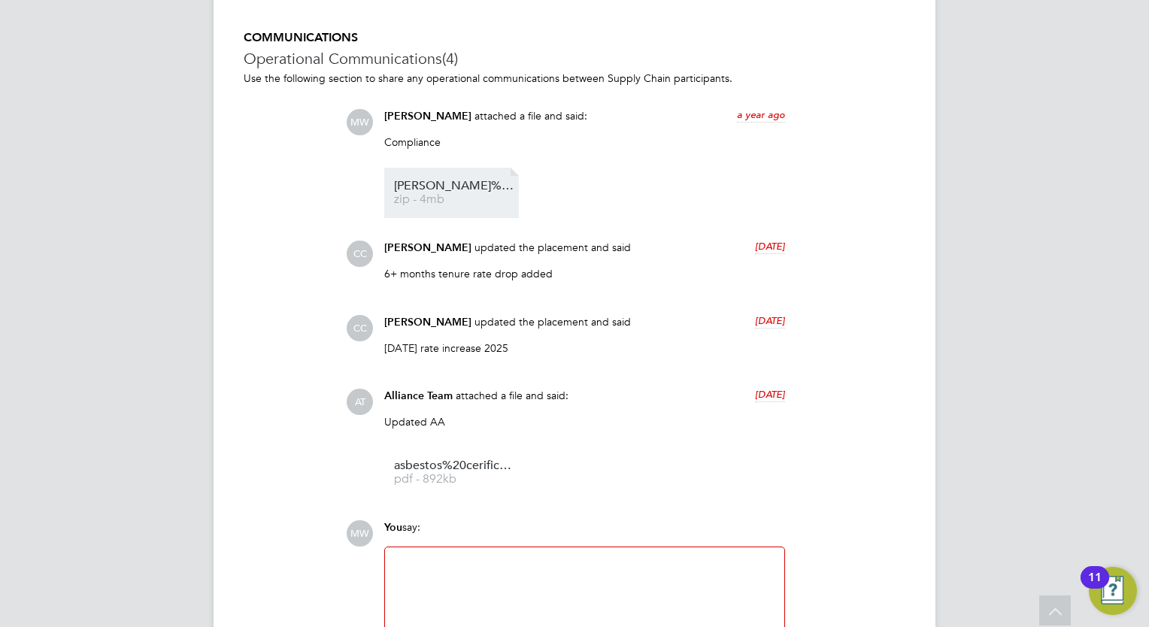
click at [432, 186] on span "[PERSON_NAME]%20Hill%20-%20COC" at bounding box center [454, 185] width 120 height 11
click at [627, 158] on div "Compliance" at bounding box center [584, 147] width 401 height 25
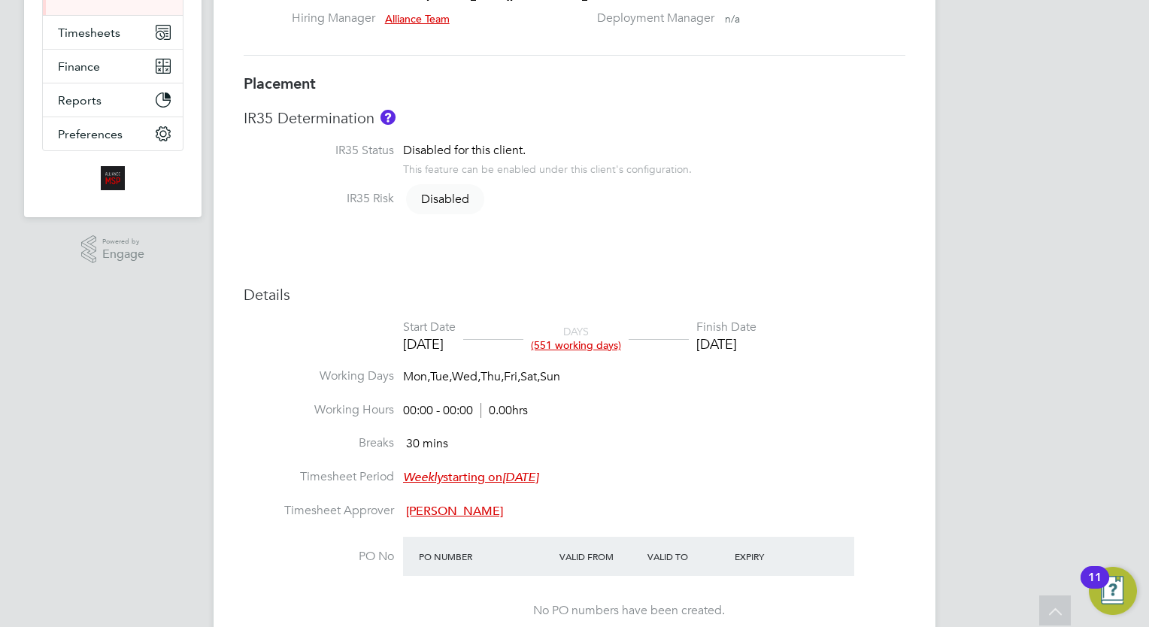
scroll to position [54, 0]
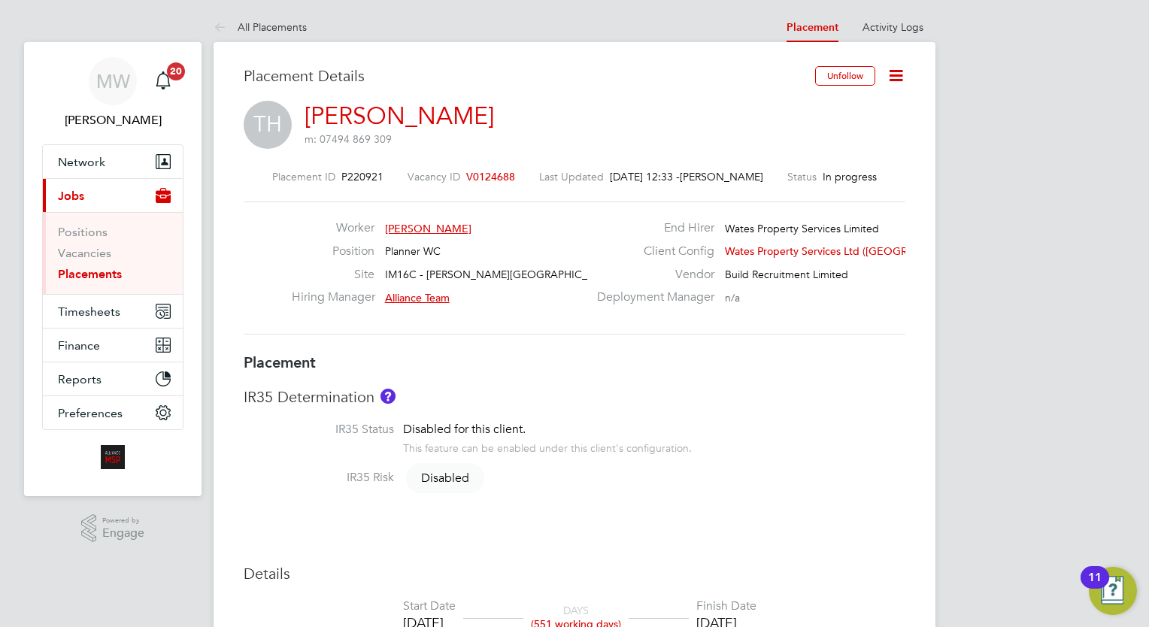
click at [108, 271] on link "Placements" at bounding box center [90, 274] width 64 height 14
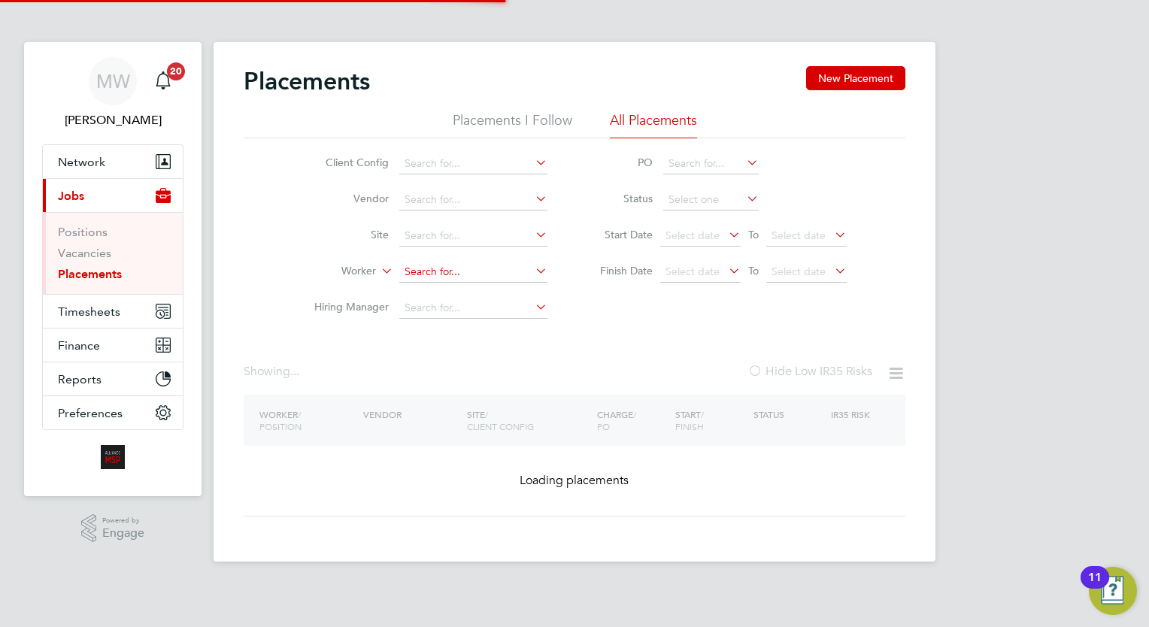
click at [451, 264] on input at bounding box center [473, 272] width 148 height 21
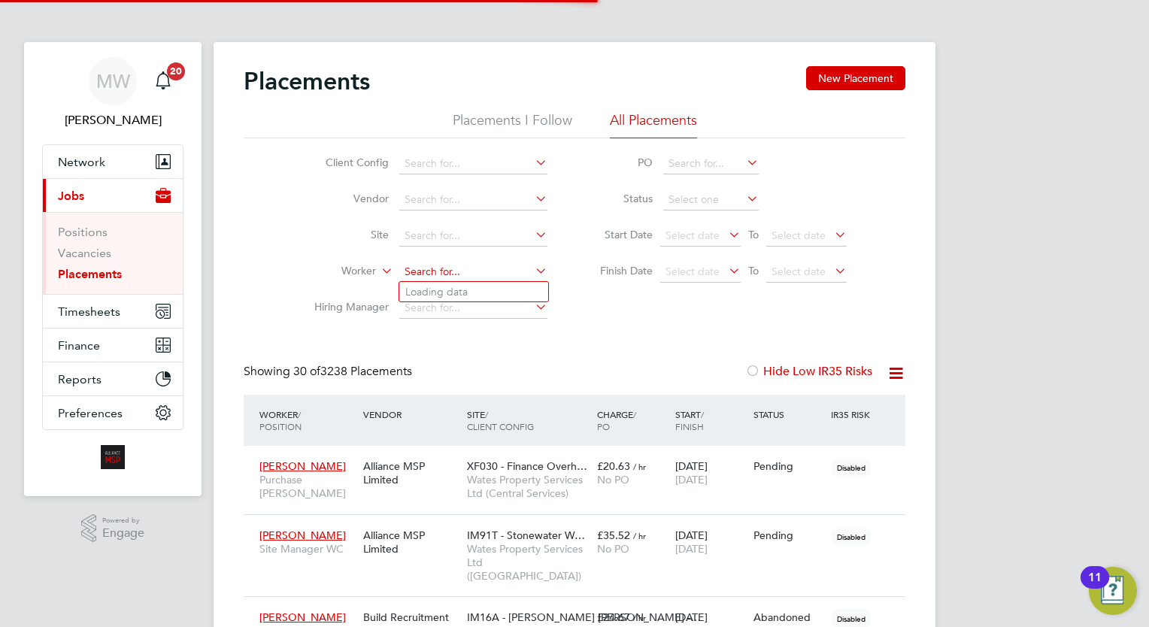
scroll to position [43, 104]
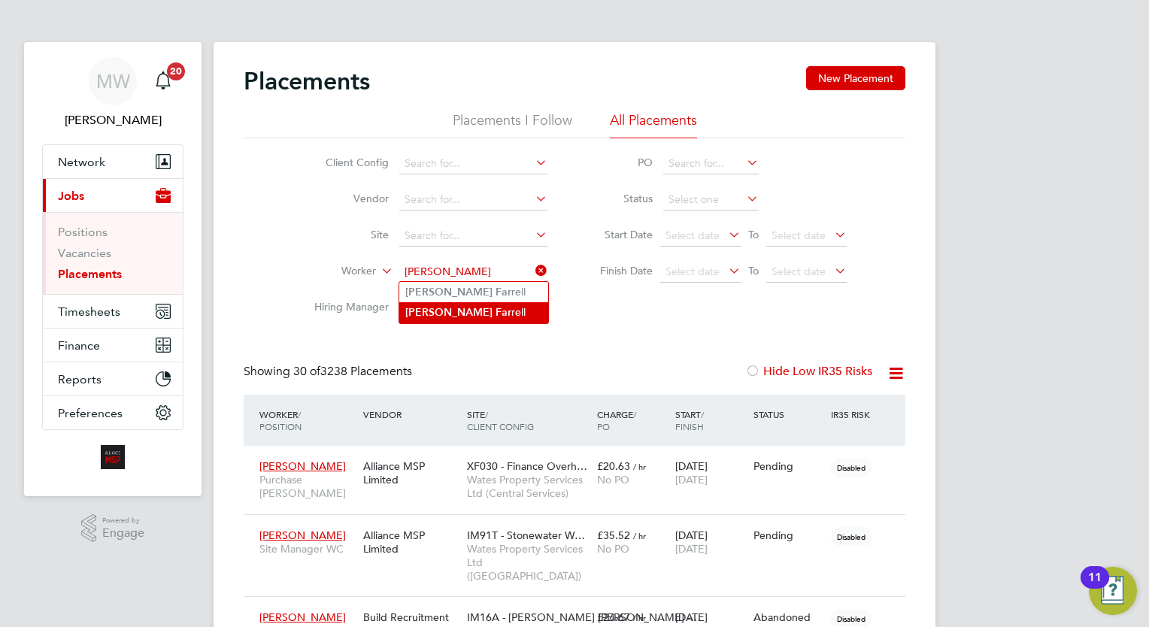
click at [480, 307] on li "Peter Far rell" at bounding box center [473, 312] width 149 height 20
type input "Peter Farrell"
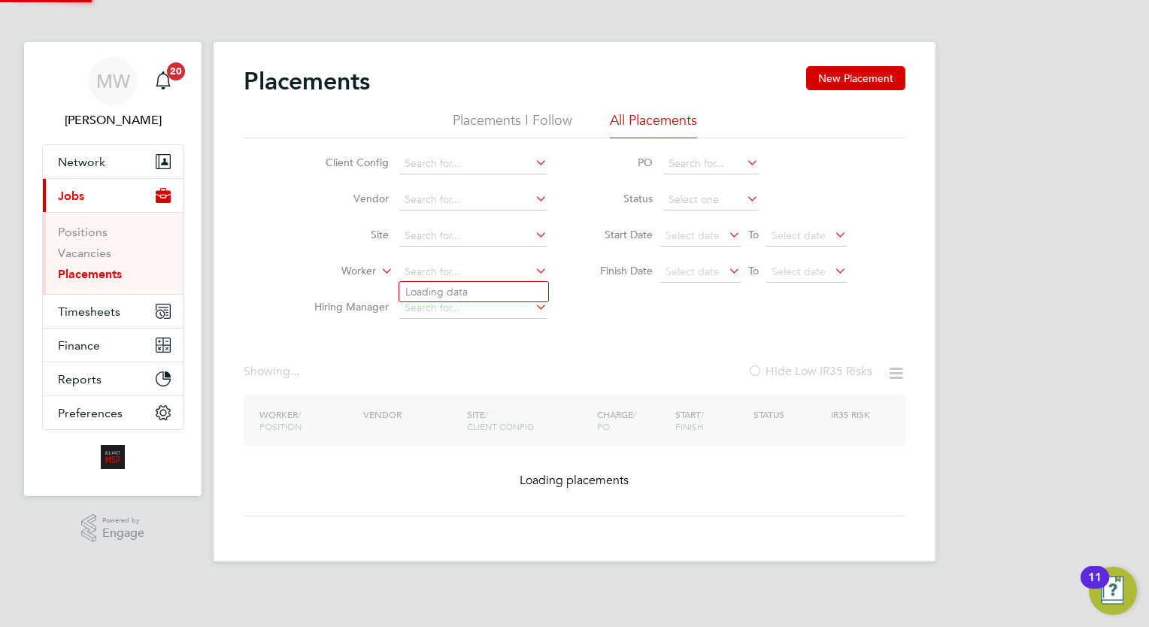
drag, startPoint x: 539, startPoint y: 281, endPoint x: 539, endPoint y: 271, distance: 9.8
click at [539, 280] on input at bounding box center [473, 272] width 148 height 21
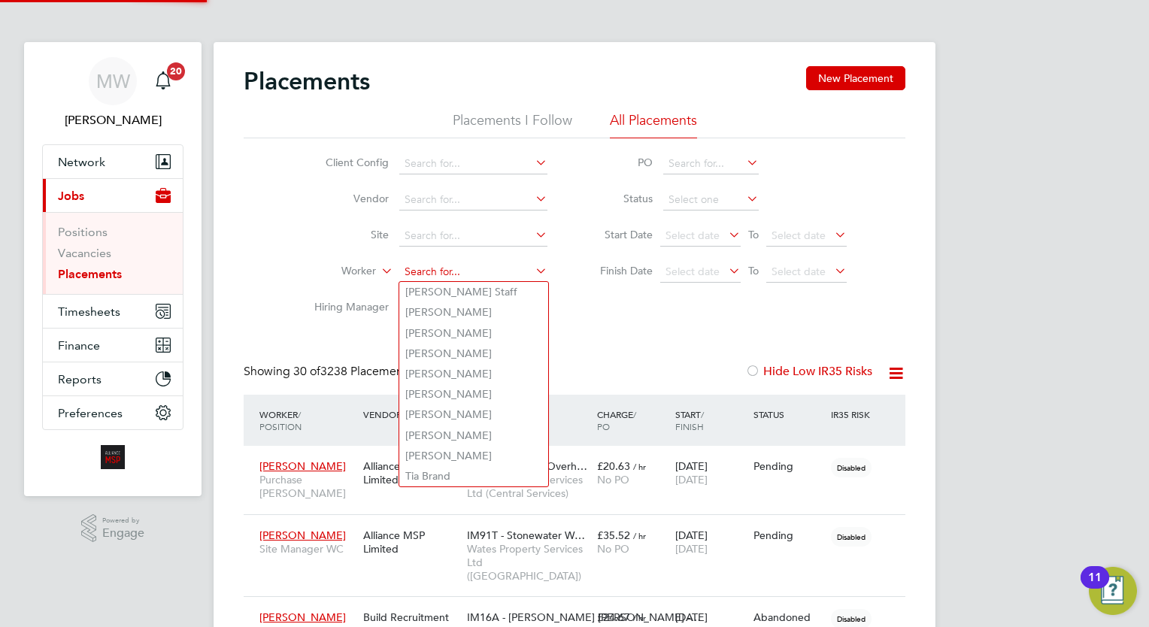
click at [503, 269] on input at bounding box center [473, 272] width 148 height 21
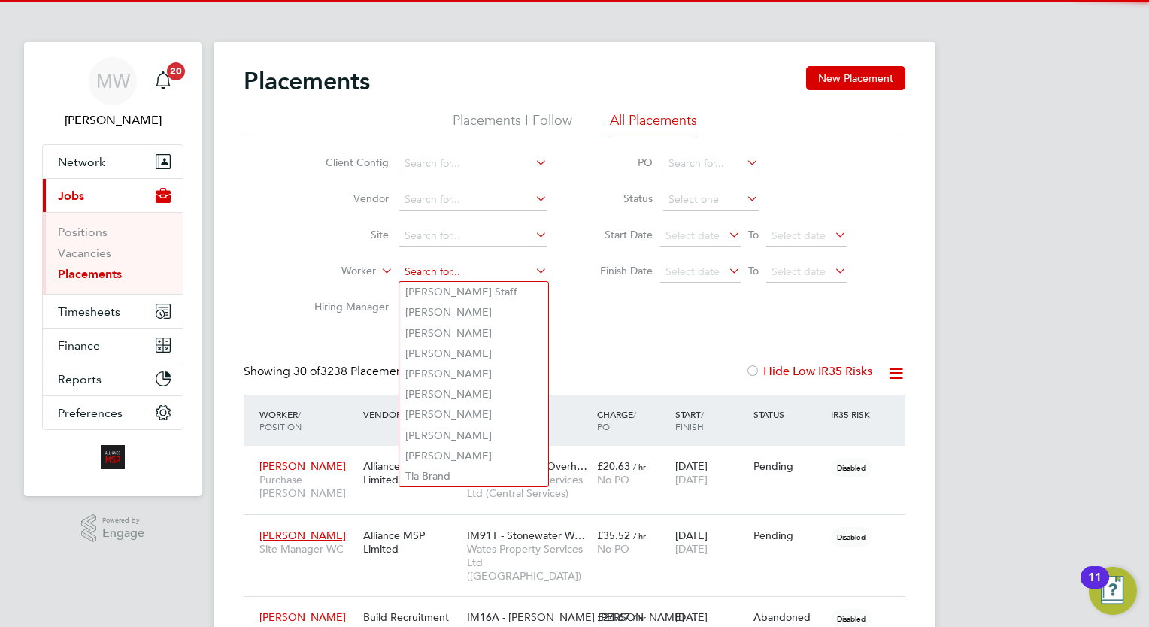
scroll to position [43, 104]
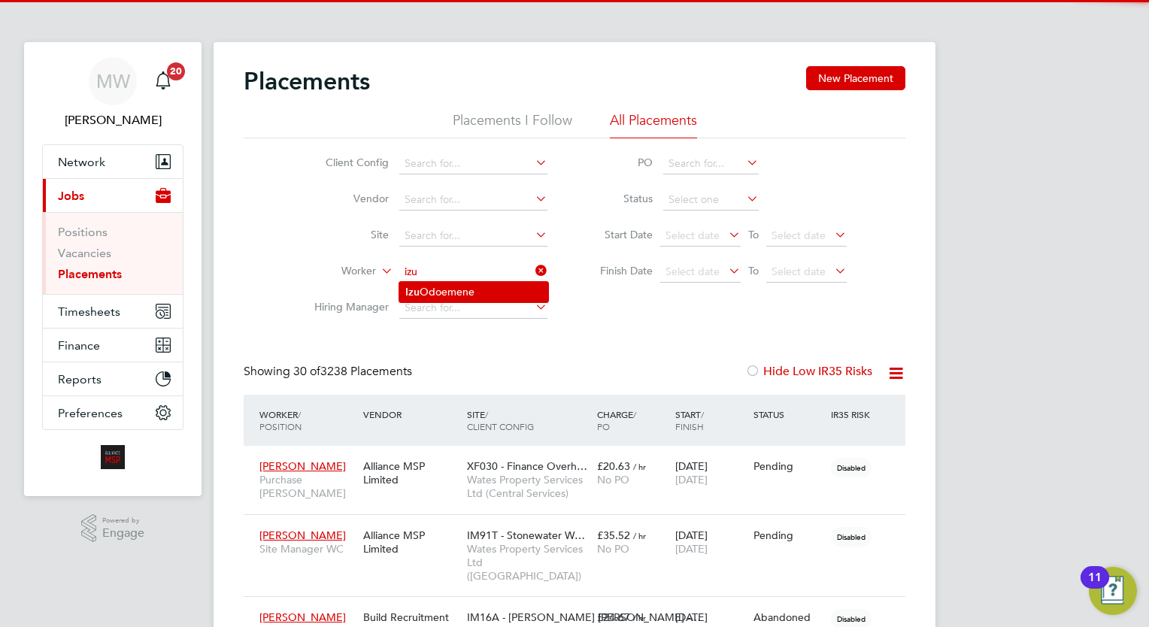
click at [496, 284] on li "Izu Odoemene" at bounding box center [473, 292] width 149 height 20
type input "[PERSON_NAME]"
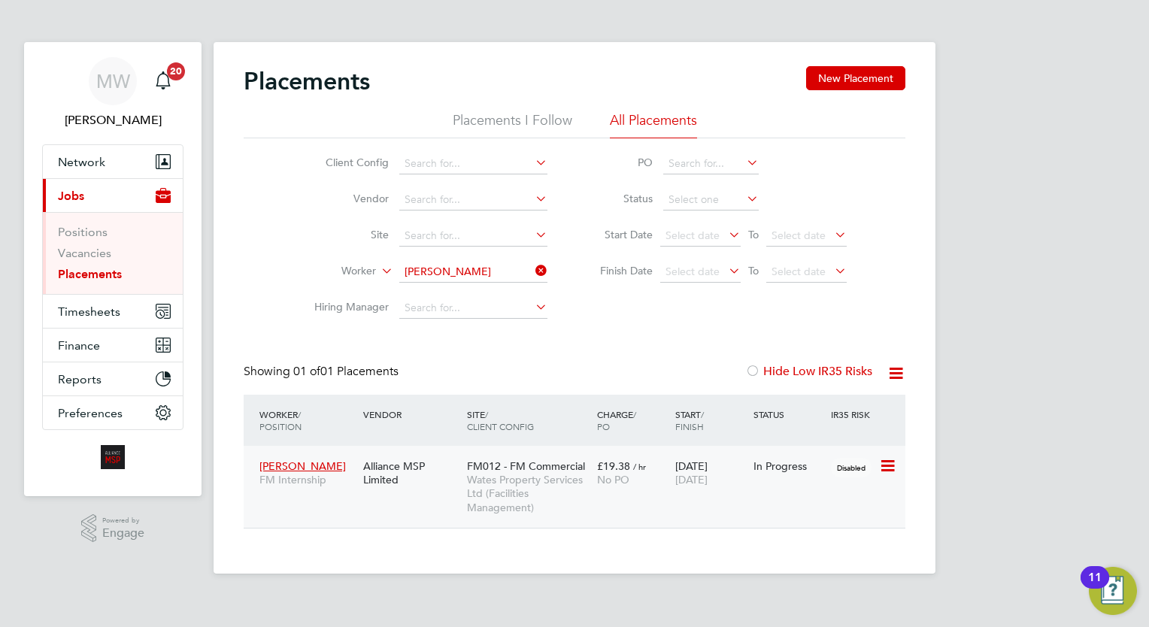
click at [598, 492] on div "£19.38 / hr No PO" at bounding box center [632, 473] width 78 height 42
click at [532, 264] on icon at bounding box center [532, 270] width 0 height 21
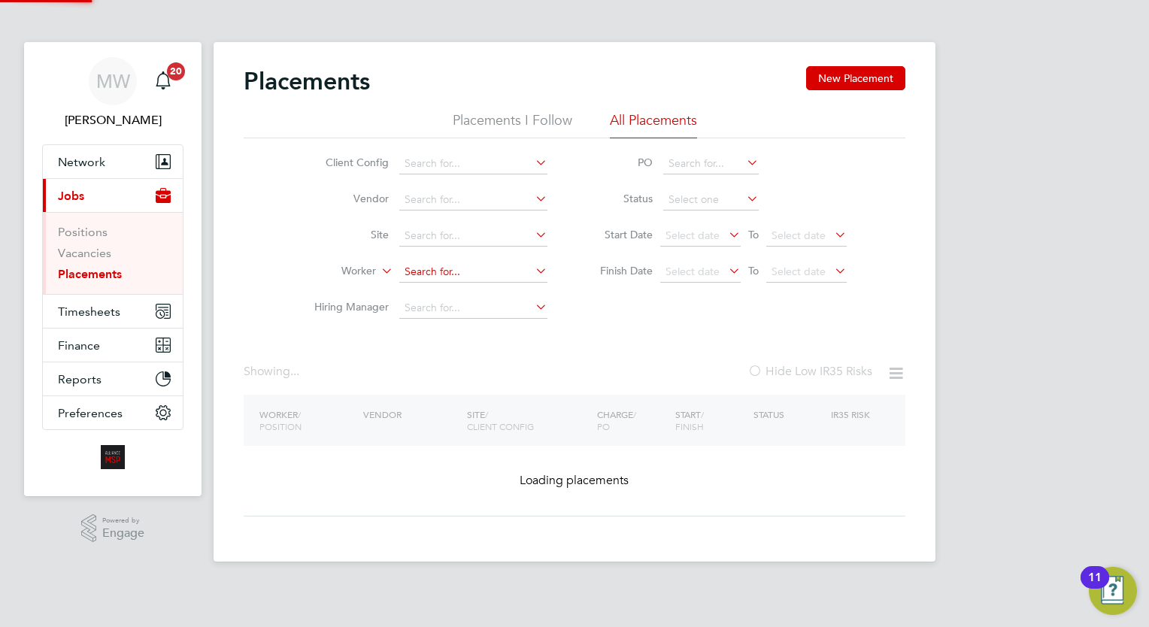
click at [477, 268] on input at bounding box center [473, 272] width 148 height 21
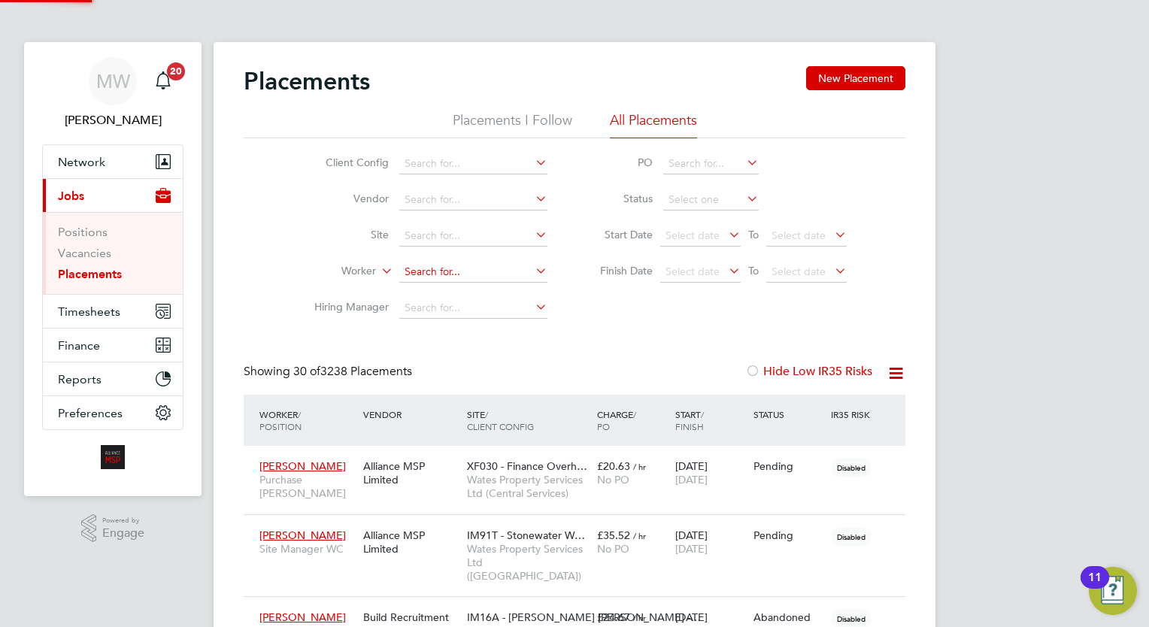
scroll to position [43, 104]
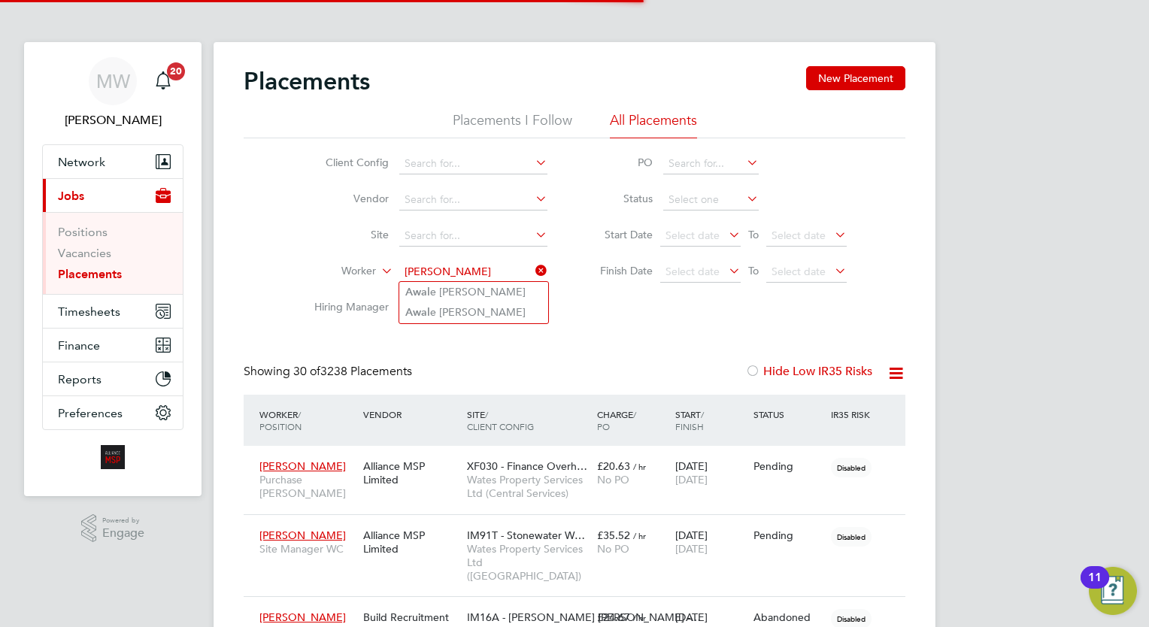
type input "awale hu"
drag, startPoint x: 462, startPoint y: 331, endPoint x: 454, endPoint y: 323, distance: 11.2
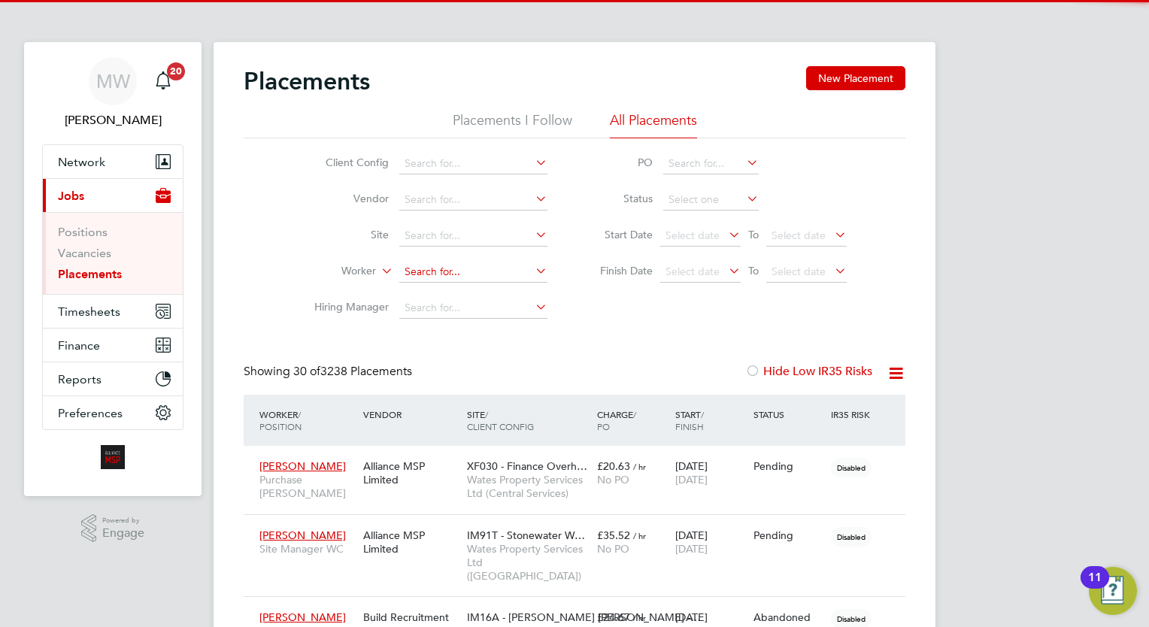
click at [487, 280] on input at bounding box center [473, 272] width 148 height 21
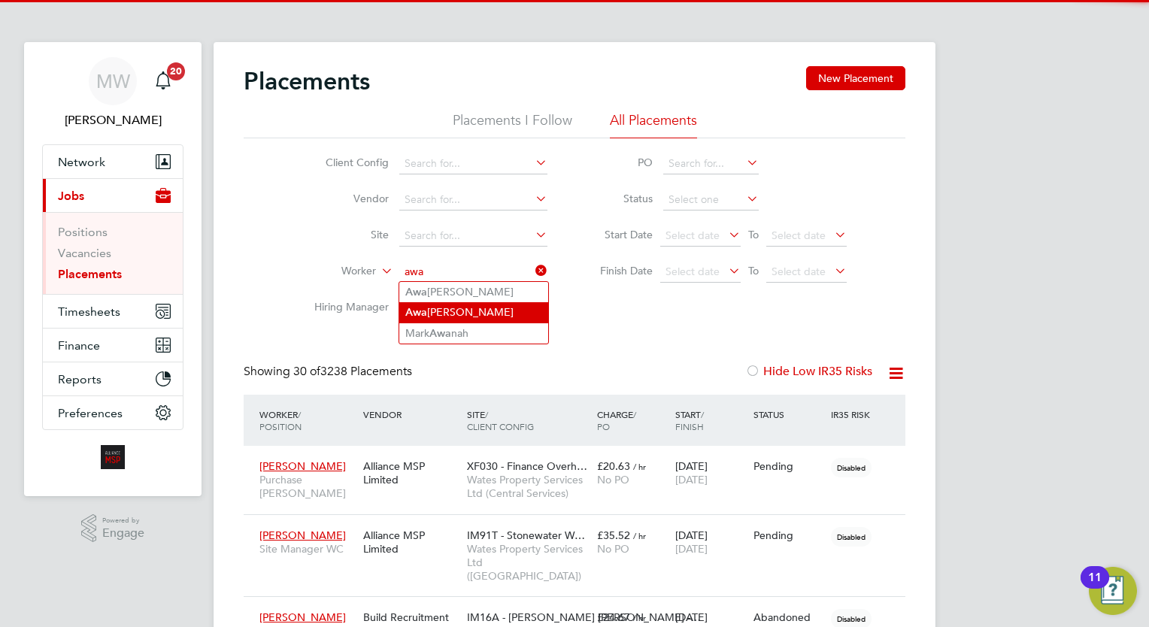
click at [479, 312] on li "Awa le Hussein" at bounding box center [473, 312] width 149 height 20
type input "[PERSON_NAME]"
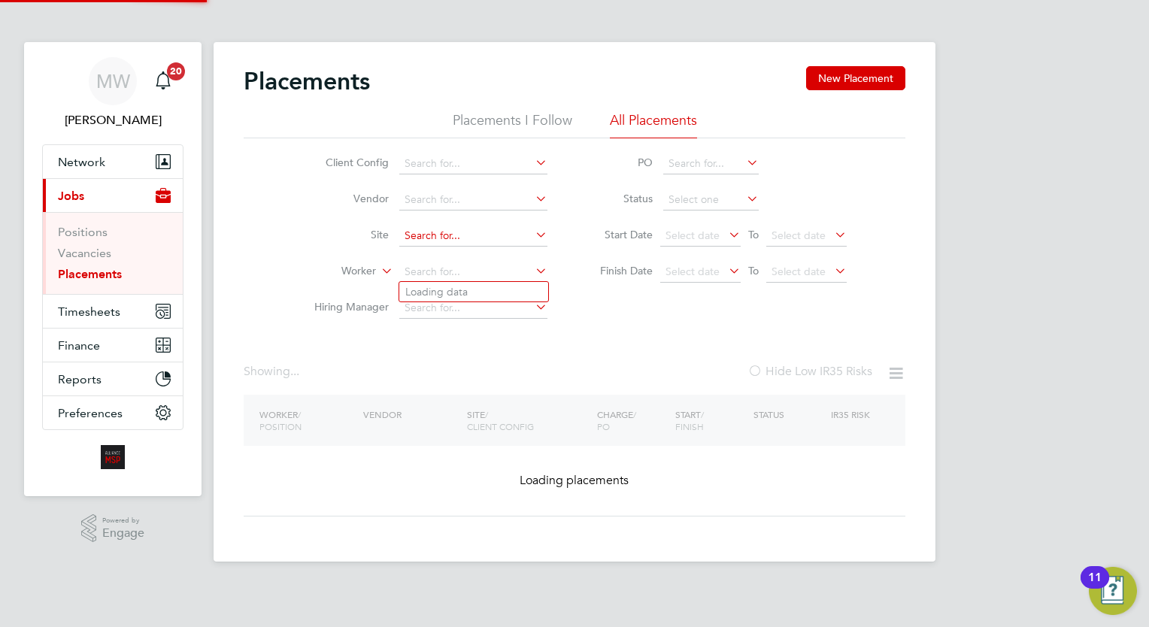
drag, startPoint x: 529, startPoint y: 247, endPoint x: 518, endPoint y: 245, distance: 11.4
click at [529, 246] on ul "Client Config Vendor Site Worker Hiring Manager" at bounding box center [424, 236] width 283 height 180
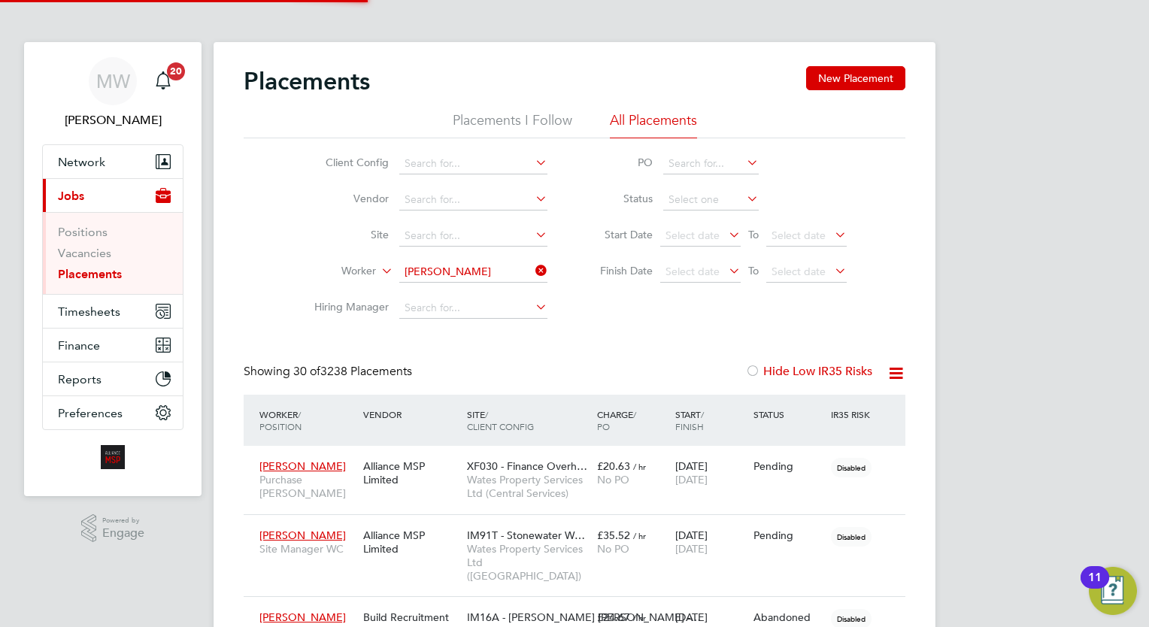
click at [492, 289] on li "Awa le Hussein" at bounding box center [473, 292] width 149 height 20
type input "[PERSON_NAME]"
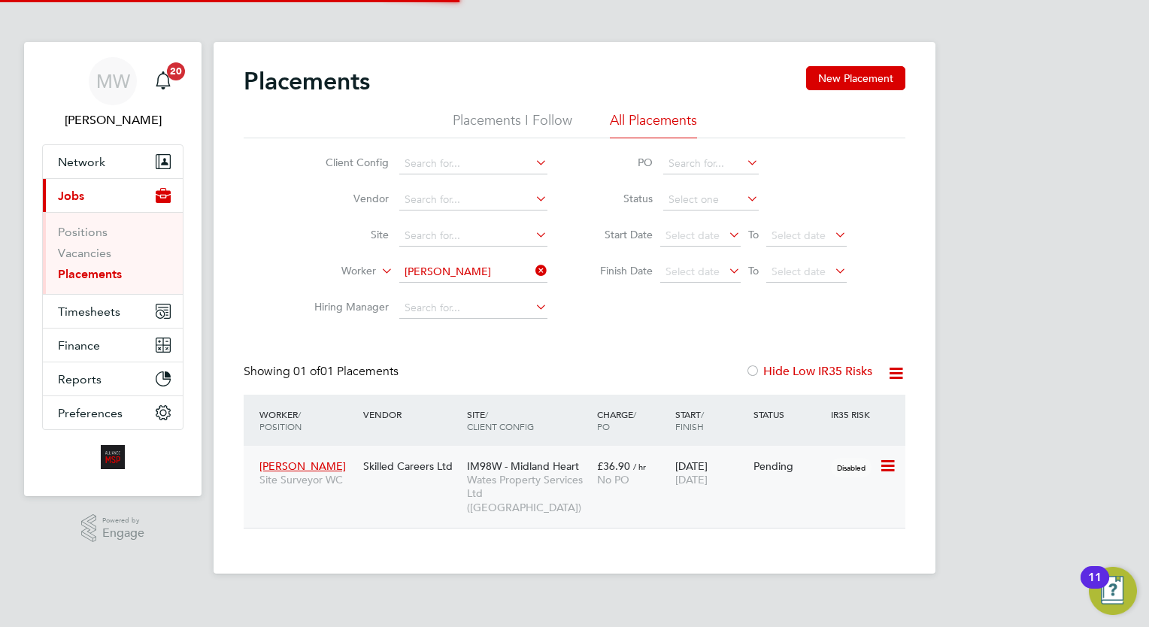
click at [565, 468] on span "IM98W - Midland Heart" at bounding box center [523, 466] width 112 height 14
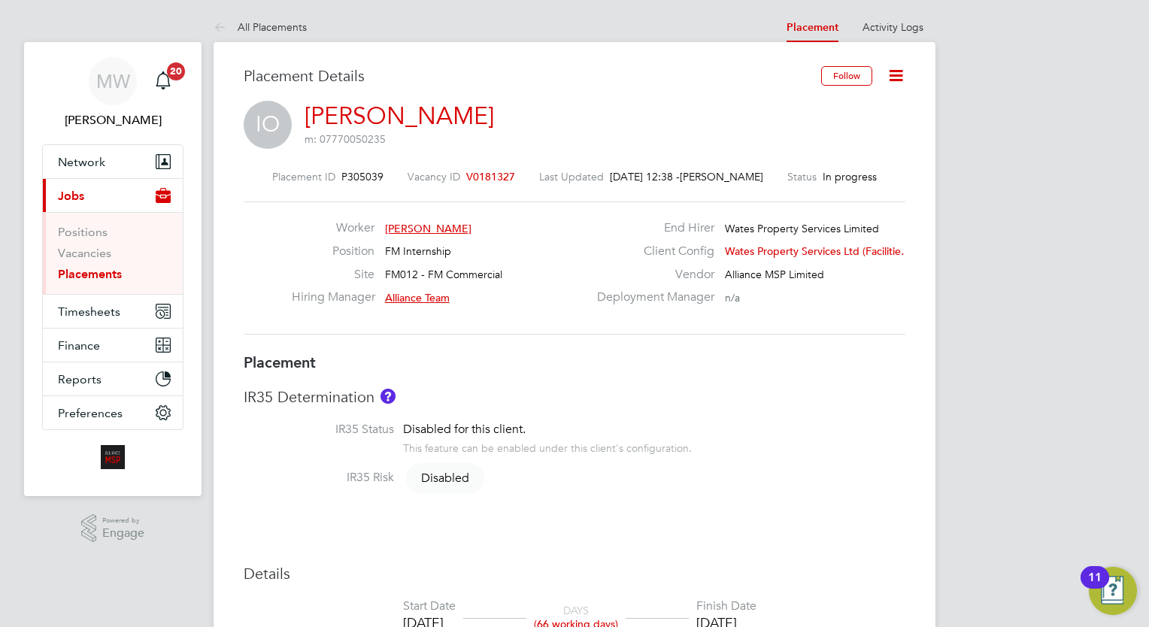
click at [474, 166] on div "Placement ID P305039 Vacancy ID V0181327 Last Updated [DATE] 12:38 - [PERSON_NA…" at bounding box center [574, 252] width 661 height 201
click at [484, 177] on span "V0181327" at bounding box center [490, 177] width 49 height 14
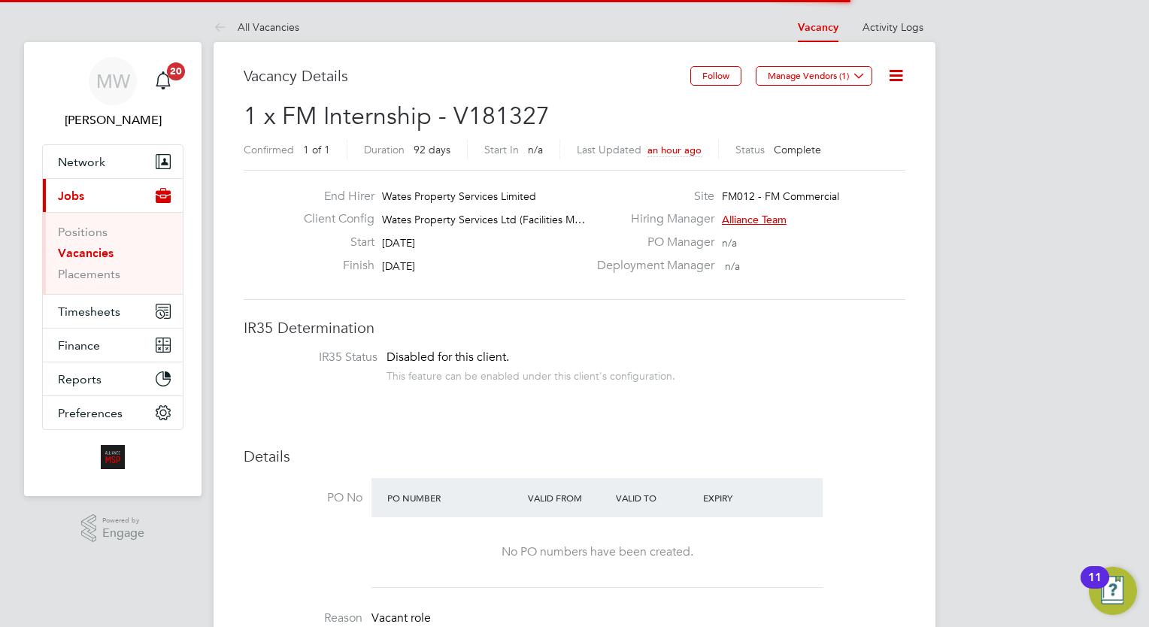
scroll to position [8, 7]
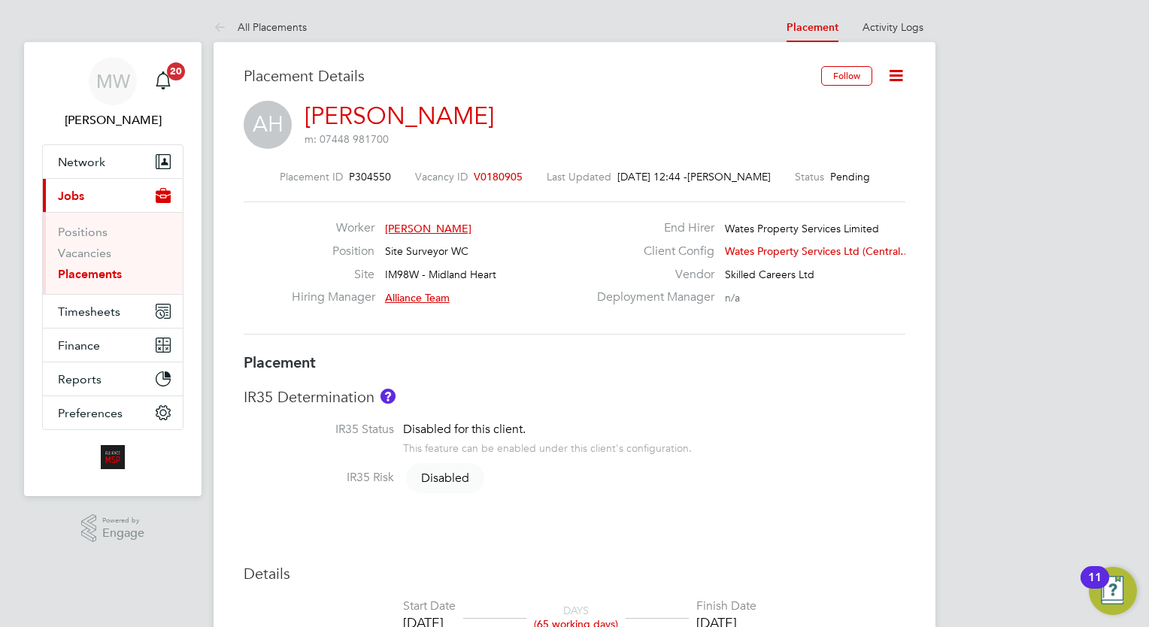
click at [110, 272] on link "Placements" at bounding box center [90, 274] width 64 height 14
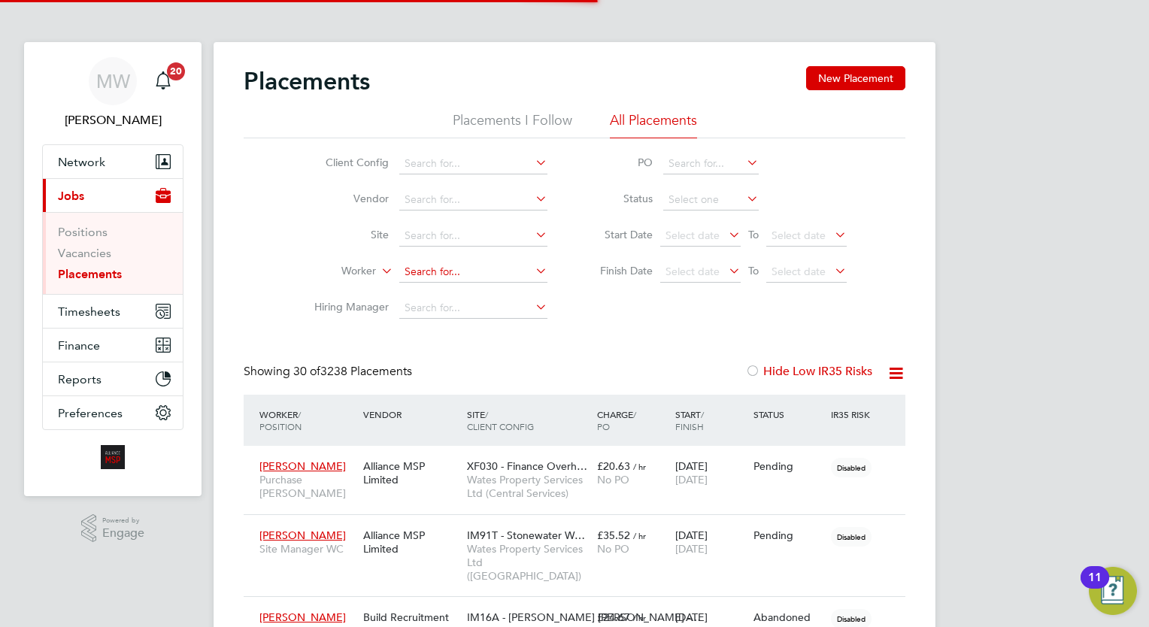
click at [475, 290] on li "Awal e [PERSON_NAME]" at bounding box center [473, 292] width 149 height 20
type input "[PERSON_NAME]"
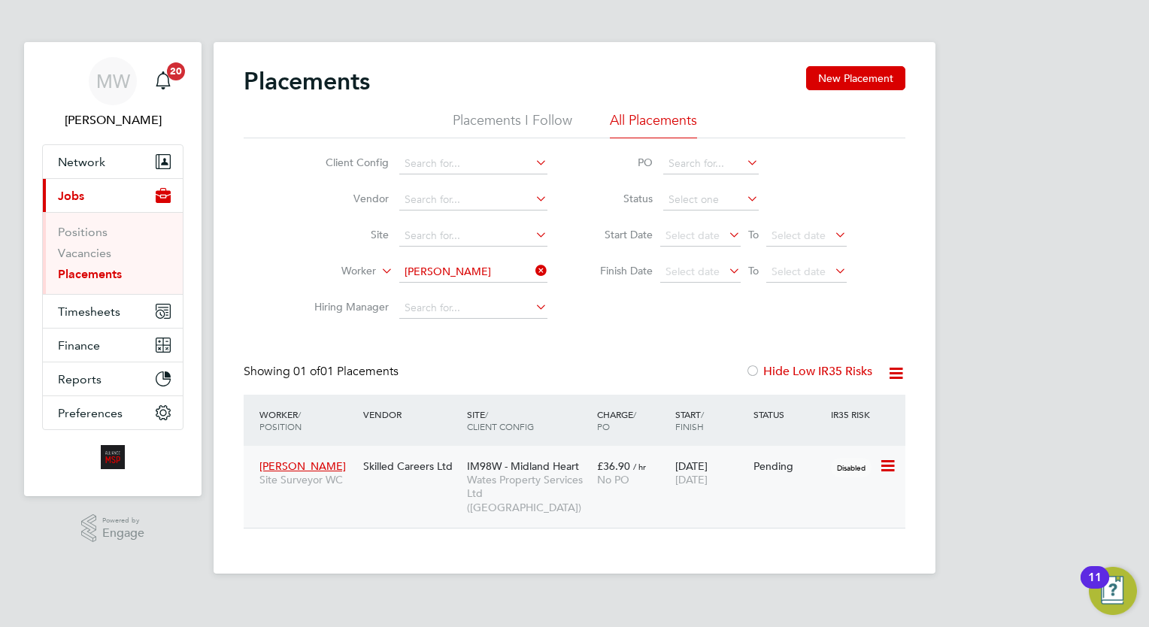
click at [483, 462] on span "IM98W - Midland Heart" at bounding box center [523, 466] width 112 height 14
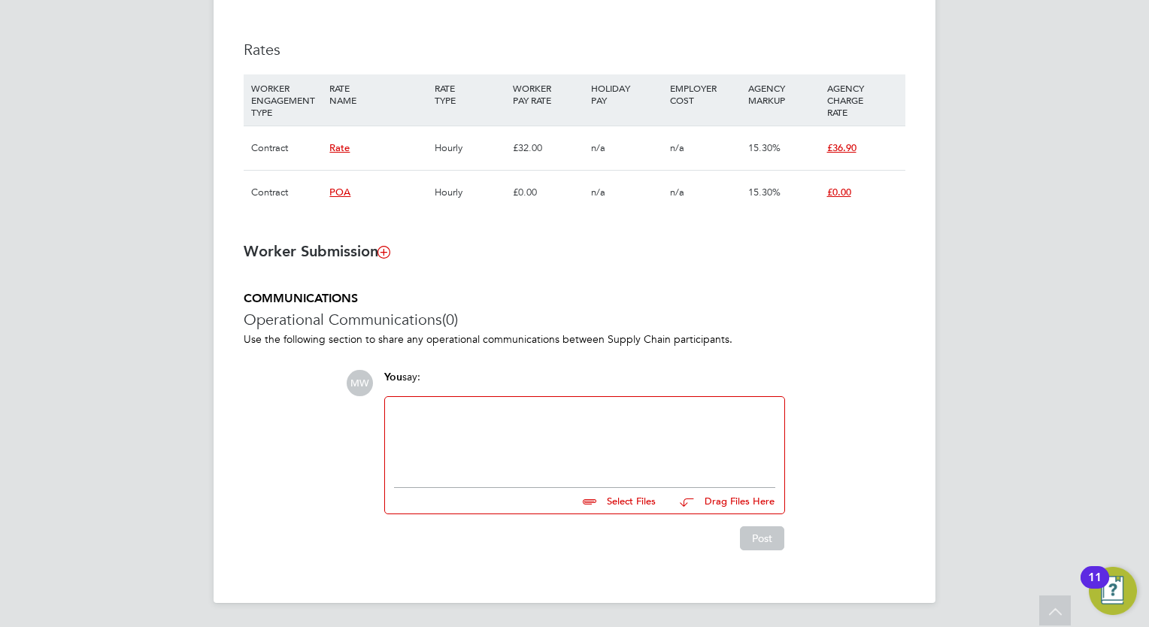
click at [472, 437] on div at bounding box center [584, 438] width 381 height 65
click at [652, 492] on input "file" at bounding box center [662, 498] width 226 height 21
type input "C:\fakepath\Fw_ [PERSON_NAME] COC.zip"
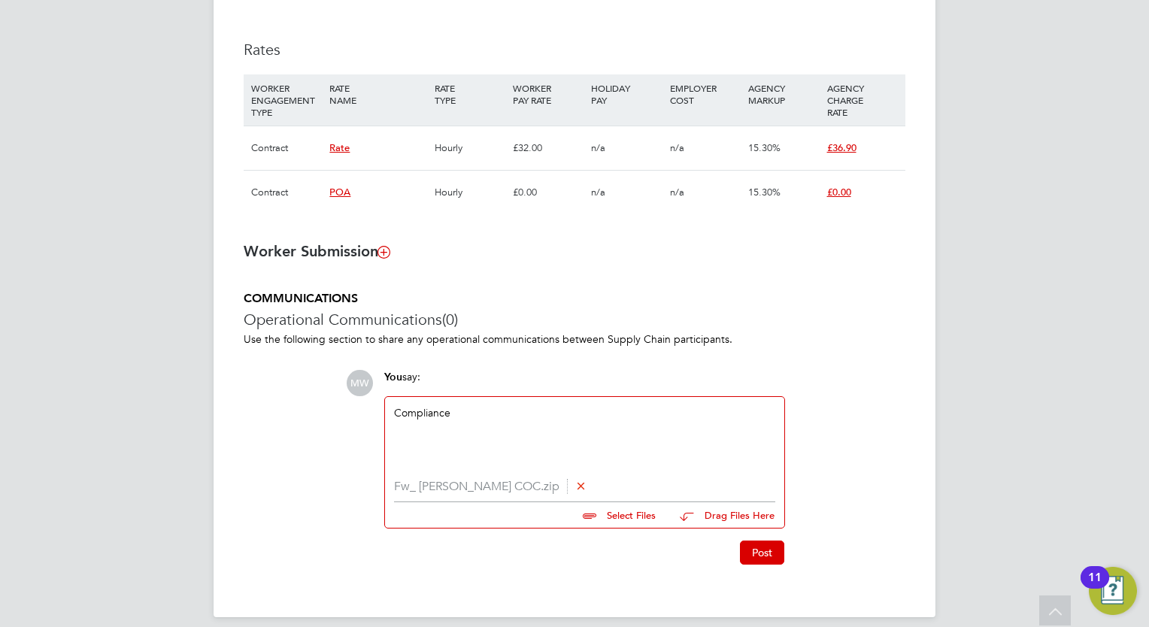
click at [731, 543] on div "Post" at bounding box center [583, 552] width 401 height 24
click at [755, 553] on button "Post" at bounding box center [762, 552] width 44 height 24
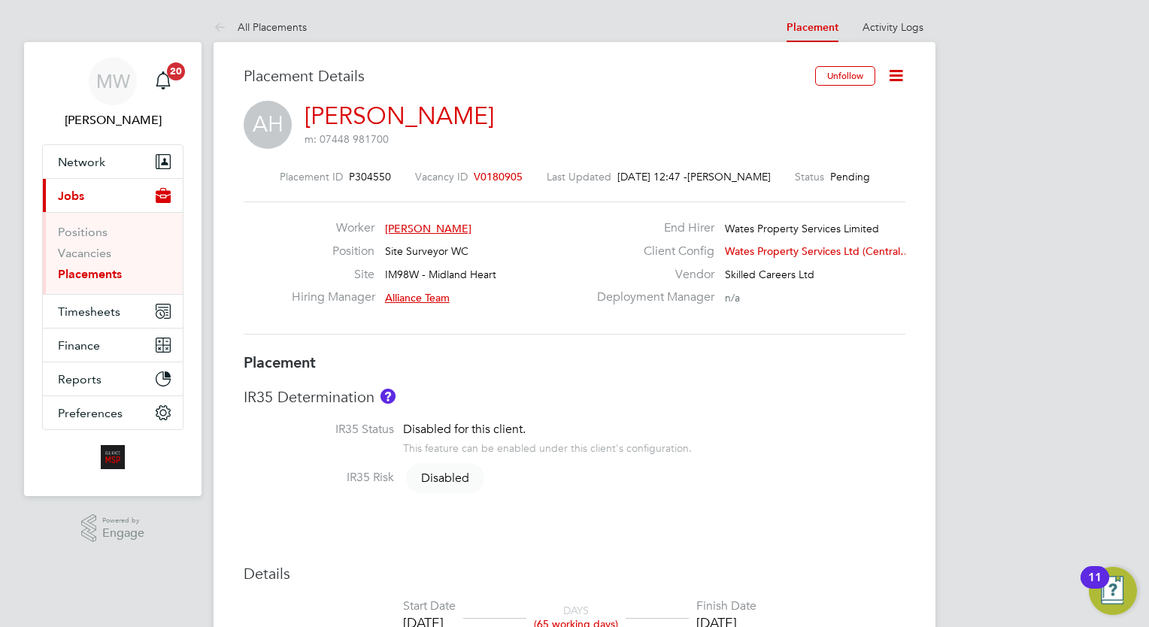
click at [80, 265] on li "Vacancies" at bounding box center [114, 256] width 113 height 21
click at [80, 271] on link "Placements" at bounding box center [90, 274] width 64 height 14
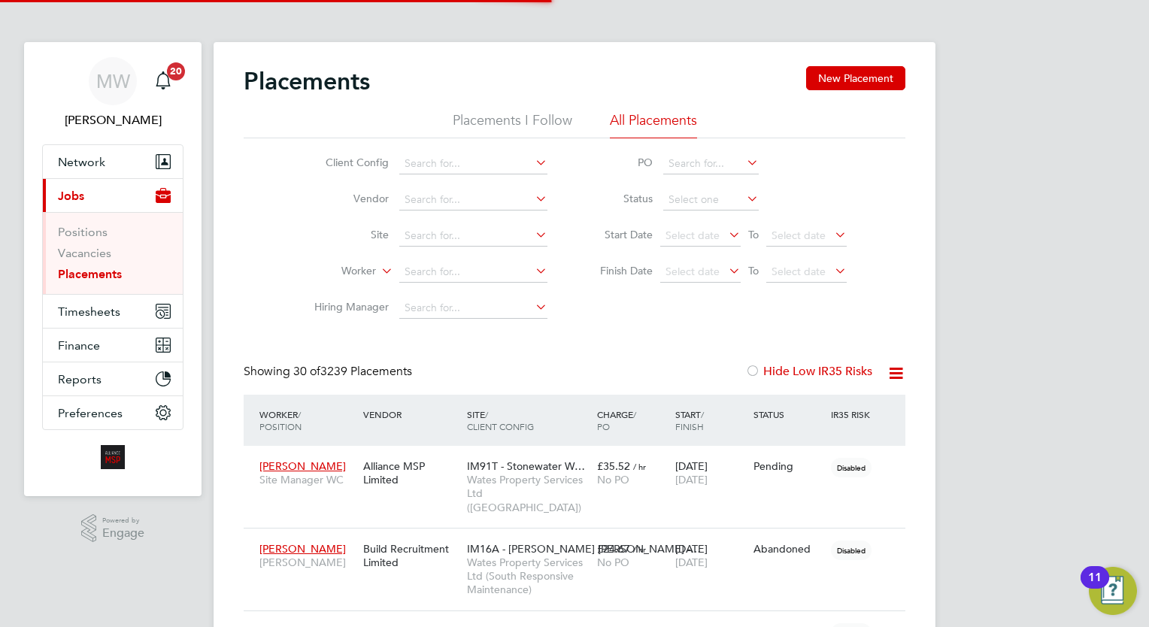
click at [443, 259] on li "Worker" at bounding box center [424, 272] width 283 height 36
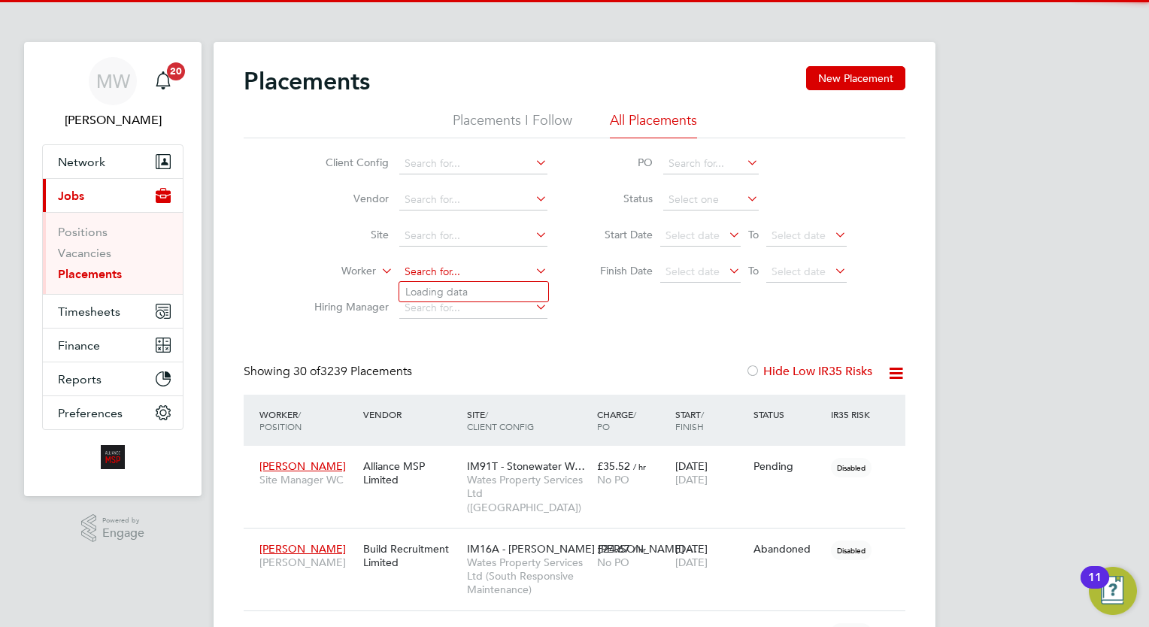
click at [443, 269] on input at bounding box center [473, 272] width 148 height 21
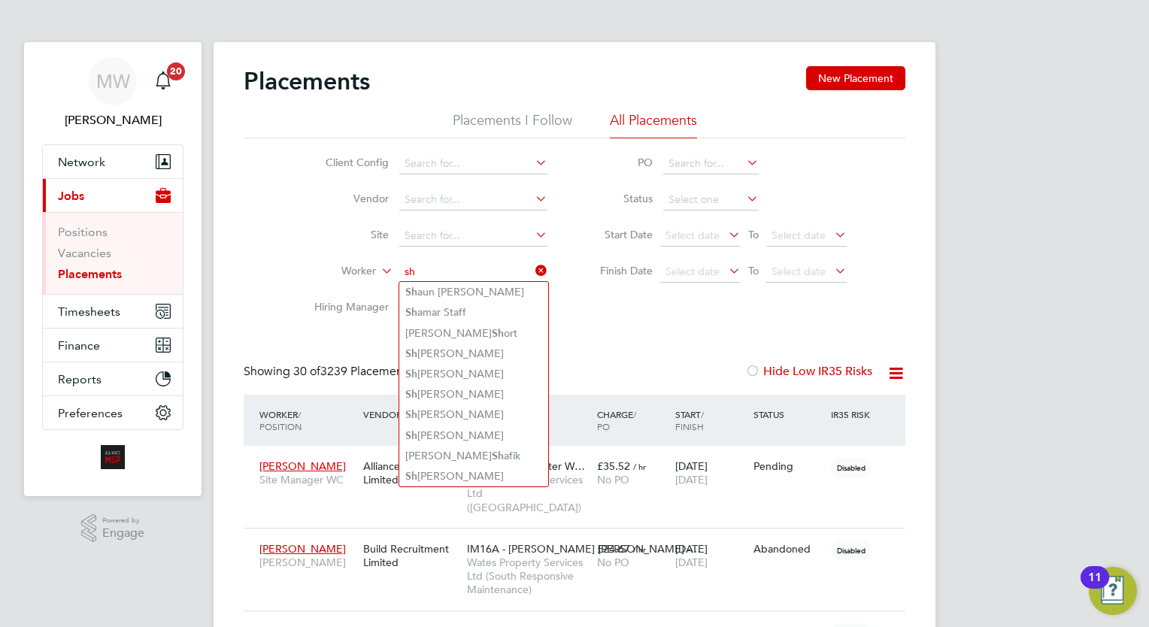
type input "sh"
click at [532, 266] on icon at bounding box center [532, 270] width 0 height 21
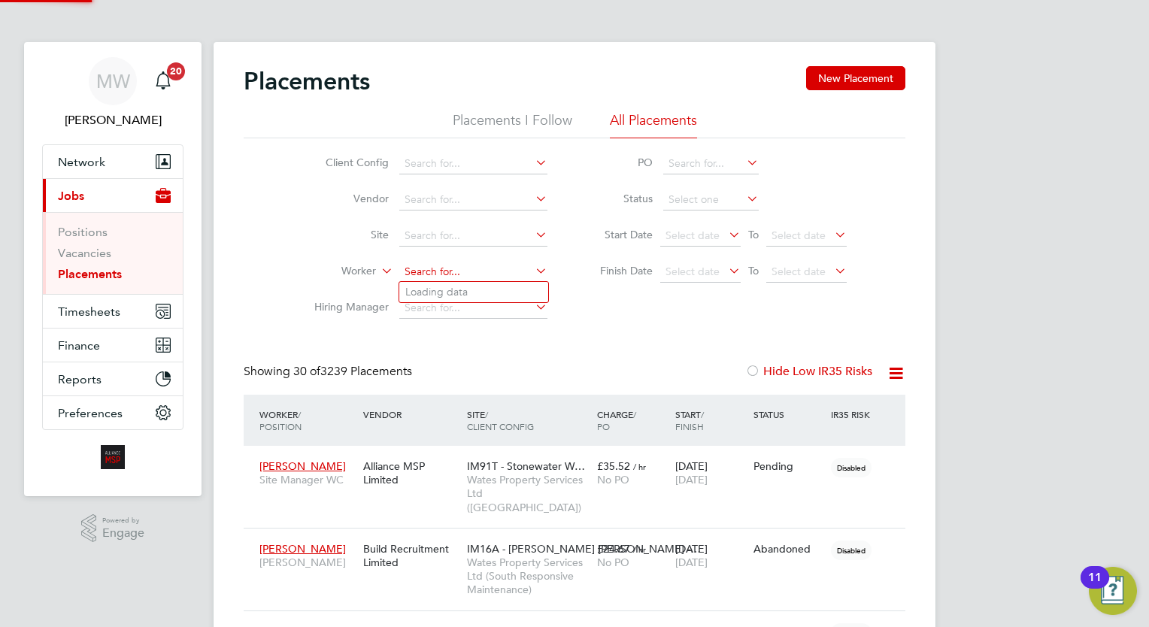
click at [507, 271] on input at bounding box center [473, 272] width 148 height 21
click at [479, 288] on li "Sharheim Tou ssaint" at bounding box center [473, 292] width 149 height 20
type input "[PERSON_NAME][DATE]"
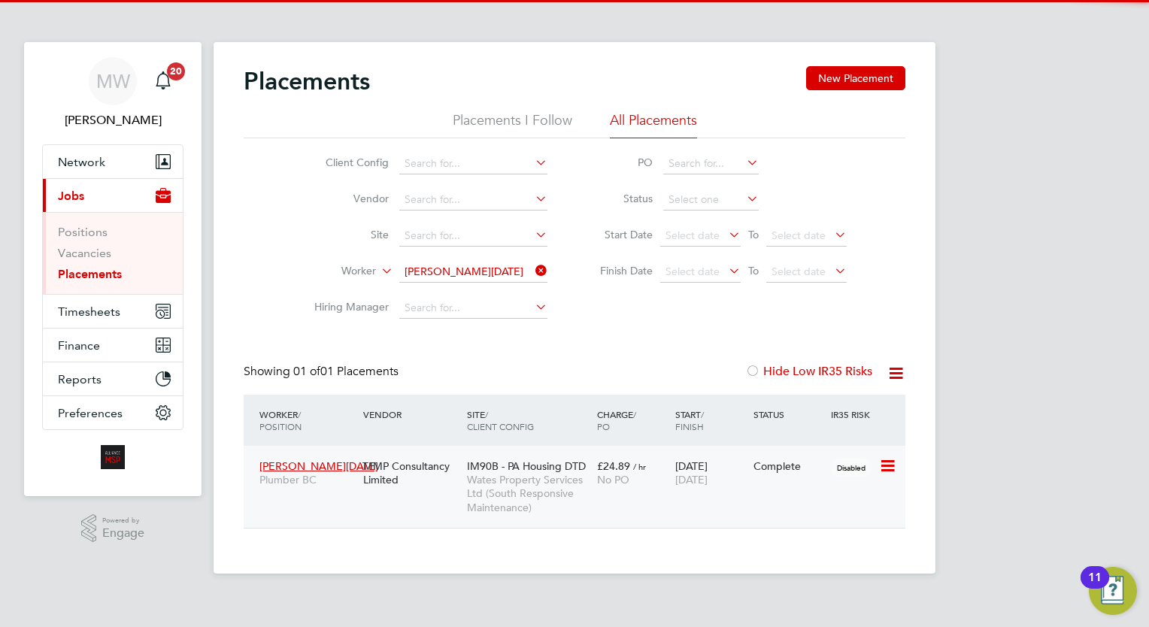
click at [644, 484] on div "No PO" at bounding box center [632, 480] width 71 height 14
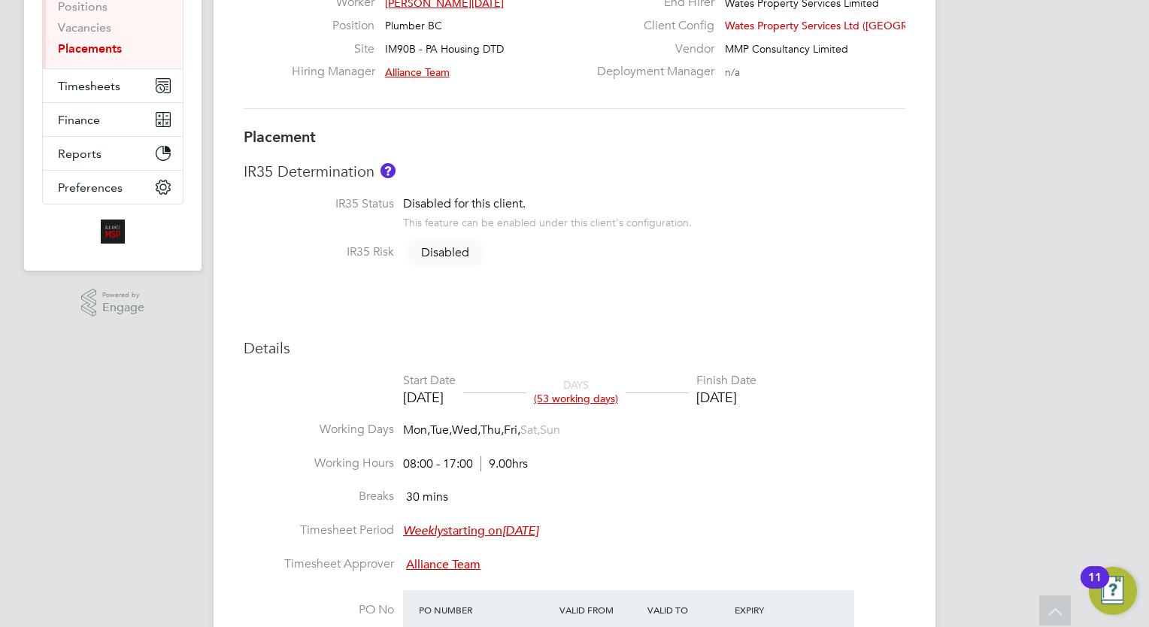
click at [1067, 302] on div "MW [PERSON_NAME] Notifications 20 Applications: Network Team Members Businesses…" at bounding box center [574, 613] width 1149 height 1679
drag, startPoint x: 1047, startPoint y: 269, endPoint x: 709, endPoint y: 305, distance: 340.2
click at [1047, 269] on div "MW [PERSON_NAME] Notifications 20 Applications: Network Team Members Businesses…" at bounding box center [574, 613] width 1149 height 1679
click at [1045, 265] on div "MW [PERSON_NAME] Notifications 20 Applications: Network Team Members Businesses…" at bounding box center [574, 613] width 1149 height 1679
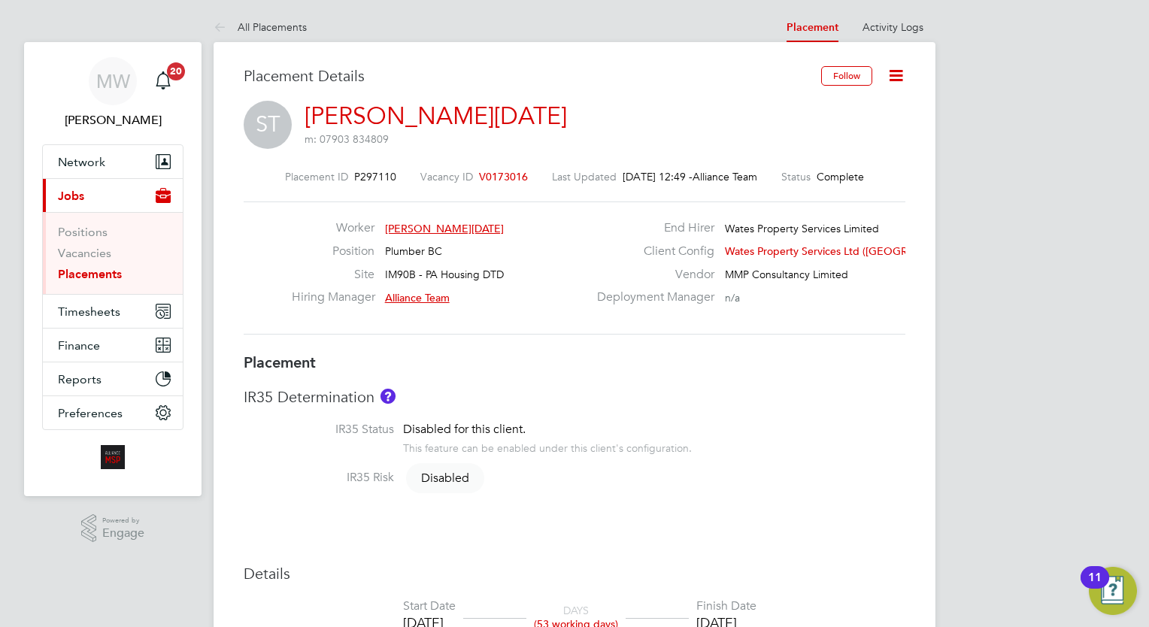
click at [63, 275] on link "Placements" at bounding box center [90, 274] width 64 height 14
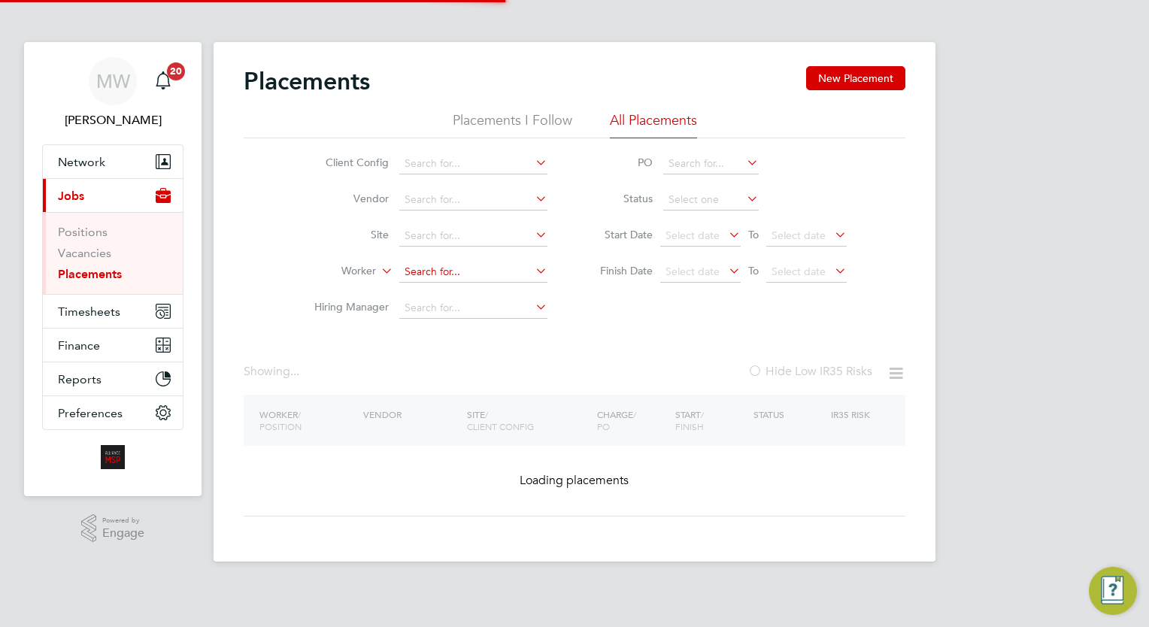
click at [429, 271] on input at bounding box center [473, 272] width 148 height 21
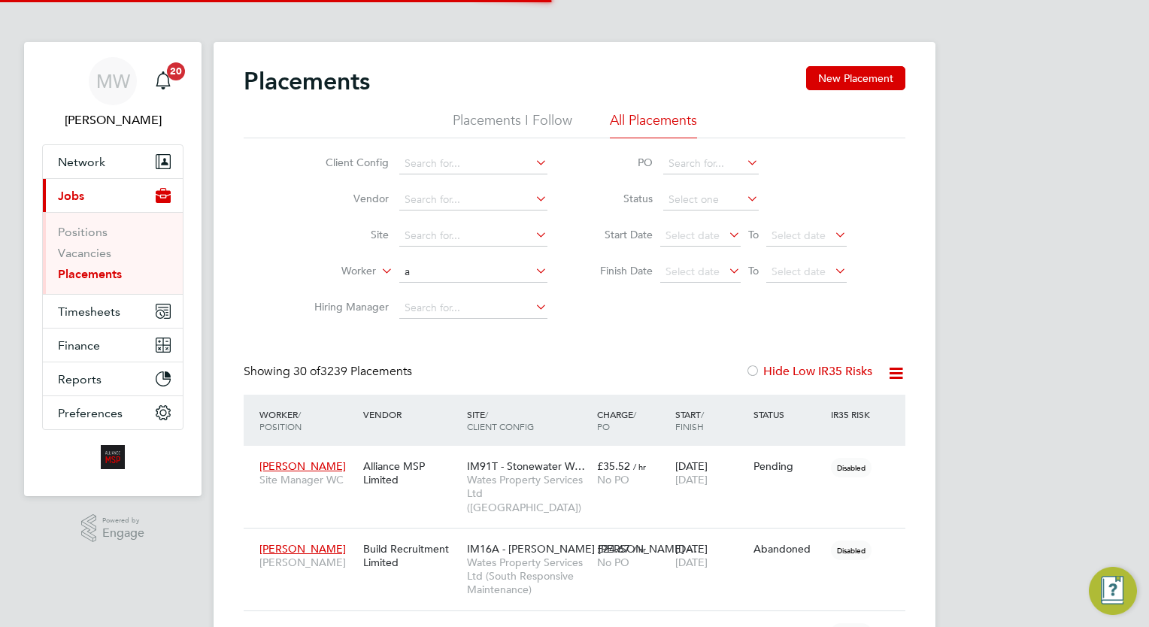
scroll to position [43, 104]
click at [459, 295] on li "[PERSON_NAME]" at bounding box center [473, 292] width 149 height 20
type input "[PERSON_NAME]"
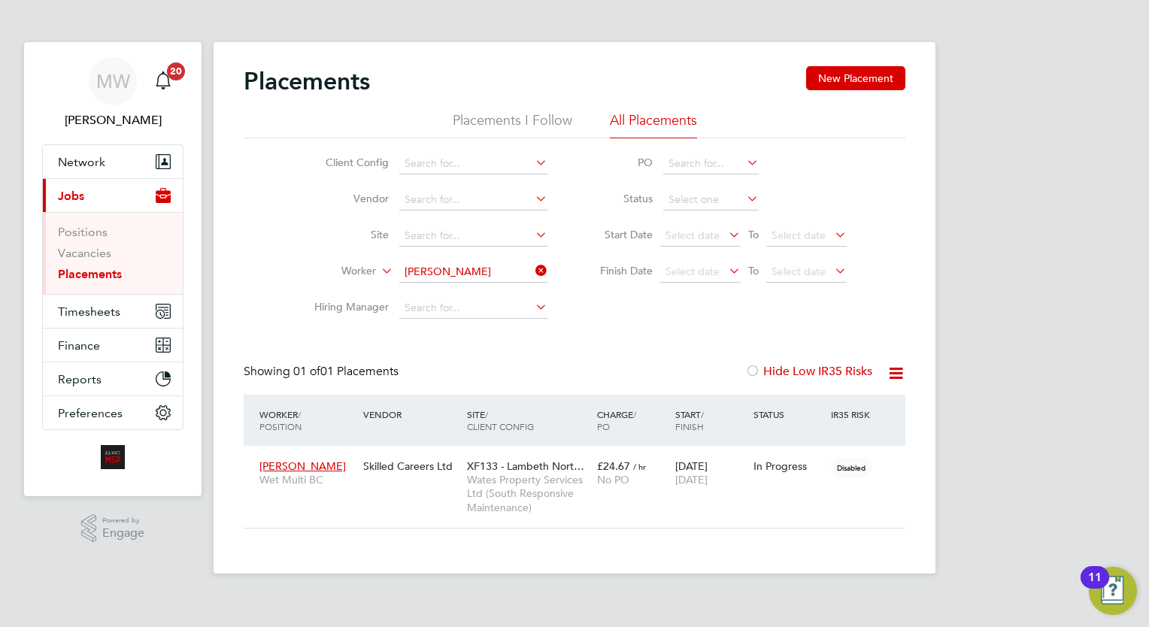
click at [550, 354] on div "Placements New Placement Placements I Follow All Placements Client Config Vendo…" at bounding box center [574, 297] width 661 height 462
click at [1001, 555] on div "MW [PERSON_NAME] Notifications 20 Applications: Network Team Members Businesses…" at bounding box center [574, 299] width 1149 height 598
drag, startPoint x: 582, startPoint y: 340, endPoint x: 525, endPoint y: 356, distance: 59.3
click at [525, 356] on div "Placements New Placement Placements I Follow All Placements Client Config Vendo…" at bounding box center [574, 297] width 661 height 462
click at [547, 478] on span "Wates Property Services Ltd (South Responsive Maintenance)" at bounding box center [528, 493] width 123 height 41
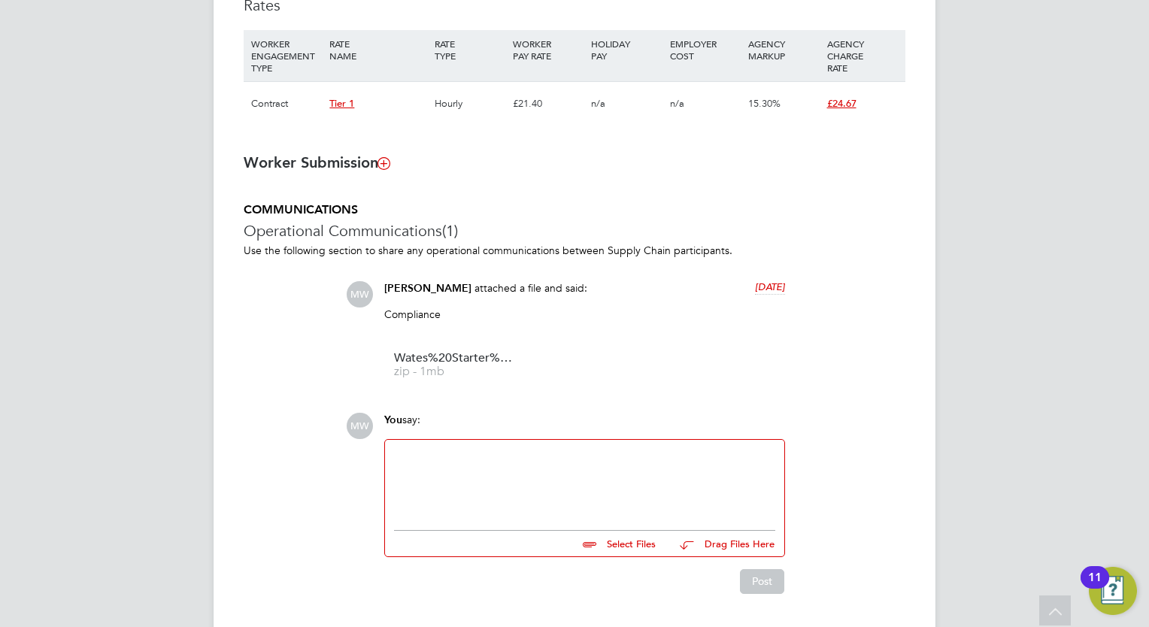
scroll to position [1052, 0]
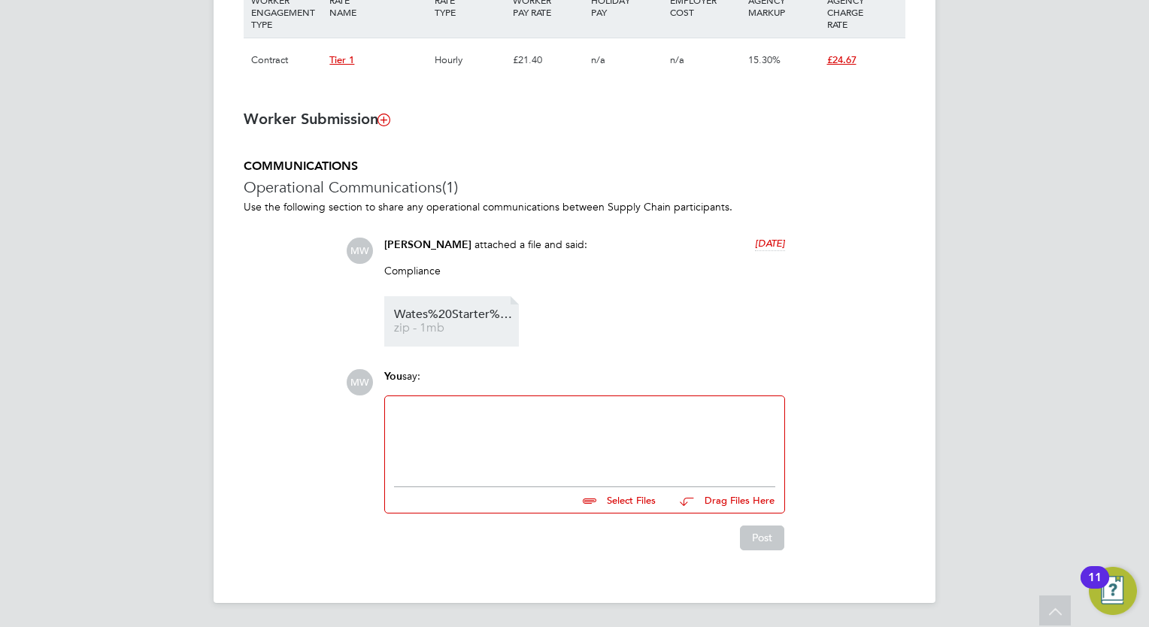
click at [448, 311] on span "Wates%20Starter%20Pack%20%E2%80%93%20Certificate%20of%20Compliance%20(COC)%20%2…" at bounding box center [454, 314] width 120 height 11
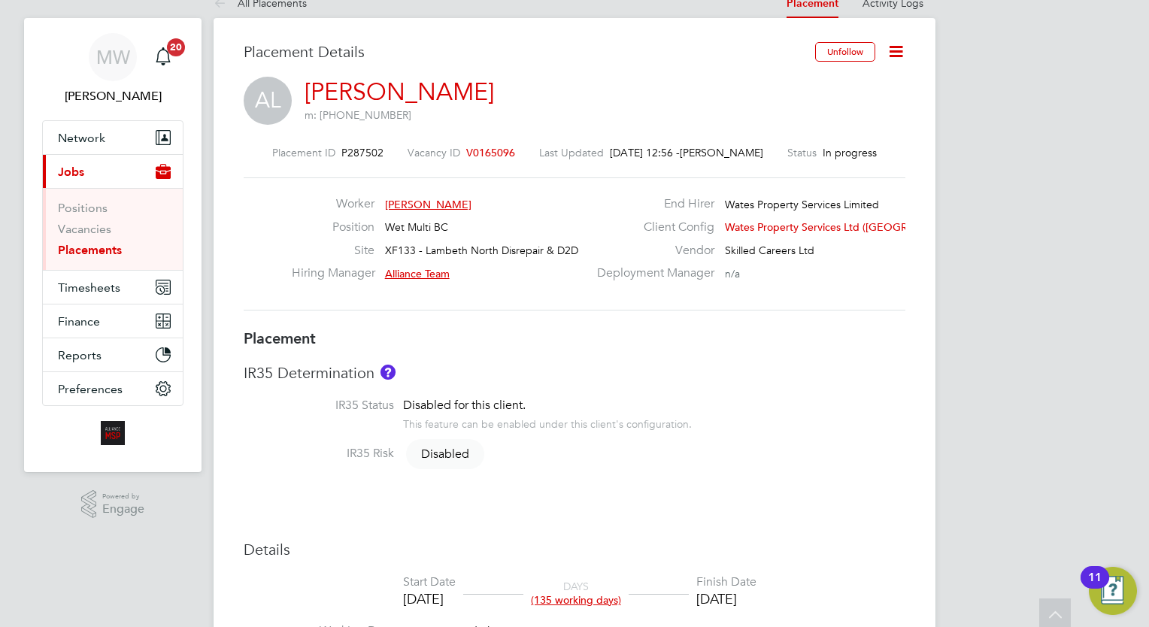
scroll to position [0, 0]
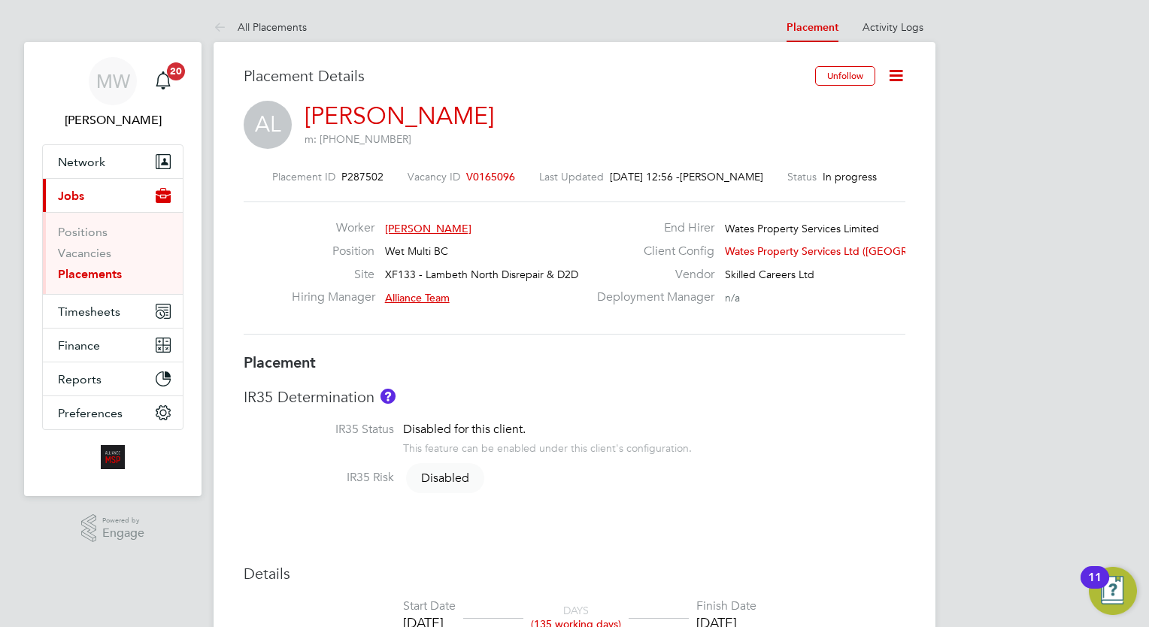
drag, startPoint x: 1090, startPoint y: 313, endPoint x: 1079, endPoint y: 313, distance: 11.3
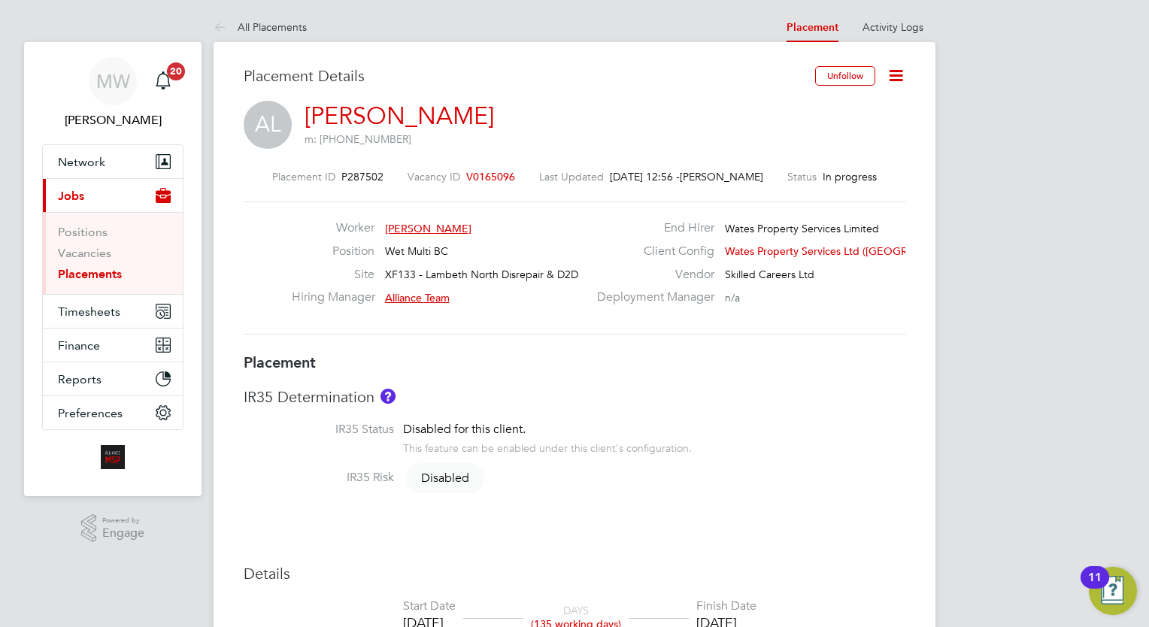
drag, startPoint x: 1109, startPoint y: 358, endPoint x: 929, endPoint y: 356, distance: 180.4
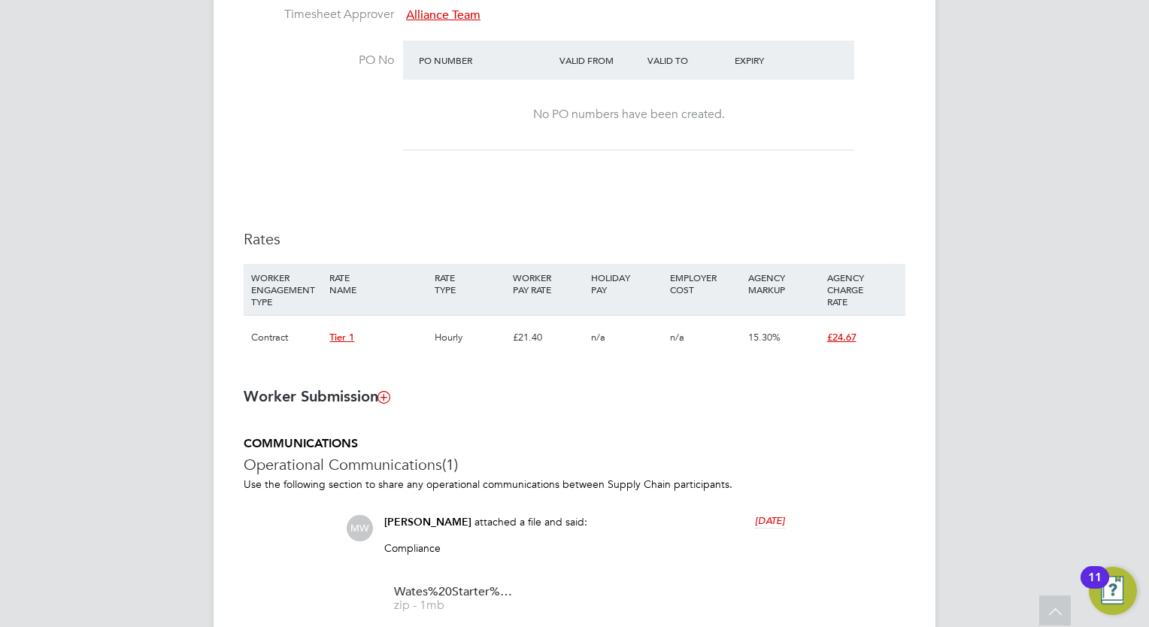
scroll to position [601, 0]
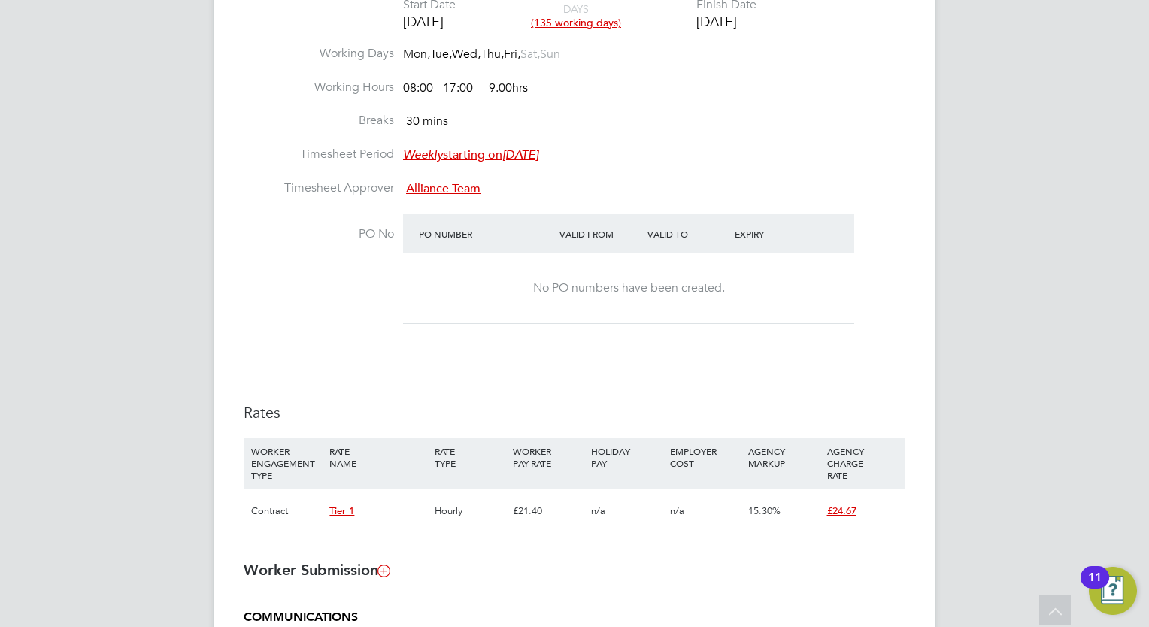
drag, startPoint x: 1059, startPoint y: 159, endPoint x: 1039, endPoint y: 167, distance: 21.6
click at [1052, 162] on div "MW [PERSON_NAME] Notifications 20 Applications: Network Team Members Businesses…" at bounding box center [574, 238] width 1149 height 1679
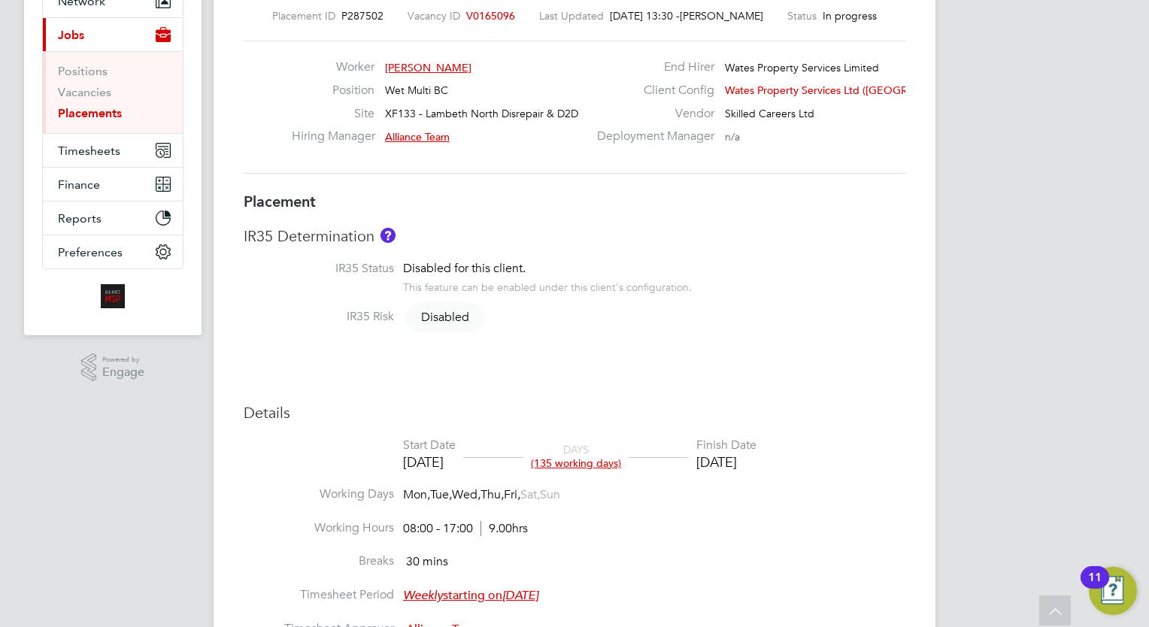
scroll to position [0, 0]
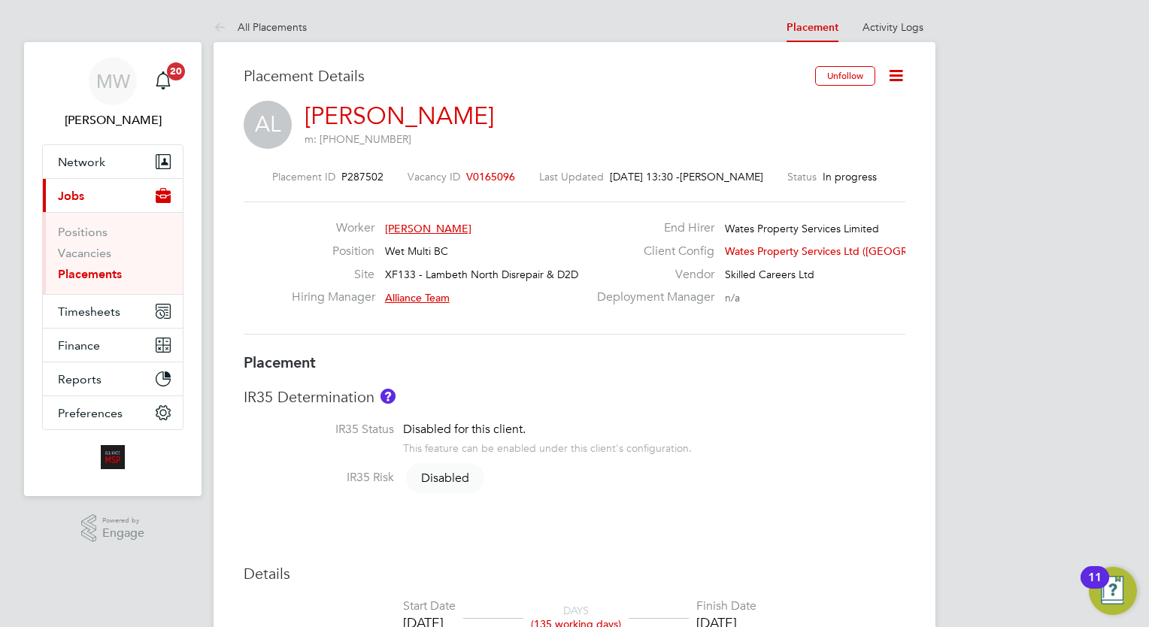
click at [114, 273] on link "Placements" at bounding box center [90, 274] width 64 height 14
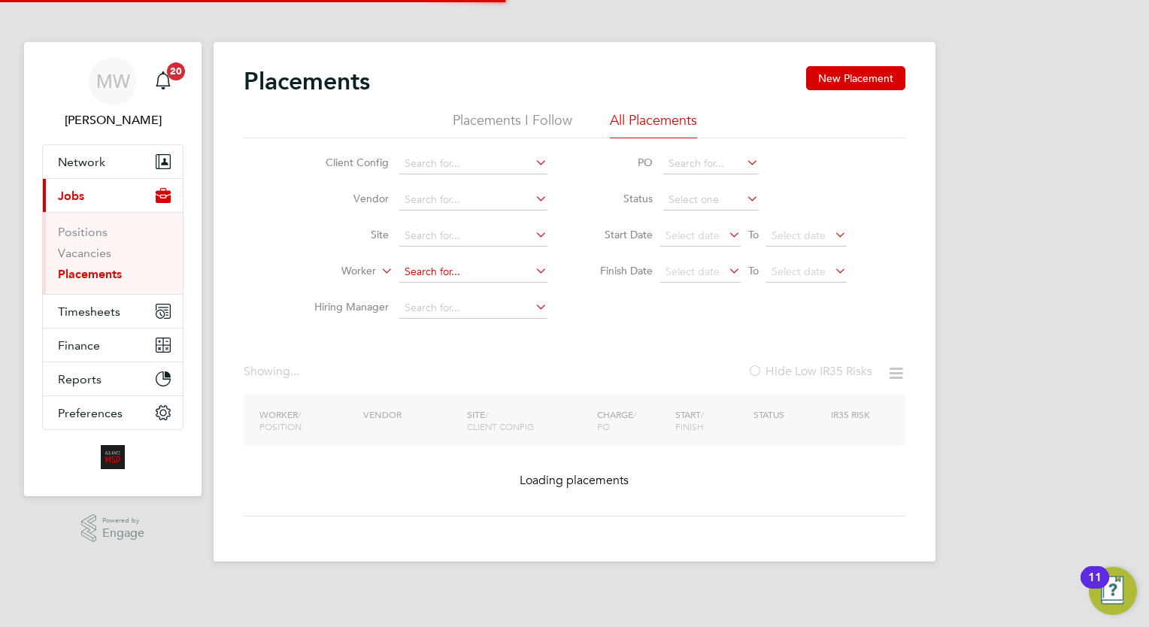
click at [477, 271] on input at bounding box center [473, 272] width 148 height 21
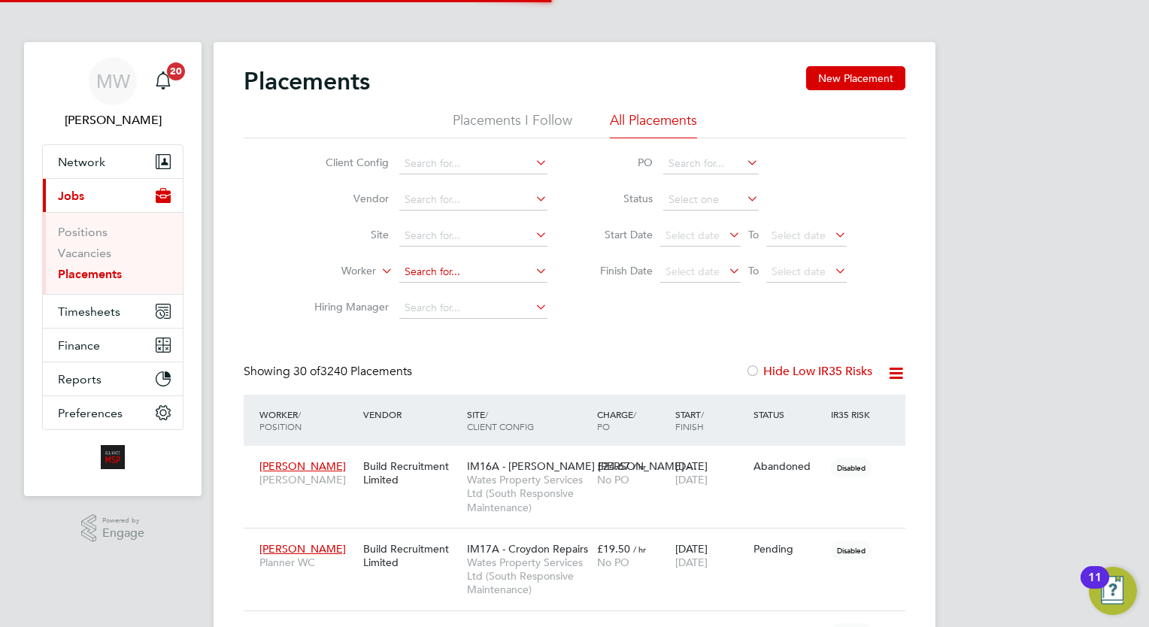
scroll to position [43, 104]
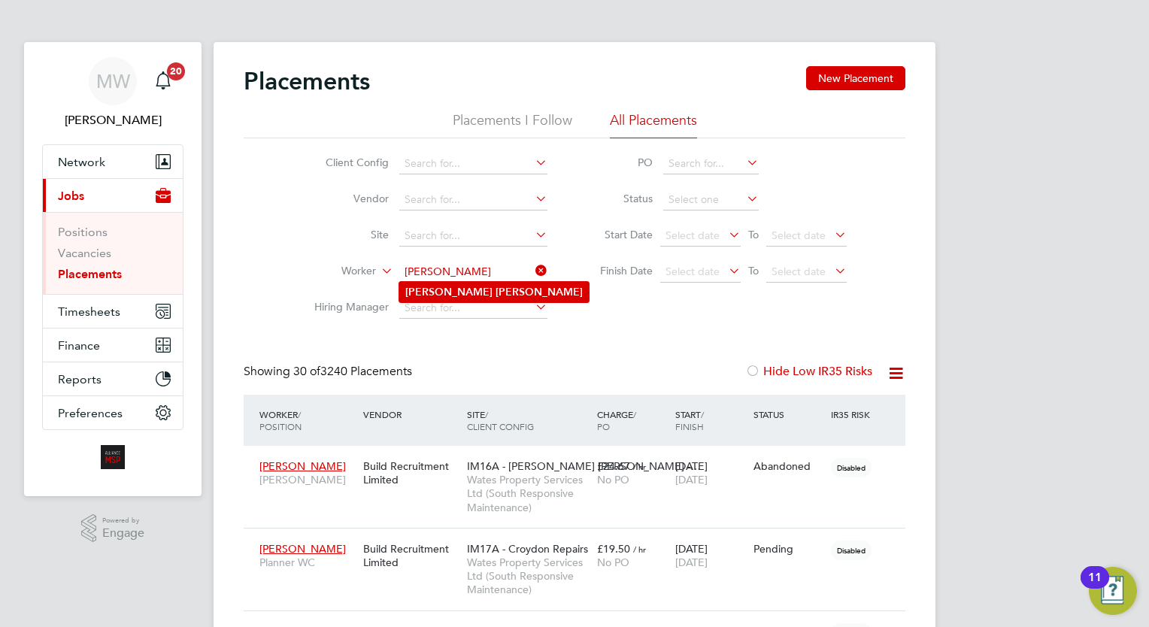
click at [495, 289] on b "[PERSON_NAME]" at bounding box center [538, 292] width 87 height 13
type input "[PERSON_NAME]"
